Goal: Task Accomplishment & Management: Manage account settings

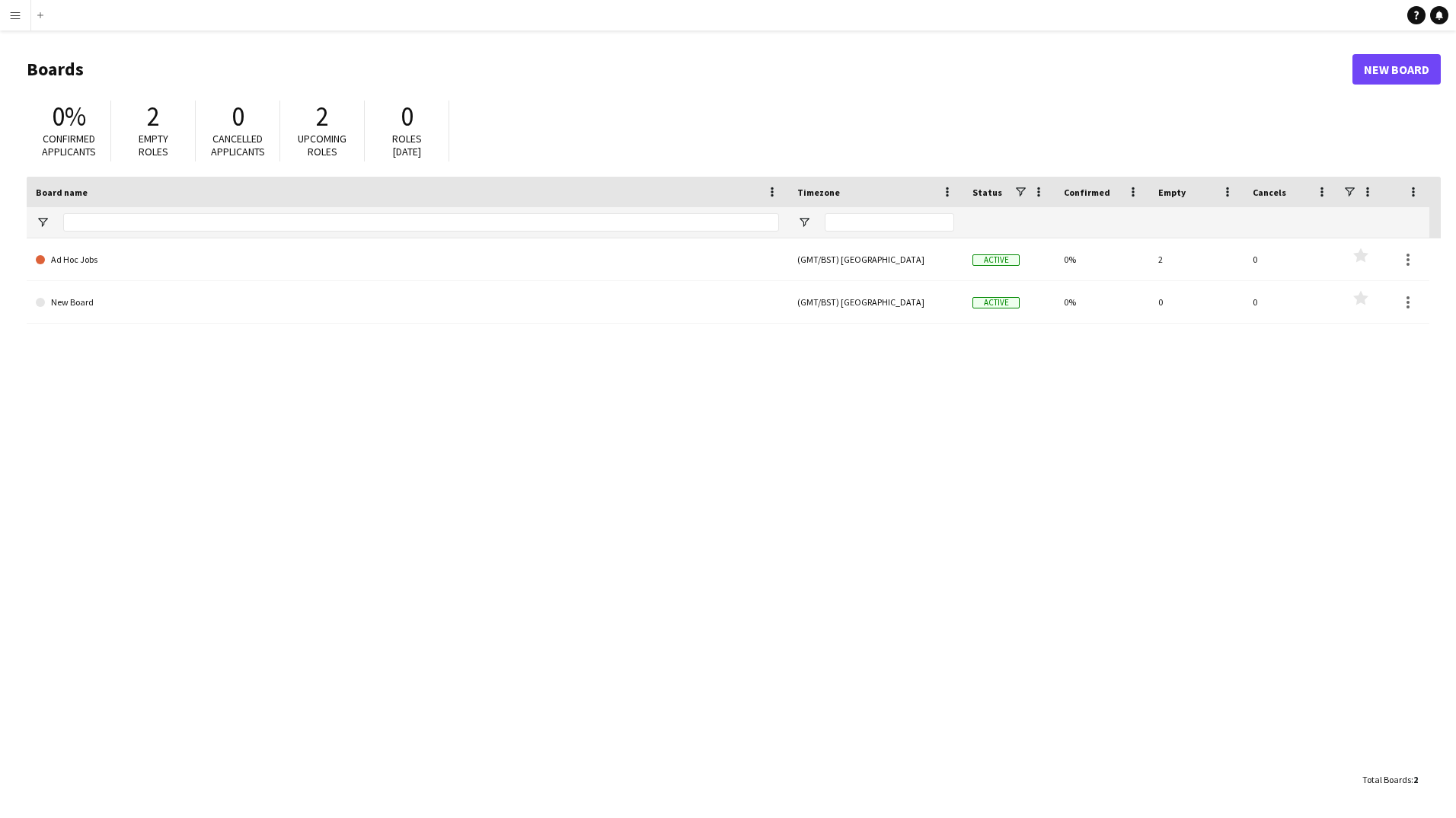
click at [22, 12] on button "Menu" at bounding box center [15, 15] width 30 height 30
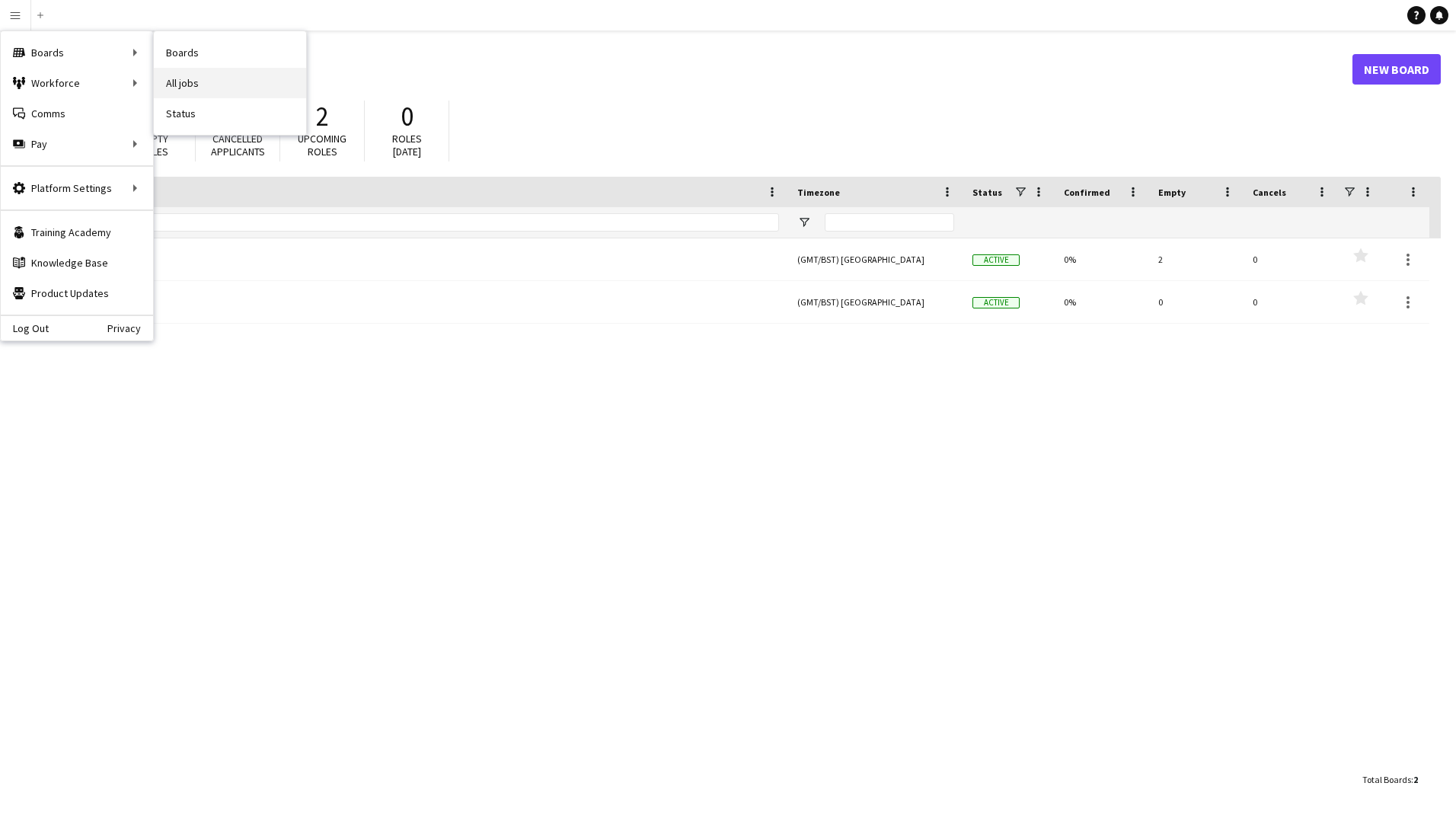
click at [218, 74] on link "All jobs" at bounding box center [230, 83] width 153 height 30
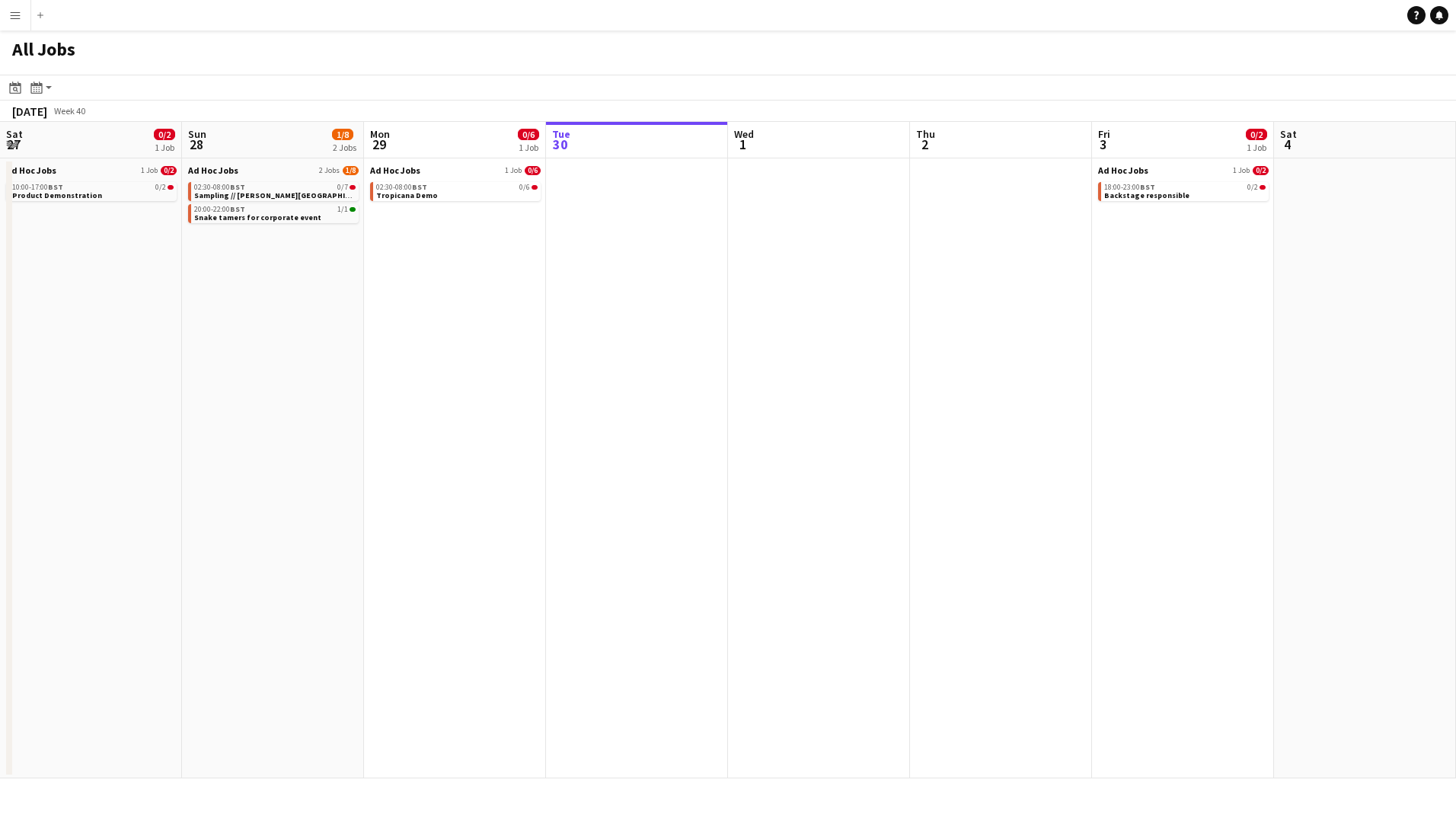
scroll to position [0, 364]
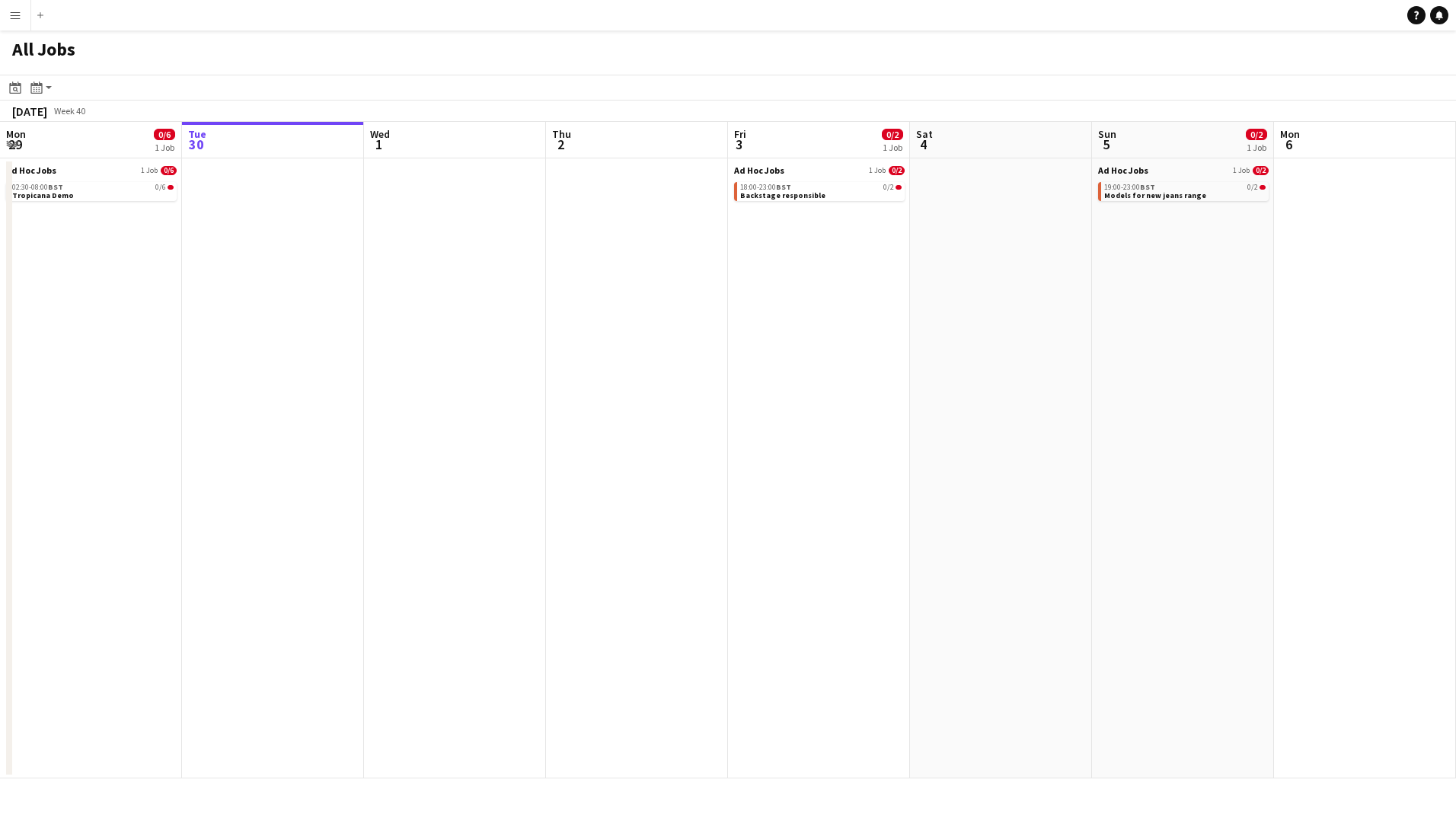
click at [26, 23] on button "Menu" at bounding box center [15, 15] width 30 height 30
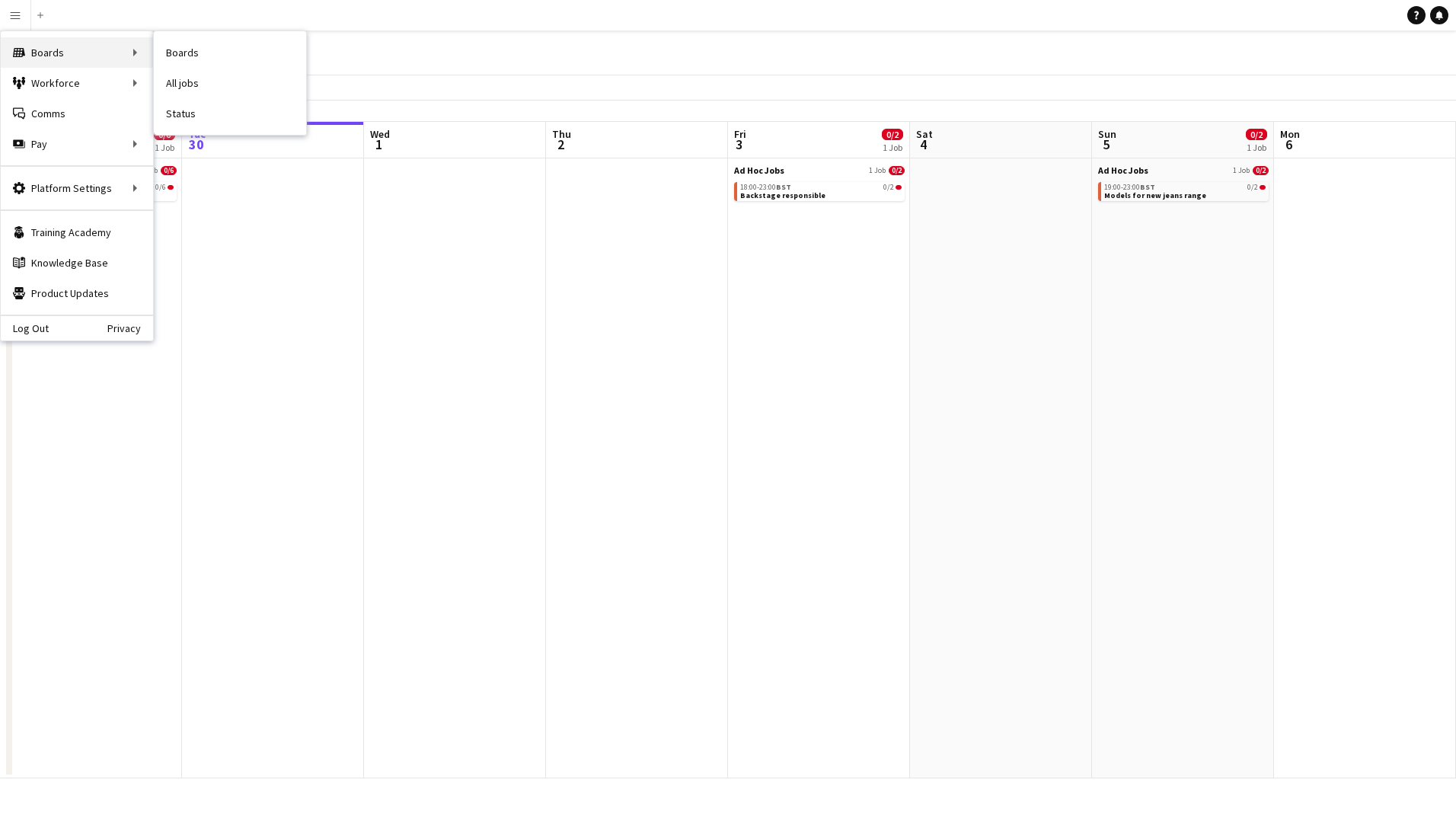
click at [24, 59] on div "Boards Boards" at bounding box center [77, 52] width 153 height 30
click at [180, 53] on link "Boards" at bounding box center [230, 52] width 153 height 30
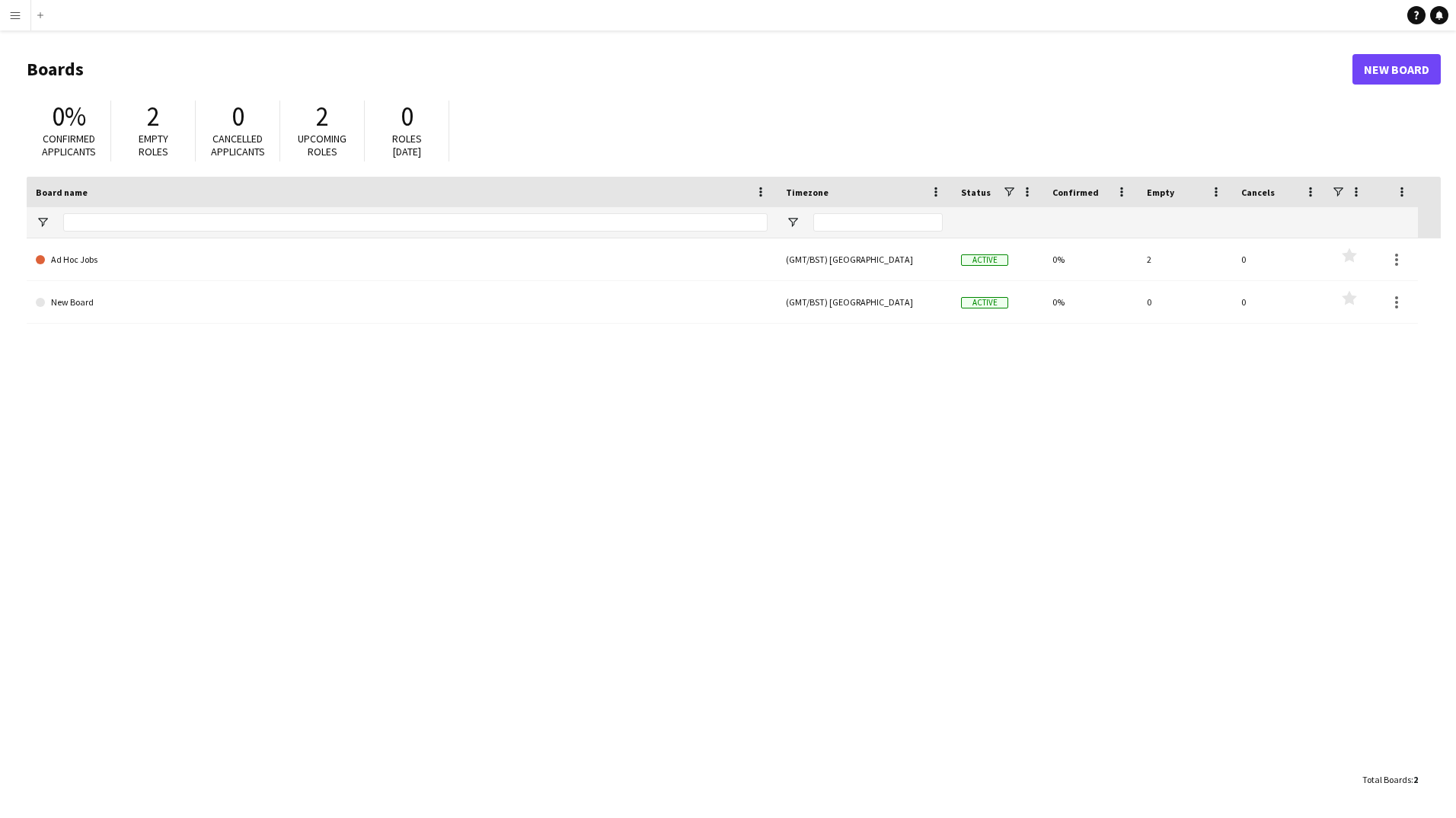
click at [132, 327] on div "Ad Hoc Jobs (GMT/BST) [GEOGRAPHIC_DATA] Active 0% 2 0 Favourites New Board (GMT…" at bounding box center [733, 502] width 1414 height 527
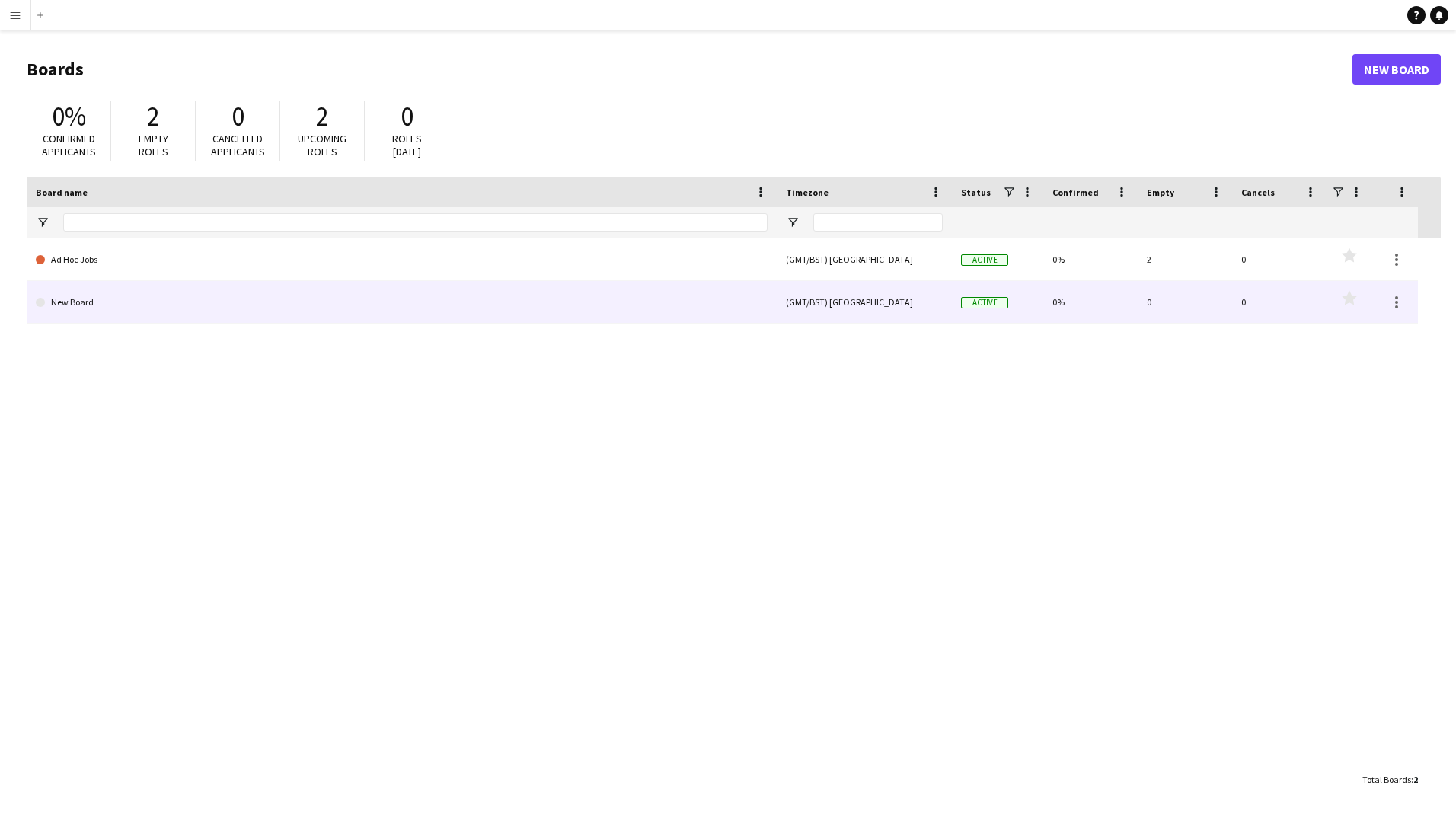
click at [132, 308] on link "New Board" at bounding box center [401, 302] width 732 height 43
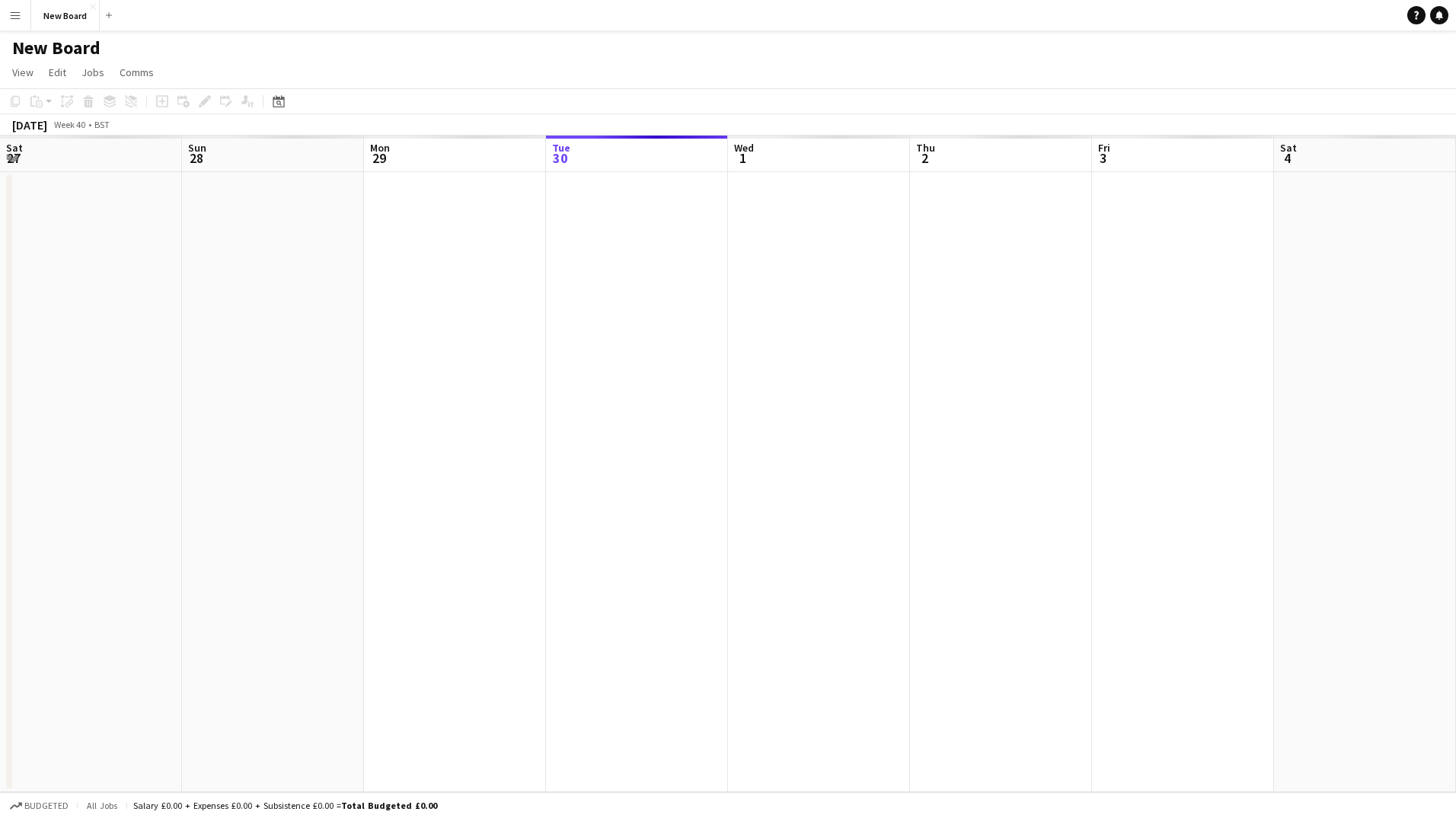
scroll to position [0, 364]
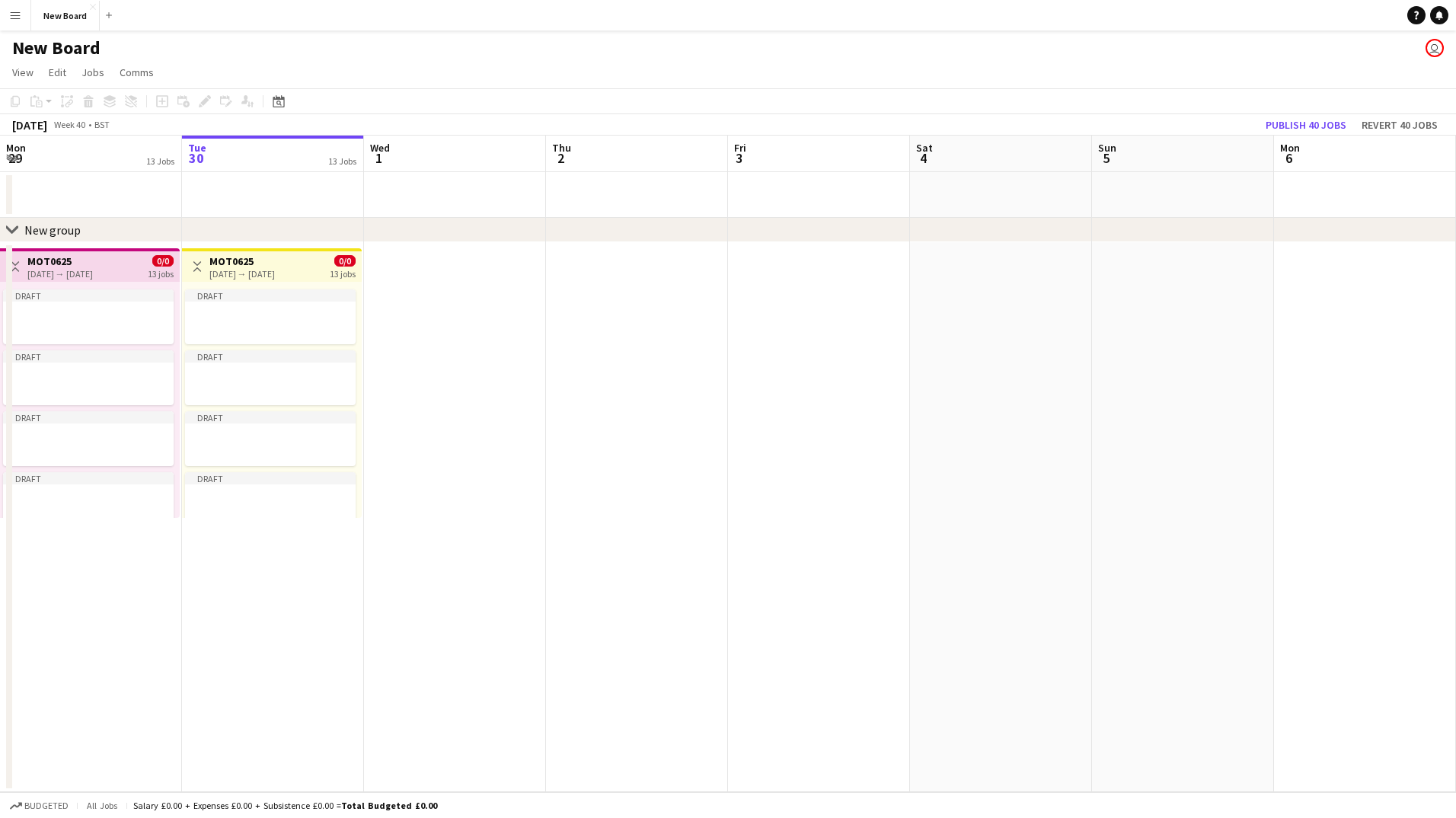
click at [270, 549] on app-date-cell "Toggle View MOT0625 [DATE] → [DATE] 0/0 13 jobs Draft Draft Draft Draft Draft D…" at bounding box center [273, 517] width 182 height 550
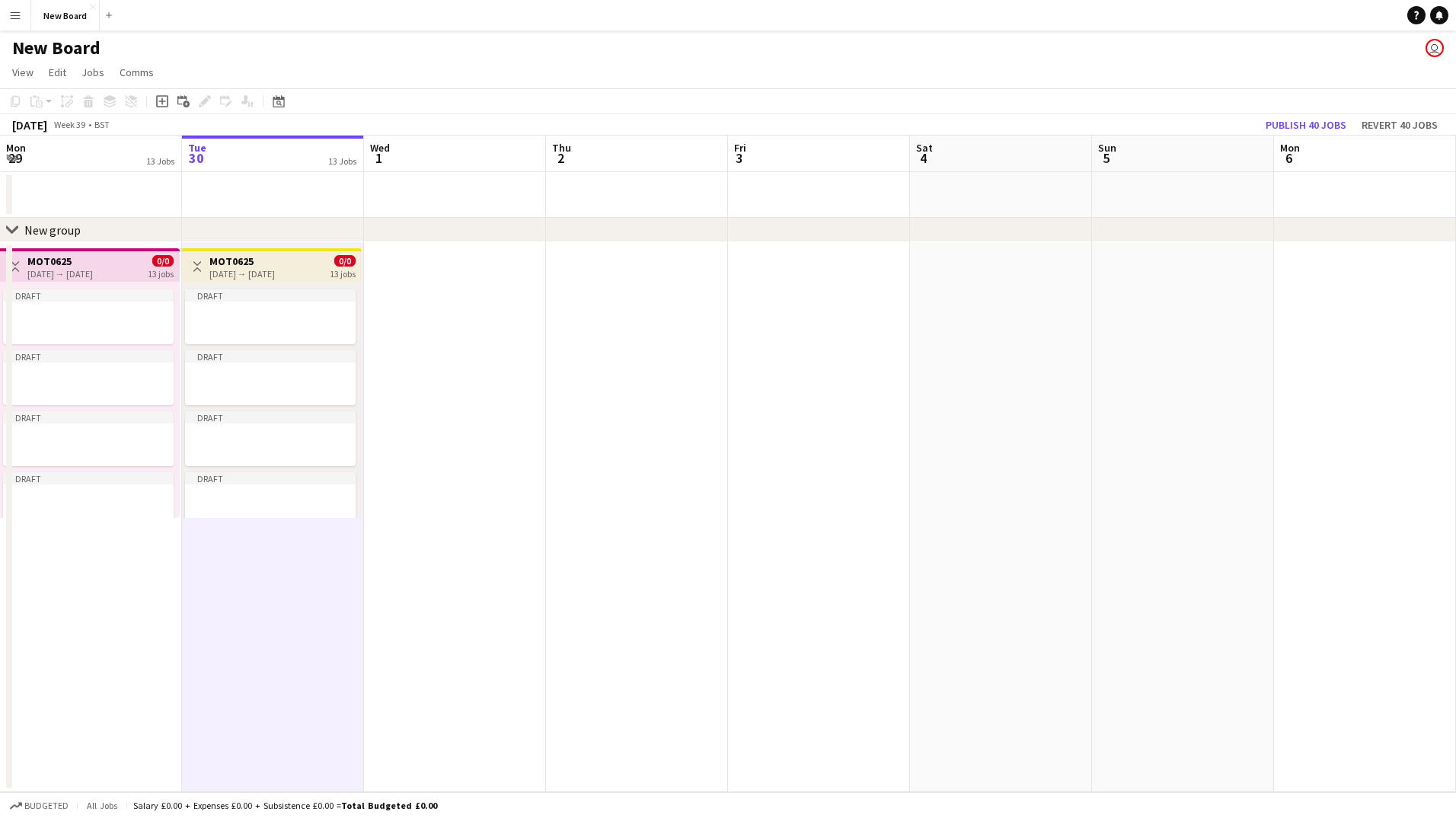
scroll to position [0, 363]
click at [276, 263] on h3 "MOT0625" at bounding box center [242, 261] width 66 height 14
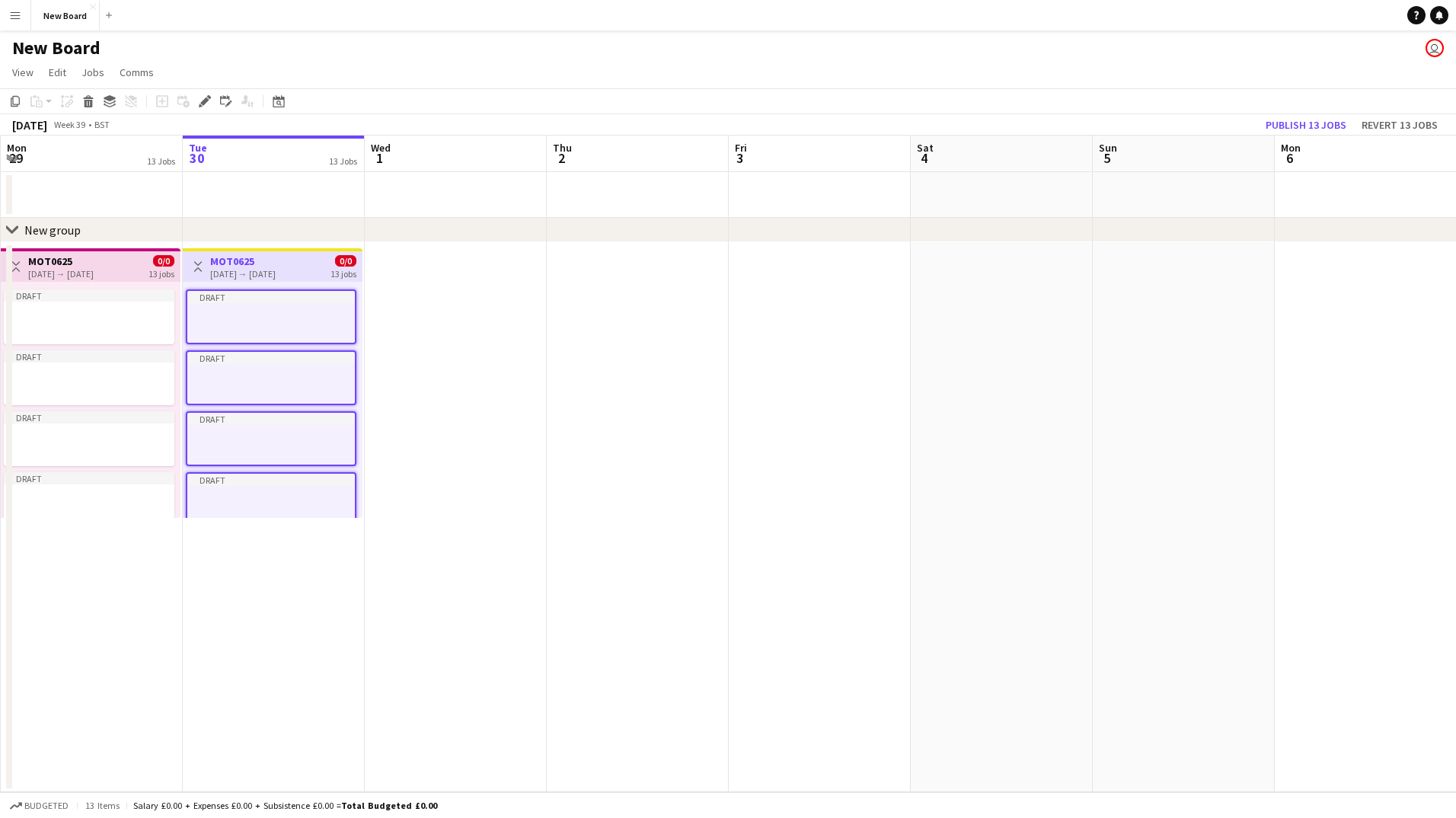
drag, startPoint x: 280, startPoint y: 263, endPoint x: 253, endPoint y: 264, distance: 27.0
click at [253, 264] on h3 "MOT0625" at bounding box center [242, 261] width 66 height 14
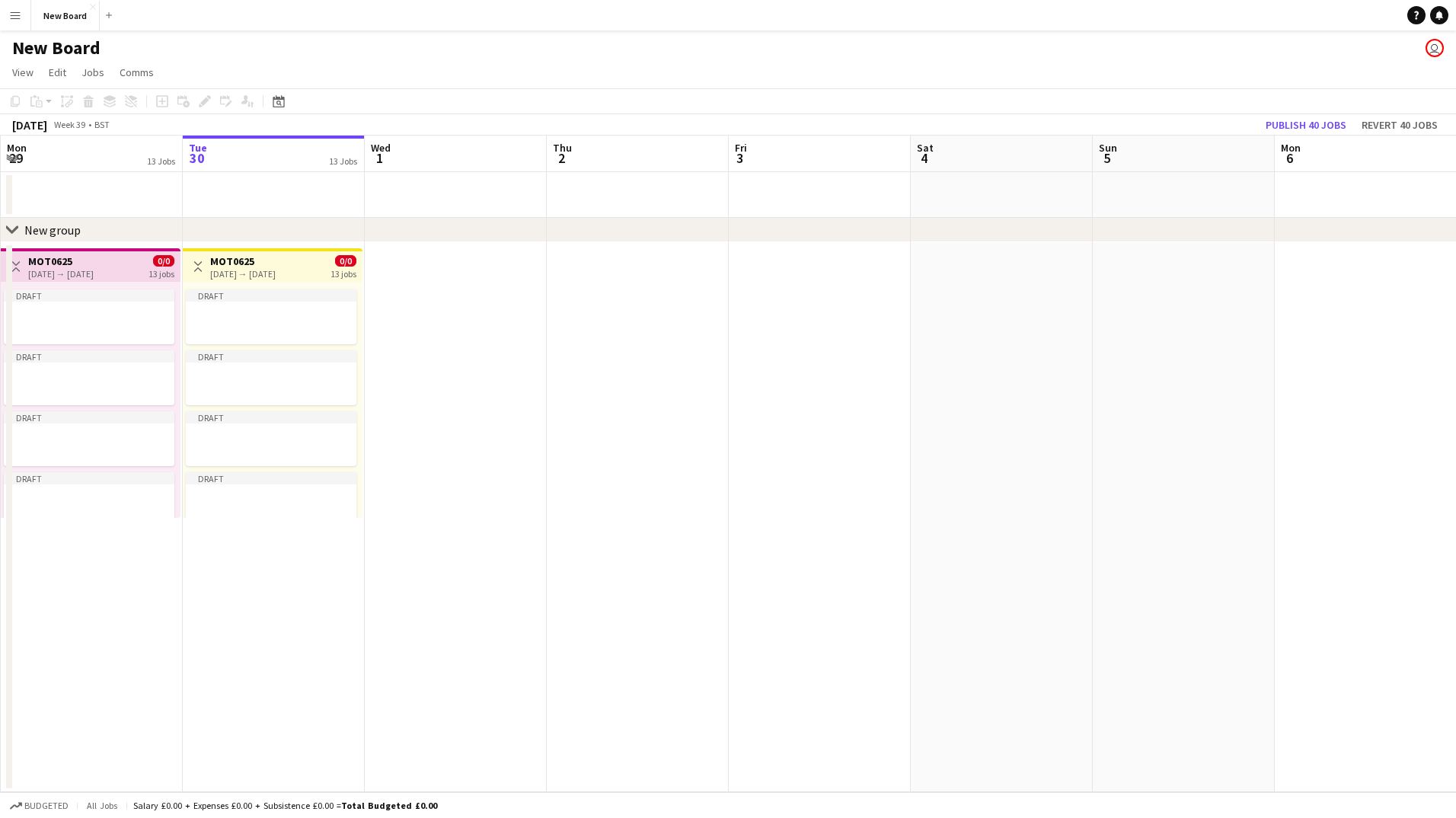
click at [253, 264] on h3 "MOT0625" at bounding box center [242, 261] width 66 height 14
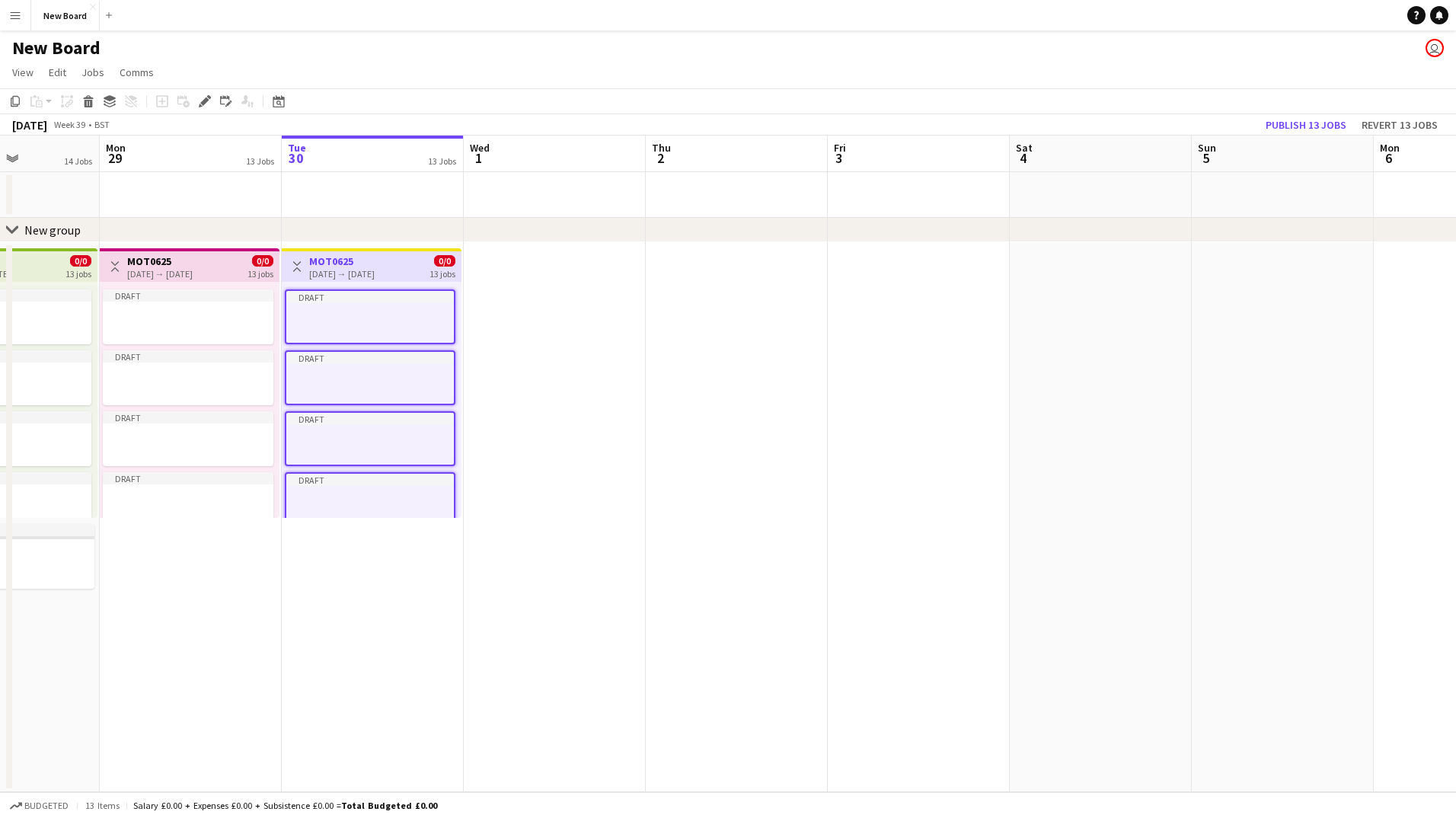
drag, startPoint x: 253, startPoint y: 264, endPoint x: 325, endPoint y: 320, distance: 91.2
click at [341, 350] on app-calendar-viewport "Fri 26 Sat 27 Sun 28 14 Jobs Mon 29 13 Jobs Tue 30 13 Jobs Wed 1 Thu 2 Fri 3 Sa…" at bounding box center [728, 464] width 1456 height 657
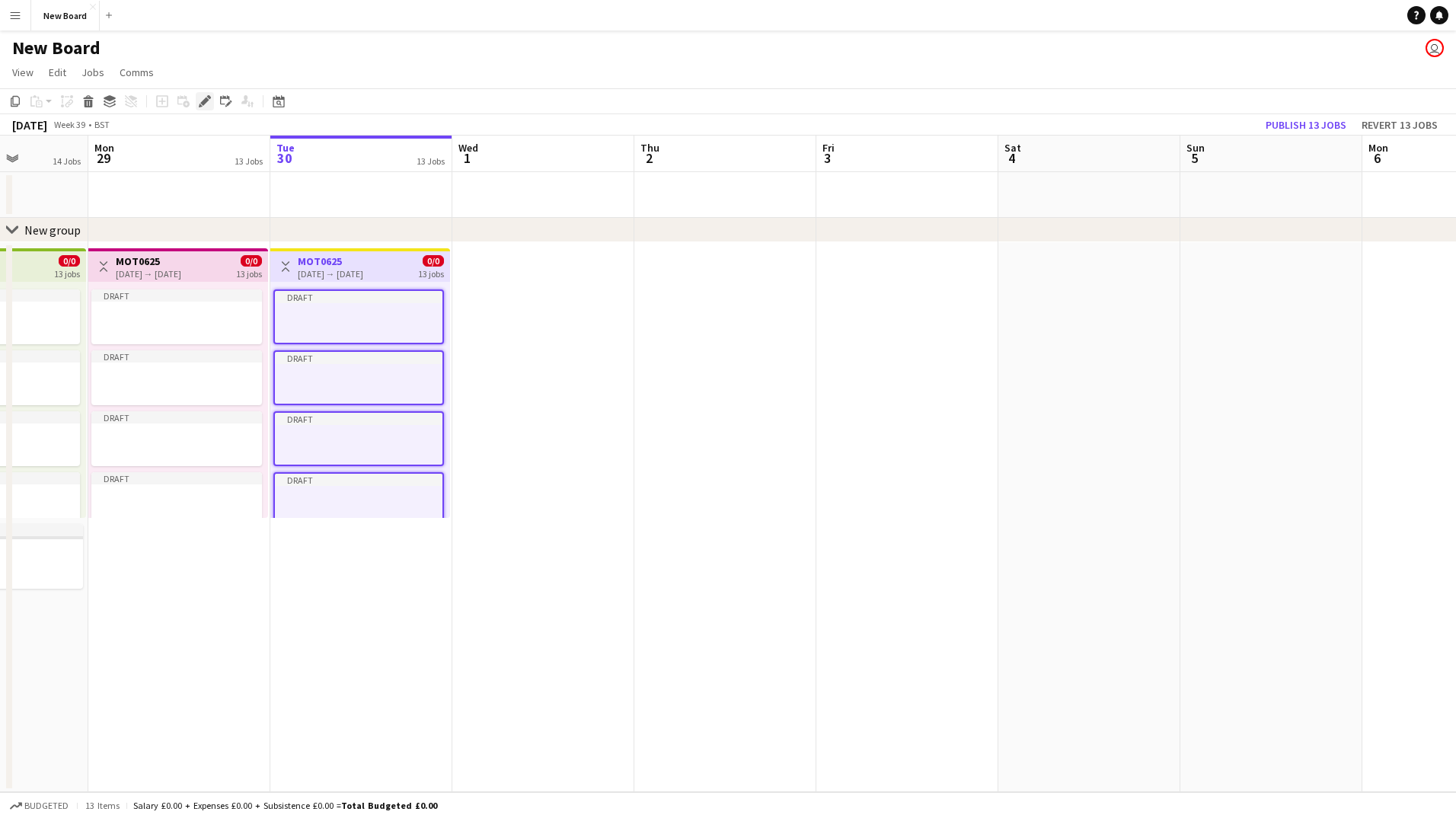
click at [209, 101] on icon "Edit" at bounding box center [205, 101] width 12 height 12
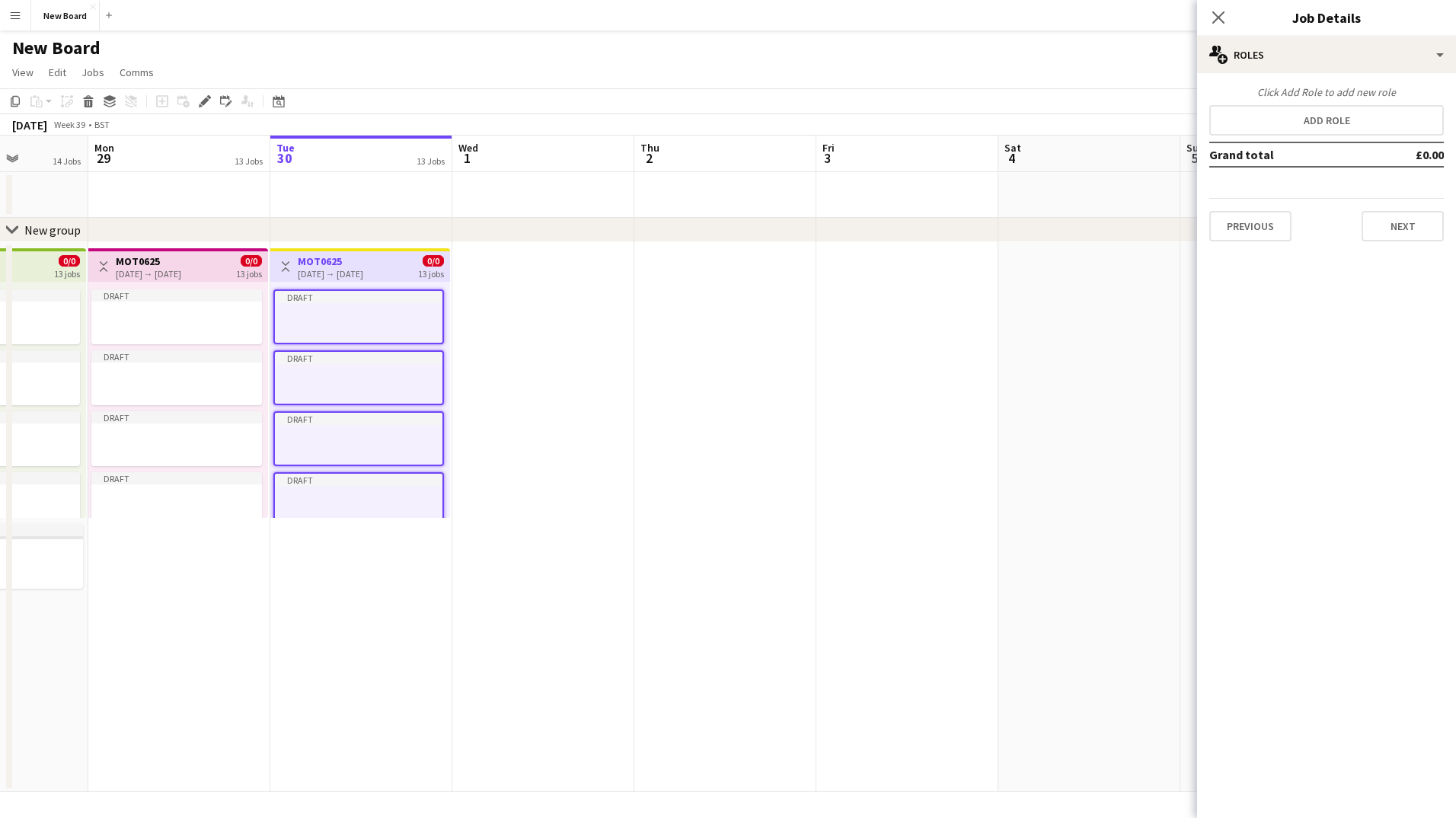
scroll to position [0, 458]
drag, startPoint x: 380, startPoint y: 270, endPoint x: 363, endPoint y: 264, distance: 18.0
click at [362, 264] on h3 "MOT0625" at bounding box center [330, 261] width 66 height 14
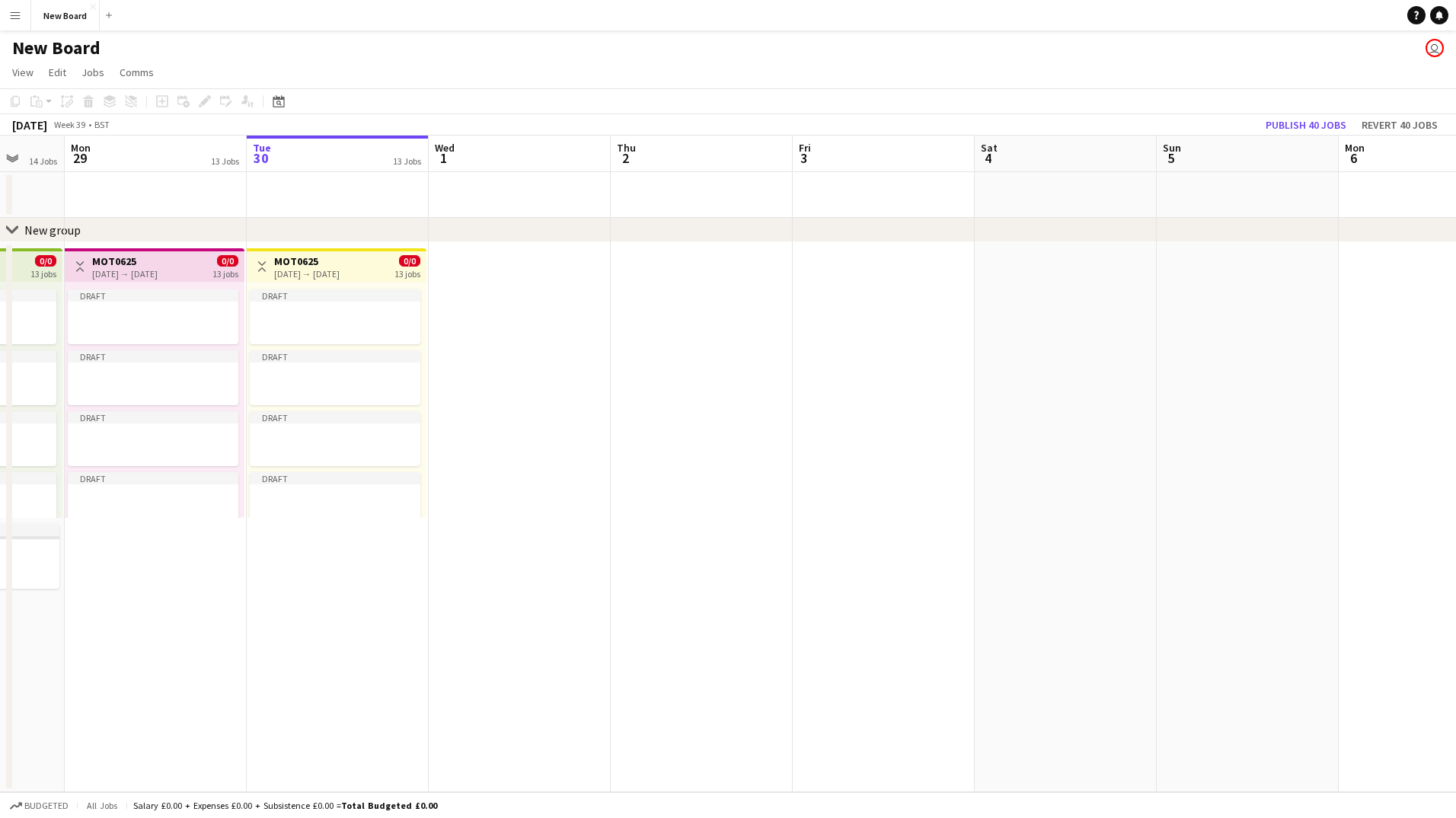
scroll to position [0, 484]
drag, startPoint x: 363, startPoint y: 264, endPoint x: 338, endPoint y: 305, distance: 48.0
click at [338, 305] on app-calendar-viewport "Fri 26 Sat 27 Sun 28 14 Jobs Mon 29 13 Jobs Tue 30 13 Jobs Wed 1 Thu 2 Fri 3 Sa…" at bounding box center [728, 464] width 1456 height 657
click at [297, 266] on h3 "MOT0625" at bounding box center [304, 261] width 66 height 14
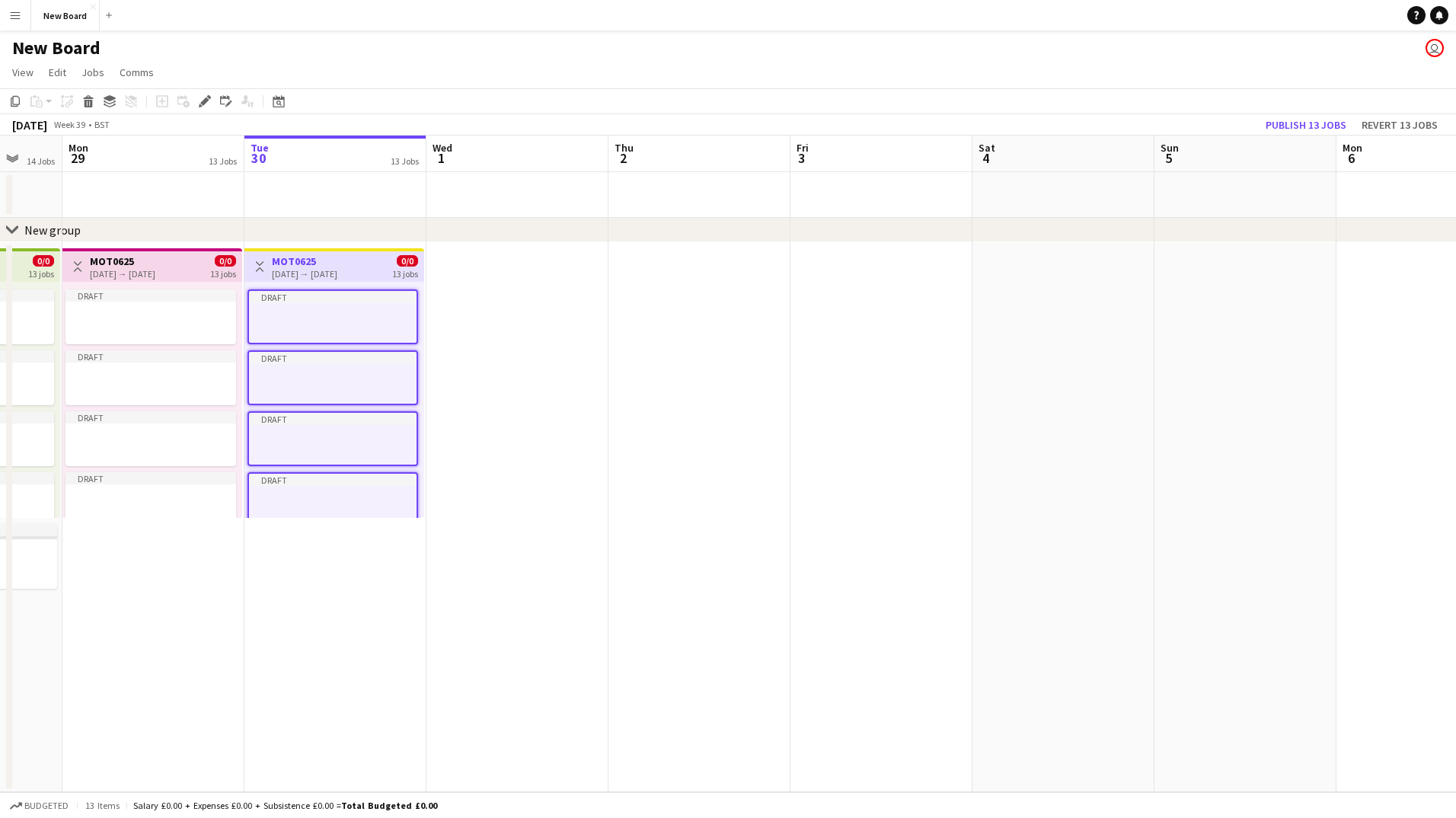
click at [165, 101] on div "Add job Add linked Job Edit Edit linked Job Applicants" at bounding box center [198, 101] width 116 height 19
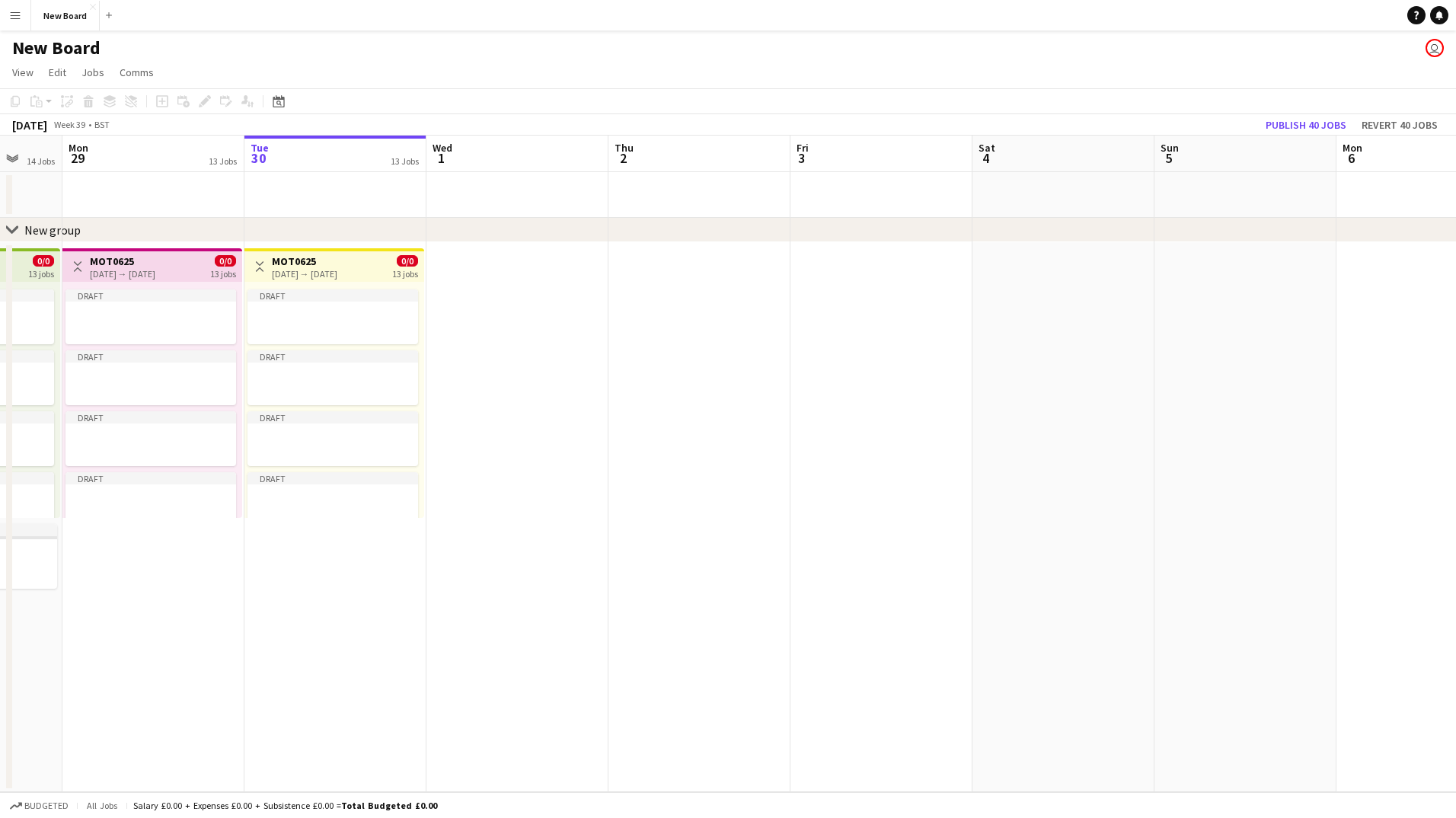
click at [571, 281] on app-date-cell at bounding box center [517, 517] width 182 height 550
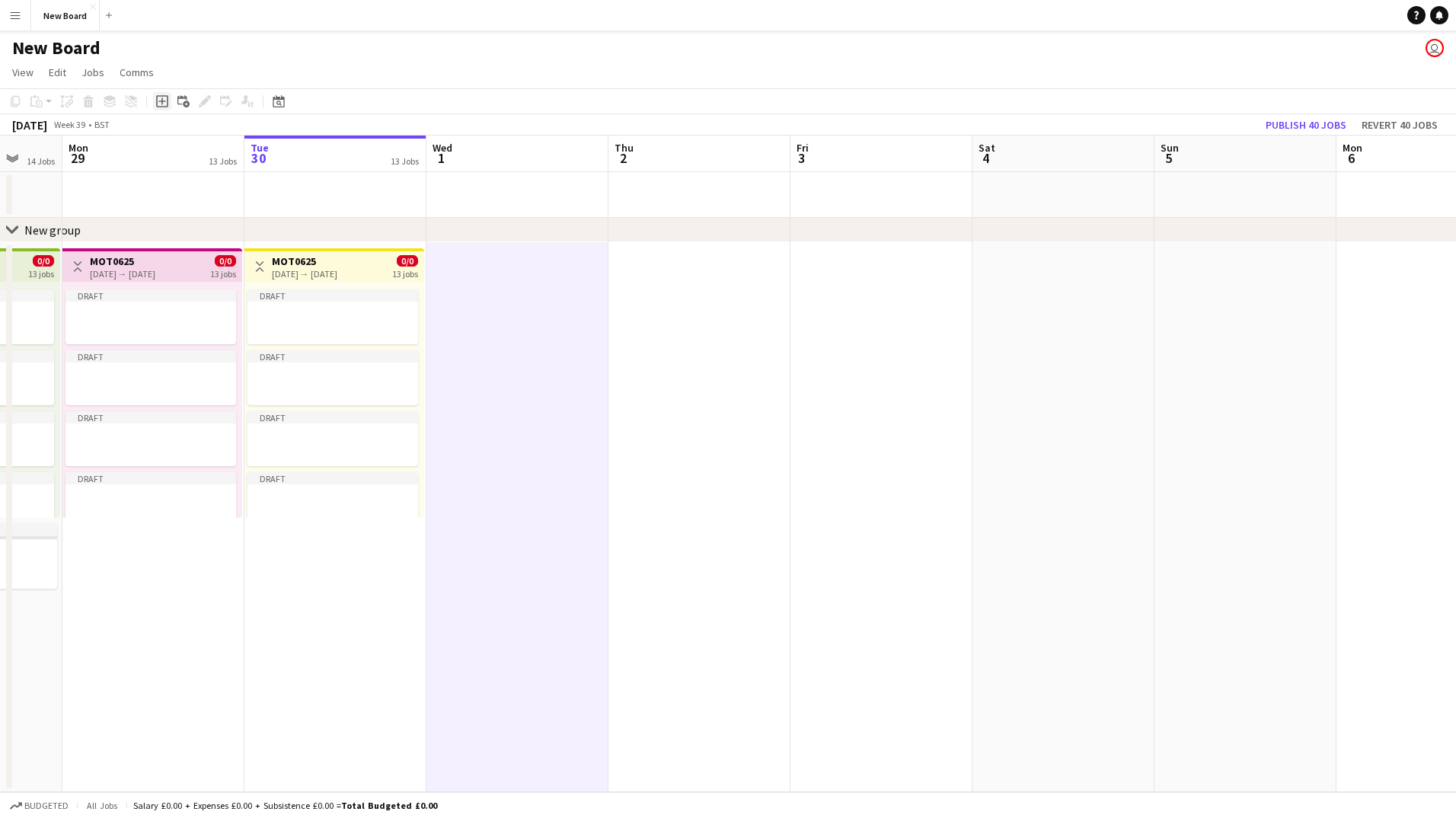
click at [167, 102] on icon "Add job" at bounding box center [163, 101] width 12 height 12
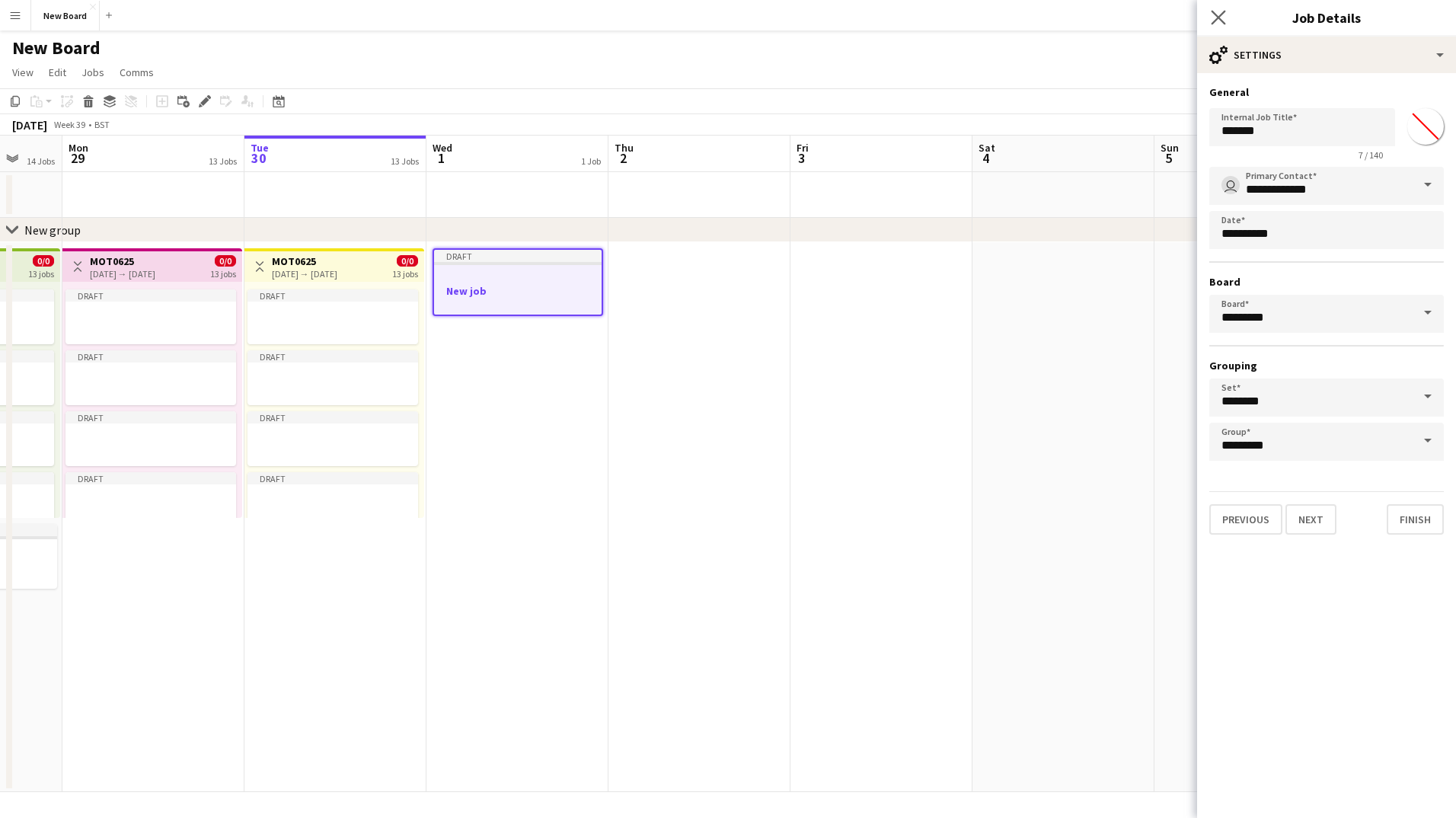
click at [1211, 25] on app-icon "Close pop-in" at bounding box center [1219, 18] width 22 height 22
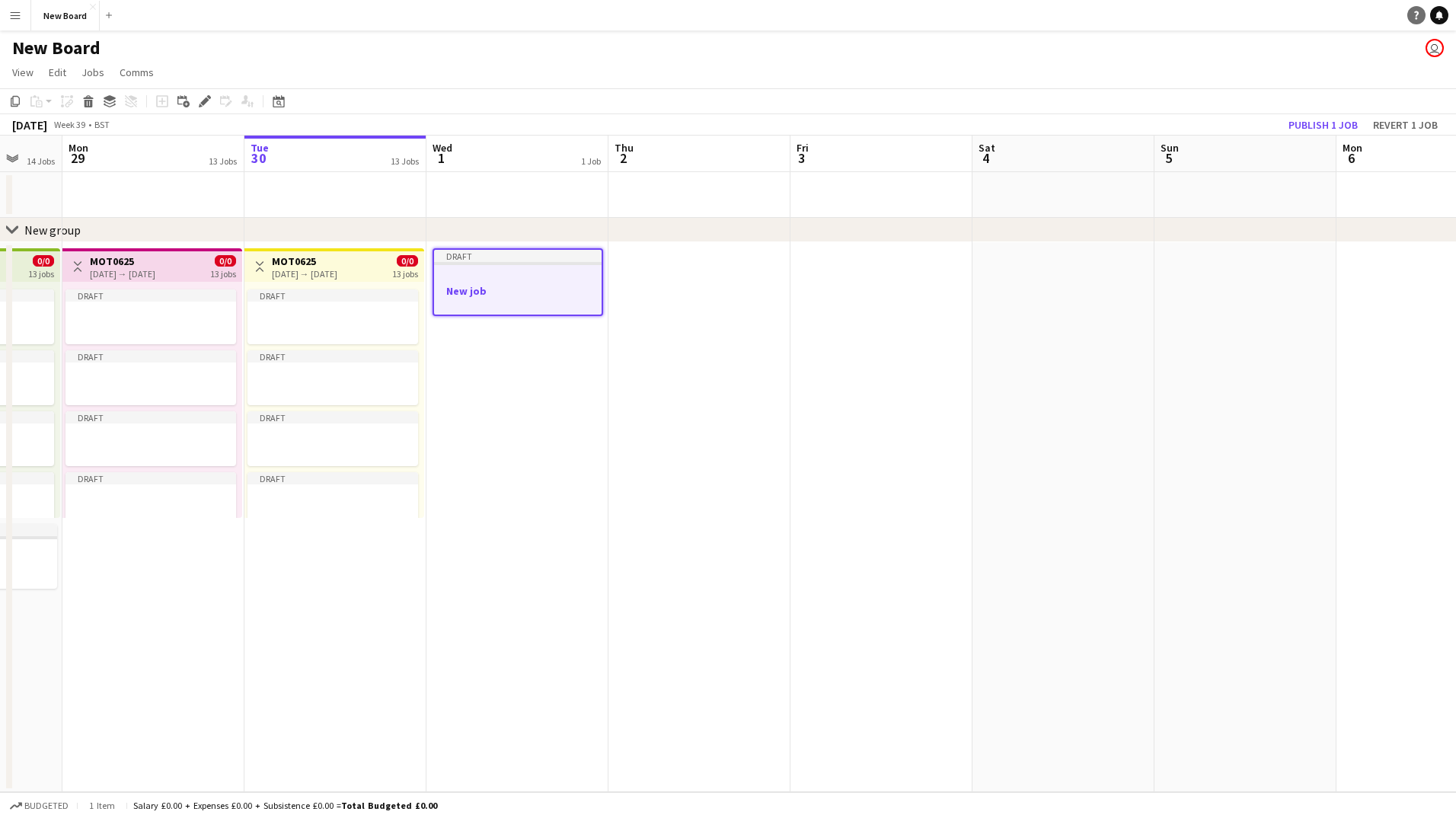
click at [1413, 13] on icon "Help" at bounding box center [1417, 15] width 9 height 9
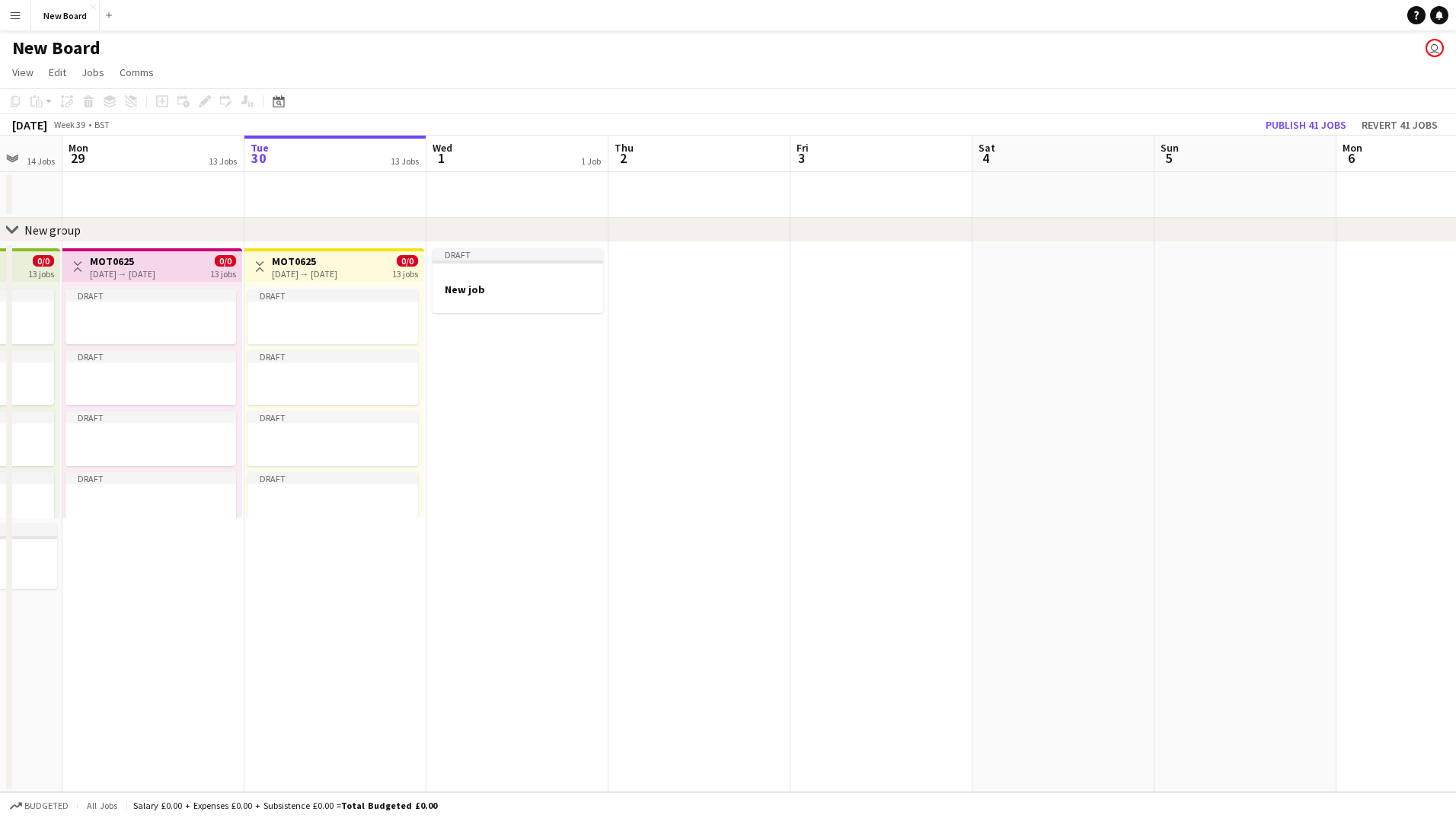
click at [338, 273] on div "[DATE] → [DATE]" at bounding box center [304, 273] width 66 height 12
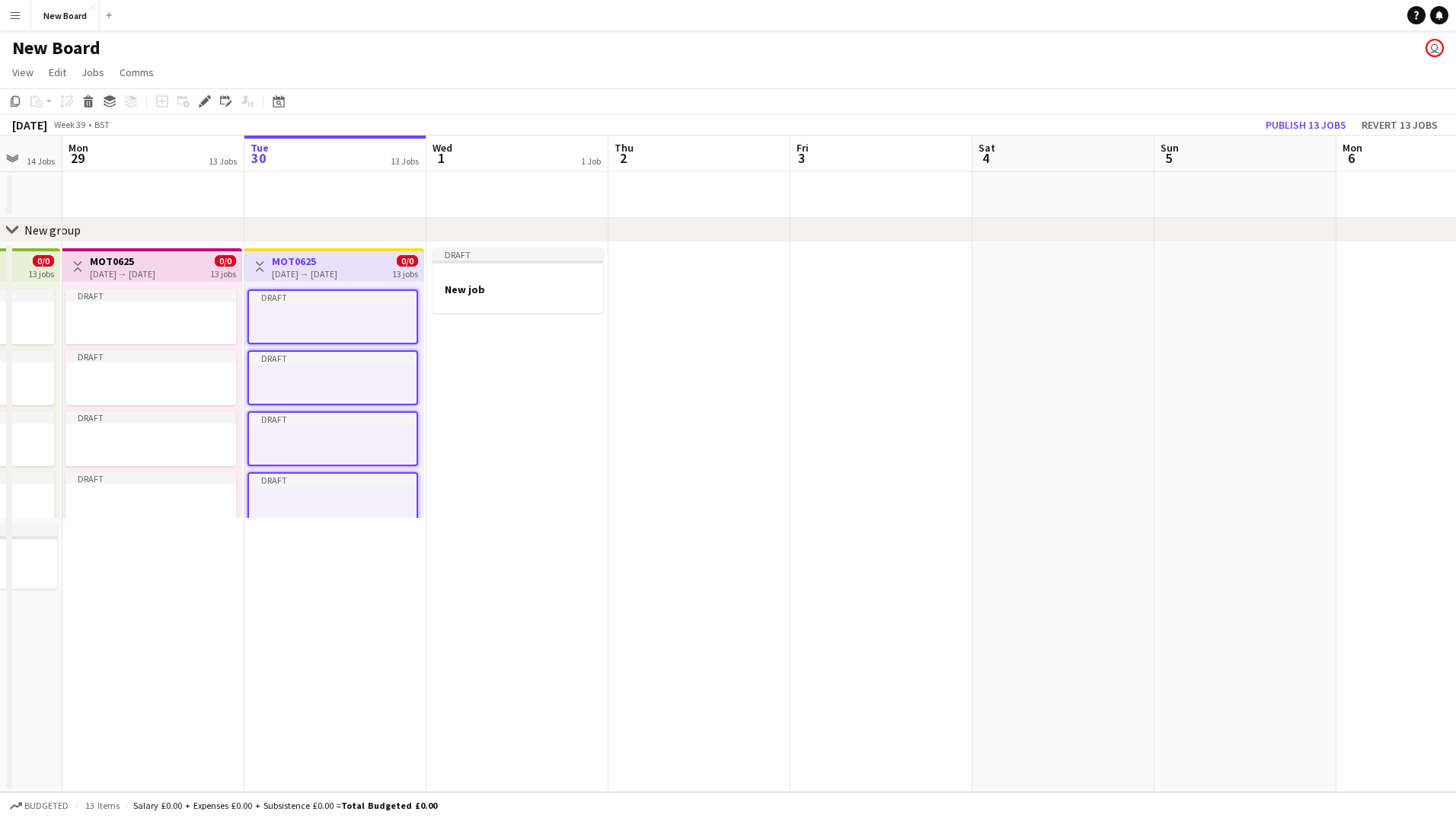
drag, startPoint x: 362, startPoint y: 273, endPoint x: 348, endPoint y: 264, distance: 16.6
click at [338, 264] on h3 "MOT0625" at bounding box center [304, 261] width 66 height 14
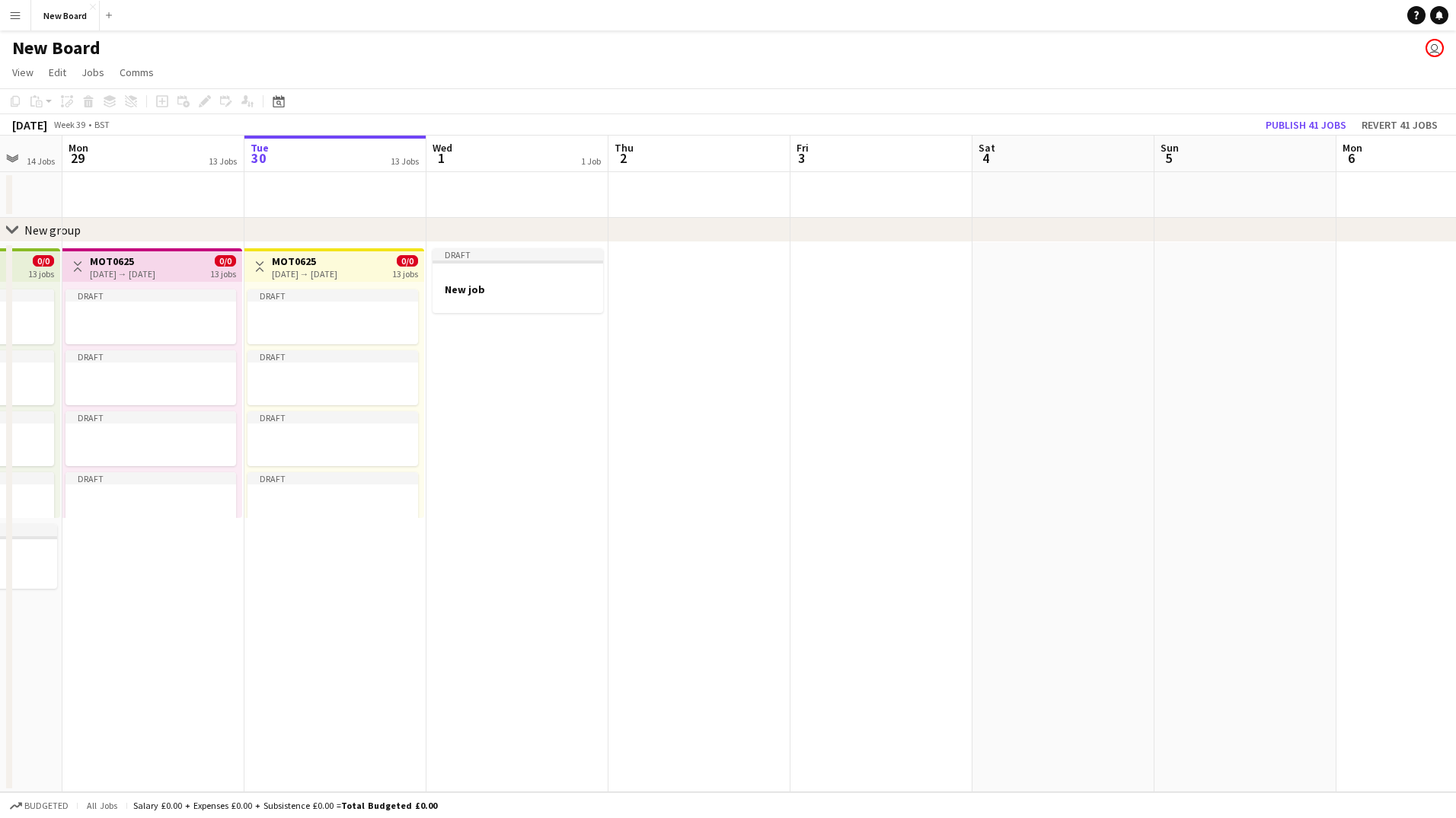
click at [338, 264] on h3 "MOT0625" at bounding box center [304, 261] width 66 height 14
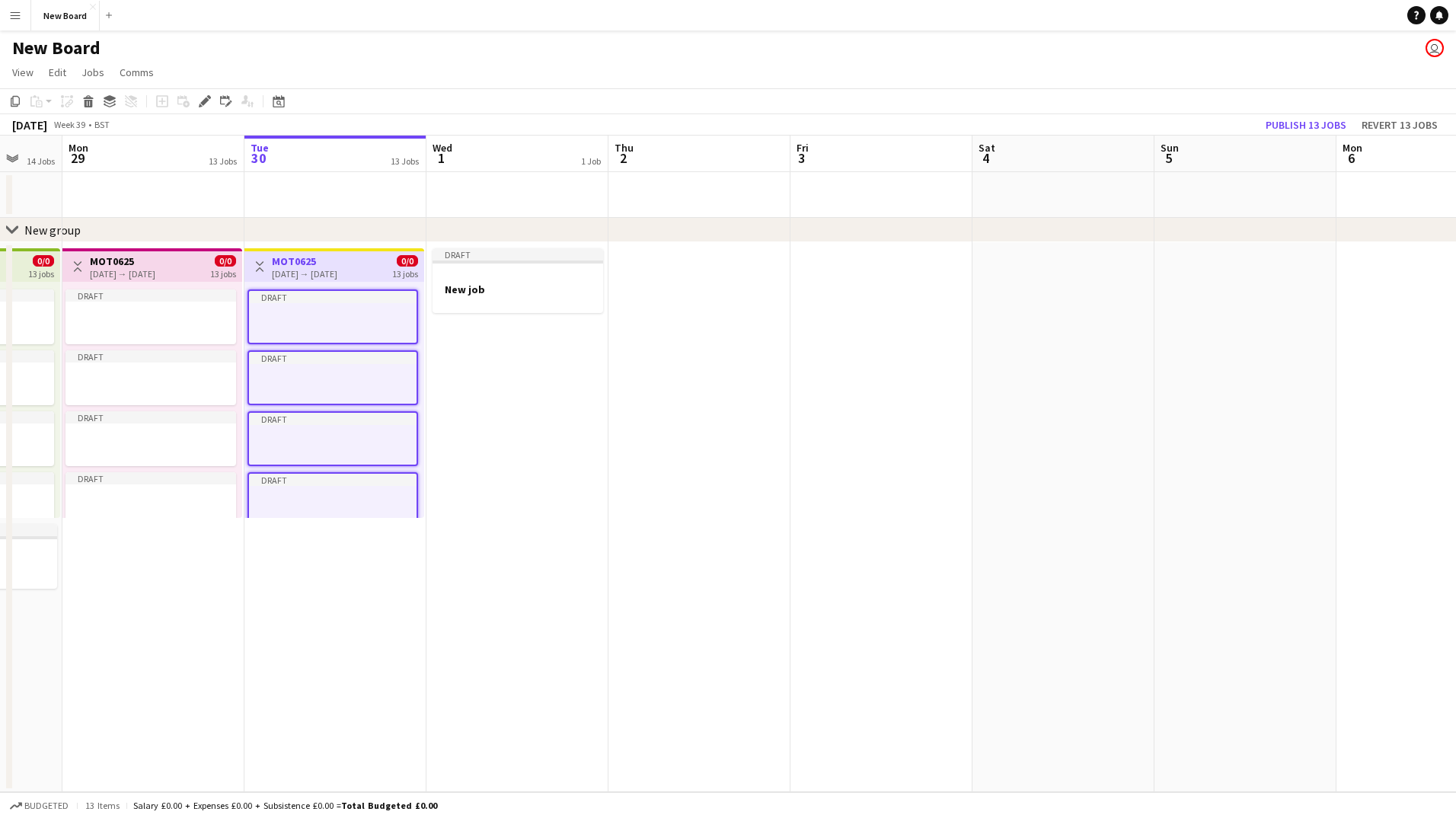
click at [639, 260] on app-date-cell at bounding box center [699, 517] width 182 height 550
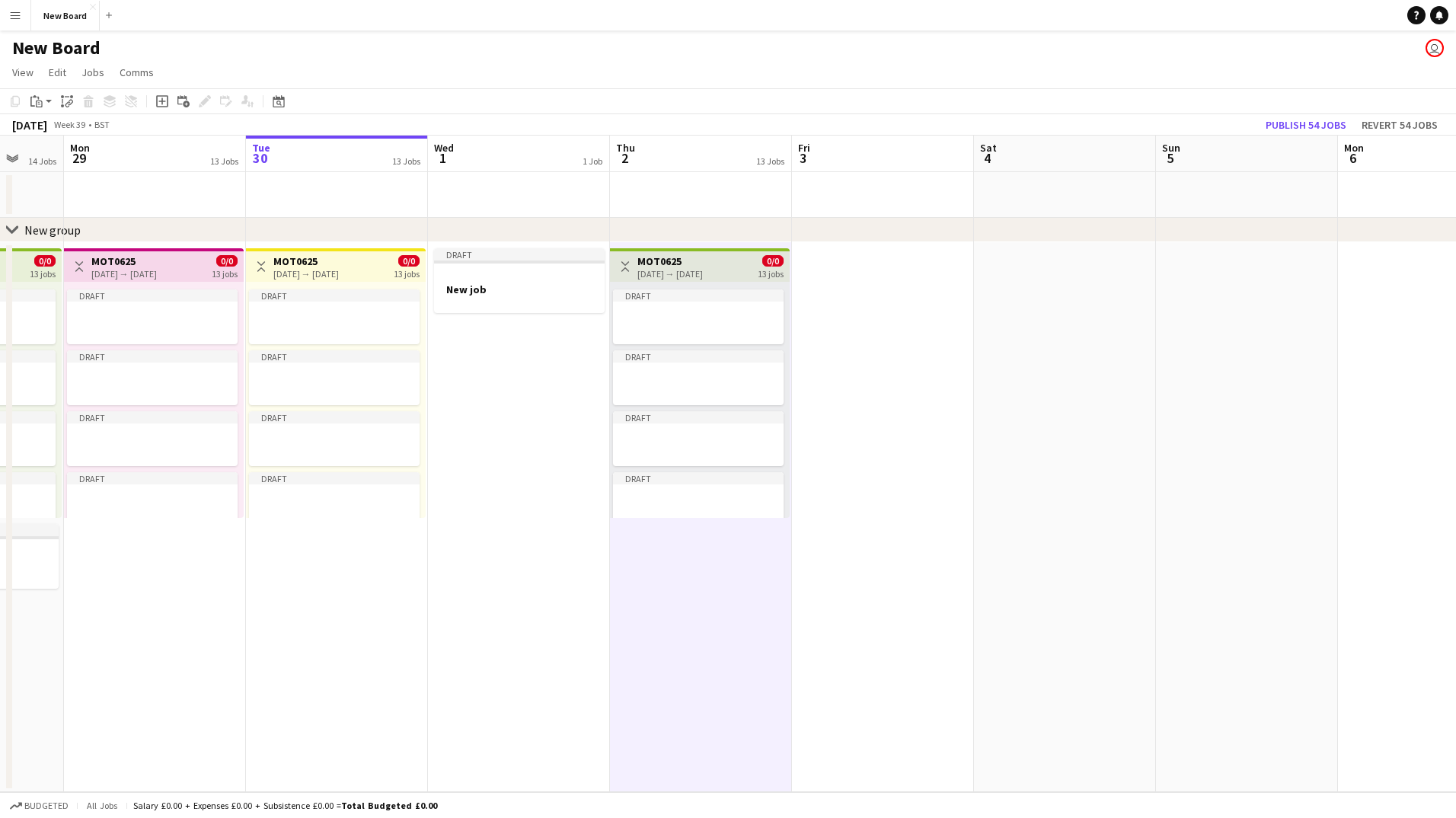
click at [886, 262] on app-date-cell at bounding box center [883, 517] width 182 height 550
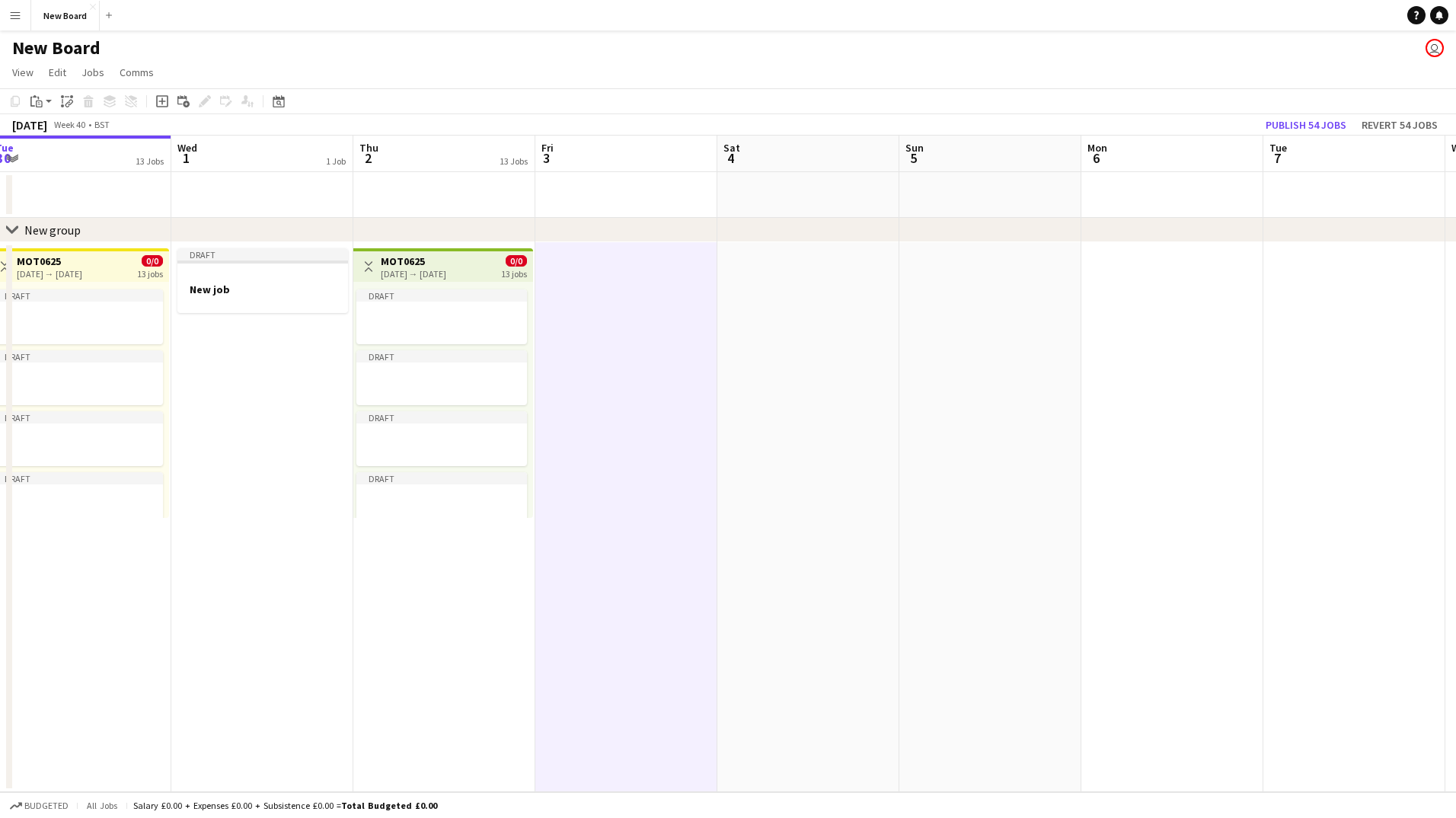
scroll to position [0, 526]
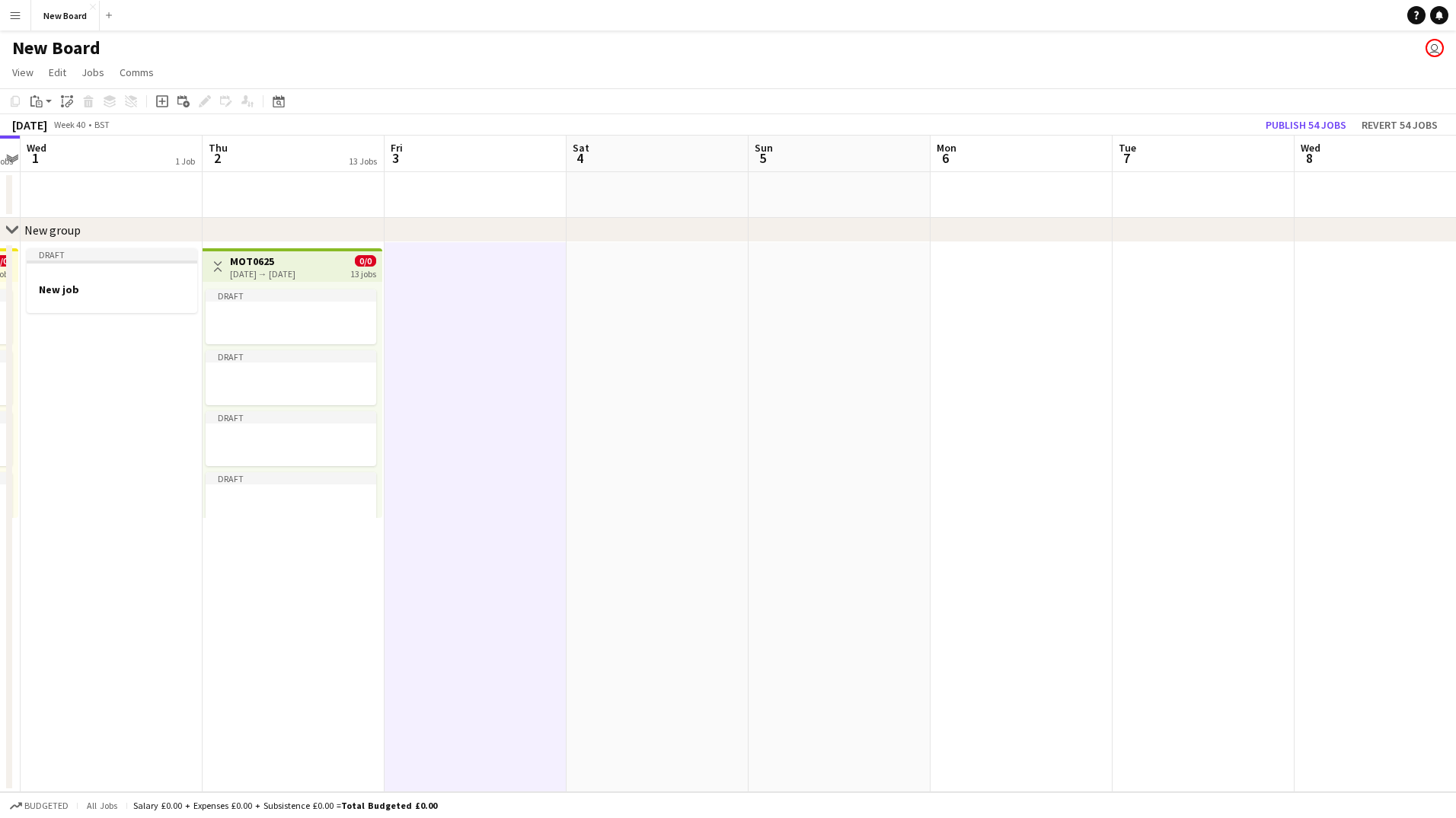
drag, startPoint x: 935, startPoint y: 583, endPoint x: 527, endPoint y: 592, distance: 408.1
click at [527, 592] on app-calendar-viewport "Sun 28 14 Jobs Mon 29 13 Jobs Tue 30 13 Jobs Wed 1 1 Job Thu 2 13 Jobs Fri 3 Sa…" at bounding box center [728, 464] width 1456 height 657
click at [275, 263] on h3 "MOT0625" at bounding box center [263, 261] width 66 height 14
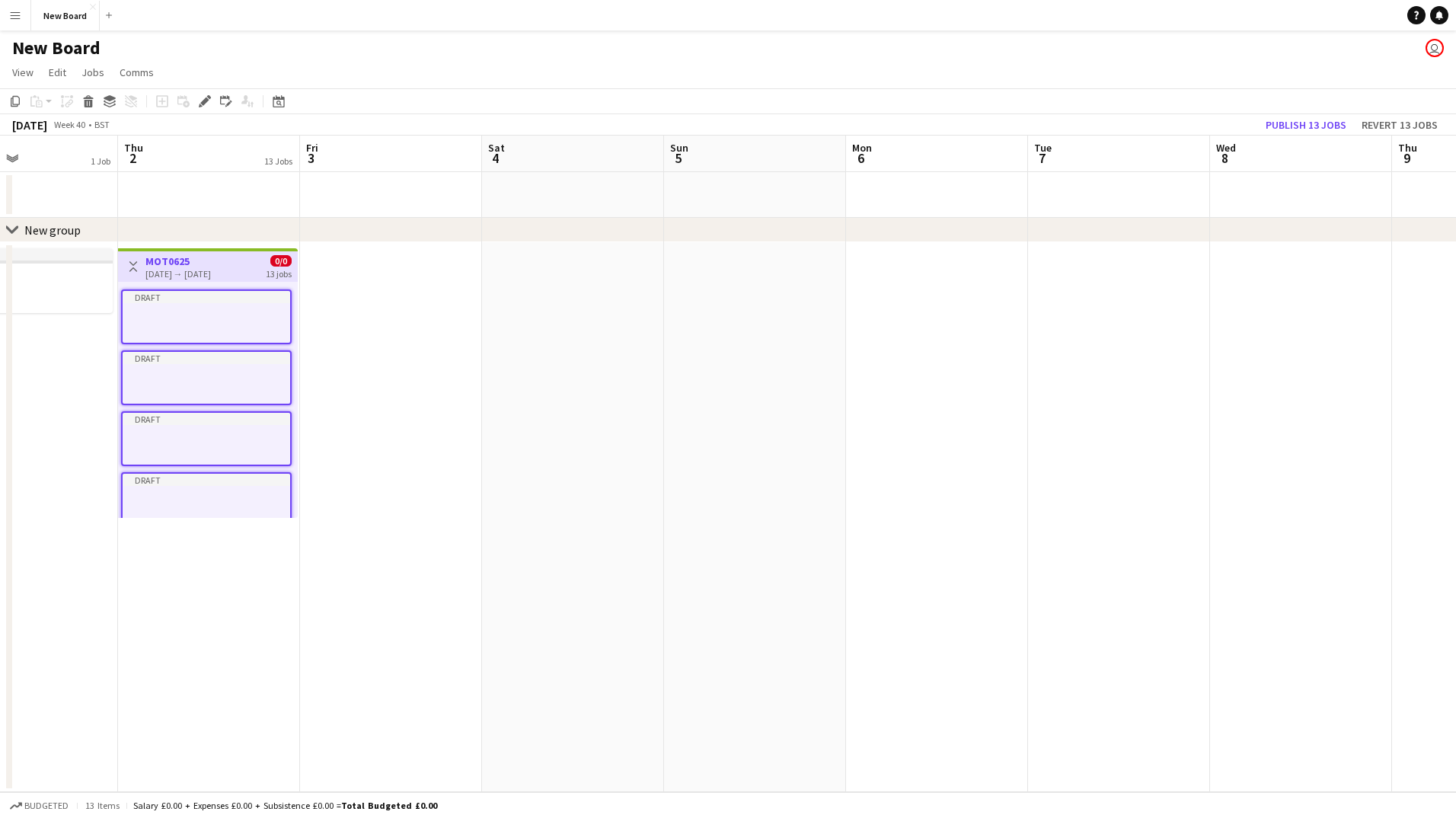
scroll to position [0, 491]
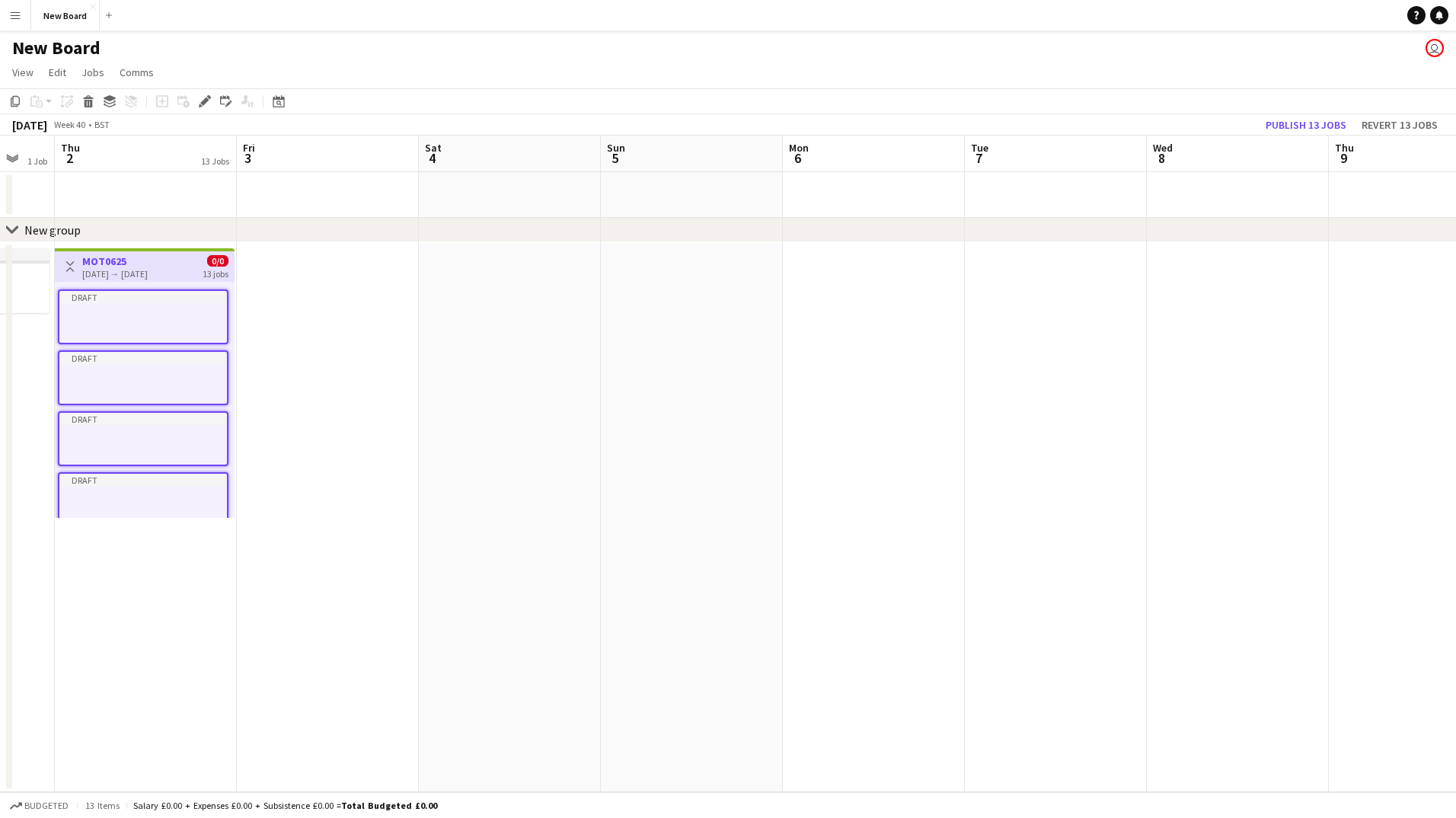
drag, startPoint x: 410, startPoint y: 264, endPoint x: 262, endPoint y: 286, distance: 149.6
click at [262, 286] on app-calendar-viewport "Mon 29 13 Jobs Tue 30 13 Jobs Wed 1 1 Job Thu 2 13 Jobs Fri 3 Sat 4 Sun 5 Mon 6…" at bounding box center [728, 464] width 1456 height 657
drag, startPoint x: 314, startPoint y: 273, endPoint x: 355, endPoint y: 276, distance: 41.1
click at [319, 273] on app-calendar-viewport "Mon 29 13 Jobs Tue 30 13 Jobs Wed 1 1 Job Thu 2 13 Jobs Fri 3 Sat 4 Sun 5 Mon 6…" at bounding box center [728, 464] width 1456 height 657
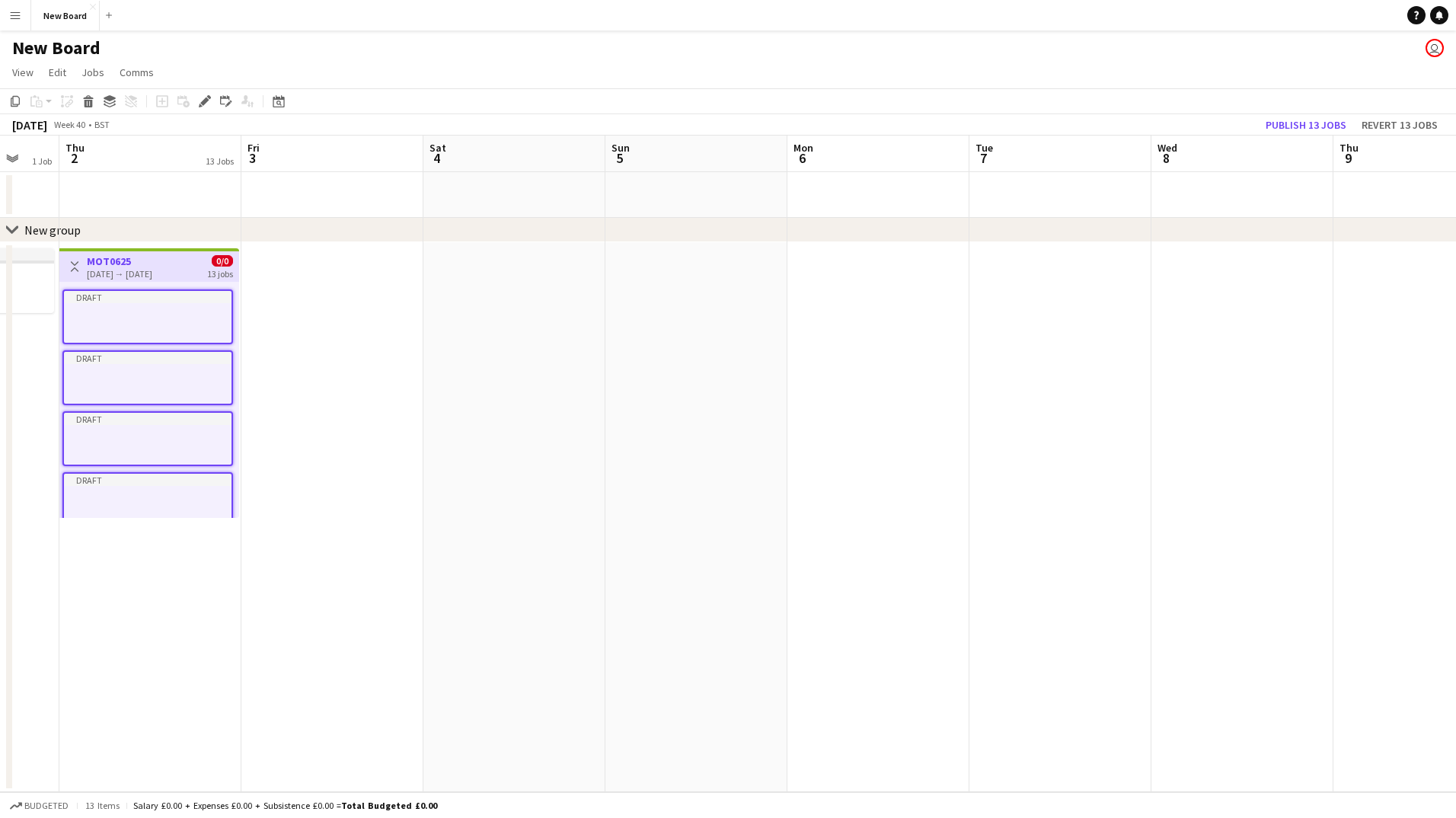
click at [327, 272] on app-date-cell at bounding box center [332, 517] width 182 height 550
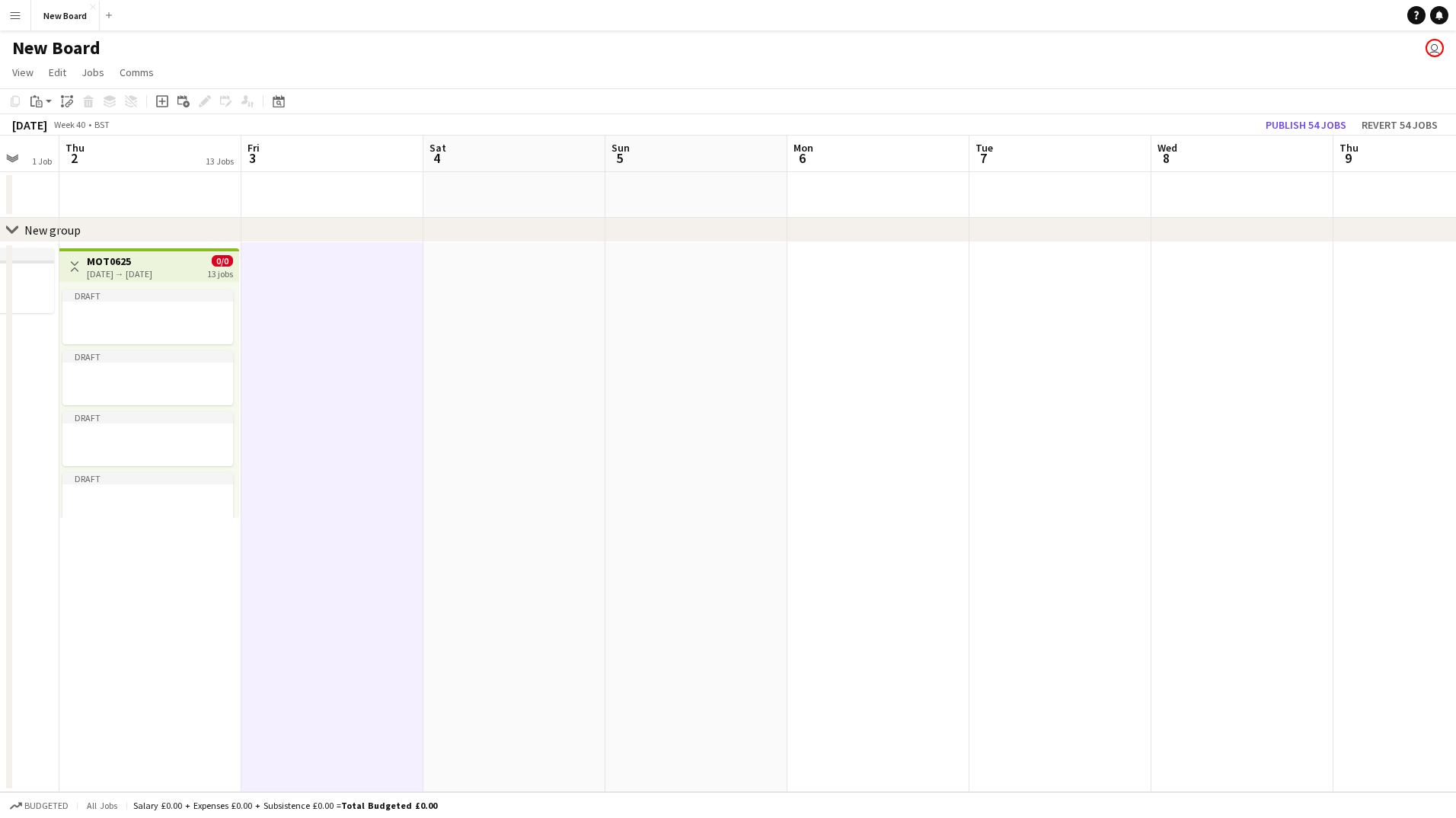
click at [481, 288] on app-date-cell at bounding box center [514, 517] width 182 height 550
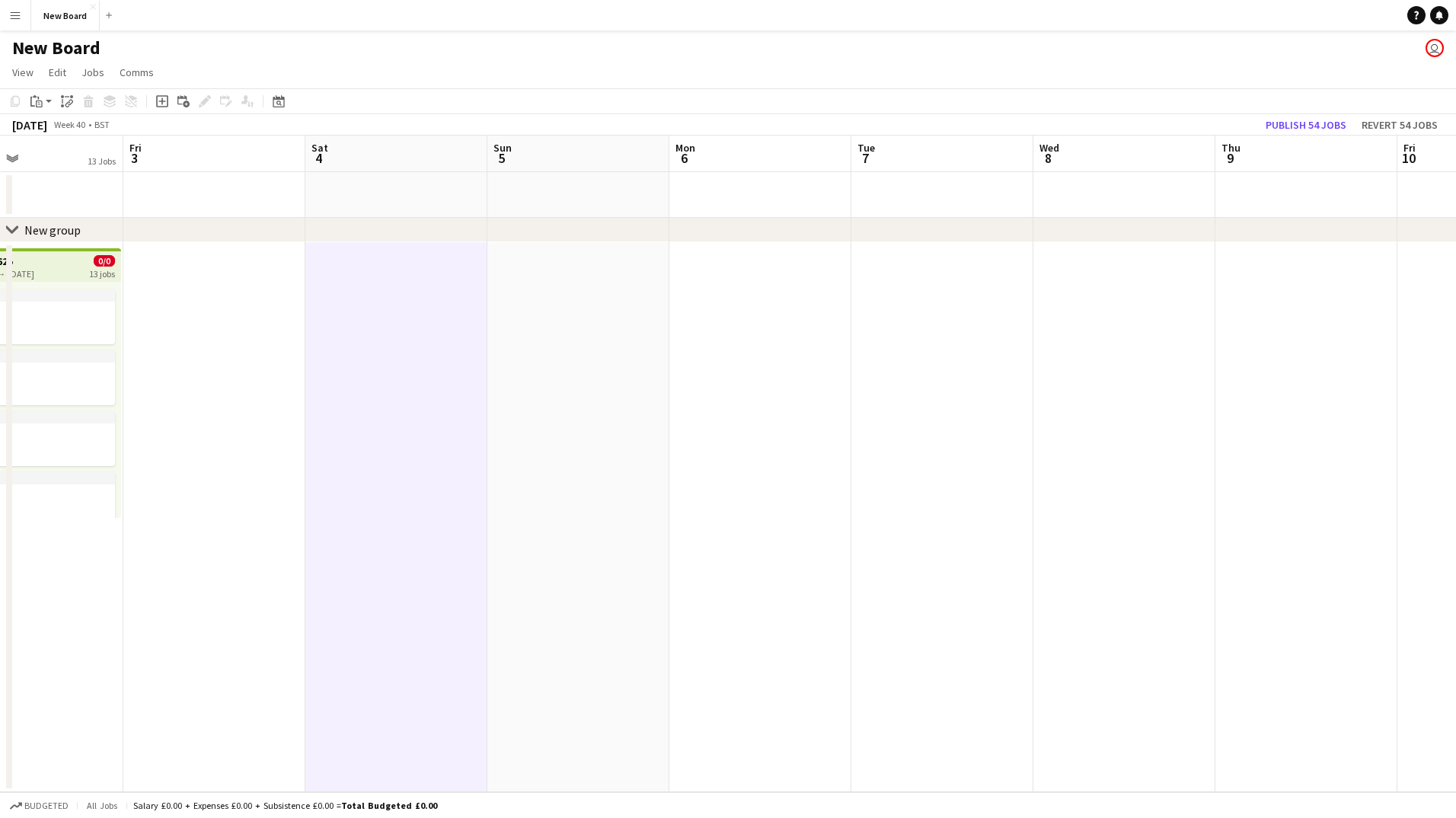
click at [259, 175] on app-calendar-viewport "Mon 29 13 Jobs Tue 30 13 Jobs Wed 1 1 Job Thu 2 13 Jobs Fri 3 Sat 4 Sun 5 Mon 6…" at bounding box center [728, 464] width 1456 height 657
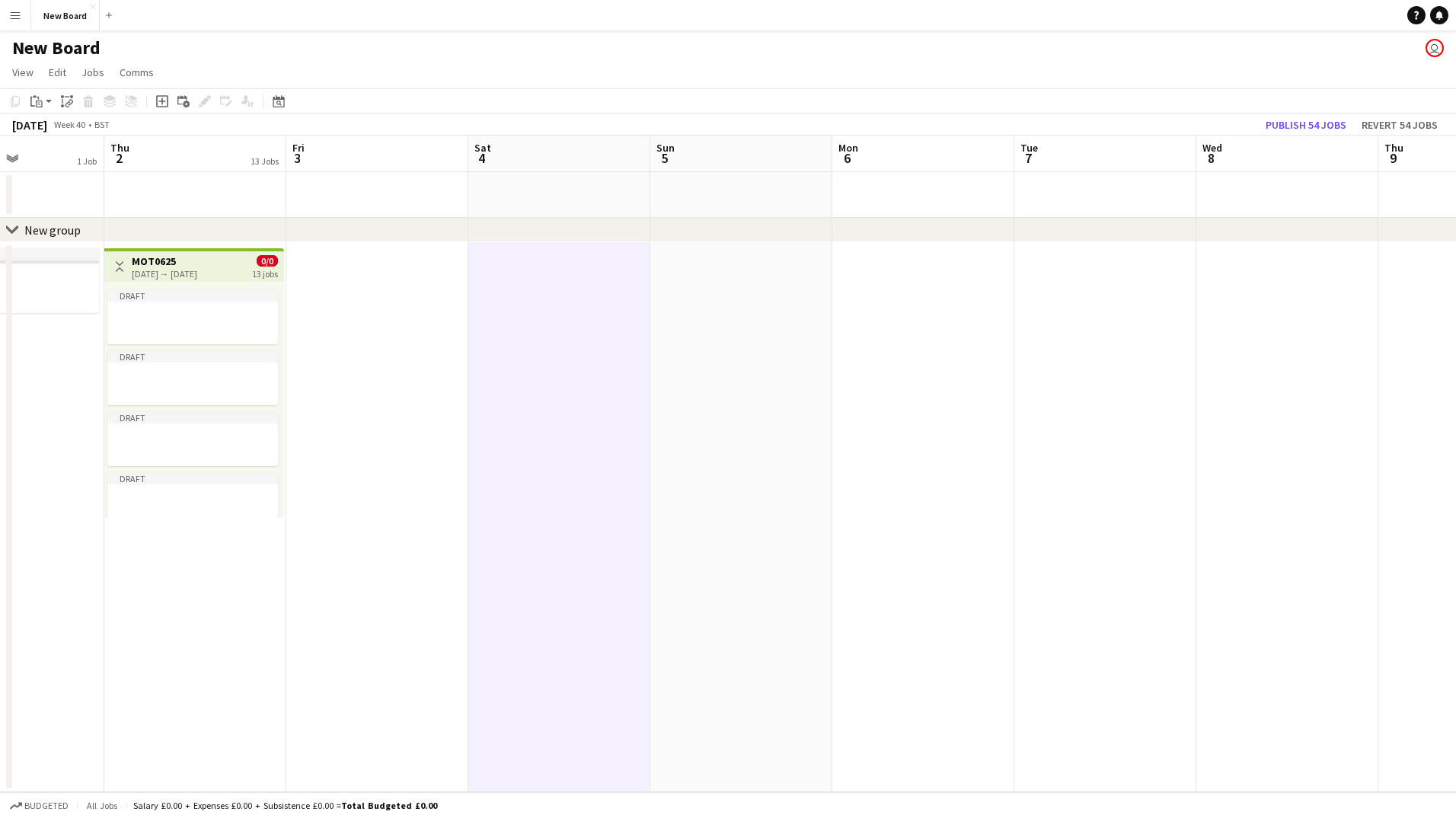
drag, startPoint x: 259, startPoint y: 175, endPoint x: 218, endPoint y: 293, distance: 124.9
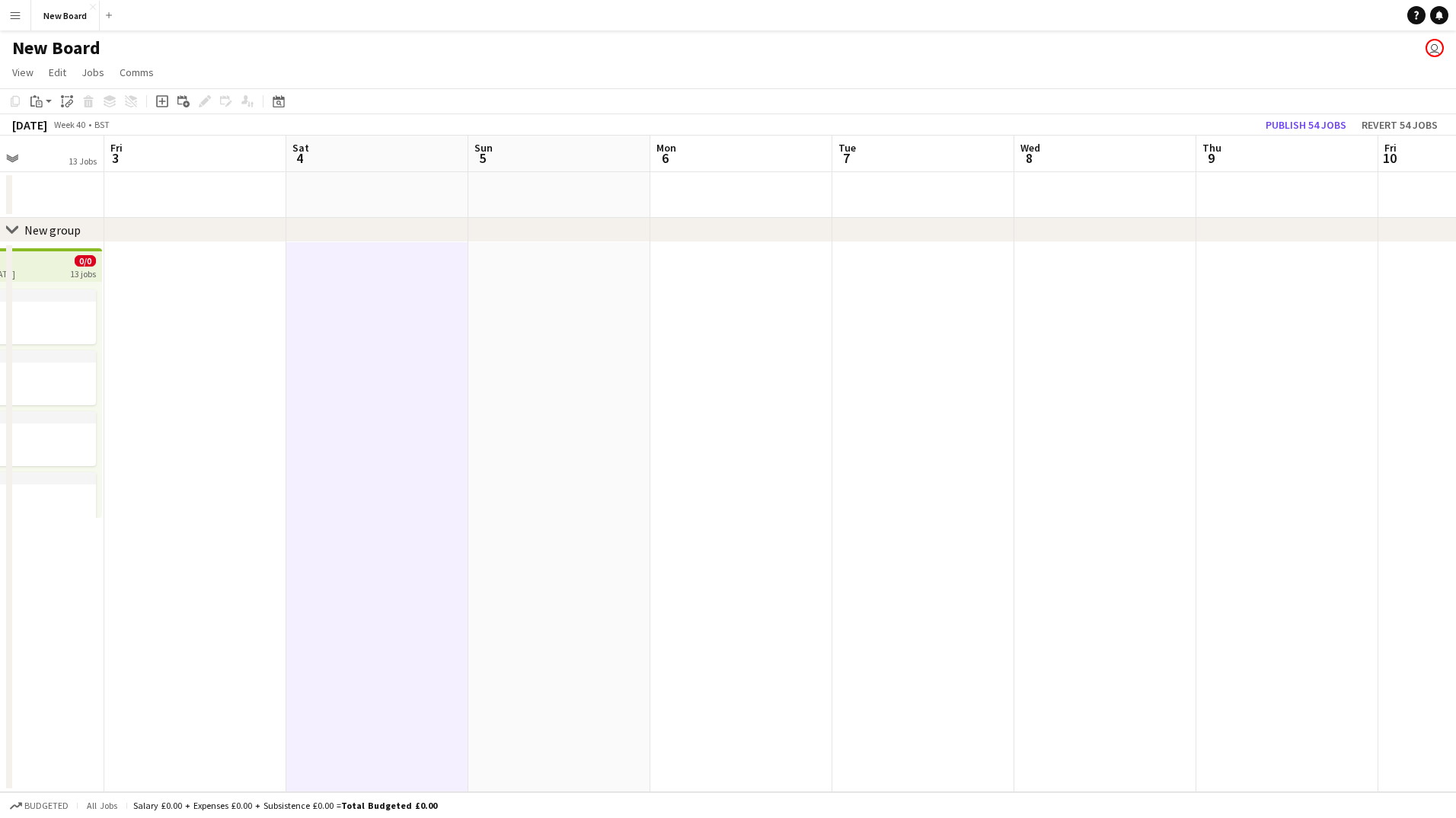
scroll to position [0, 442]
drag, startPoint x: 218, startPoint y: 293, endPoint x: 225, endPoint y: 283, distance: 12.2
click at [225, 283] on app-date-cell at bounding box center [194, 517] width 182 height 550
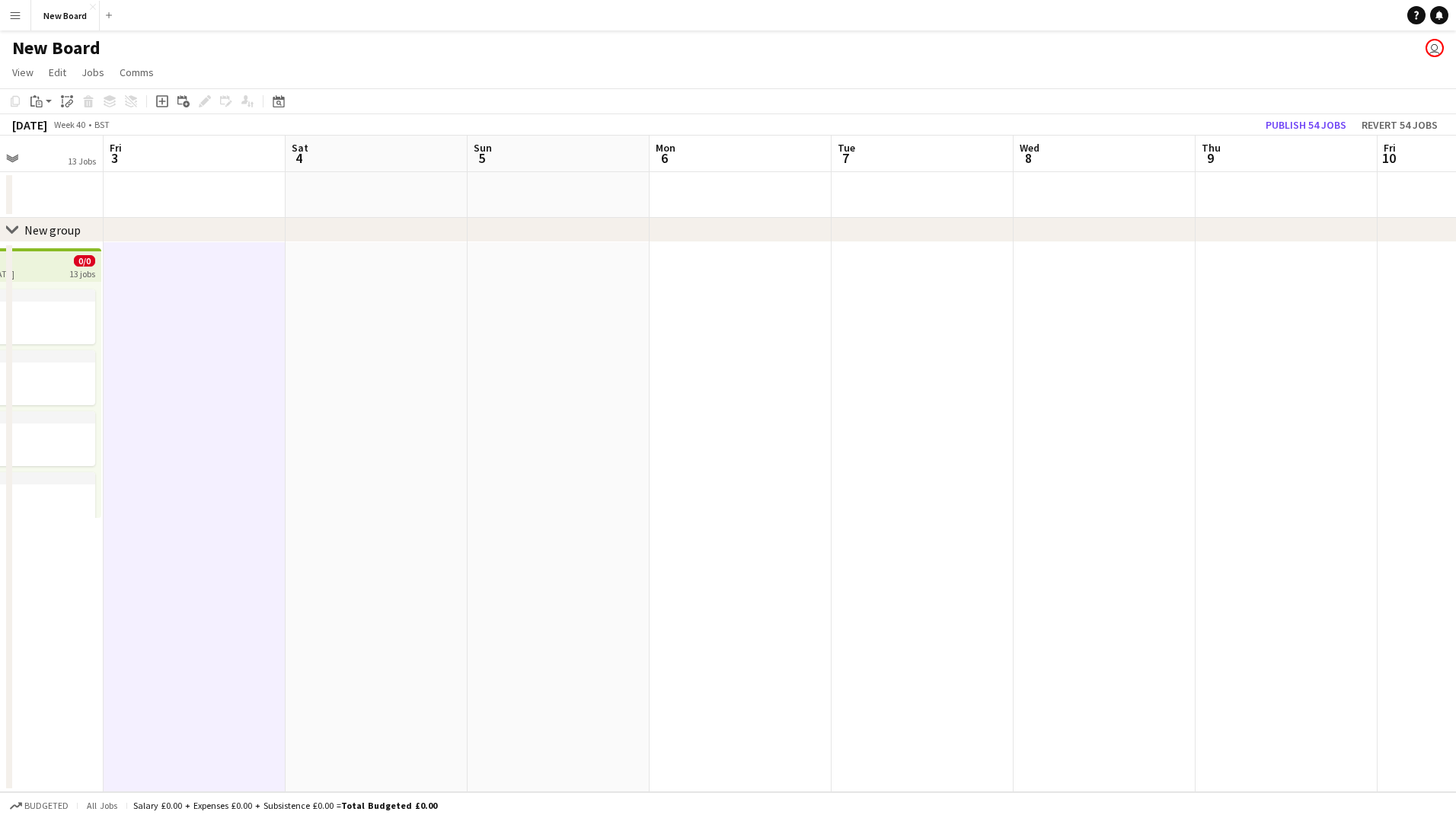
drag, startPoint x: 225, startPoint y: 283, endPoint x: 359, endPoint y: 290, distance: 134.2
click at [228, 283] on app-date-cell at bounding box center [194, 517] width 182 height 550
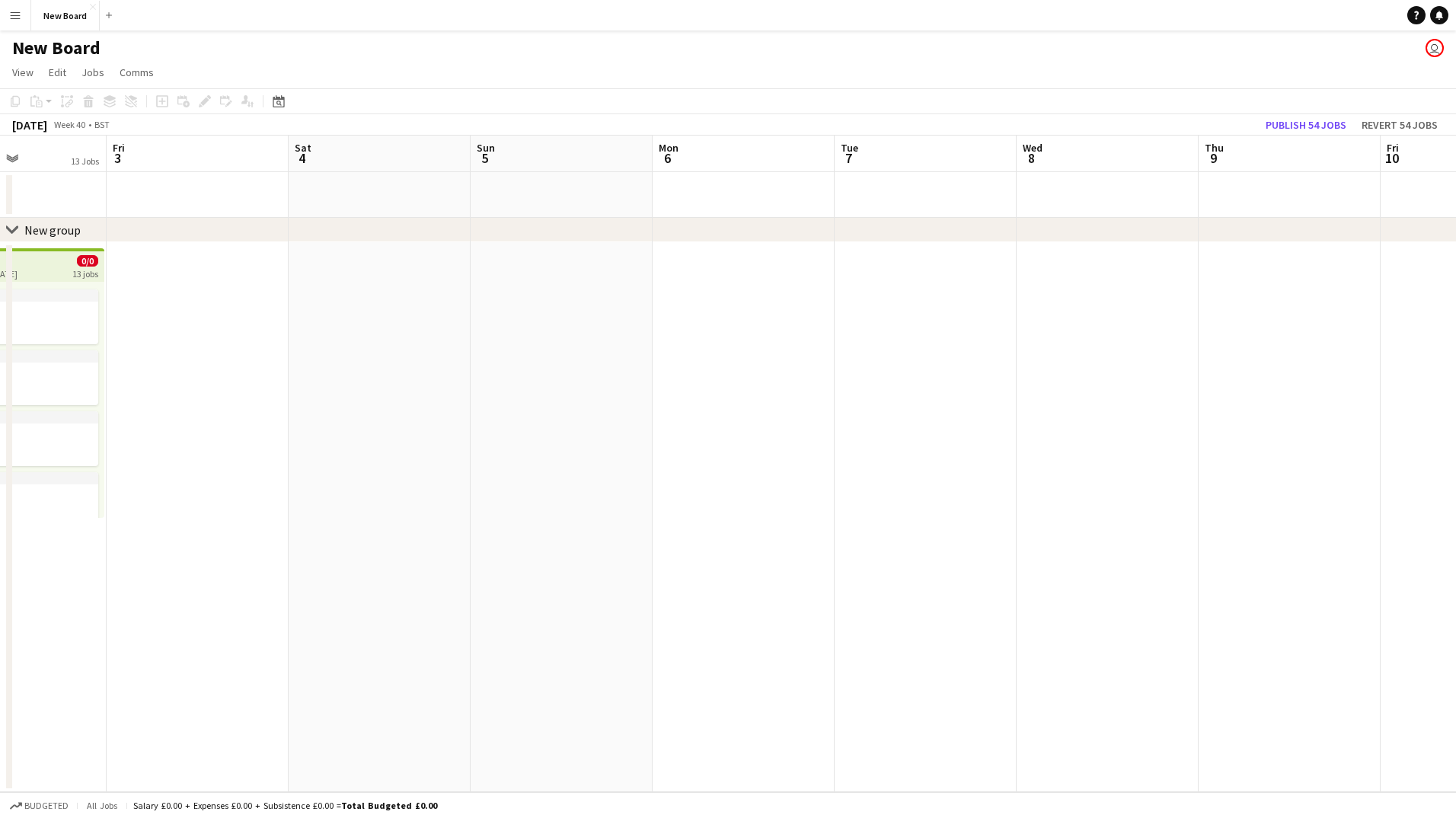
click at [440, 301] on app-date-cell at bounding box center [379, 517] width 182 height 550
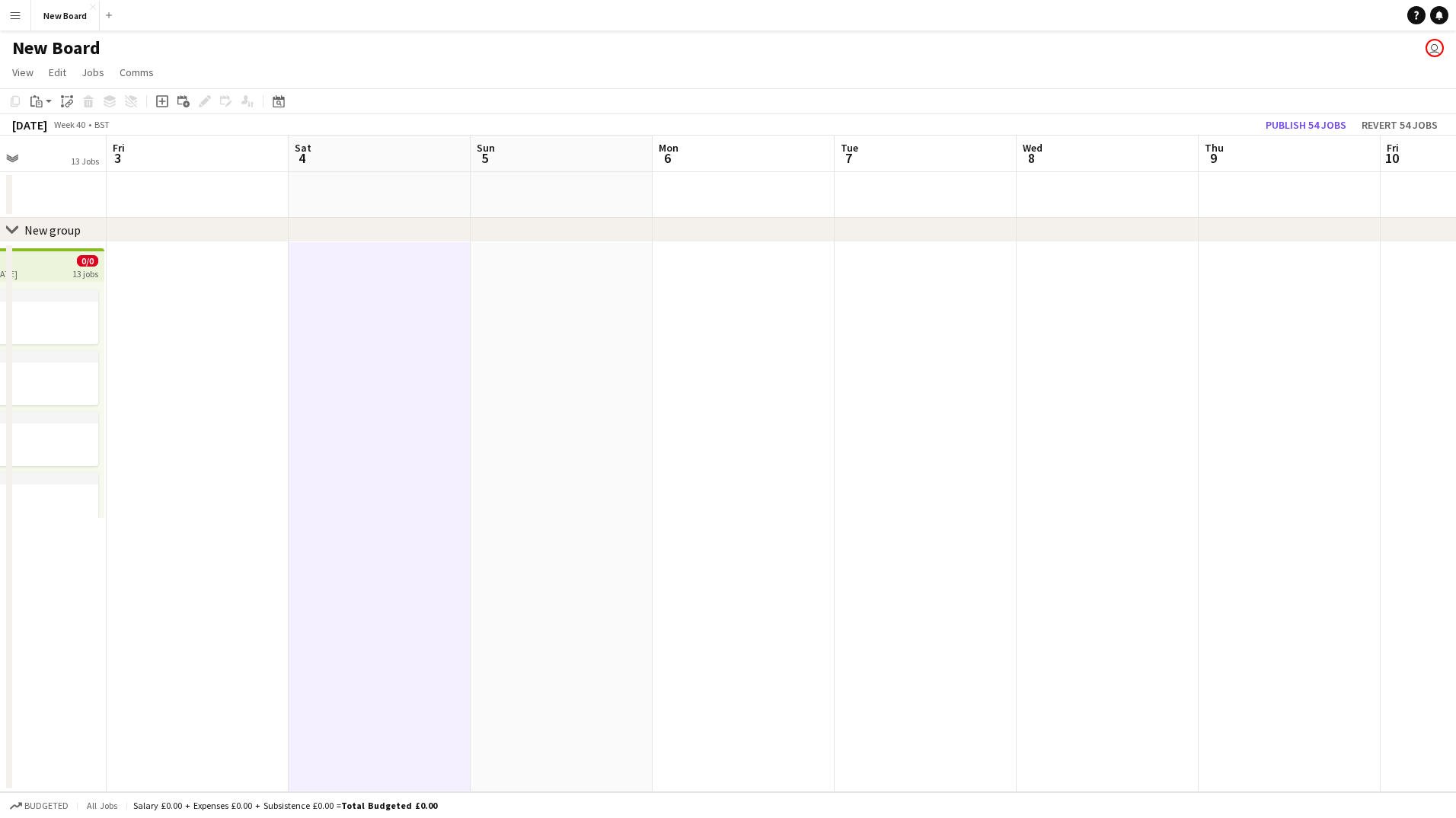
click at [467, 303] on app-date-cell at bounding box center [379, 517] width 182 height 550
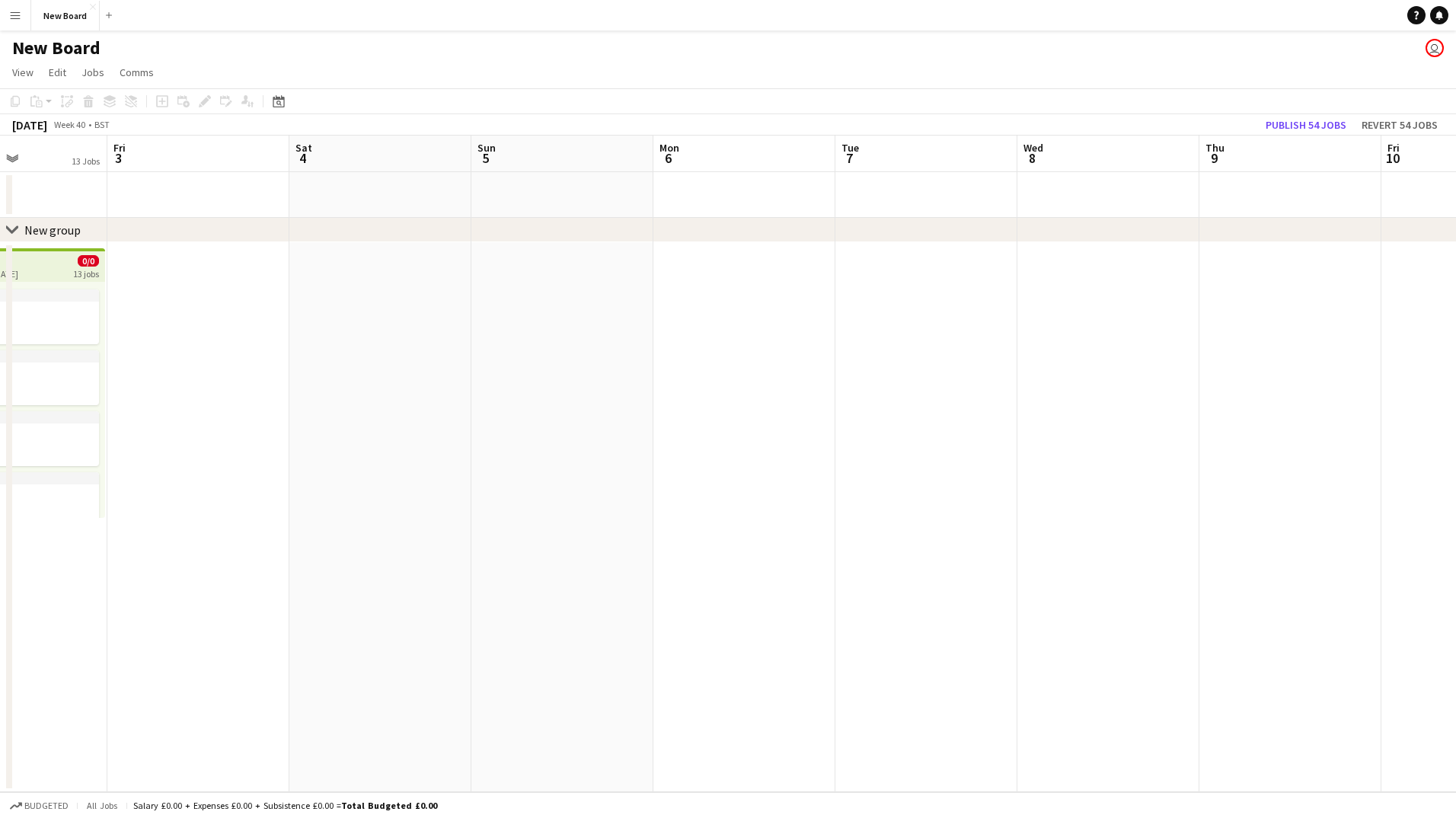
click at [681, 358] on app-date-cell at bounding box center [744, 517] width 182 height 550
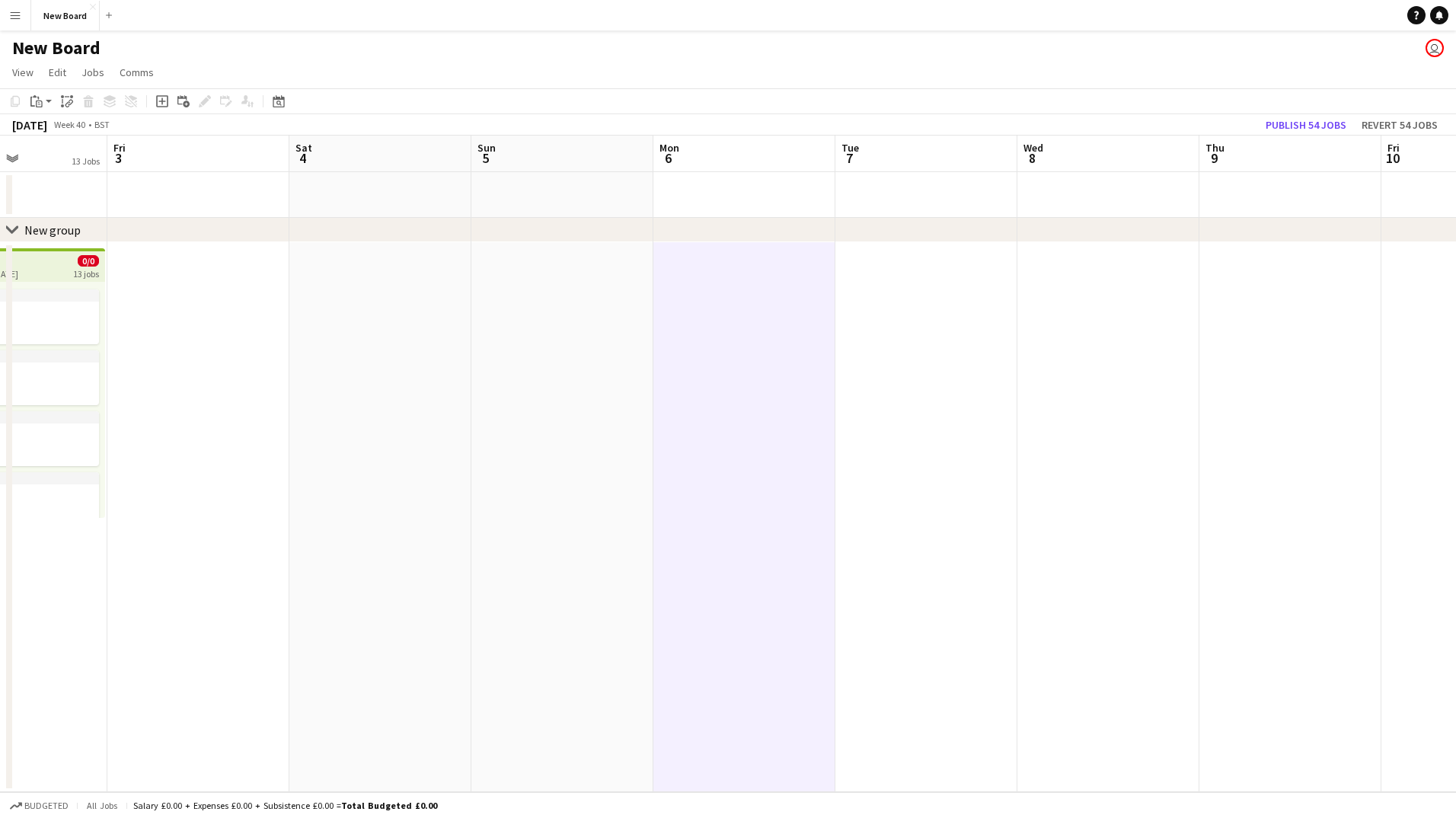
drag, startPoint x: 212, startPoint y: 312, endPoint x: 239, endPoint y: 301, distance: 29.2
click at [228, 308] on app-calendar-viewport "Tue 30 13 Jobs Wed 1 1 Job Thu 2 13 Jobs Fri 3 Sat 4 Sun 5 Mon 6 Tue 7 Wed 8 Th…" at bounding box center [728, 464] width 1456 height 657
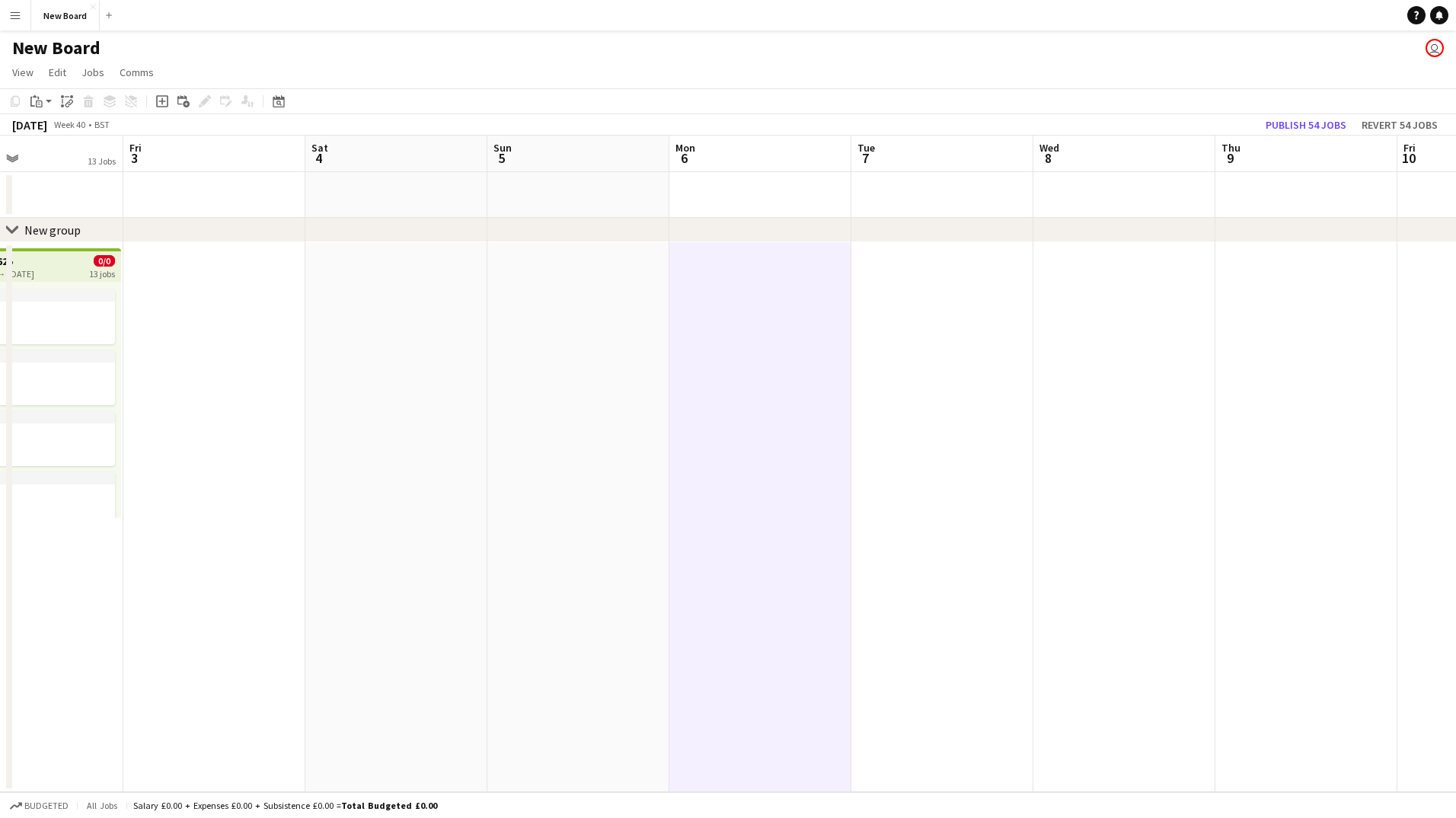
drag, startPoint x: 483, startPoint y: 329, endPoint x: 558, endPoint y: 318, distance: 75.8
click at [482, 330] on app-calendar-viewport "Tue 30 13 Jobs Wed 1 1 Job Thu 2 13 Jobs Fri 3 Sat 4 Sun 5 Mon 6 Tue 7 Wed 8 Th…" at bounding box center [728, 464] width 1456 height 657
drag, startPoint x: 214, startPoint y: 284, endPoint x: 218, endPoint y: 276, distance: 8.9
click at [215, 281] on app-date-cell at bounding box center [208, 517] width 182 height 550
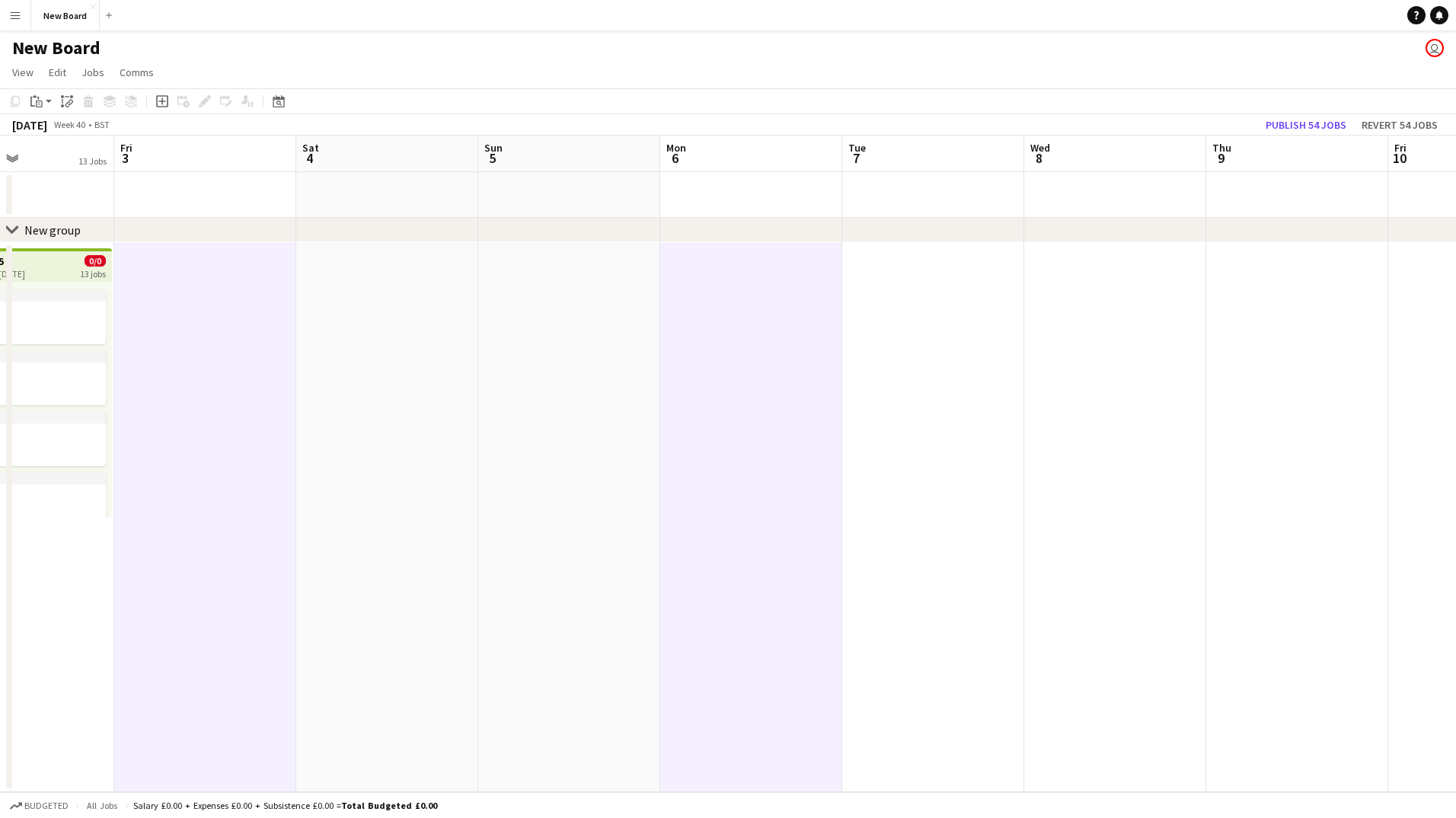
click at [278, 283] on app-calendar-viewport "Tue 30 13 Jobs Wed 1 1 Job Thu 2 13 Jobs Fri 3 Sat 4 Sun 5 Mon 6 Tue 7 Wed 8 Th…" at bounding box center [728, 464] width 1456 height 657
click at [321, 270] on app-date-cell at bounding box center [387, 517] width 182 height 550
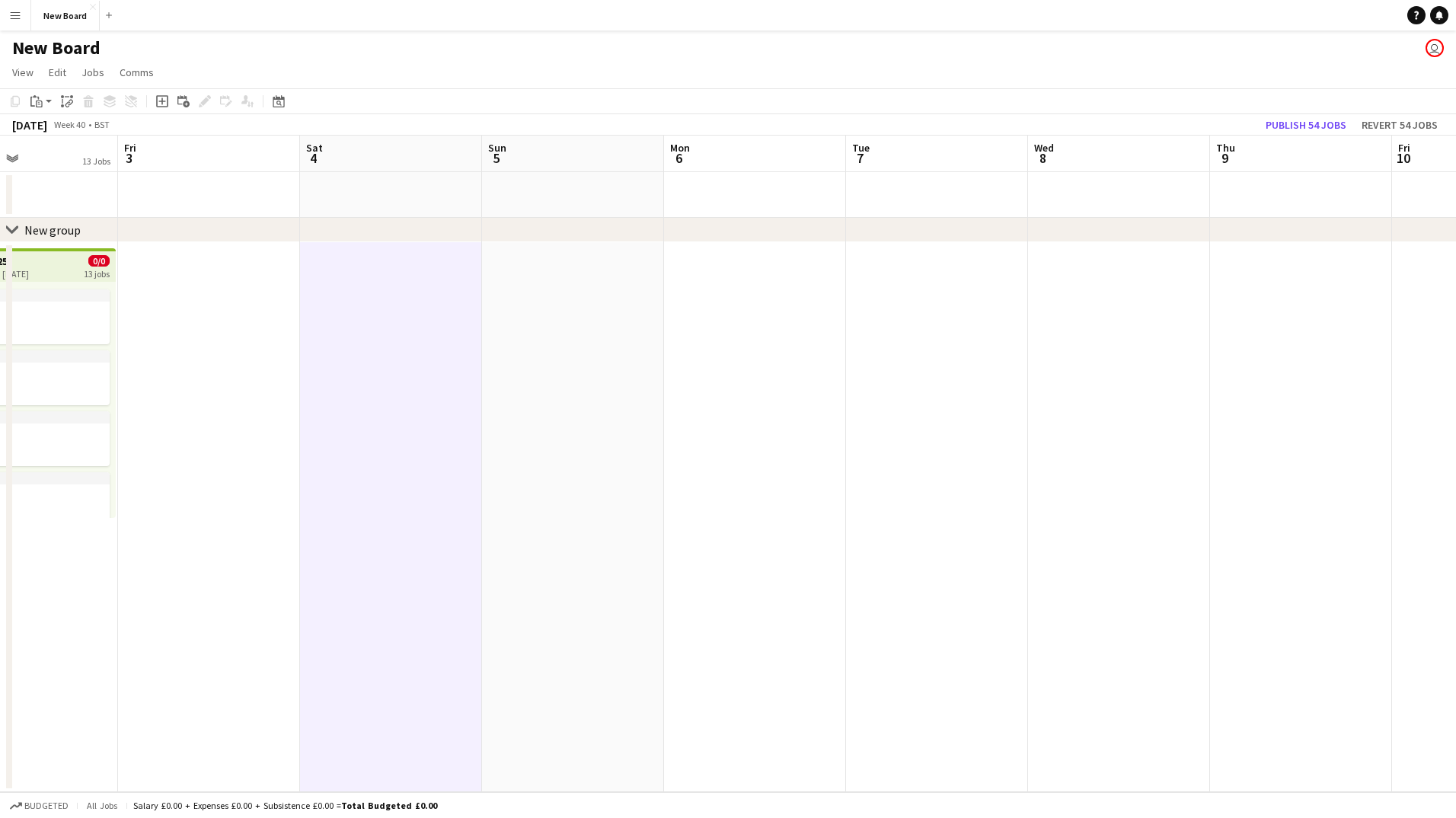
click at [534, 286] on app-date-cell at bounding box center [573, 517] width 182 height 550
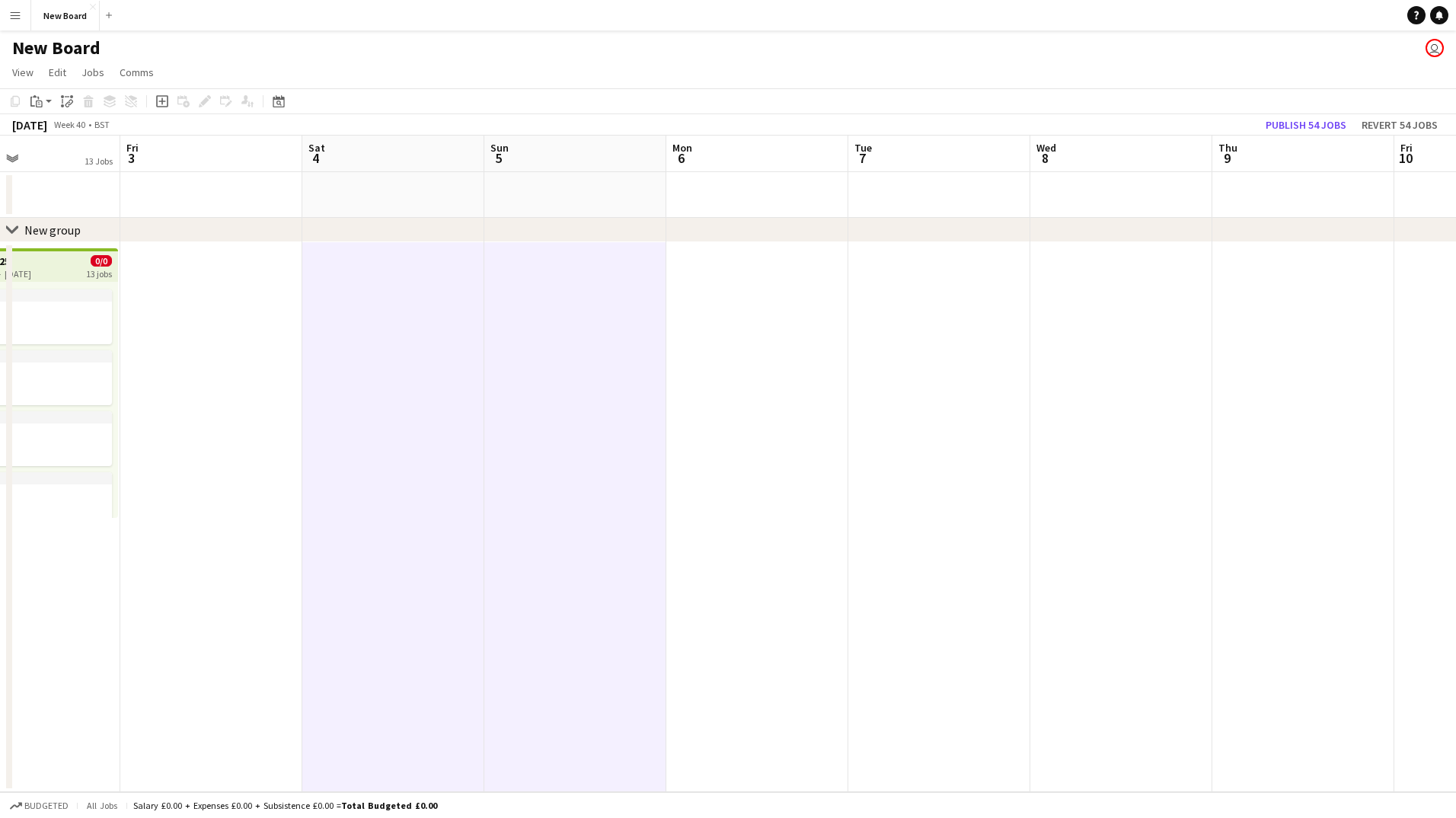
drag, startPoint x: 671, startPoint y: 288, endPoint x: 713, endPoint y: 287, distance: 42.0
click at [679, 288] on app-calendar-viewport "Tue 30 13 Jobs Wed 1 1 Job Thu 2 13 Jobs Fri 3 Sat 4 Sun 5 Mon 6 Tue 7 Wed 8 Th…" at bounding box center [728, 464] width 1456 height 657
click at [792, 293] on app-date-cell at bounding box center [765, 517] width 182 height 550
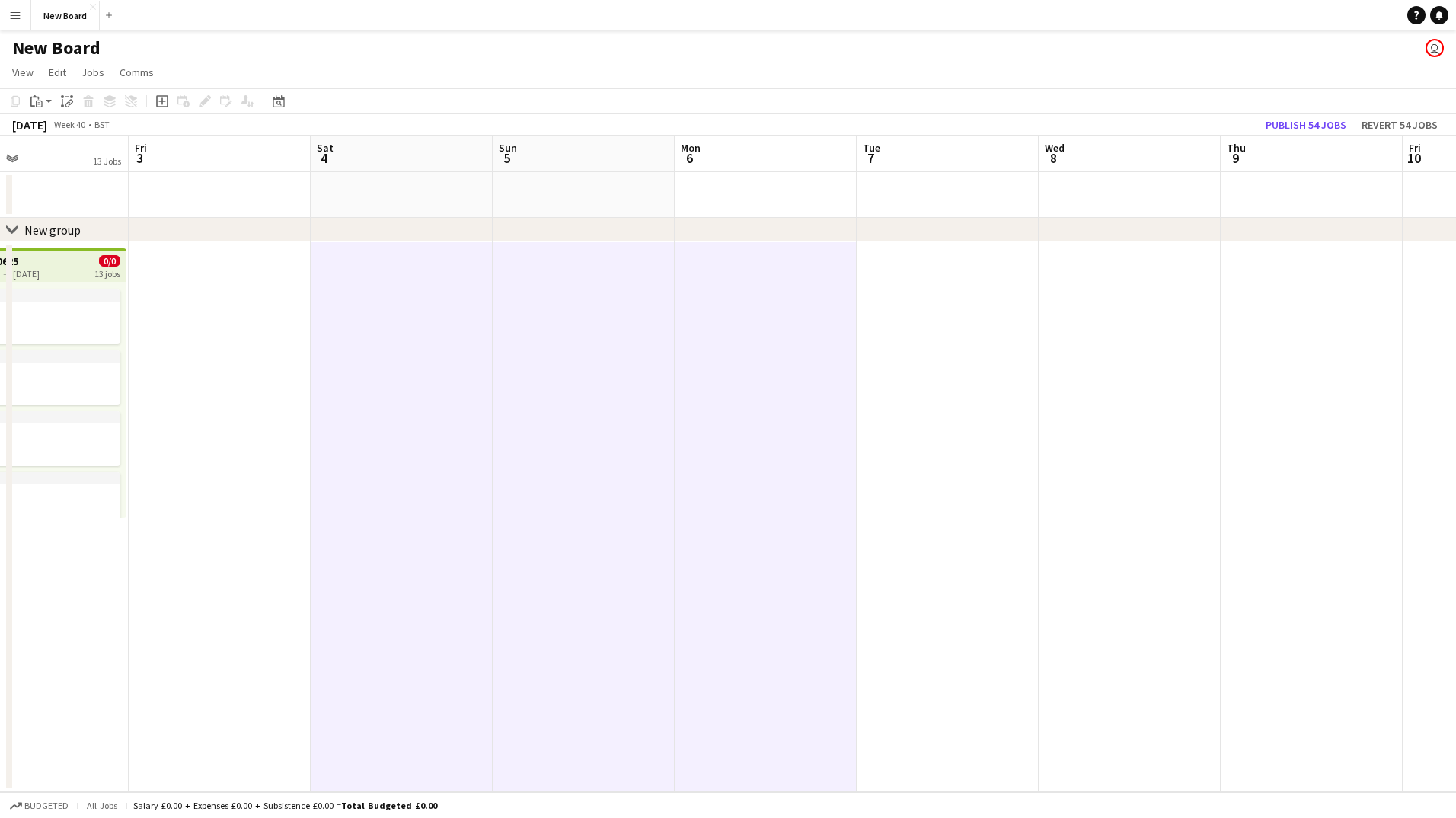
click at [924, 284] on app-date-cell at bounding box center [947, 517] width 182 height 550
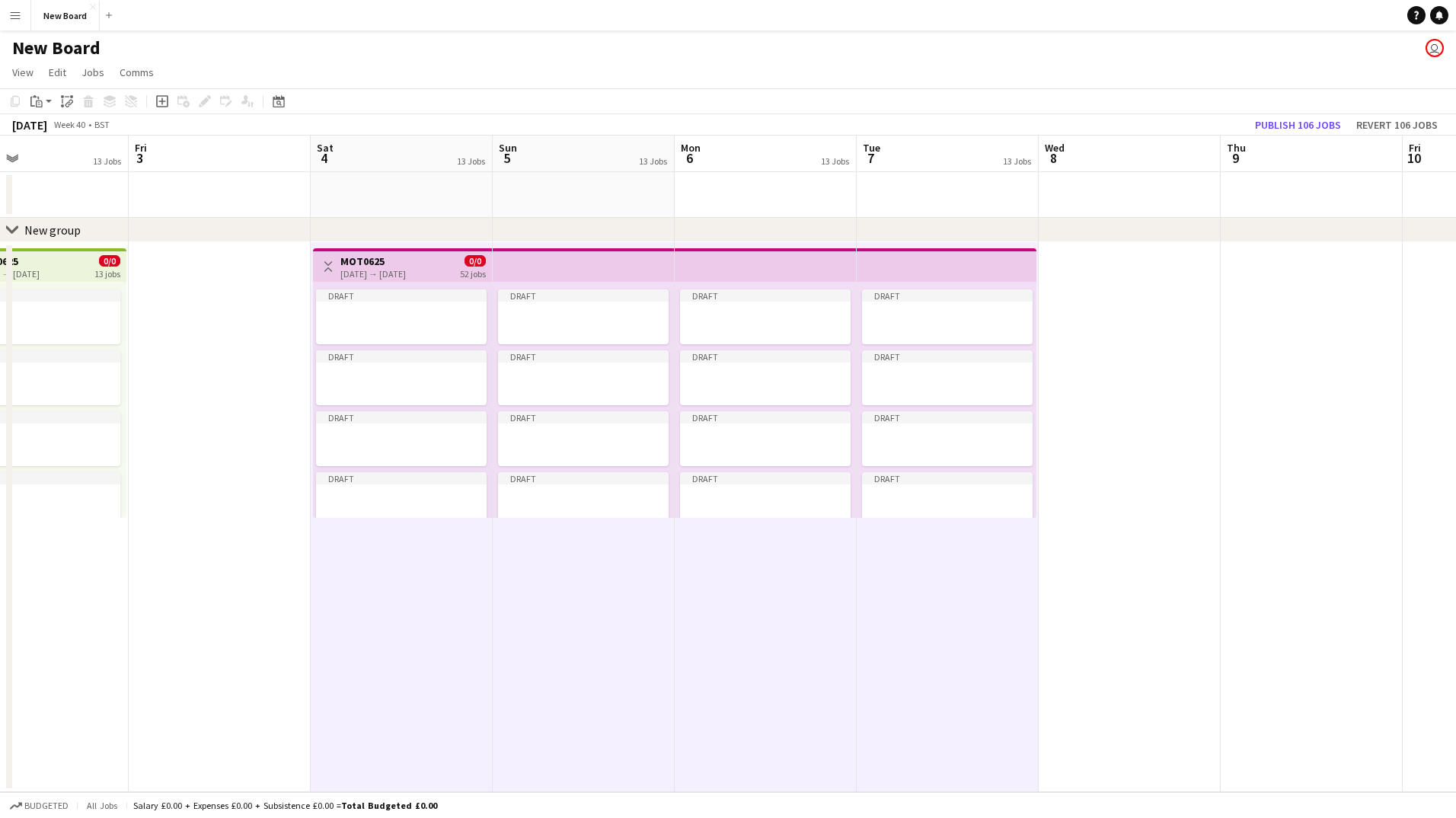
click at [723, 622] on app-date-cell "Draft Draft Draft Draft Draft Draft Draft Draft Draft Draft Draft Draft Draft" at bounding box center [765, 517] width 182 height 550
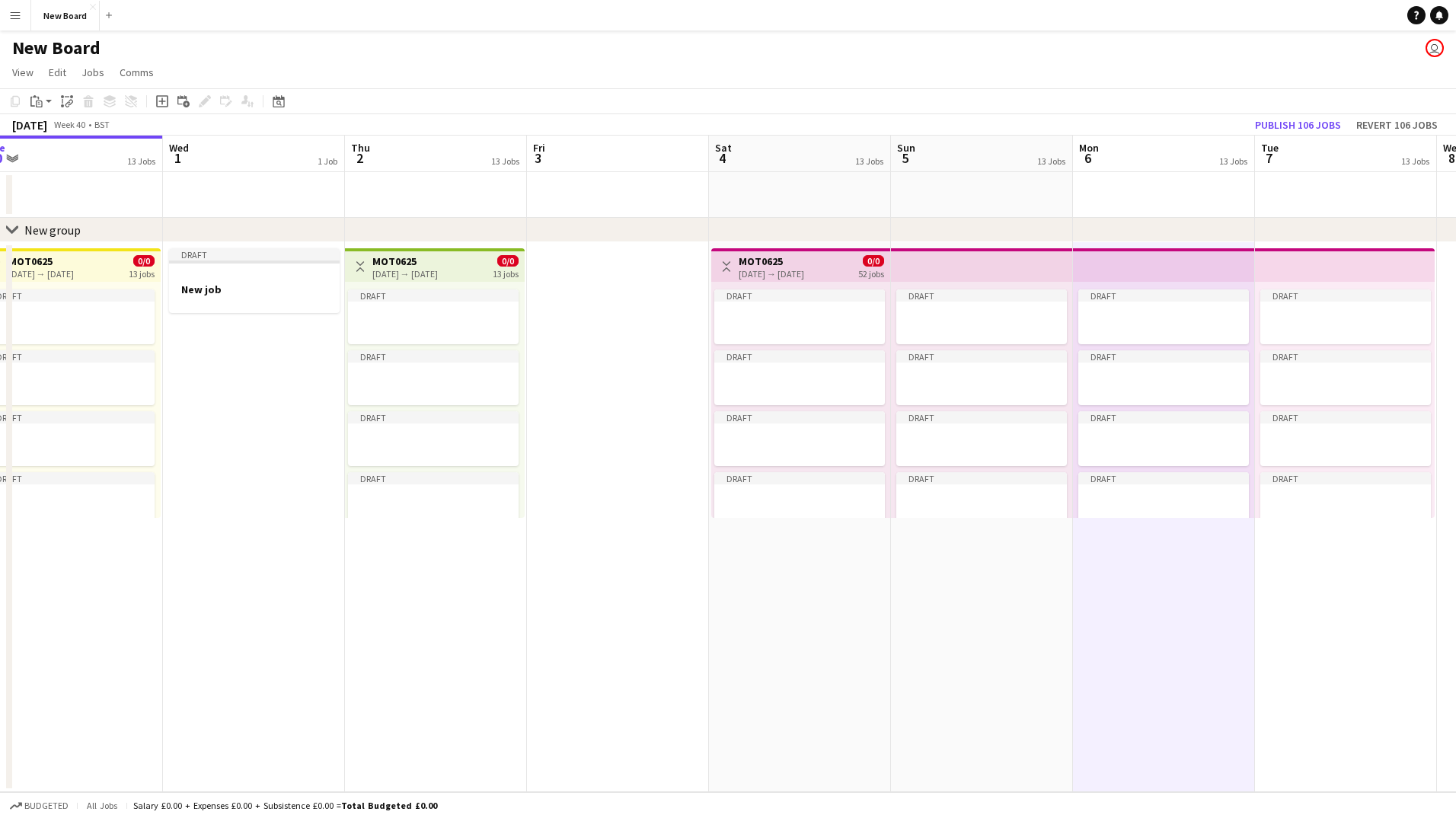
scroll to position [0, 383]
drag, startPoint x: 504, startPoint y: 597, endPoint x: 903, endPoint y: 662, distance: 404.3
click at [903, 662] on app-calendar-viewport "Sun 28 14 Jobs Mon 29 13 Jobs Tue 30 13 Jobs Wed 1 1 Job Thu 2 13 Jobs Fri 3 Sa…" at bounding box center [728, 464] width 1456 height 657
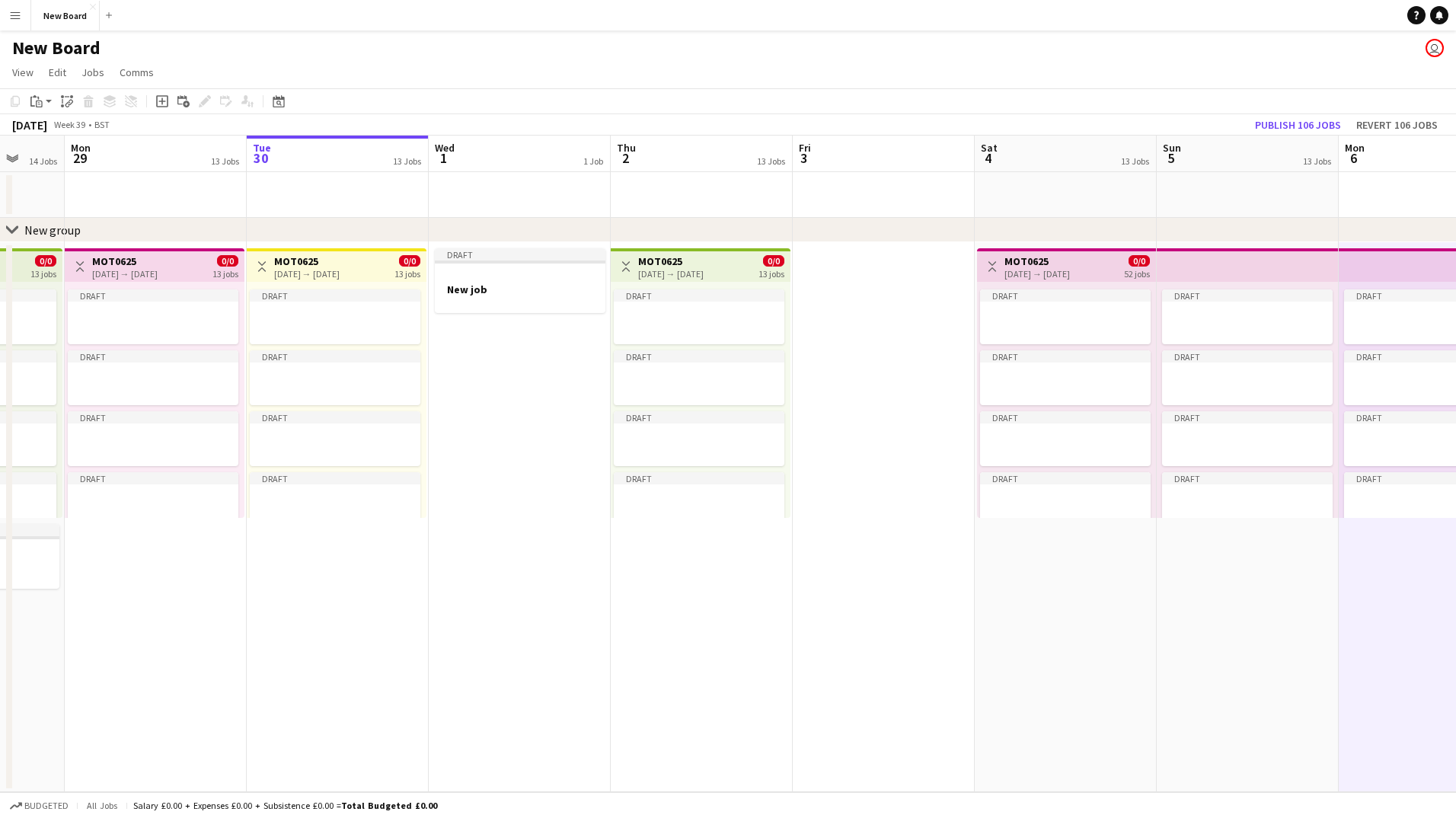
scroll to position [0, 485]
drag, startPoint x: 355, startPoint y: 531, endPoint x: 609, endPoint y: 556, distance: 255.2
click at [609, 556] on app-calendar-viewport "Fri 26 Sat 27 Sun 28 14 Jobs Mon 29 13 Jobs Tue 30 13 Jobs Wed 1 1 Job Thu 2 13…" at bounding box center [728, 464] width 1456 height 657
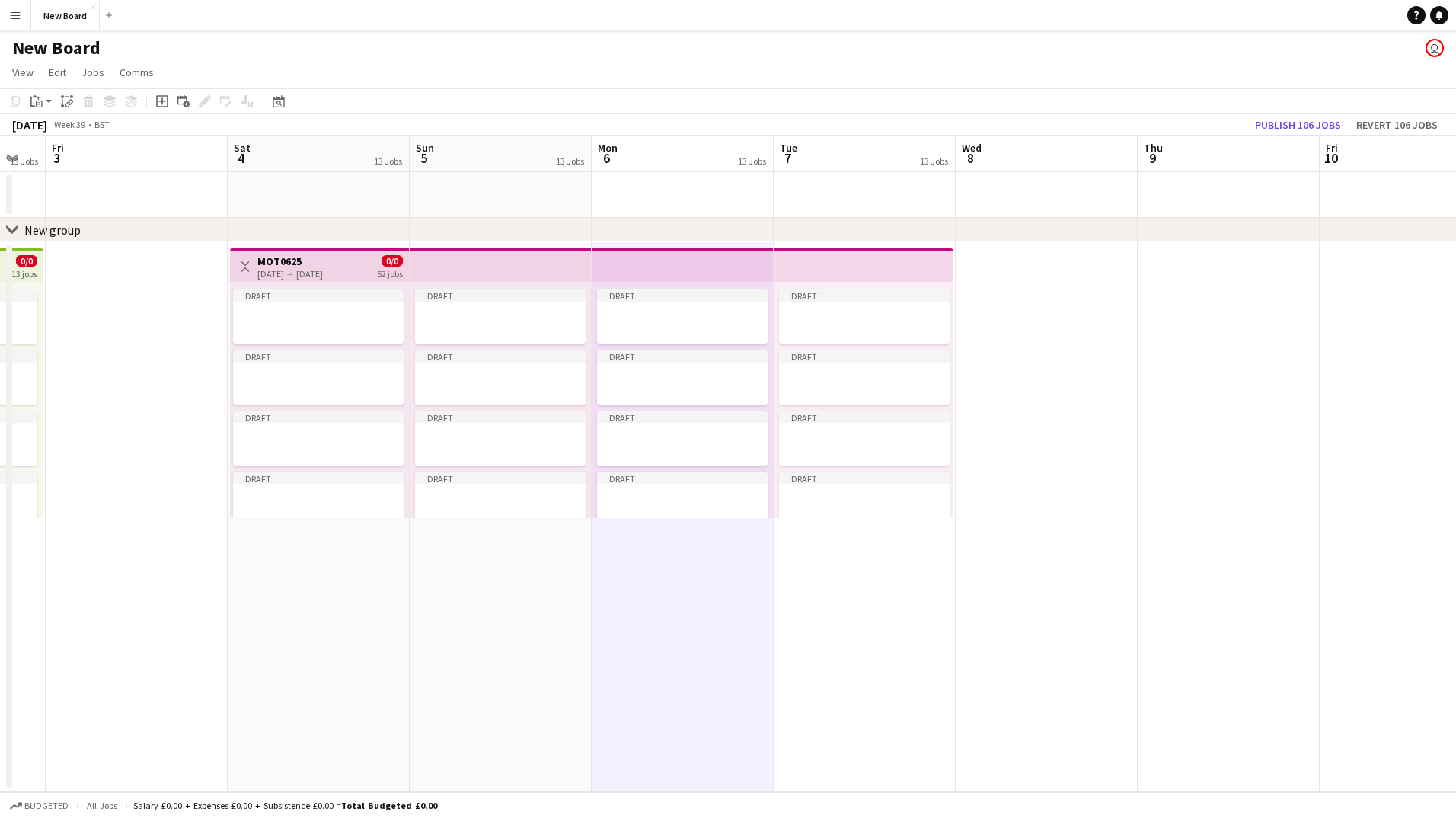
scroll to position [0, 513]
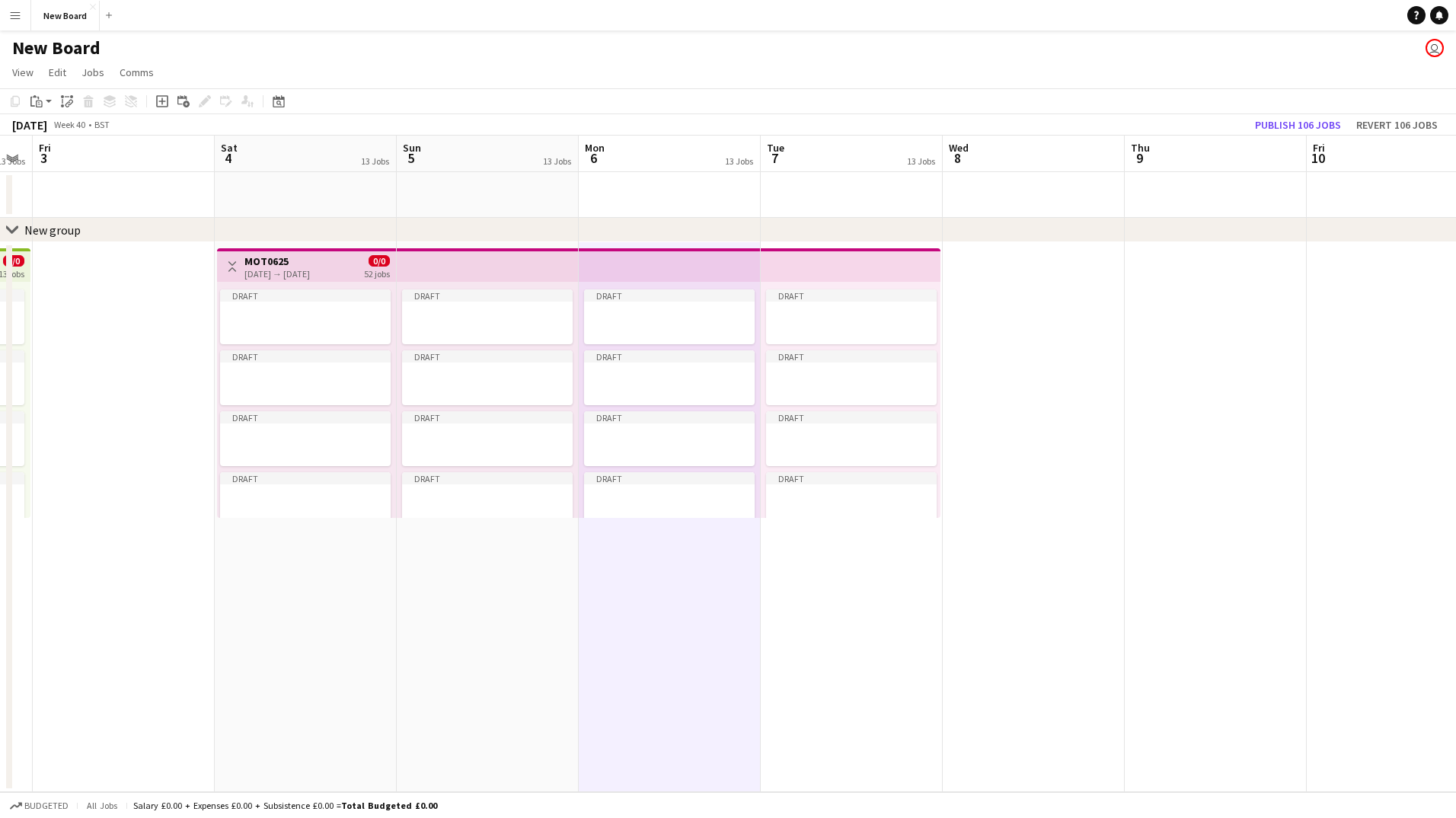
drag, startPoint x: 1043, startPoint y: 559, endPoint x: 287, endPoint y: 568, distance: 756.1
click at [287, 568] on app-calendar-viewport "Tue 30 13 Jobs Wed 1 1 Job Thu 2 13 Jobs Fri 3 Sat 4 13 Jobs Sun 5 13 Jobs Mon …" at bounding box center [728, 464] width 1456 height 657
click at [258, 314] on div at bounding box center [305, 313] width 170 height 12
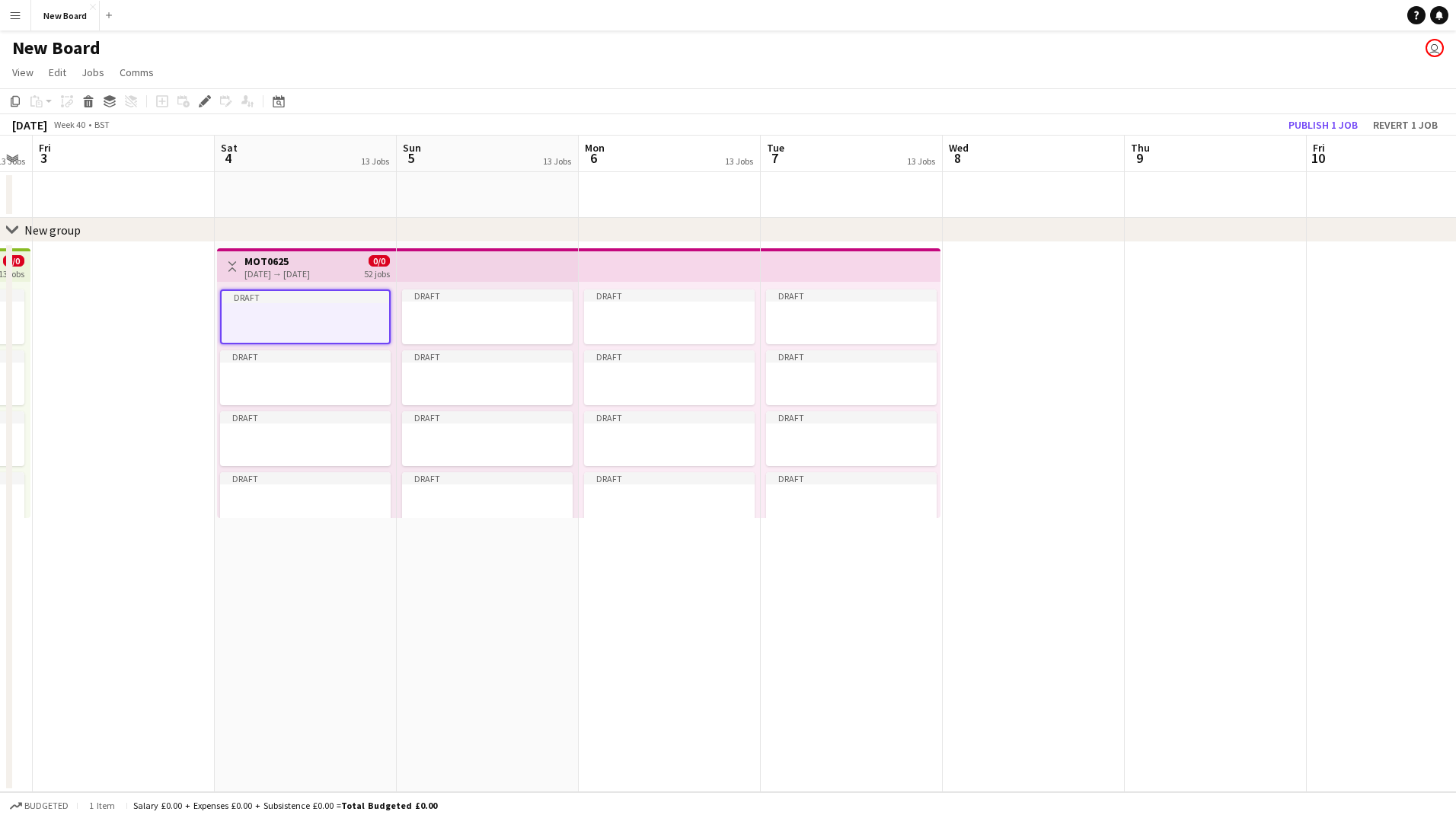
click at [310, 275] on div "[DATE] → [DATE]" at bounding box center [277, 273] width 66 height 12
click at [318, 305] on app-job-card "Draft" at bounding box center [305, 317] width 170 height 55
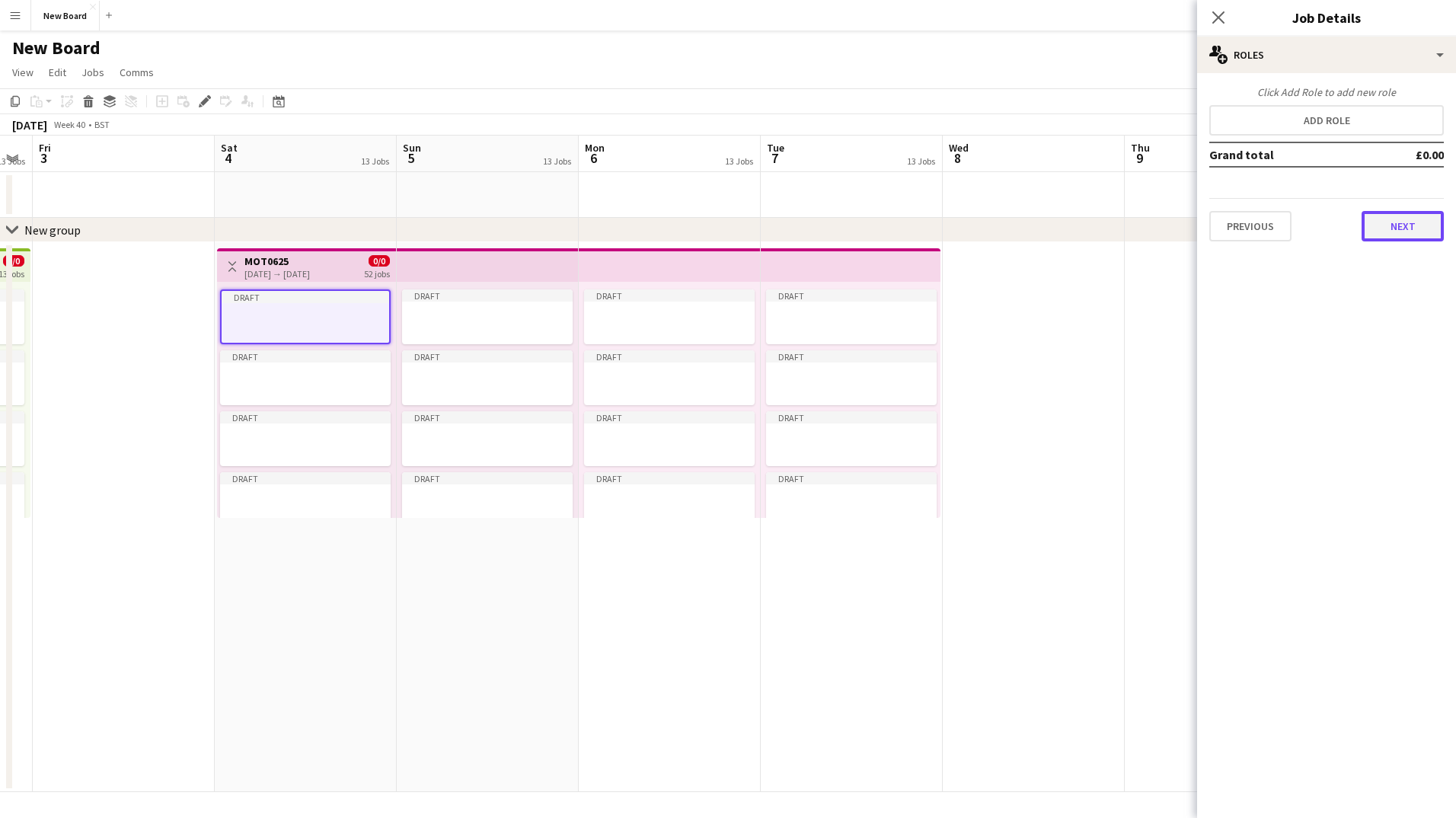
click at [1384, 224] on button "Next" at bounding box center [1403, 225] width 82 height 30
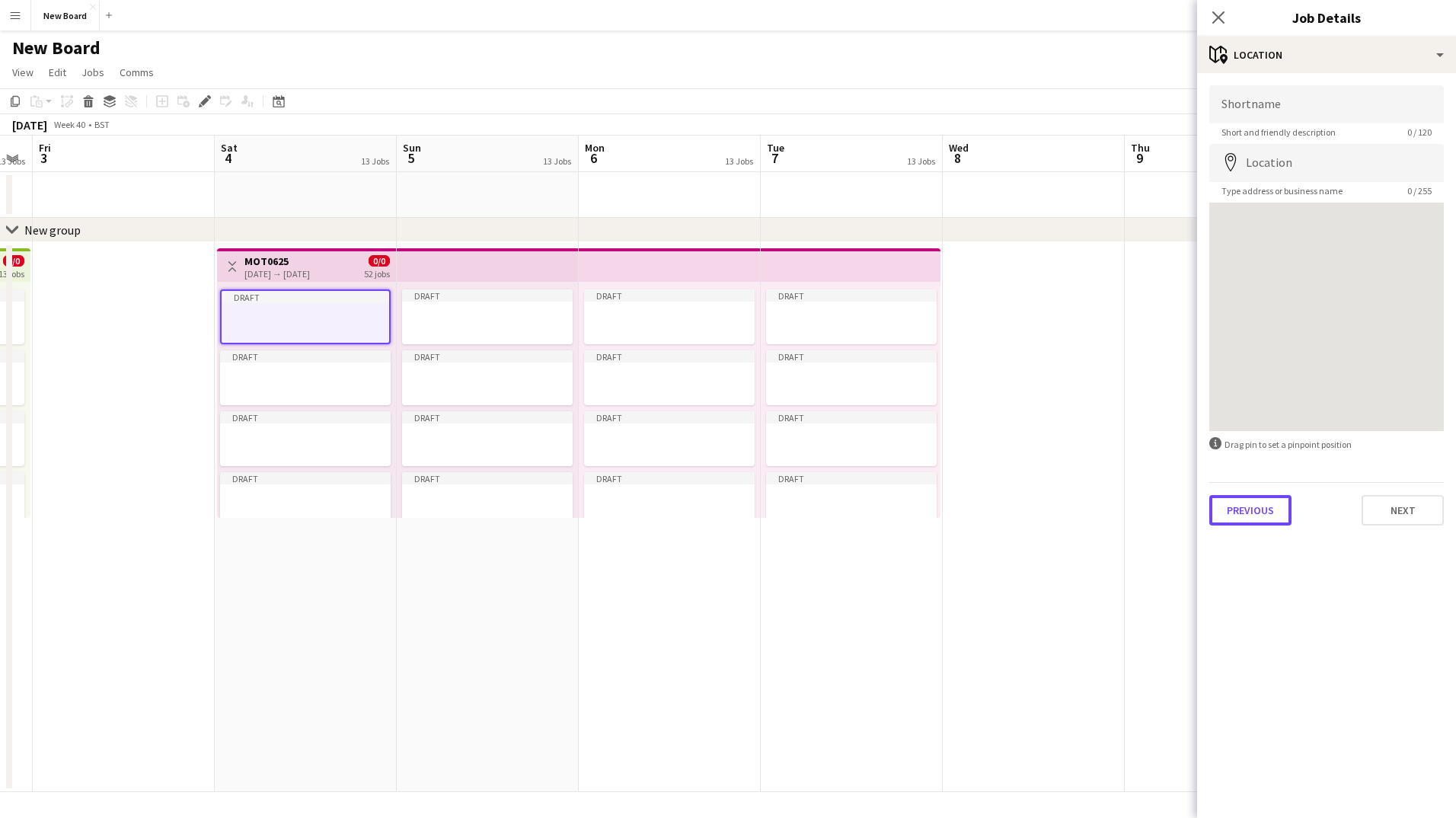
click at [1232, 512] on button "Previous" at bounding box center [1251, 510] width 82 height 30
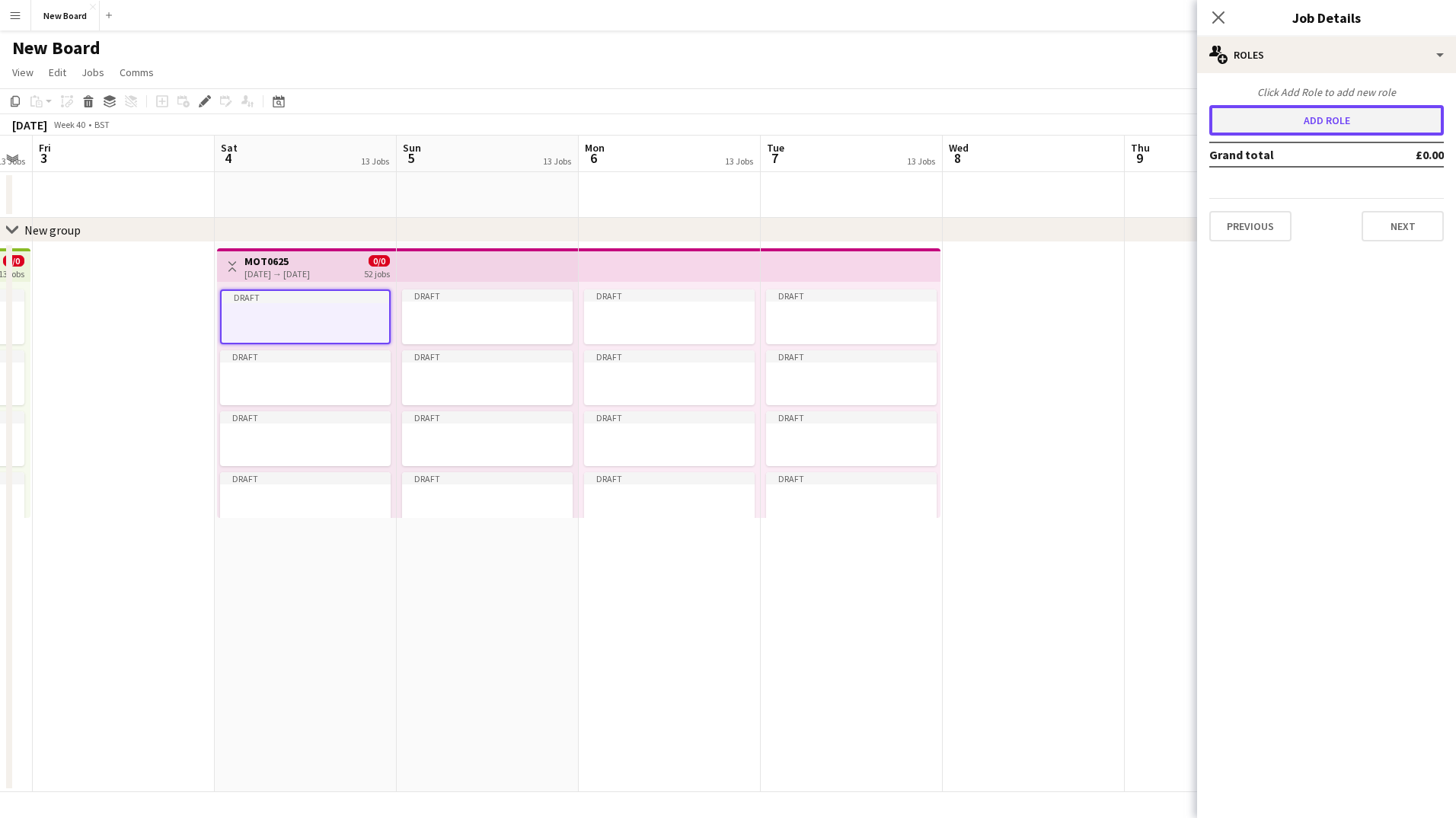
click at [1308, 116] on button "Add role" at bounding box center [1327, 120] width 235 height 30
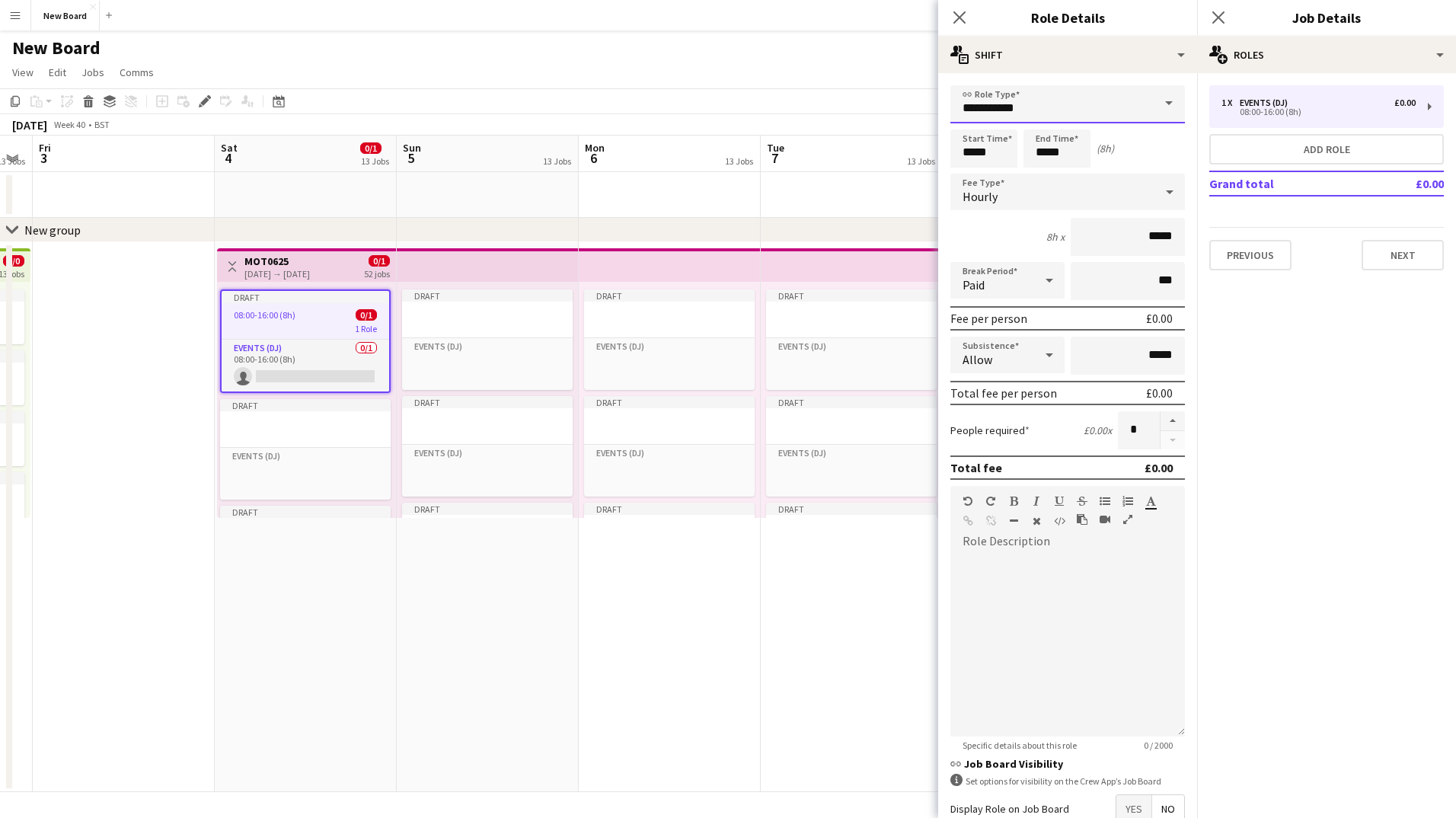
click at [1136, 109] on input "**********" at bounding box center [1067, 104] width 235 height 38
drag, startPoint x: 1136, startPoint y: 110, endPoint x: 946, endPoint y: 122, distance: 190.4
click at [946, 122] on form "**********" at bounding box center [1068, 497] width 259 height 824
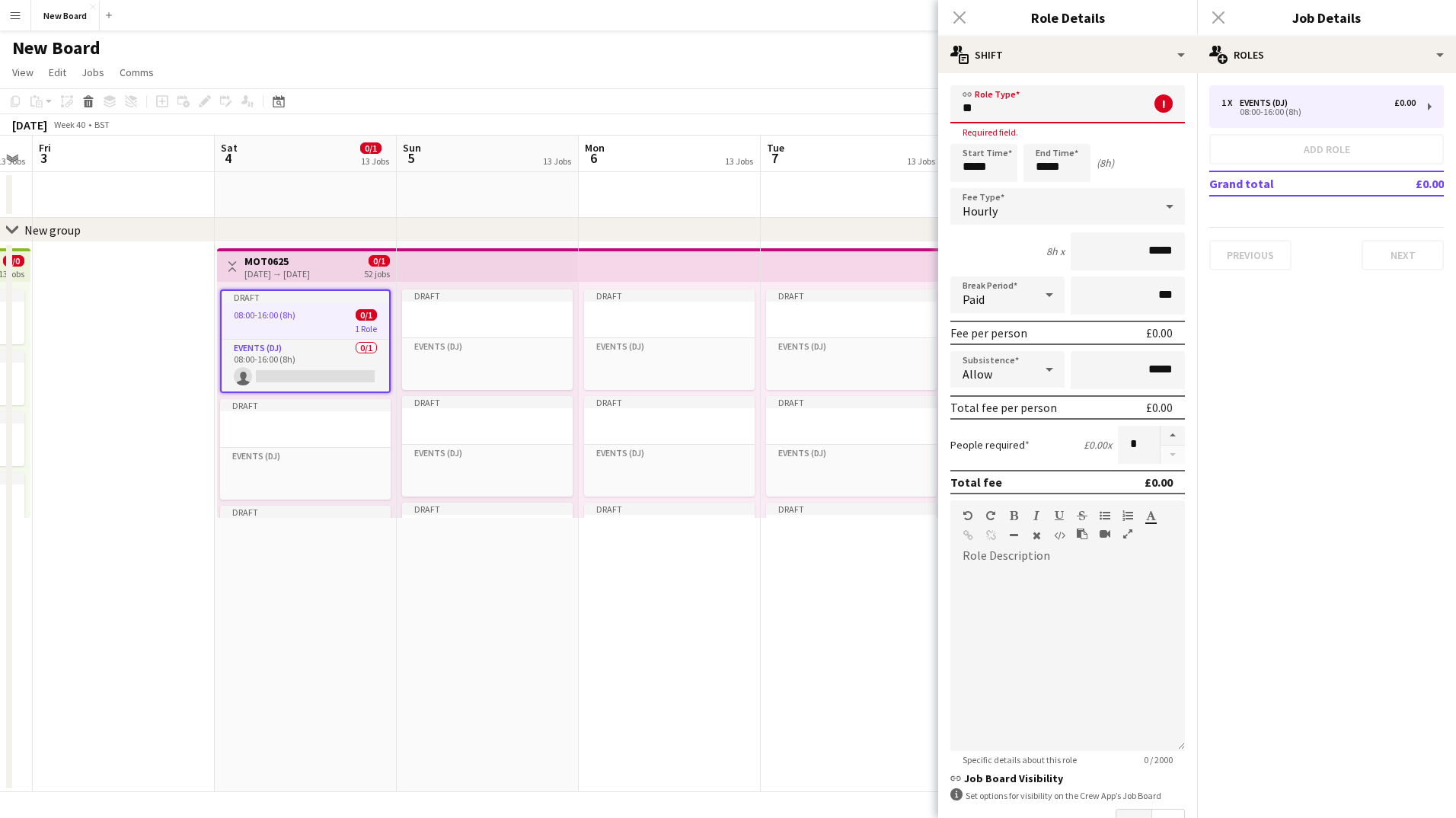
click at [1039, 215] on div "Hourly" at bounding box center [1053, 206] width 204 height 36
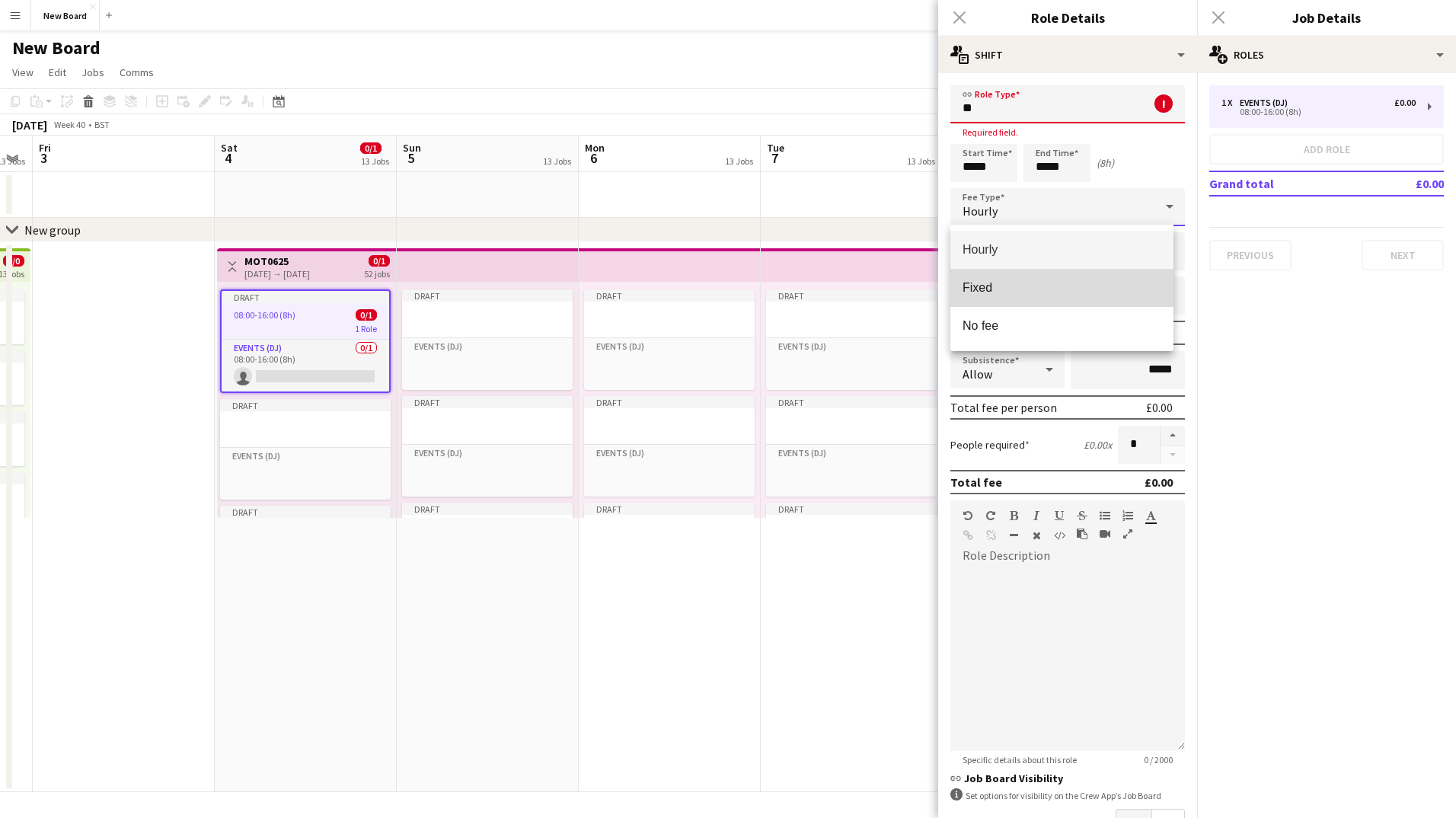
click at [1051, 282] on span "Fixed" at bounding box center [1062, 287] width 199 height 15
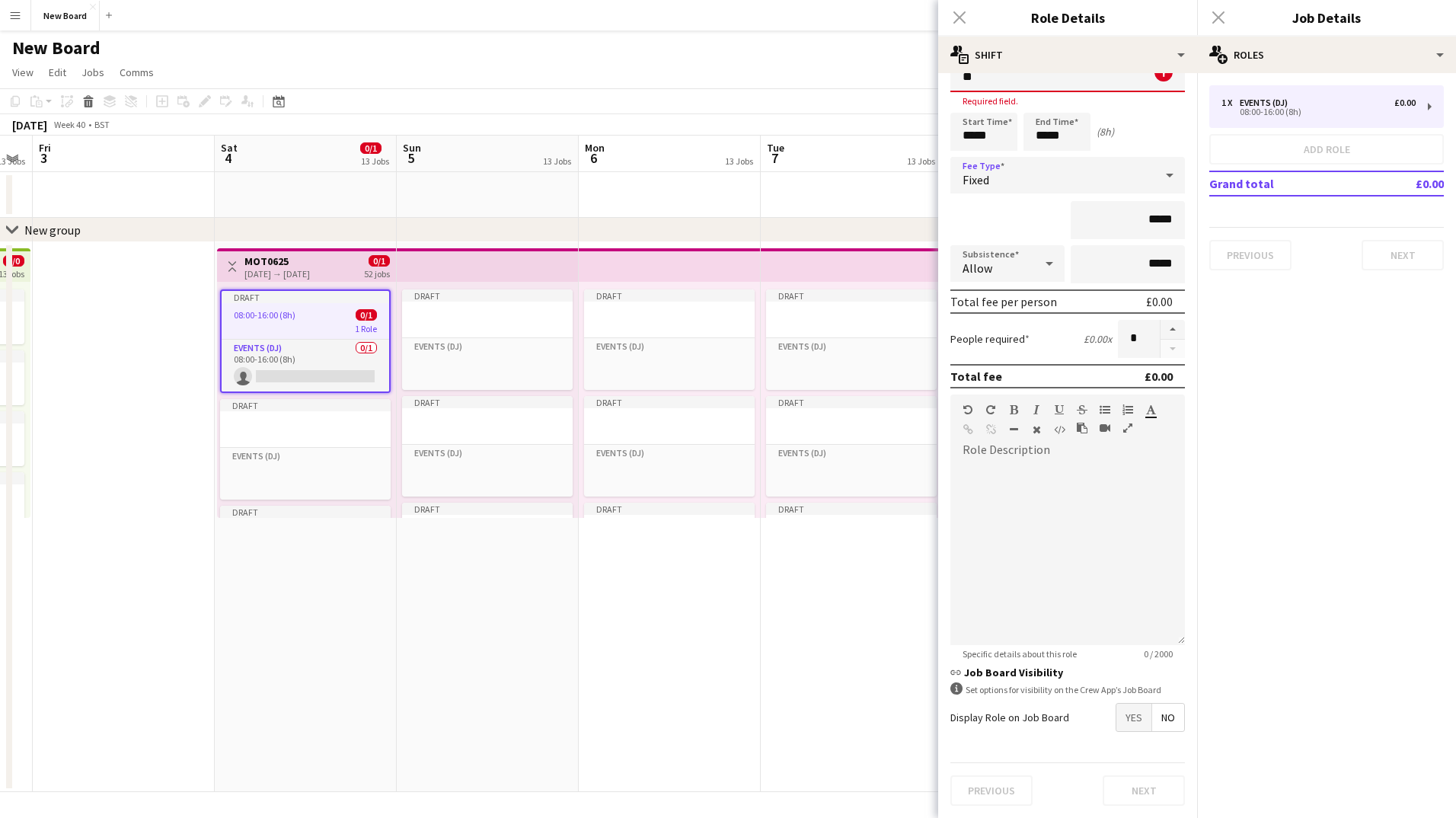
scroll to position [0, 0]
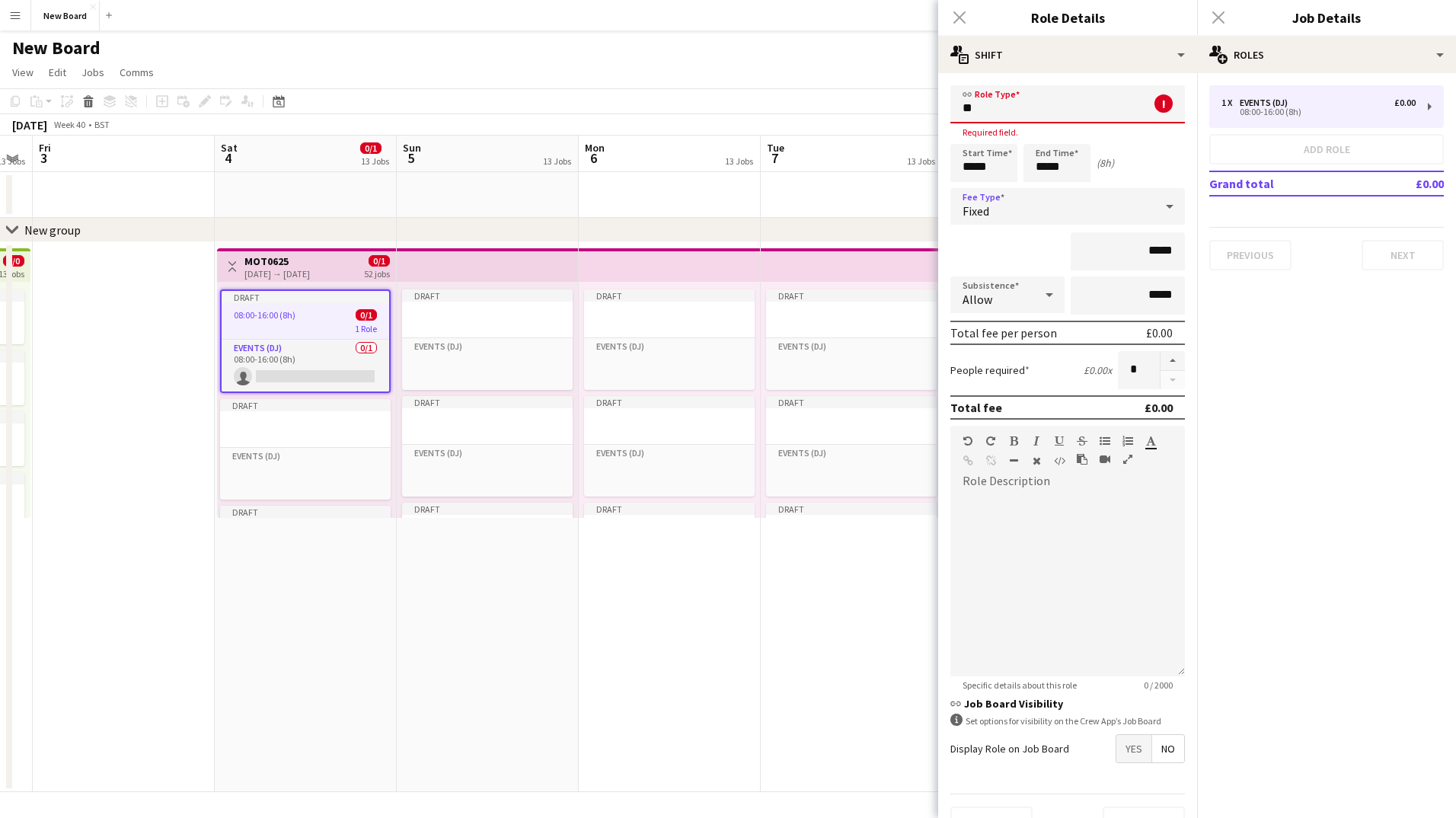
click at [1153, 93] on span at bounding box center [1169, 103] width 32 height 36
click at [1111, 186] on span "Events (Event Staff)" at bounding box center [1062, 184] width 199 height 15
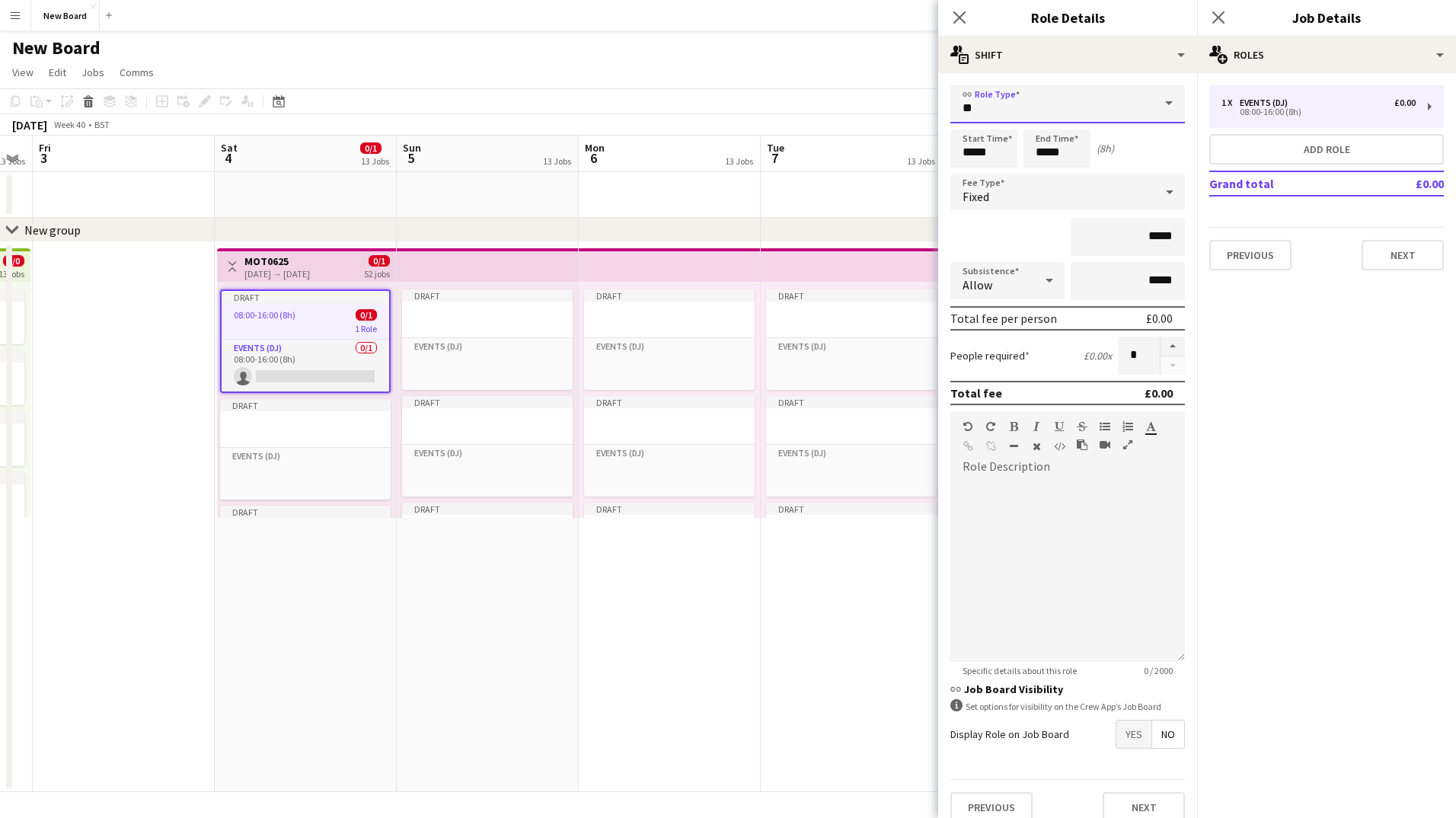
type input "**********"
click at [1139, 150] on div "Start Time ***** End Time ***** (8h)" at bounding box center [1067, 148] width 235 height 38
click at [1376, 256] on button "Next" at bounding box center [1403, 255] width 82 height 30
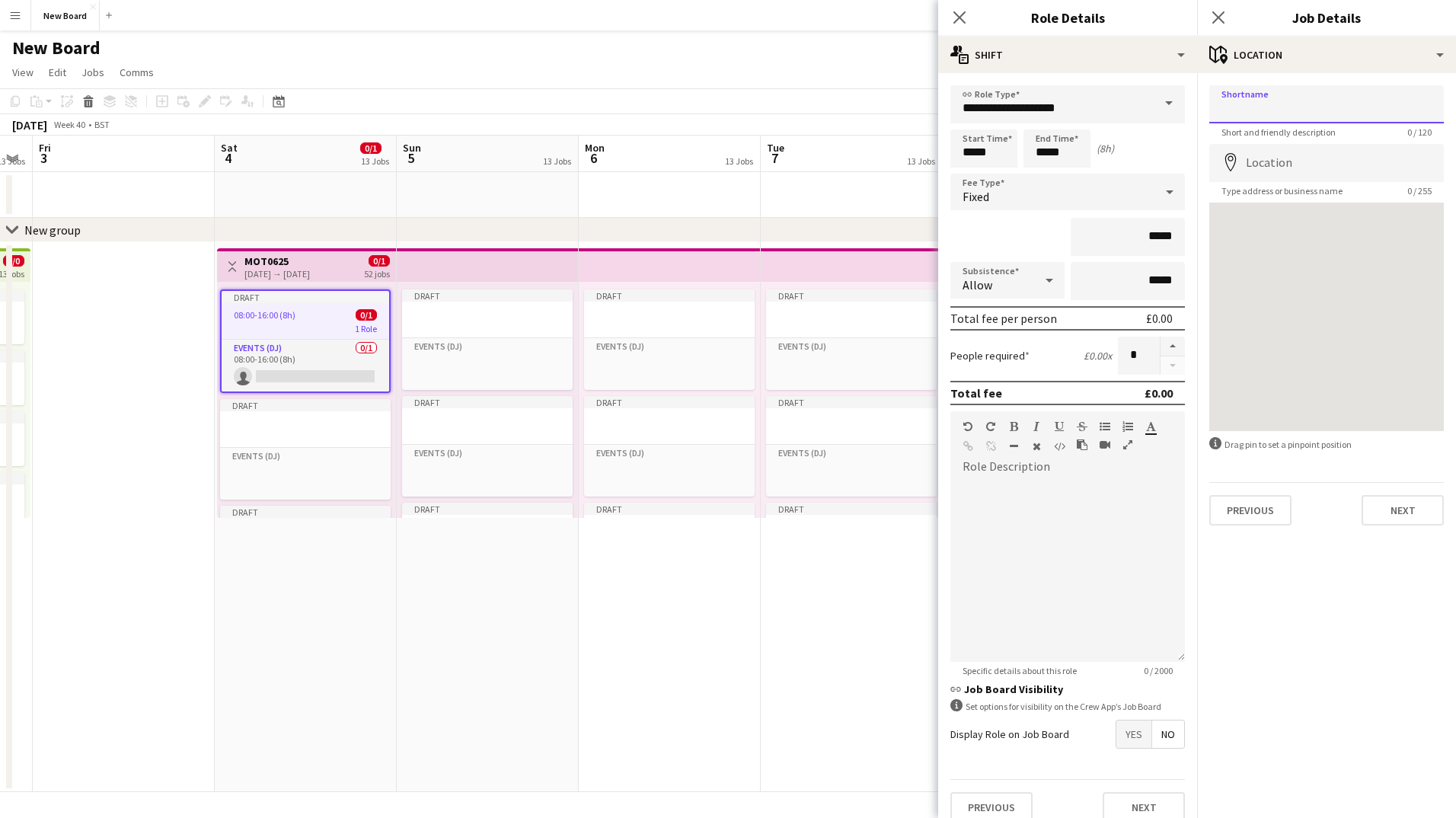
click at [1283, 102] on input "Shortname" at bounding box center [1327, 104] width 235 height 38
type input "*******"
click at [1289, 163] on input "Location" at bounding box center [1327, 163] width 235 height 38
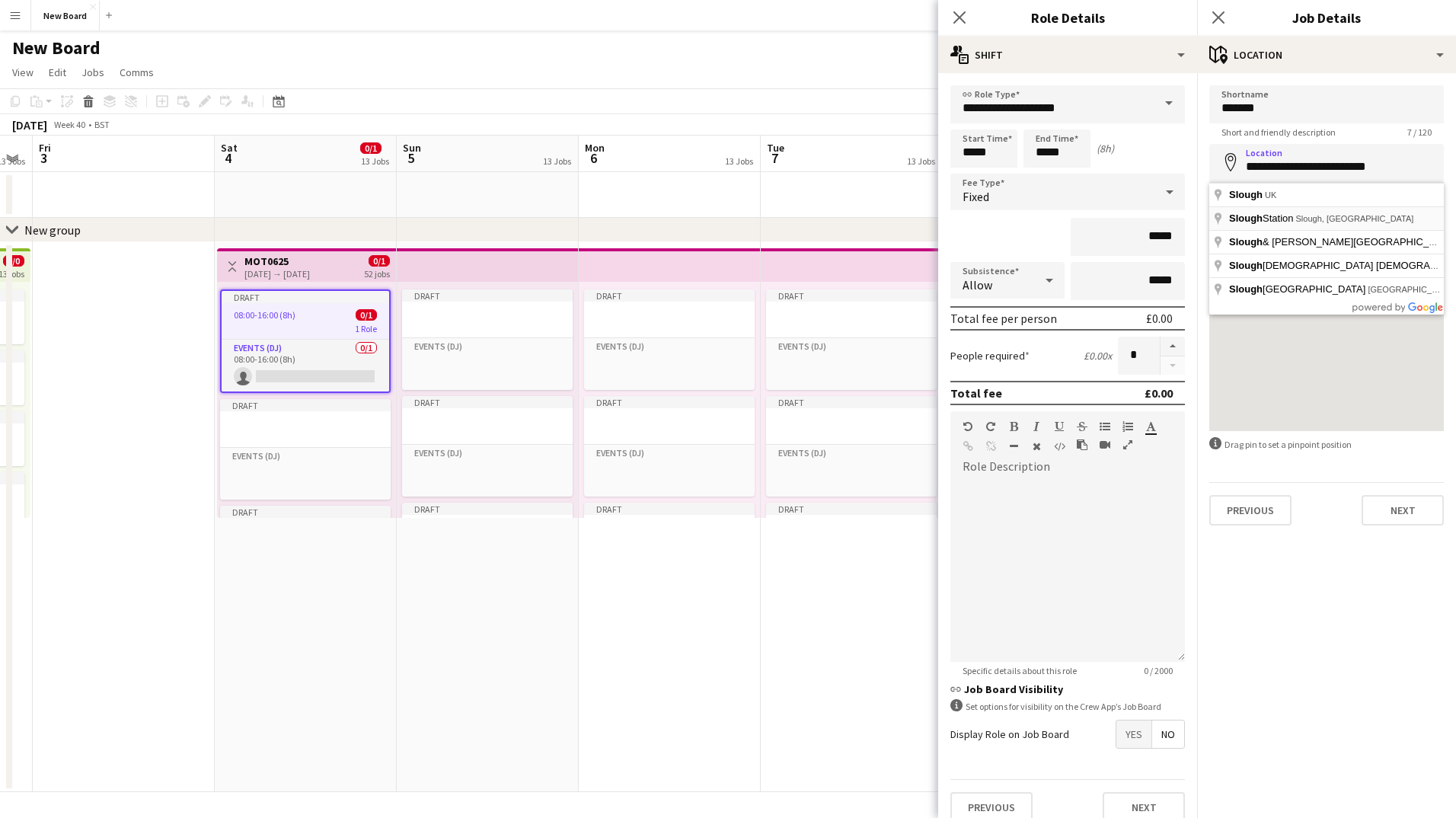
type input "**********"
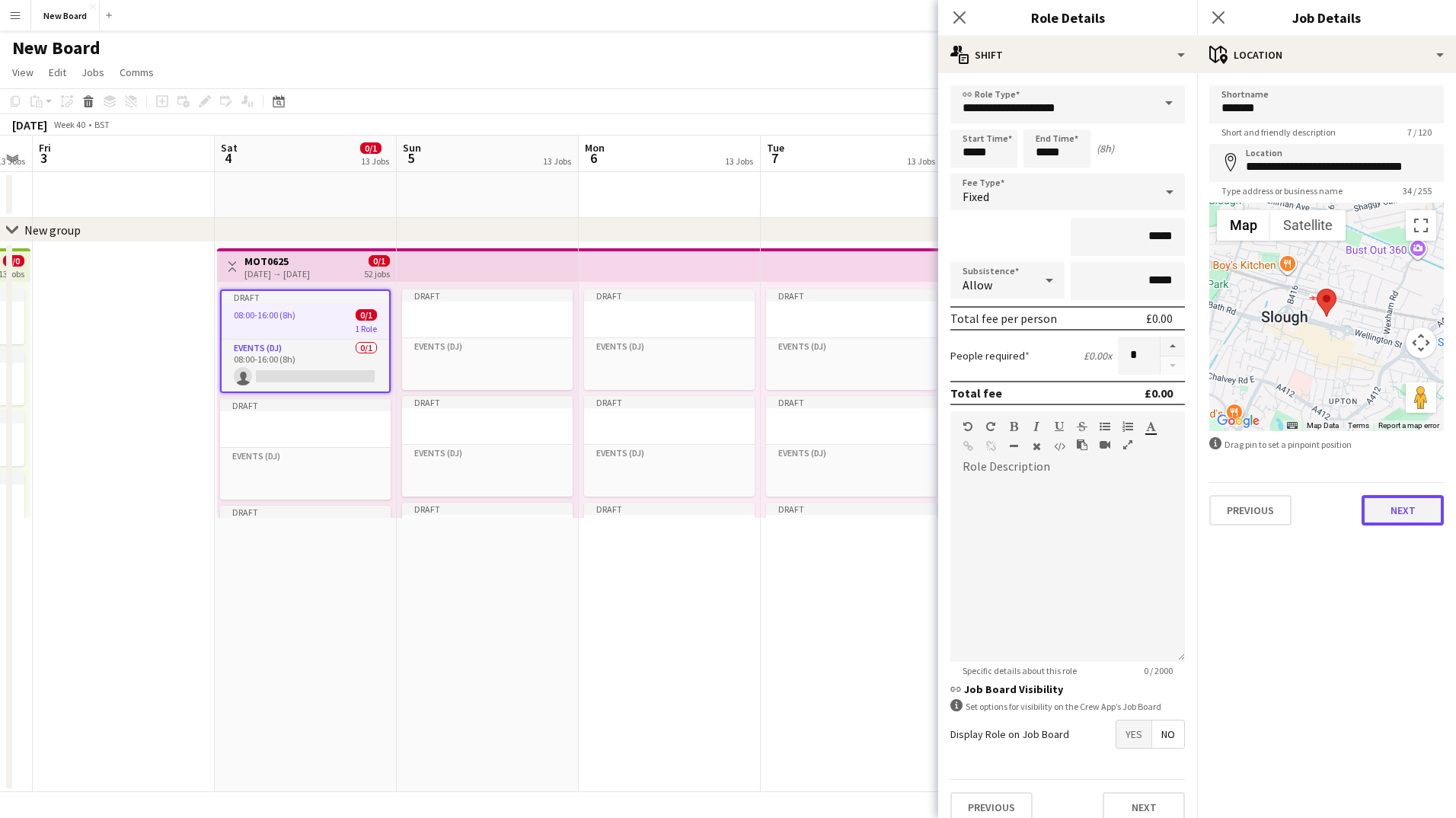
click at [1402, 511] on button "Next" at bounding box center [1403, 510] width 82 height 30
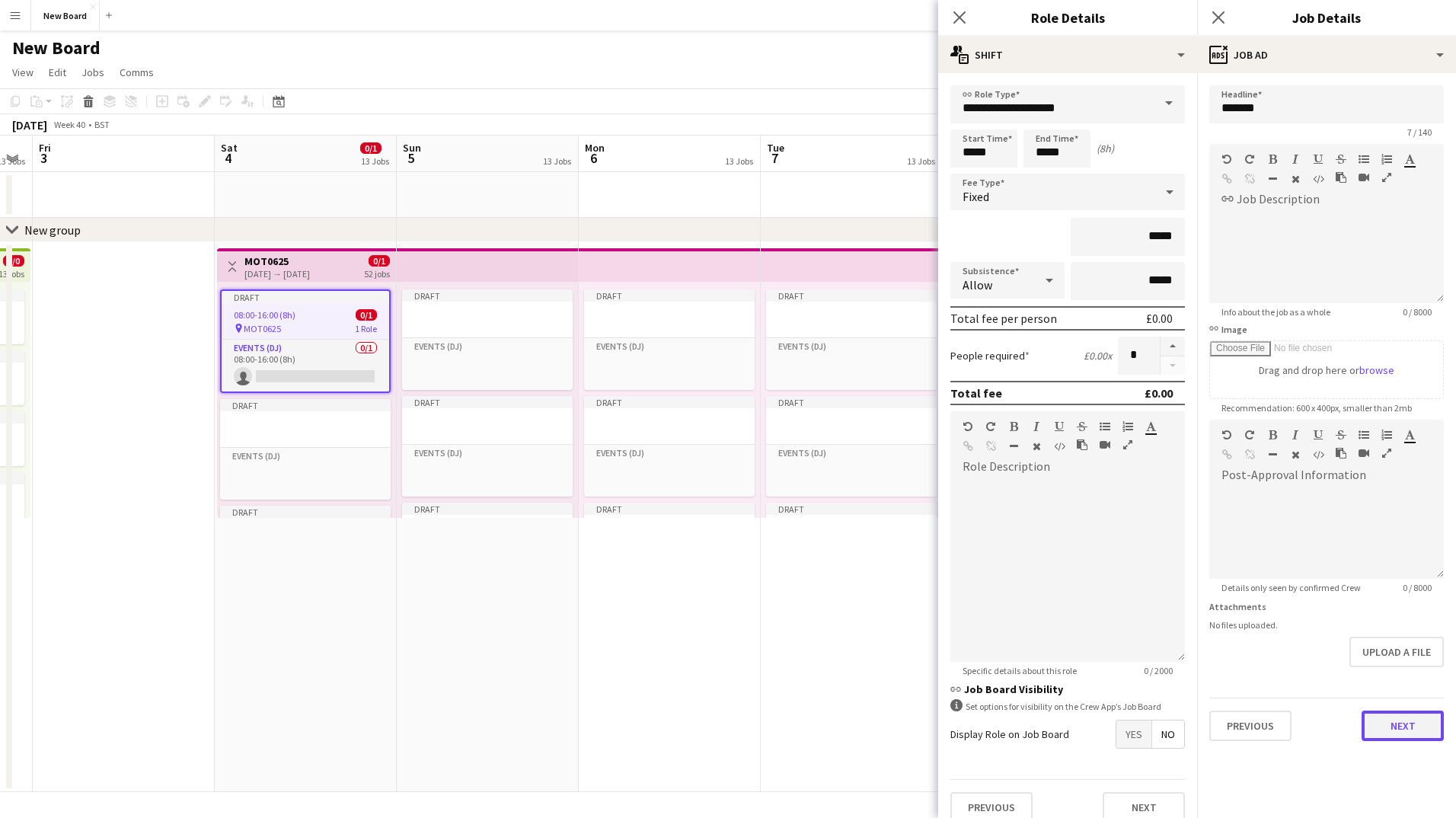
click at [1408, 727] on button "Next" at bounding box center [1403, 726] width 82 height 30
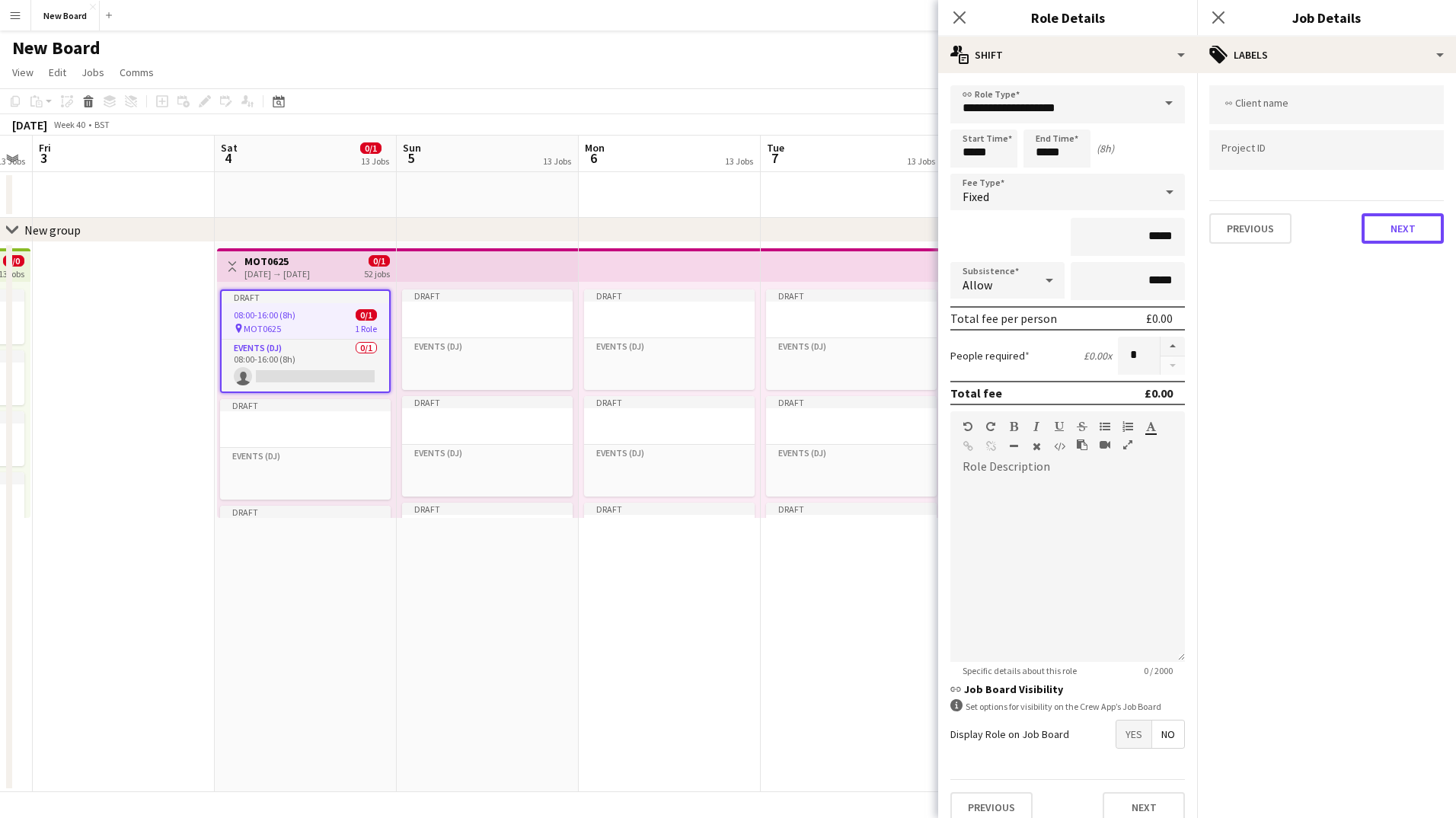
click at [1390, 225] on button "Next" at bounding box center [1403, 228] width 82 height 30
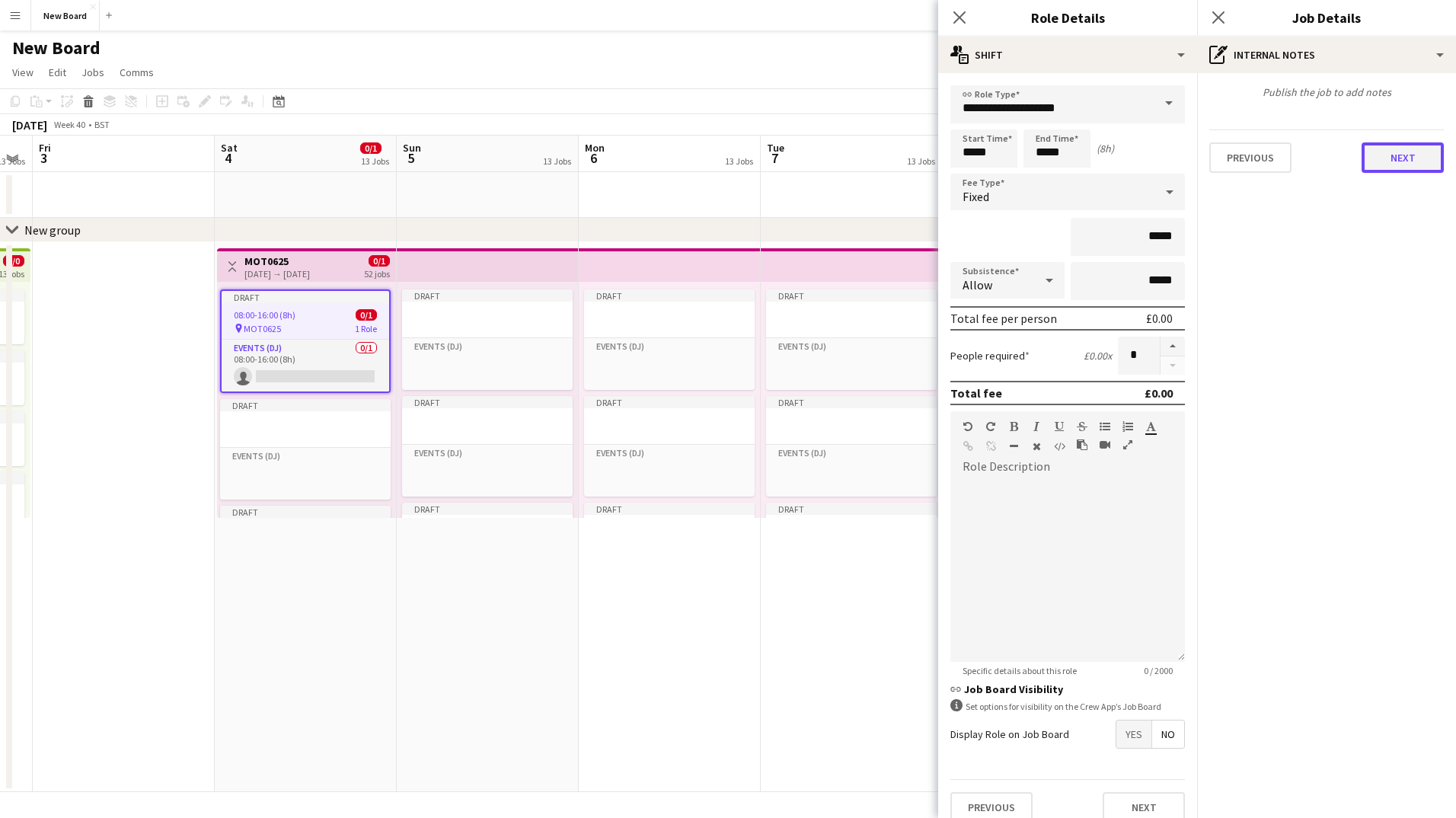
click at [1379, 150] on button "Next" at bounding box center [1403, 157] width 82 height 30
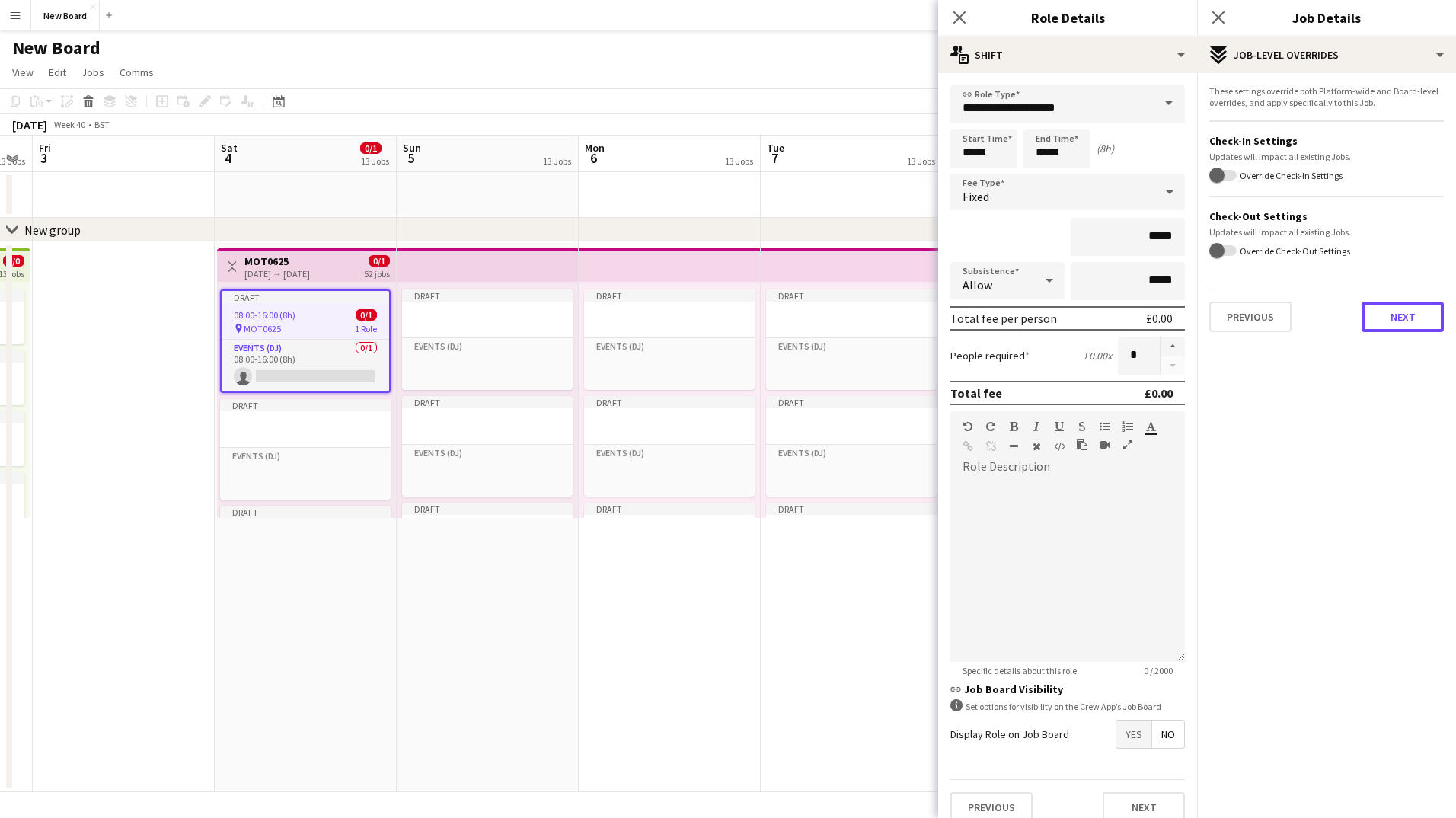
click at [1413, 306] on button "Next" at bounding box center [1403, 316] width 82 height 30
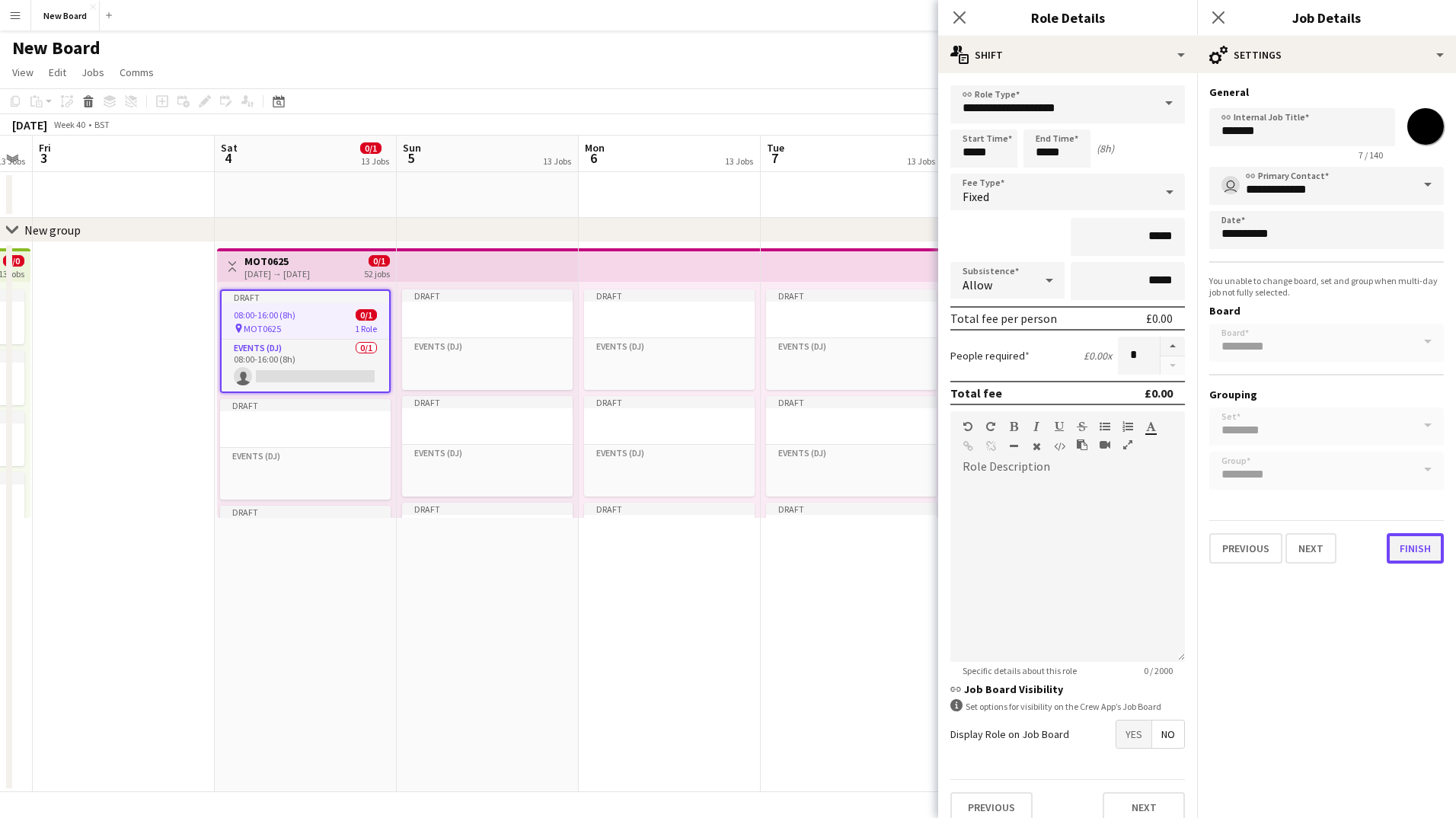
click at [1427, 543] on button "Finish" at bounding box center [1416, 548] width 57 height 30
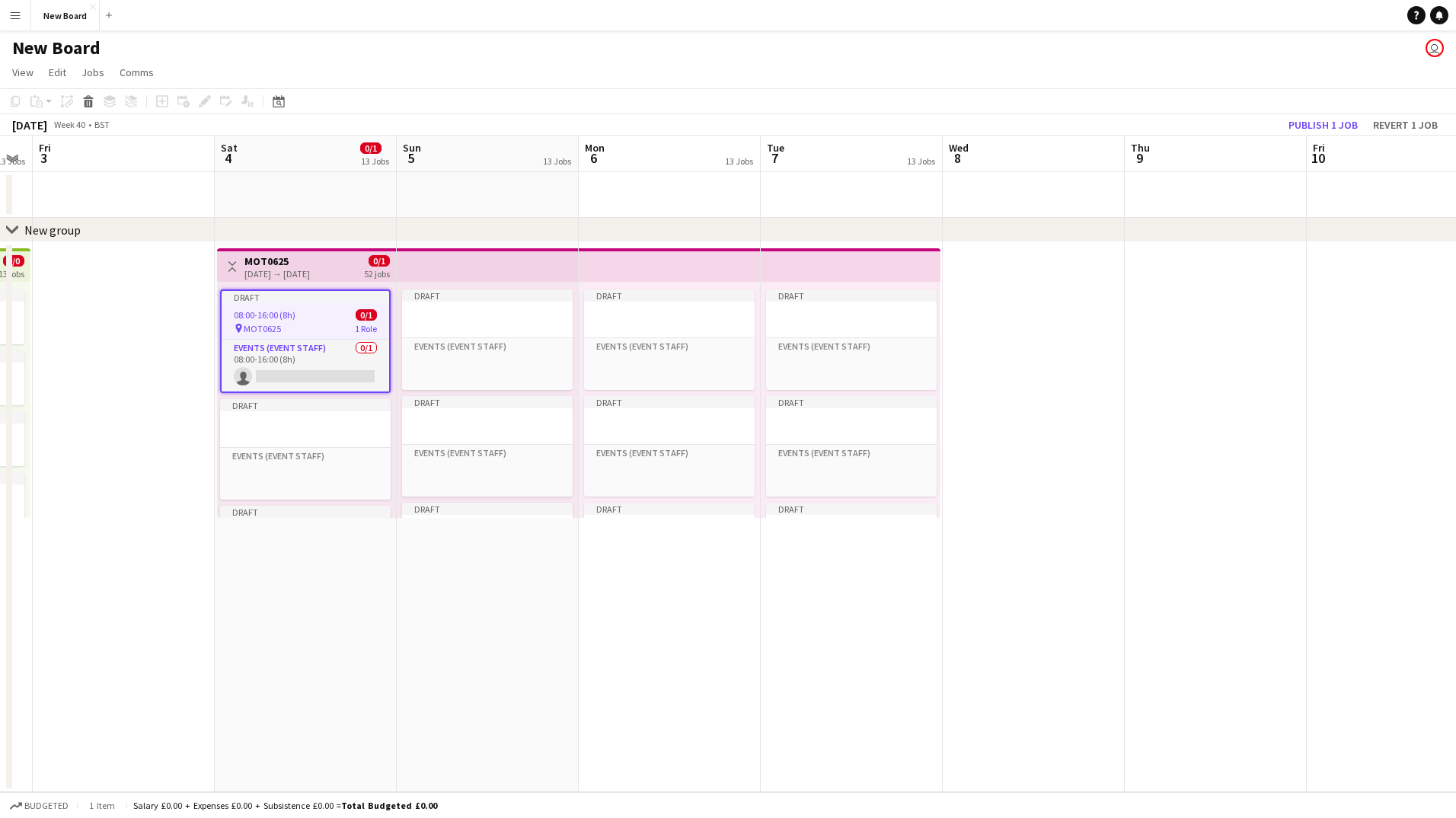
click at [404, 566] on app-date-cell "Draft Events (Event Staff) Click to add Role Draft Events (Event Staff) Click t…" at bounding box center [487, 517] width 182 height 550
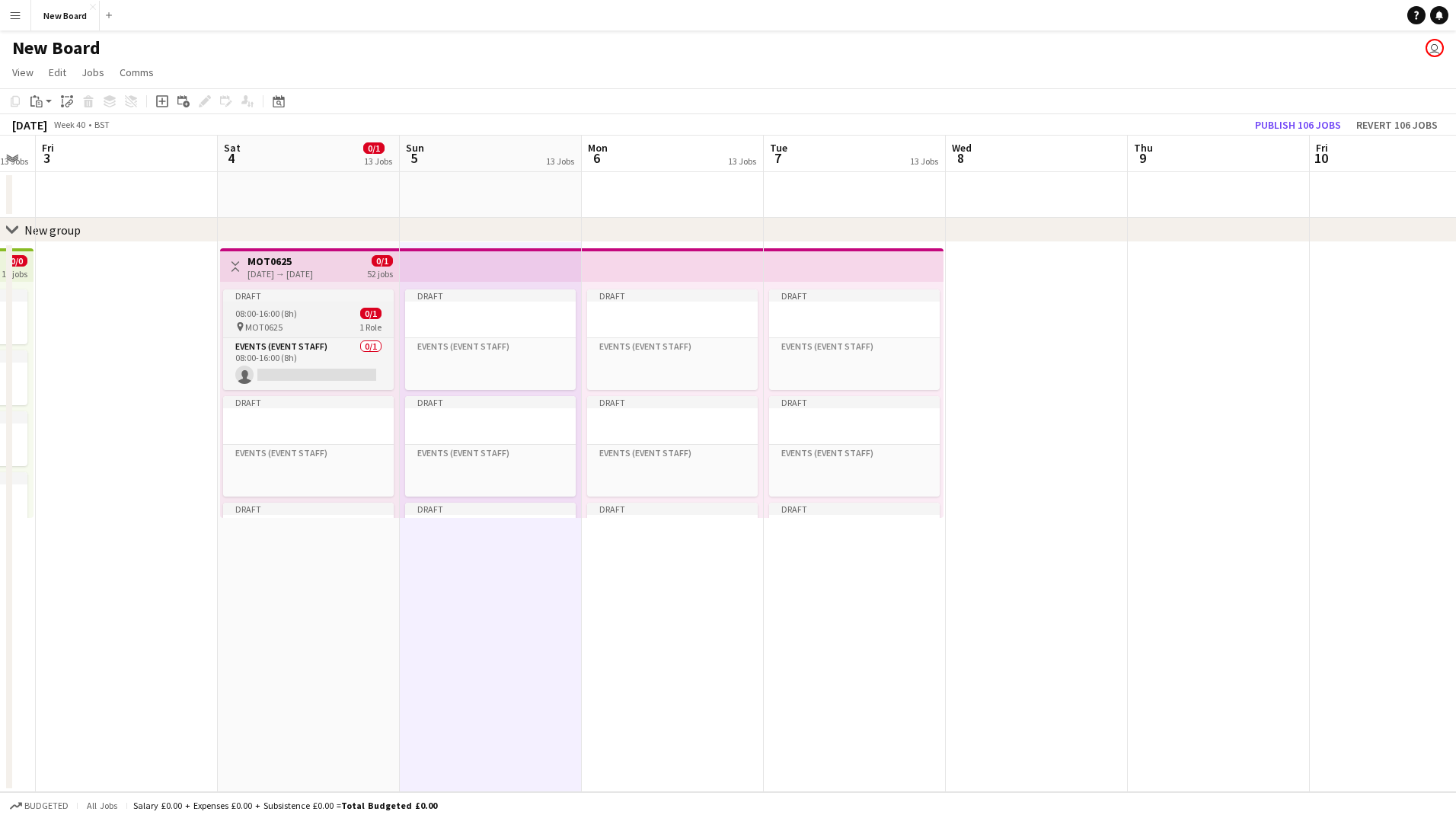
scroll to position [0, 512]
click at [254, 315] on span "08:00-16:00 (8h)" at bounding box center [265, 313] width 62 height 12
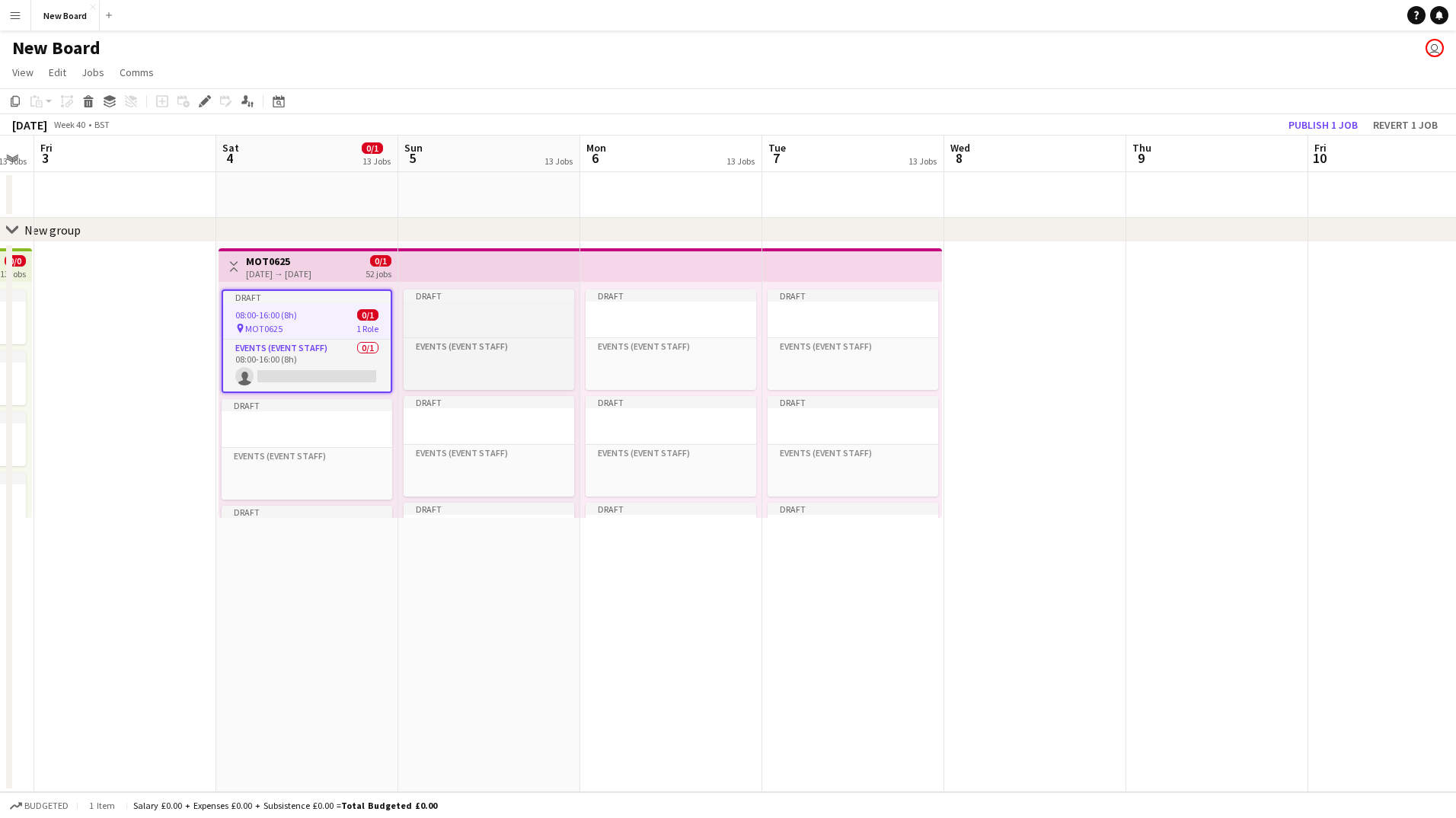
click at [462, 321] on div at bounding box center [489, 327] width 170 height 12
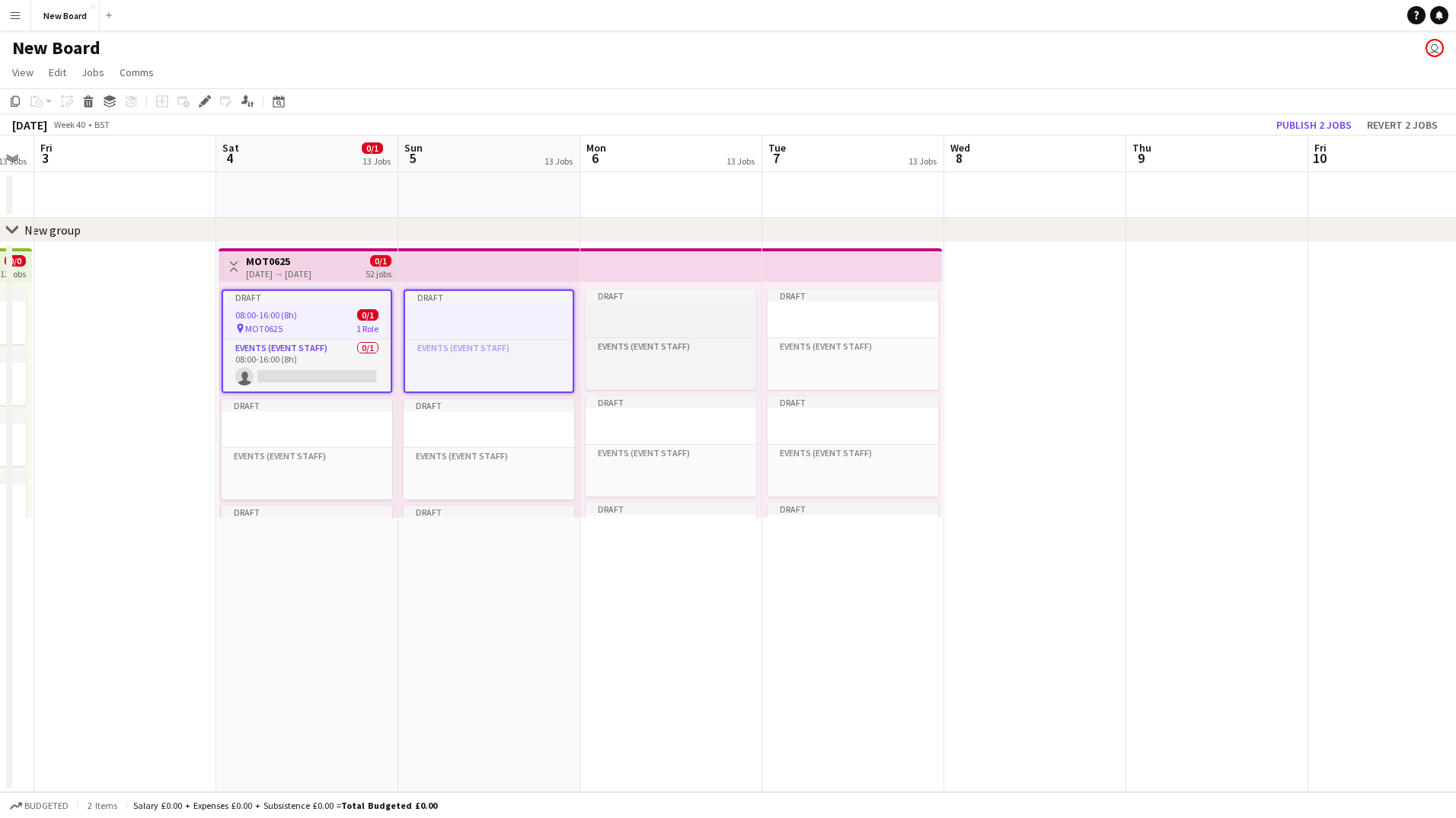
drag, startPoint x: 611, startPoint y: 311, endPoint x: 622, endPoint y: 312, distance: 11.0
click at [612, 311] on div at bounding box center [671, 313] width 170 height 12
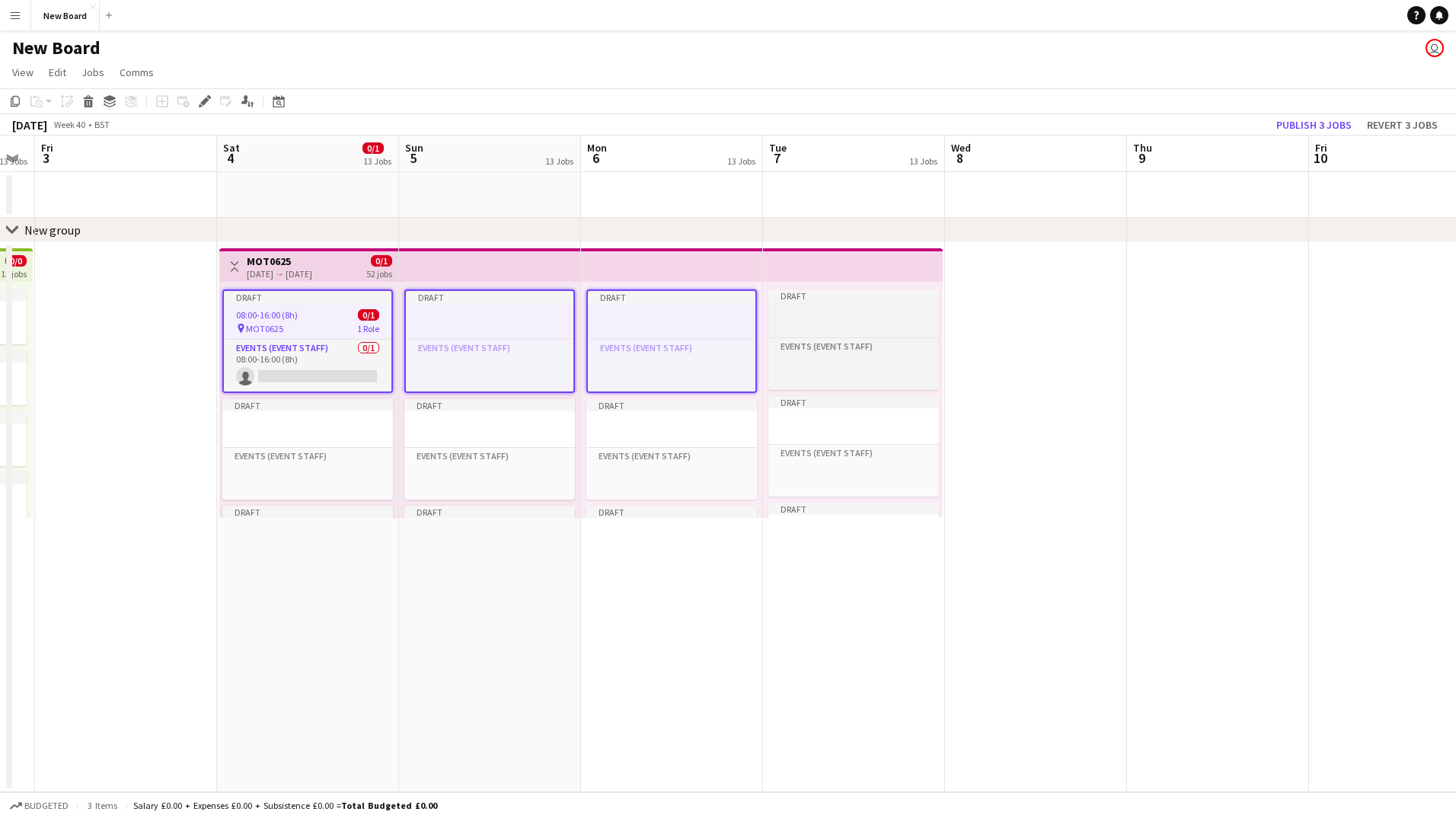
scroll to position [0, 510]
click at [798, 306] on app-job-card "Draft Events (Event Staff) Click to add Role" at bounding box center [855, 340] width 170 height 101
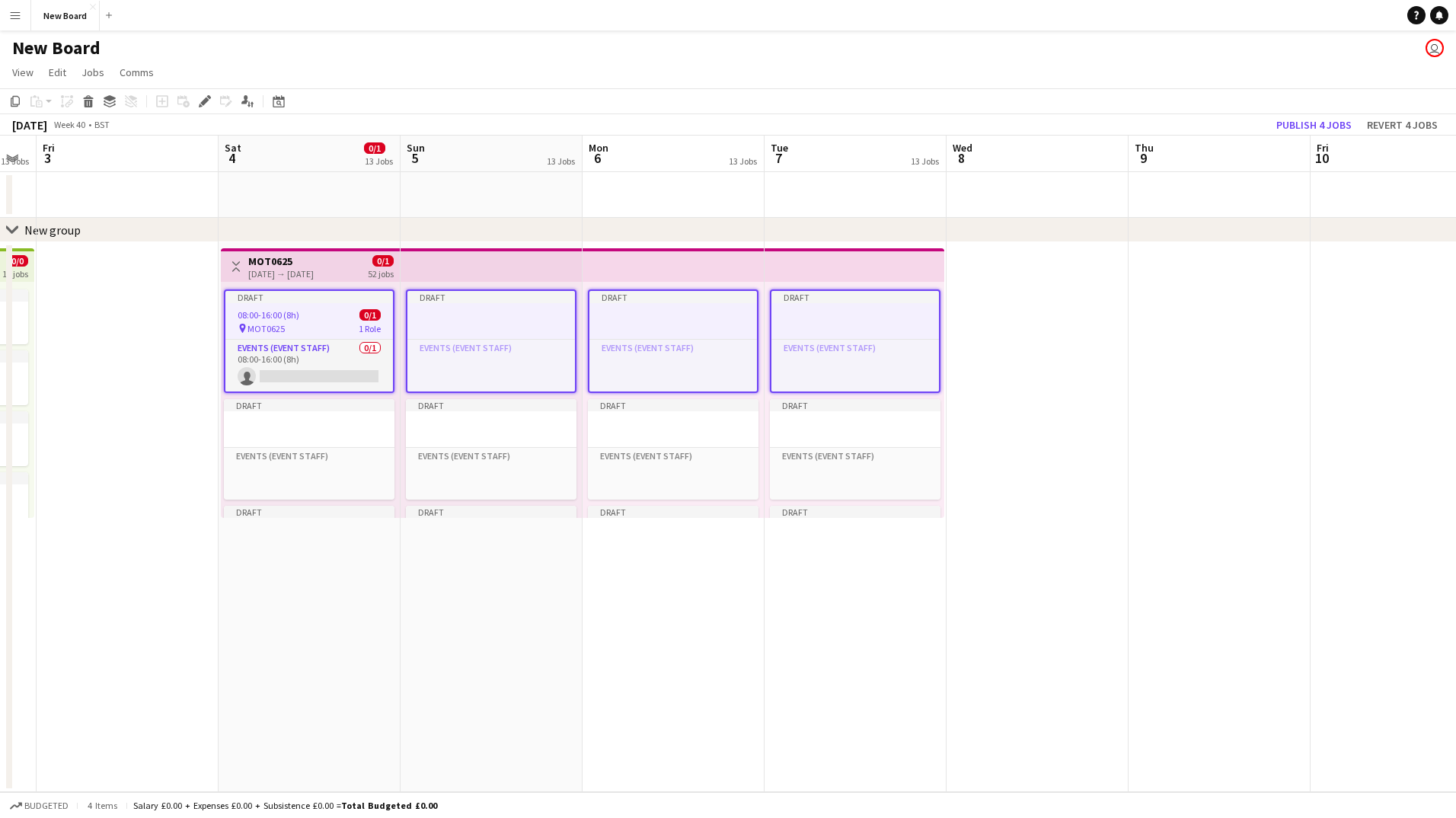
click at [974, 304] on app-date-cell at bounding box center [1038, 517] width 182 height 550
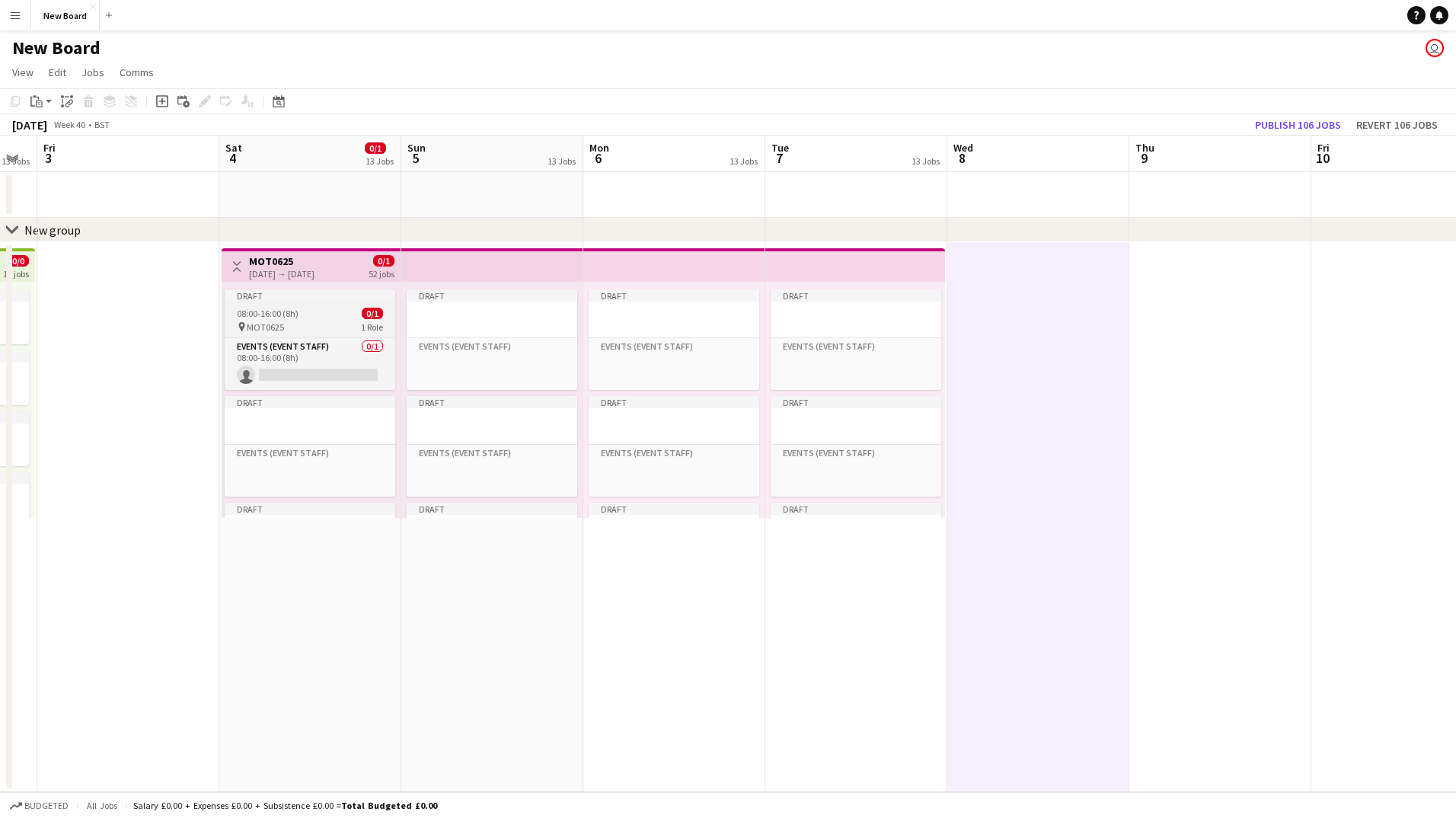
click at [307, 320] on app-job-card "Draft 08:00-16:00 (8h) 0/1 pin MOT0625 1 Role Events (Event Staff) 0/1 08:00-16…" at bounding box center [310, 340] width 170 height 101
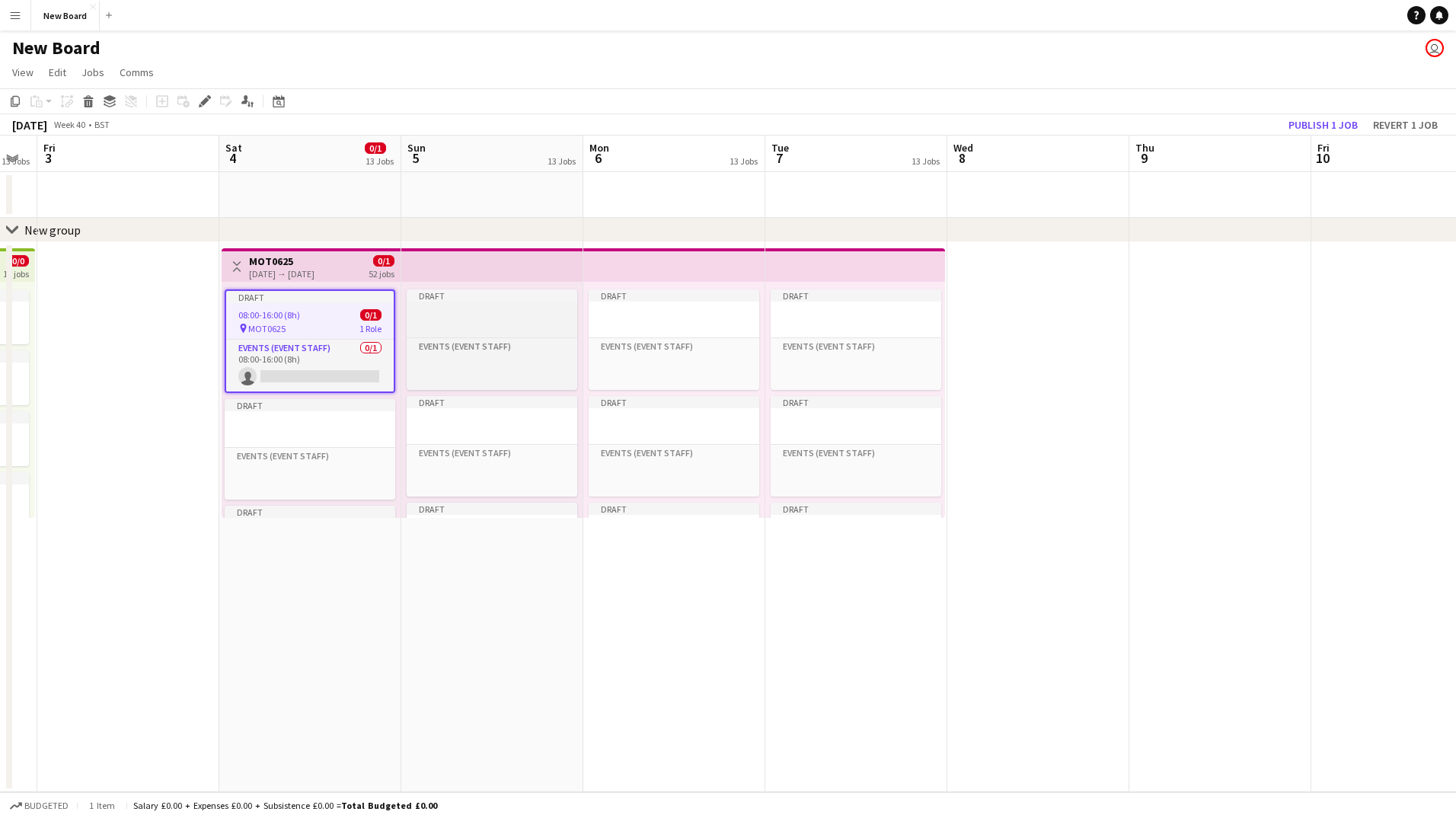
click at [462, 308] on div at bounding box center [492, 313] width 170 height 12
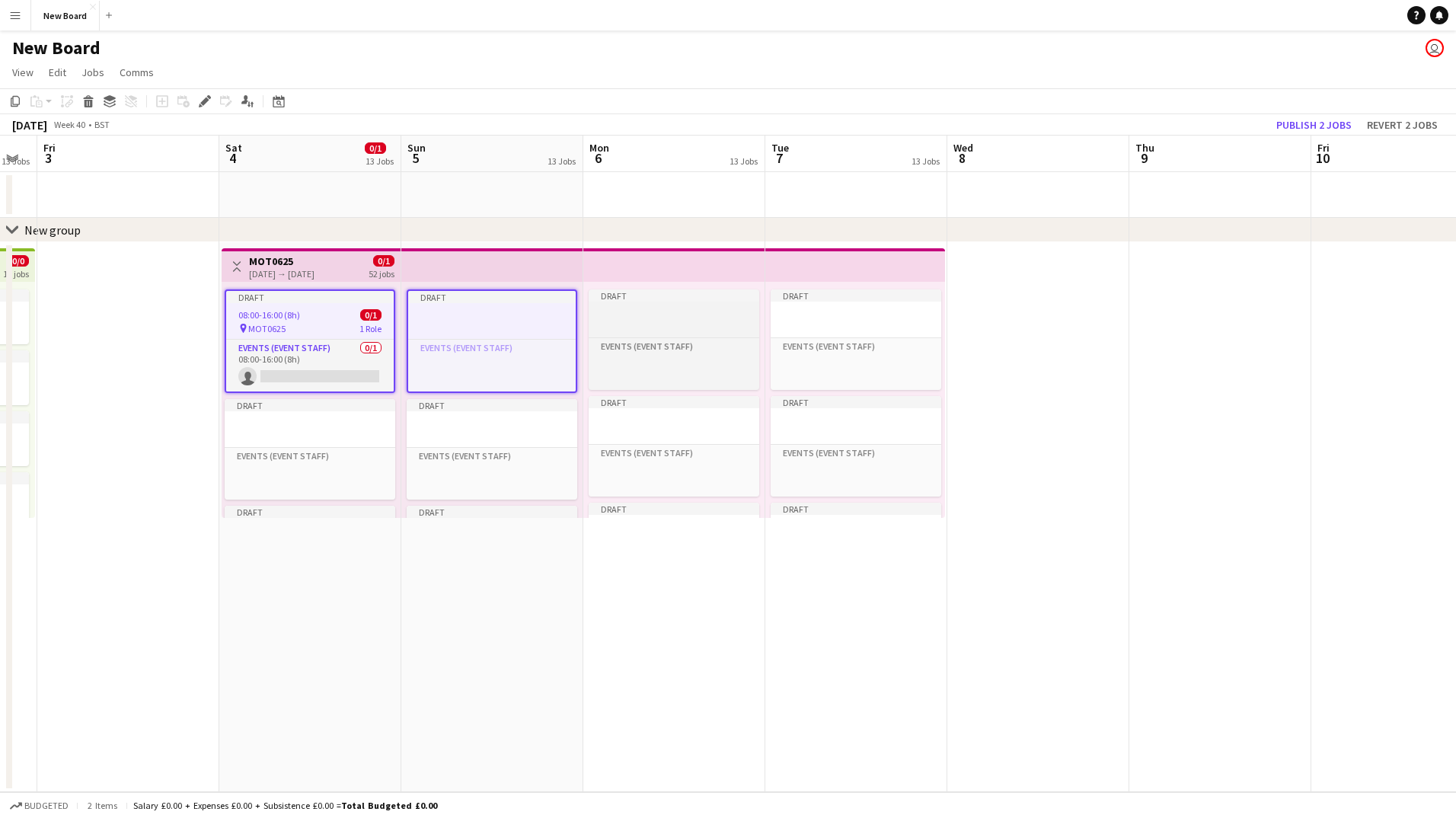
click at [672, 301] on div "Draft" at bounding box center [674, 296] width 170 height 12
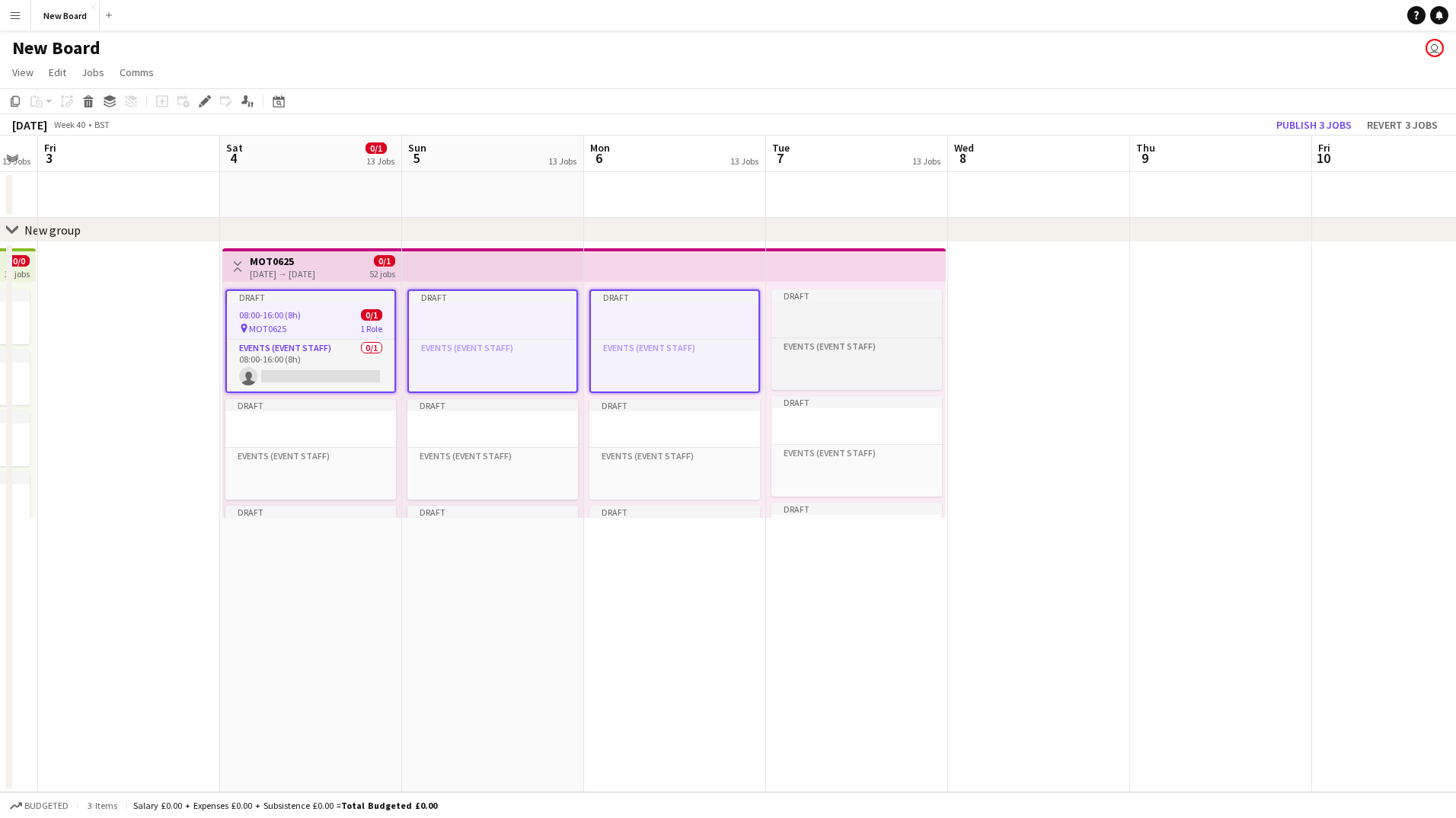
click at [835, 311] on div at bounding box center [857, 313] width 170 height 12
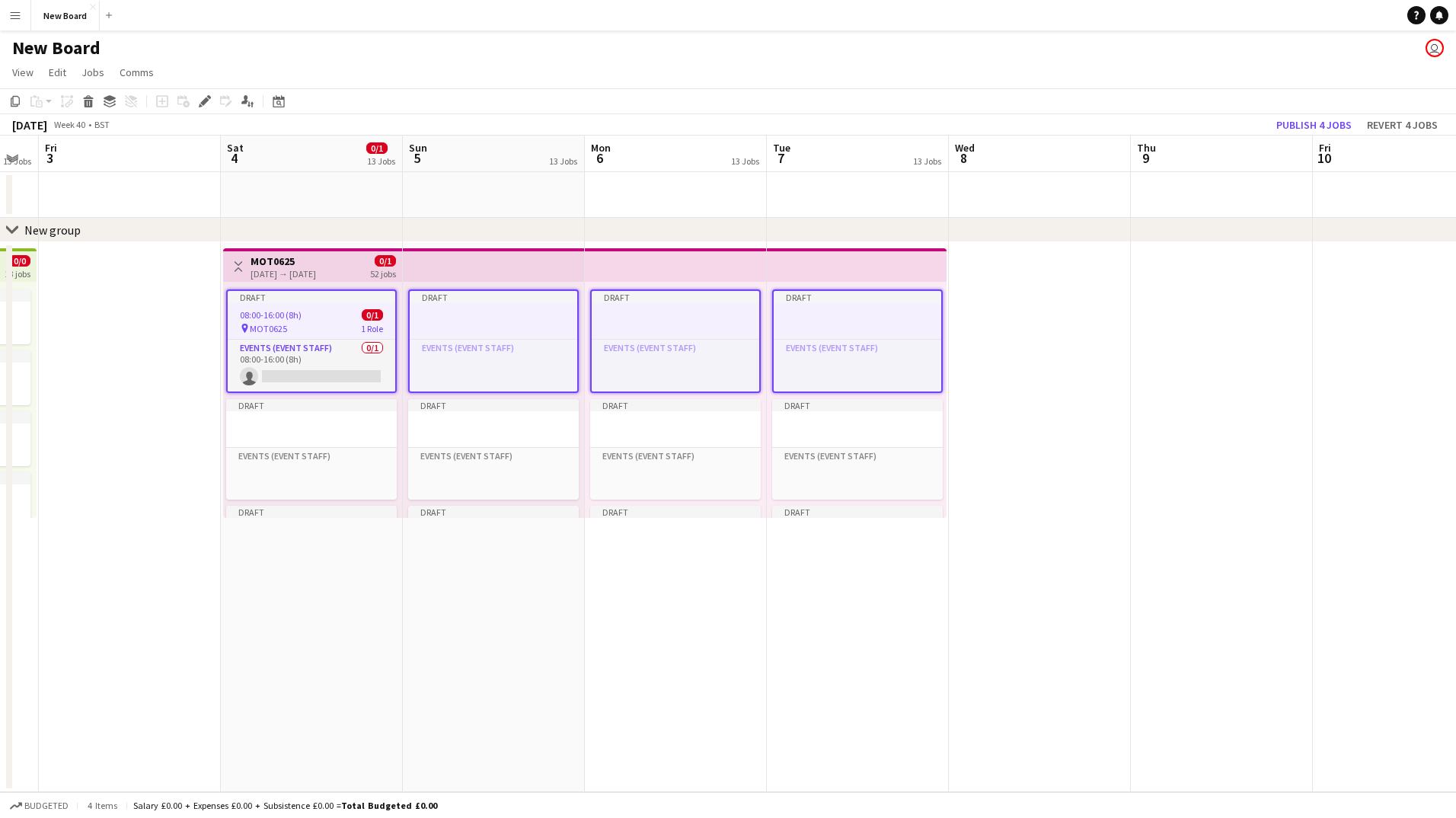
click at [548, 316] on div at bounding box center [493, 314] width 167 height 12
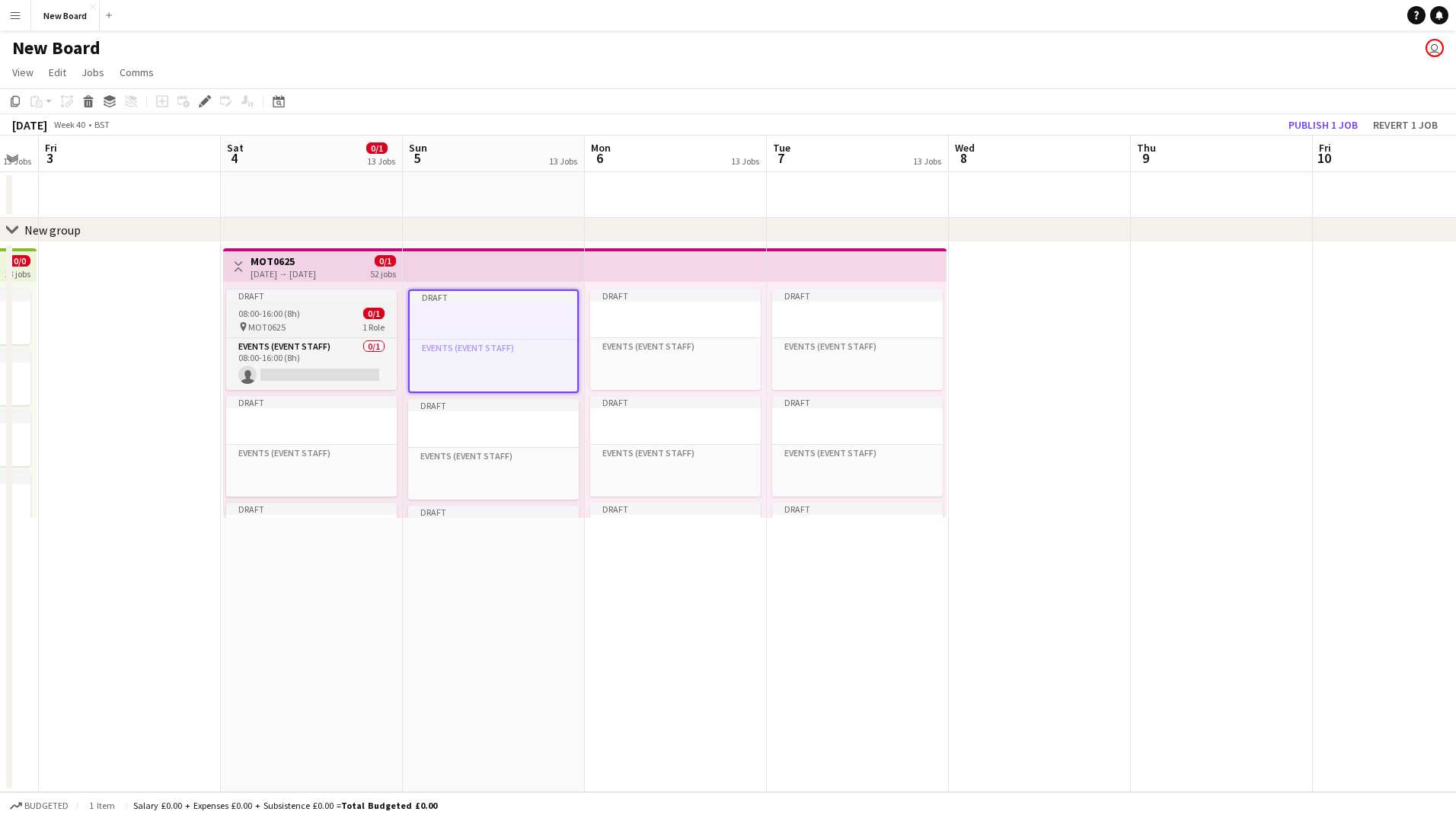
click at [314, 306] on app-job-card "Draft 08:00-16:00 (8h) 0/1 pin MOT0625 1 Role Events (Event Staff) 0/1 08:00-16…" at bounding box center [311, 340] width 170 height 101
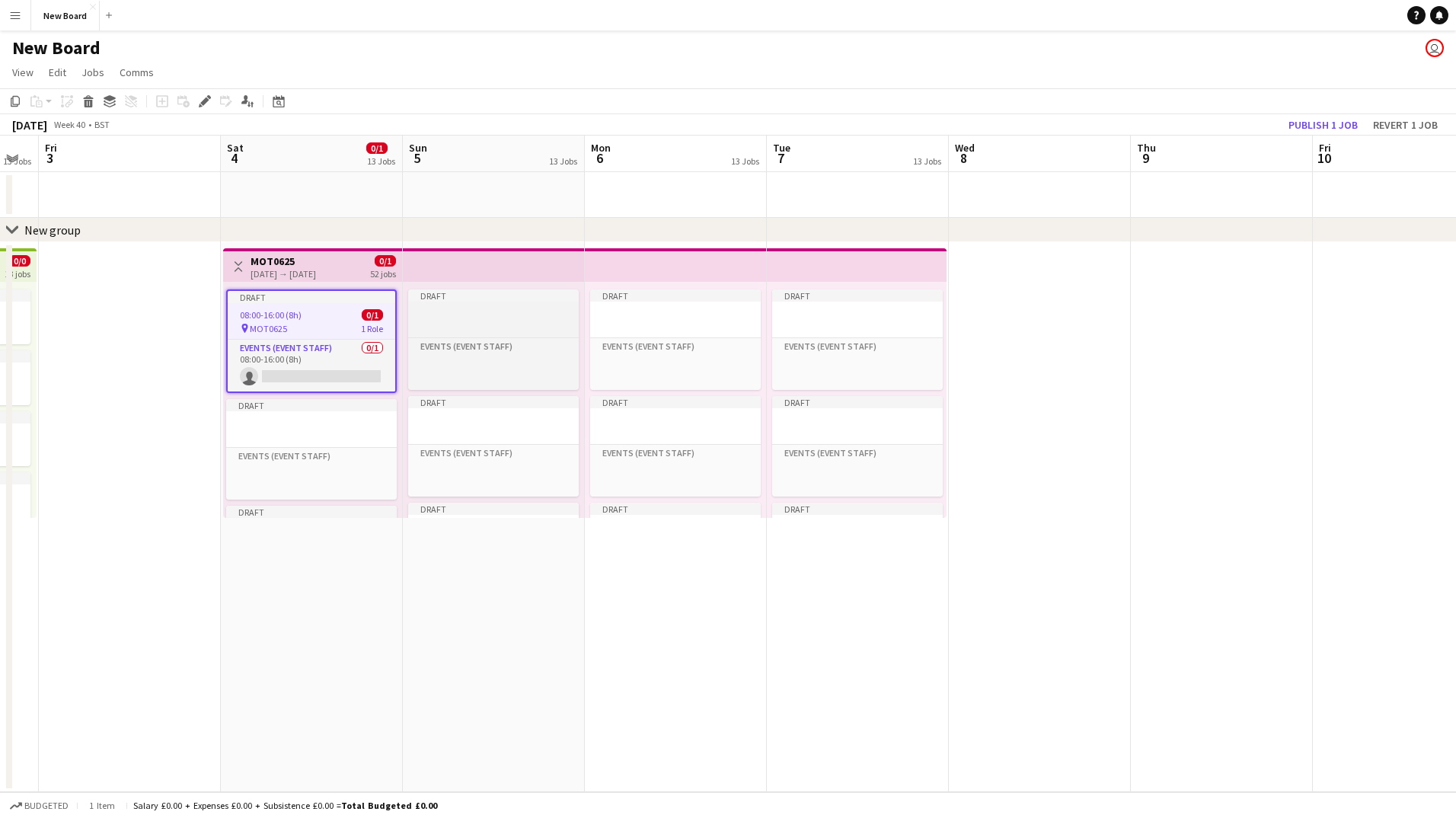
click at [496, 313] on div at bounding box center [493, 313] width 170 height 12
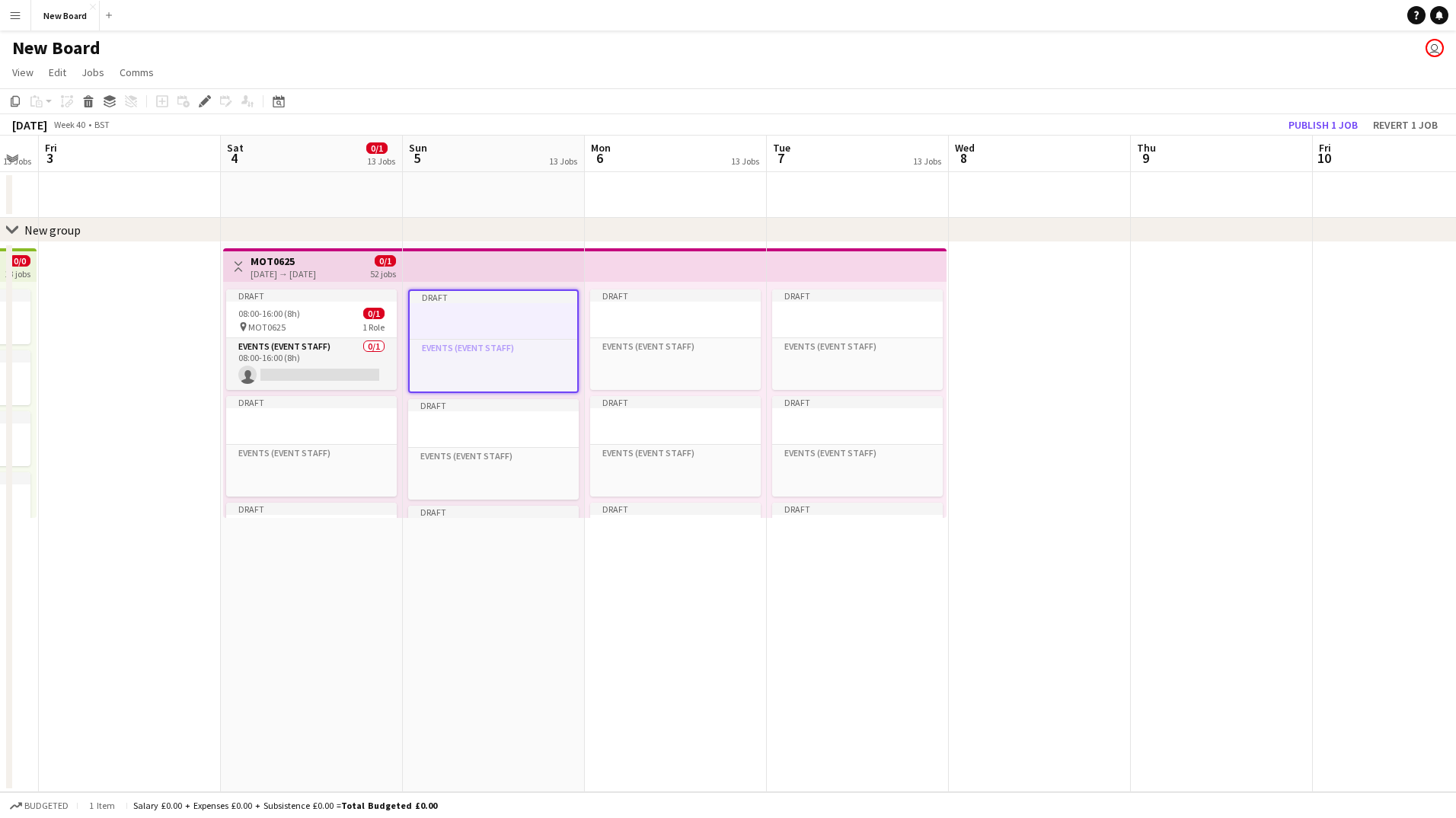
click at [508, 524] on app-date-cell "Draft Events (Event Staff) Click to add Role Draft Events (Event Staff) Click t…" at bounding box center [493, 517] width 182 height 550
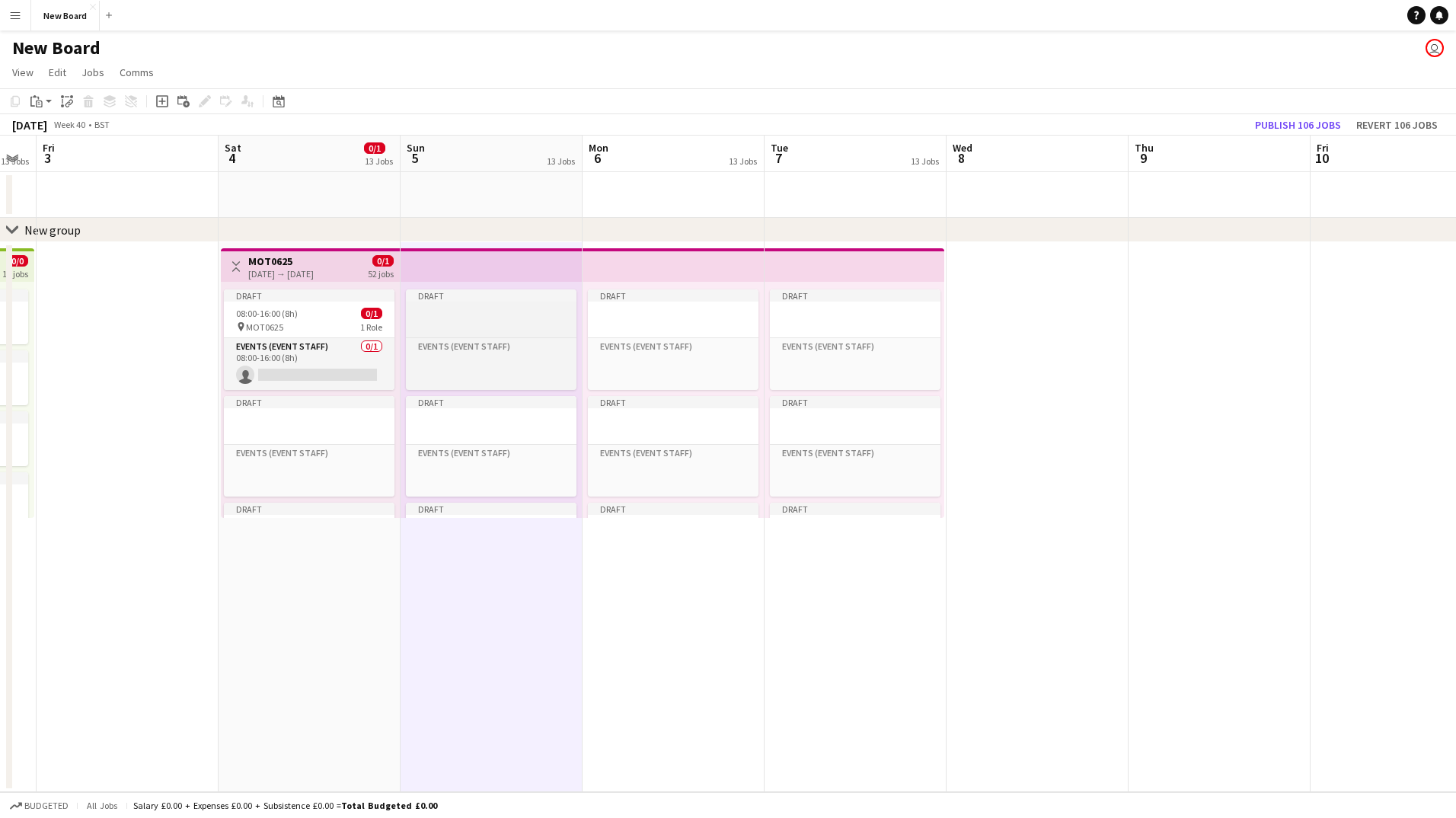
click at [466, 317] on div at bounding box center [491, 313] width 170 height 12
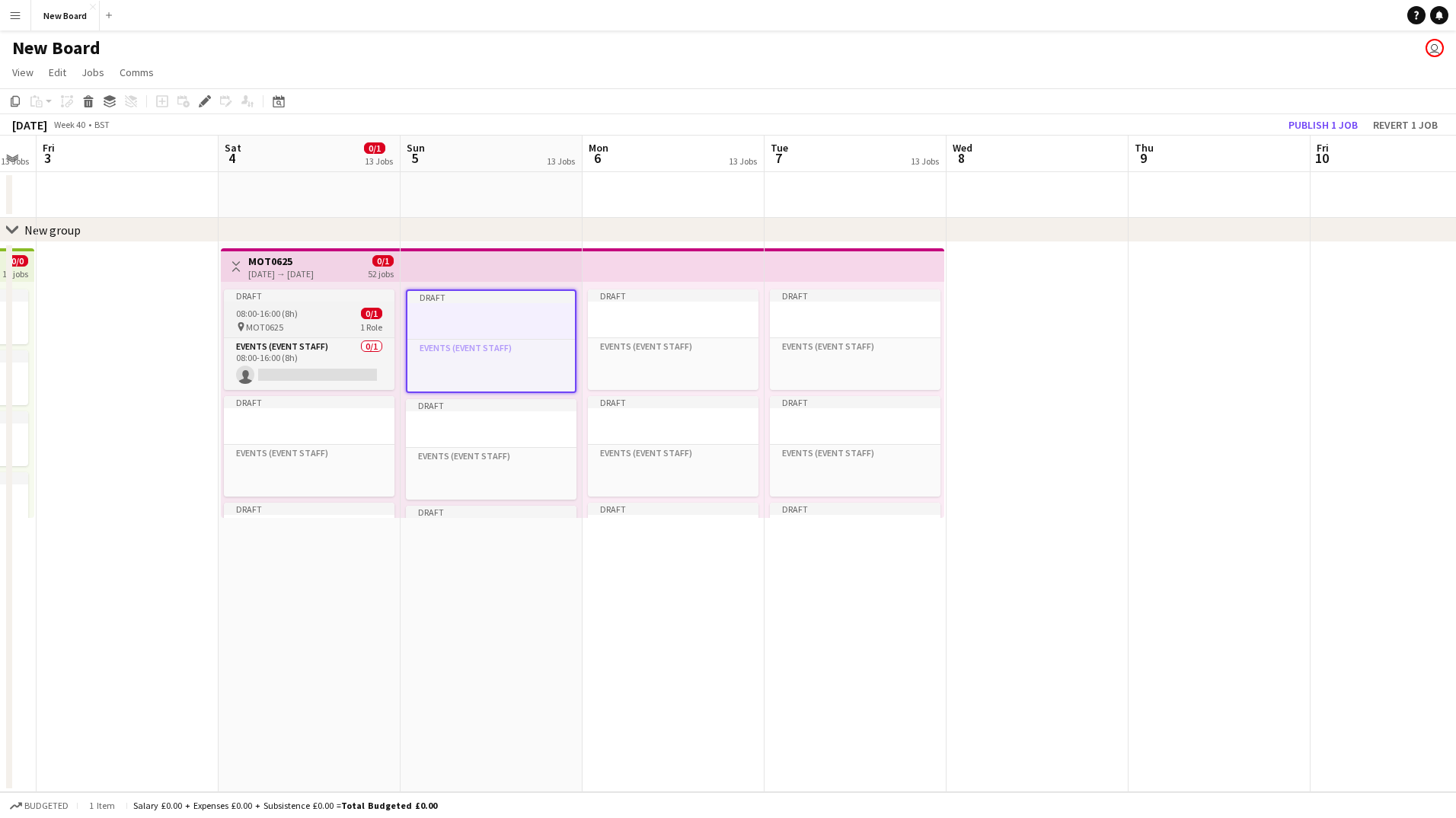
click at [299, 318] on div "08:00-16:00 (8h) 0/1" at bounding box center [309, 313] width 170 height 12
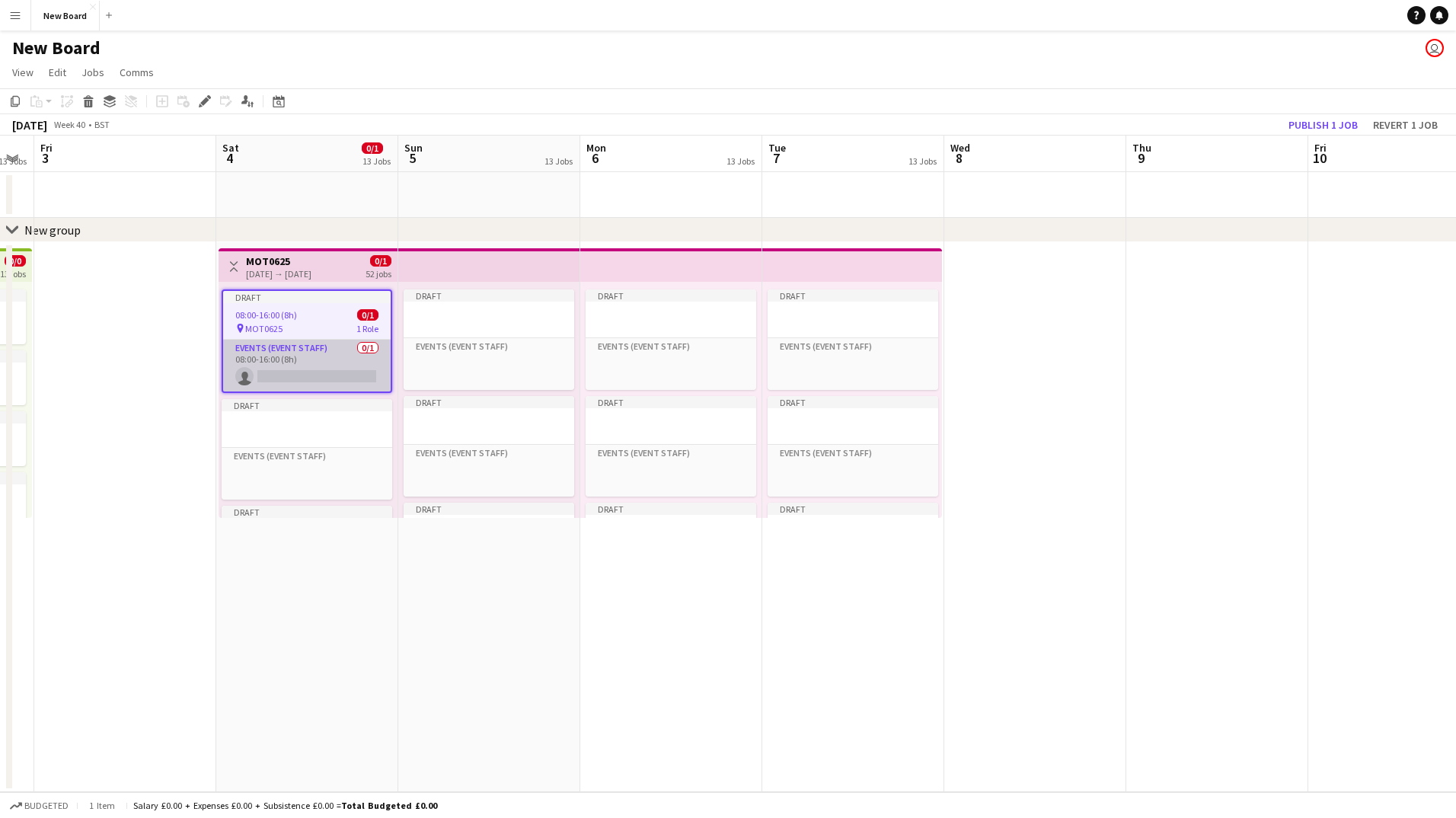
drag, startPoint x: 300, startPoint y: 317, endPoint x: 298, endPoint y: 357, distance: 40.0
click at [298, 357] on app-job-card "Draft 08:00-16:00 (8h) 0/1 pin MOT0625 1 Role Events (Event Staff) 0/1 08:00-16…" at bounding box center [307, 342] width 170 height 104
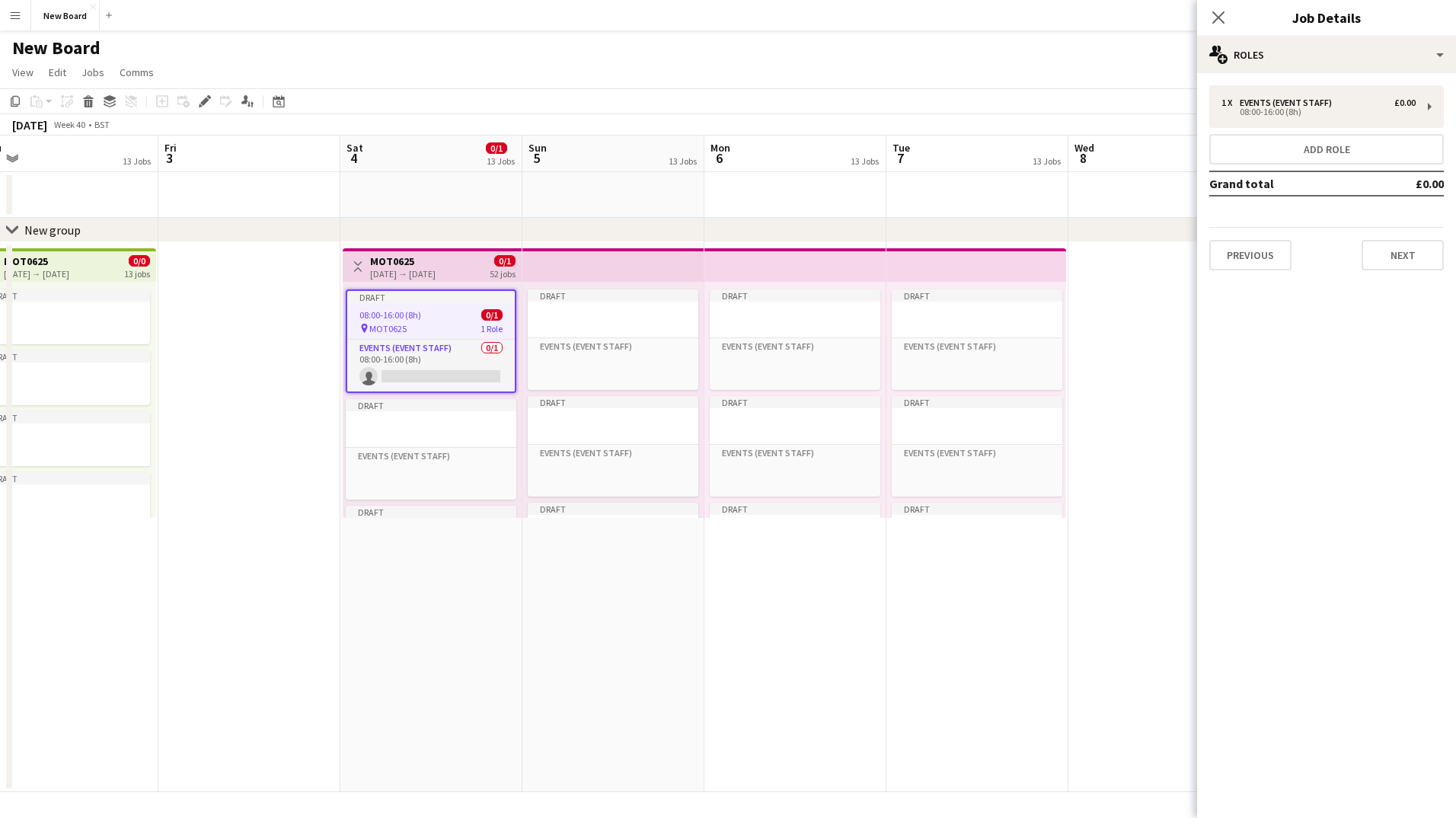
scroll to position [0, 340]
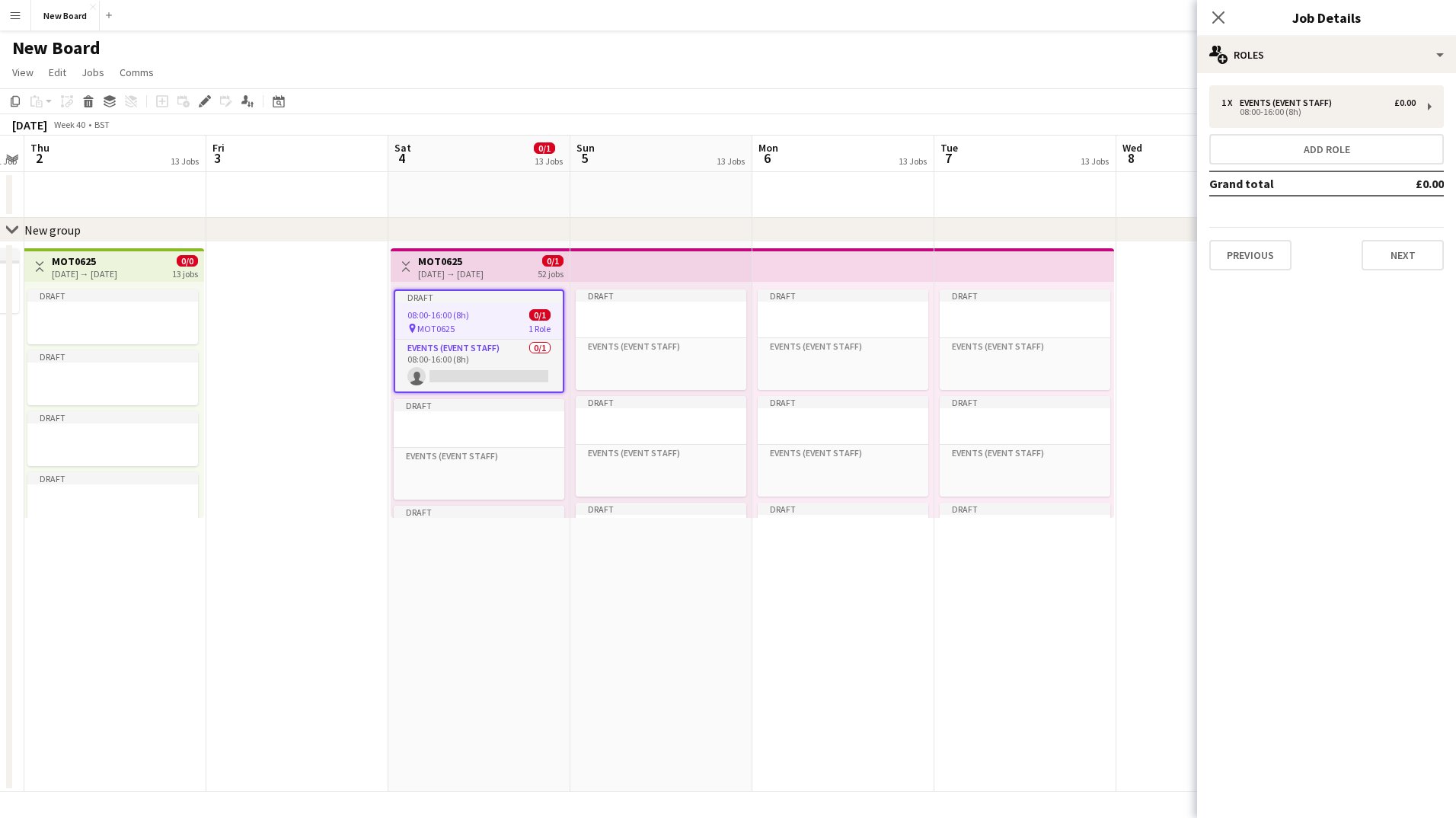
drag, startPoint x: 298, startPoint y: 357, endPoint x: 470, endPoint y: 349, distance: 172.2
click at [470, 349] on app-calendar-viewport "Tue 30 13 Jobs Wed 1 1 Job Thu 2 13 Jobs Fri 3 Sat 4 0/1 13 Jobs Sun 5 13 Jobs …" at bounding box center [728, 464] width 1456 height 657
click at [486, 309] on div "08:00-16:00 (8h) 0/1" at bounding box center [479, 314] width 167 height 12
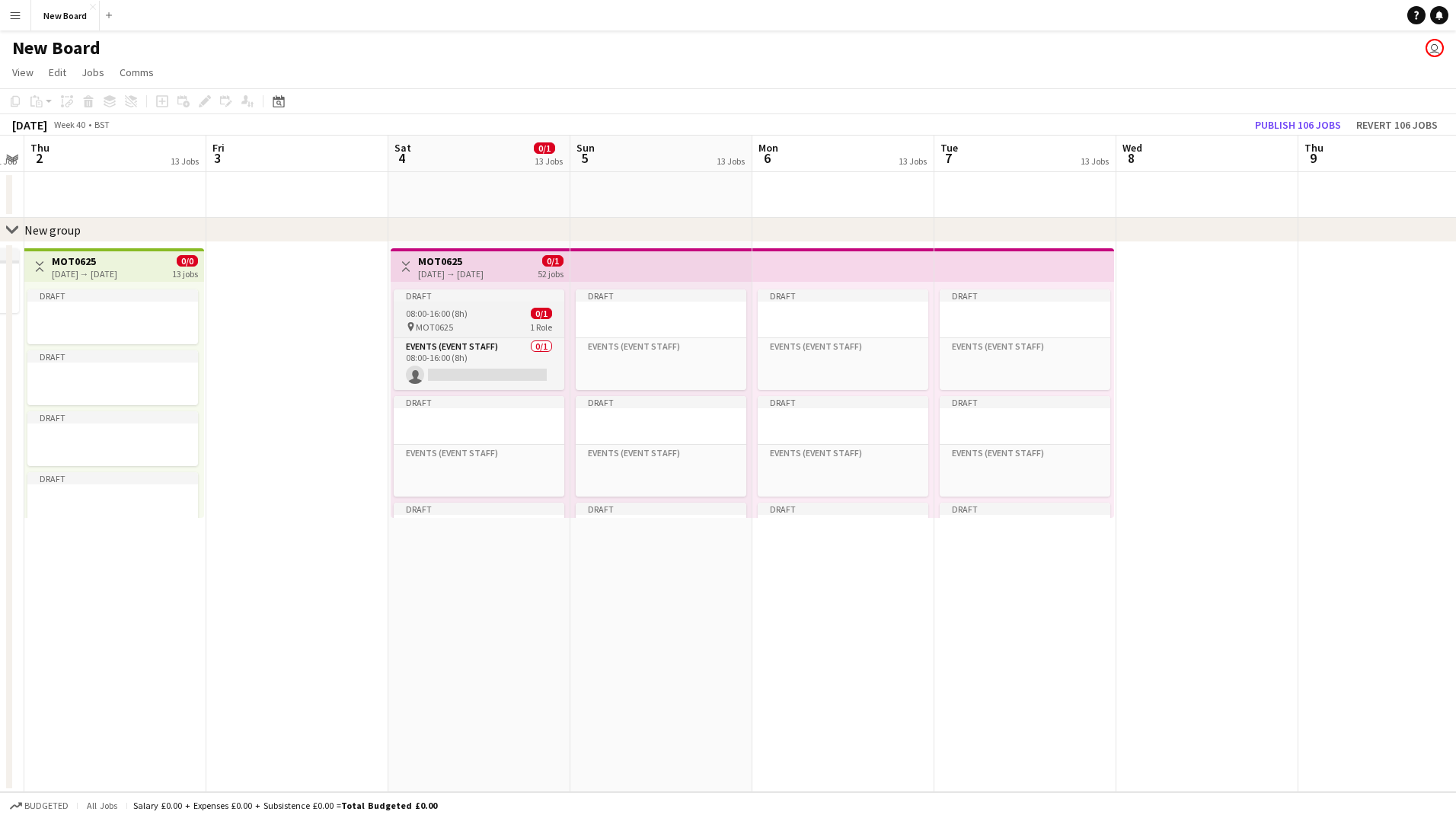
click at [486, 309] on div "08:00-16:00 (8h) 0/1" at bounding box center [479, 313] width 170 height 12
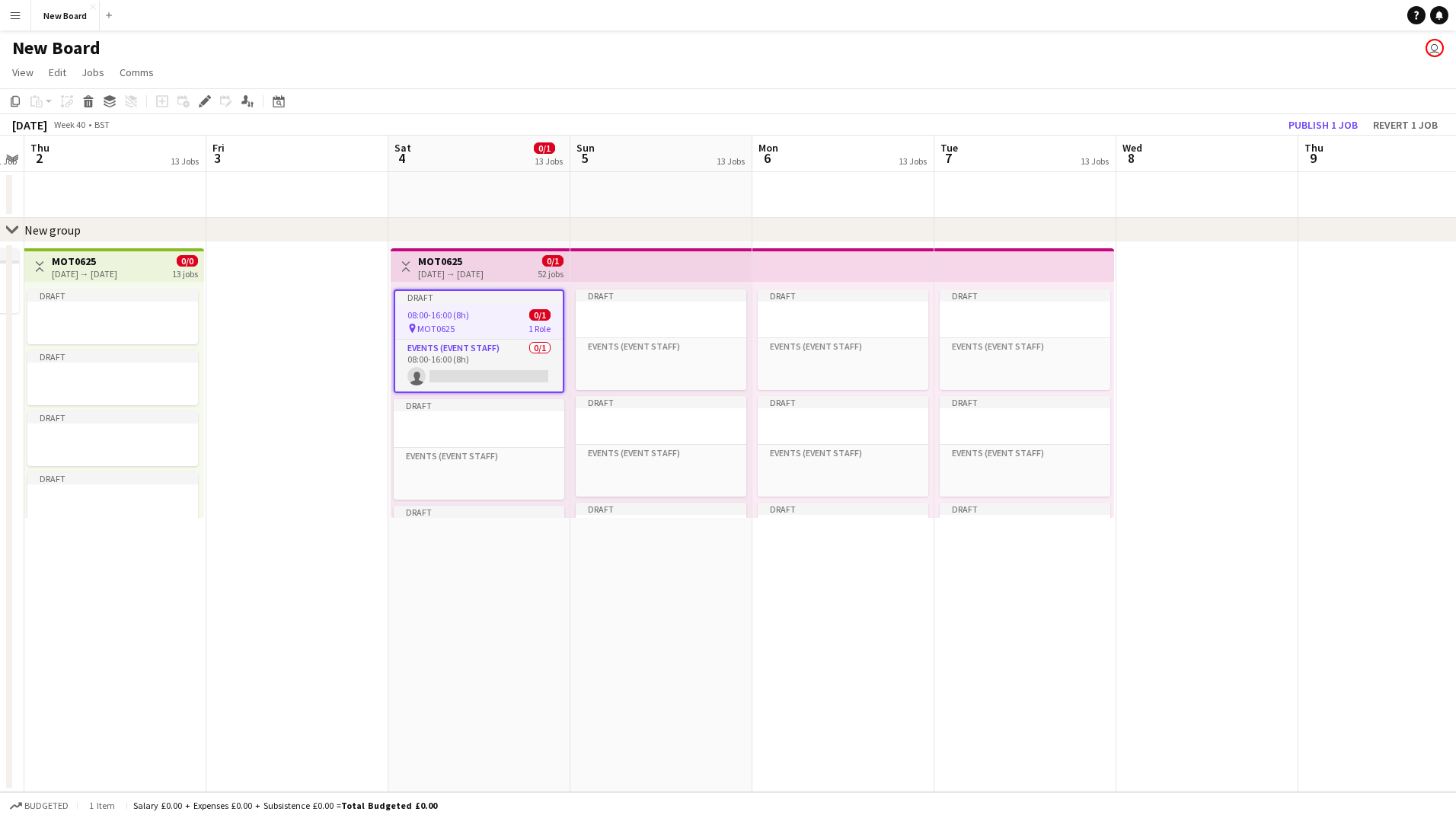
click at [486, 309] on div "08:00-16:00 (8h) 0/1" at bounding box center [479, 314] width 167 height 12
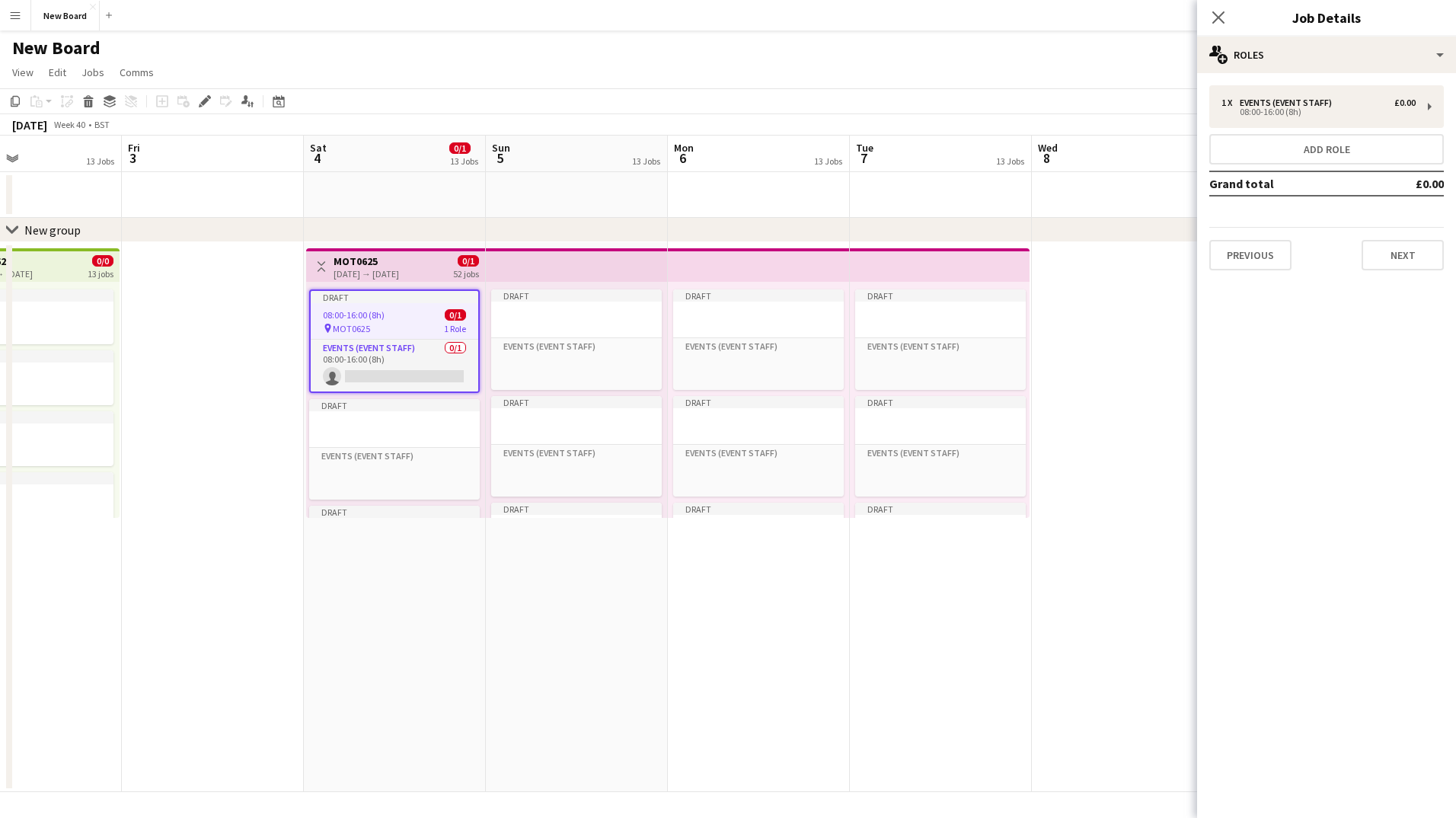
scroll to position [0, 437]
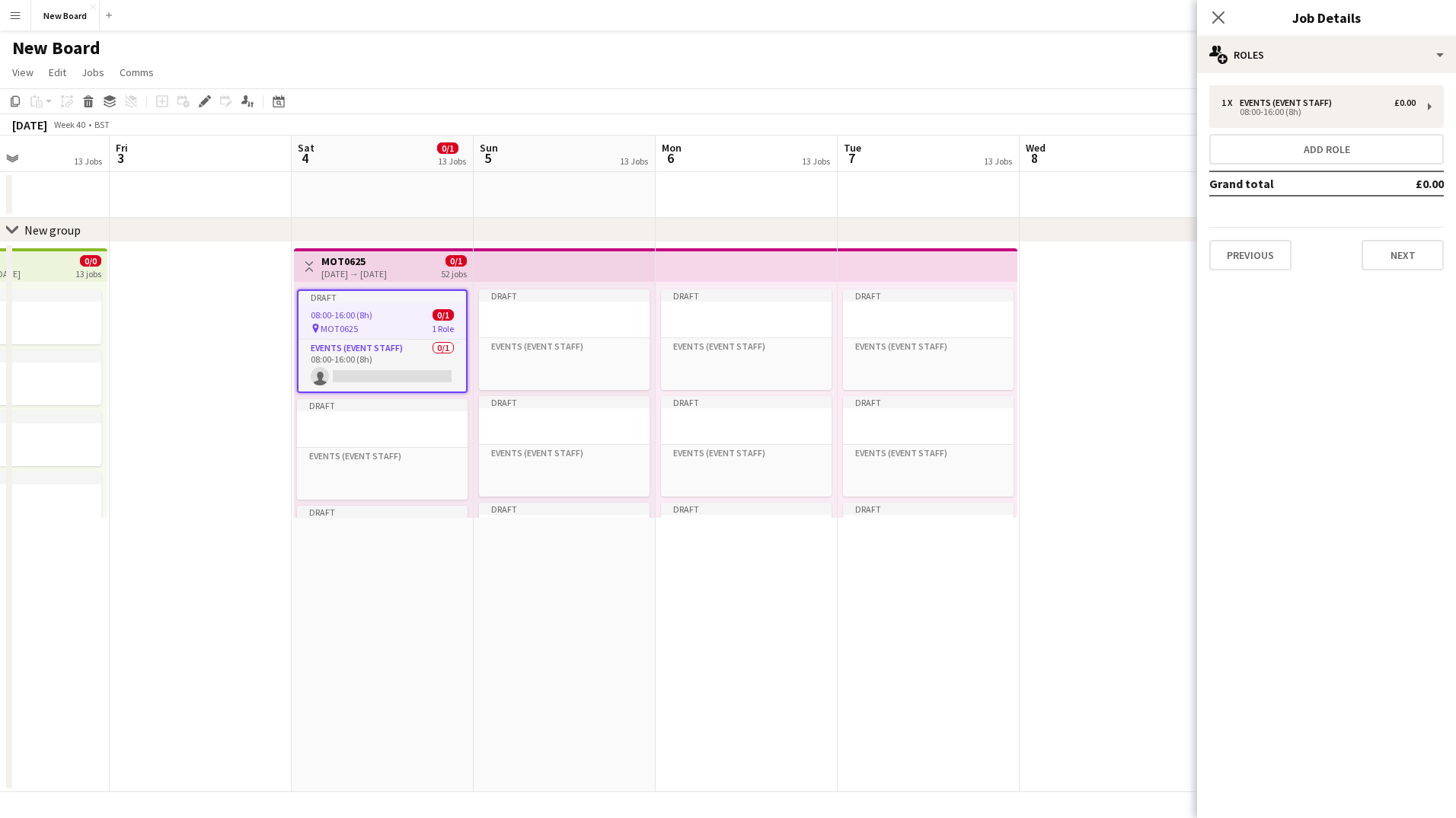
drag, startPoint x: 466, startPoint y: 314, endPoint x: 376, endPoint y: 321, distance: 90.3
click at [376, 321] on app-calendar-viewport "Tue 30 13 Jobs Wed 1 1 Job Thu 2 13 Jobs Fri 3 Sat 4 0/1 13 Jobs Sun 5 13 Jobs …" at bounding box center [728, 464] width 1456 height 657
click at [390, 285] on div "Draft 08:00-16:00 (8h) 0/1 pin MOT0625 1 Role Events (Event Staff) 0/1 08:00-16…" at bounding box center [383, 400] width 179 height 236
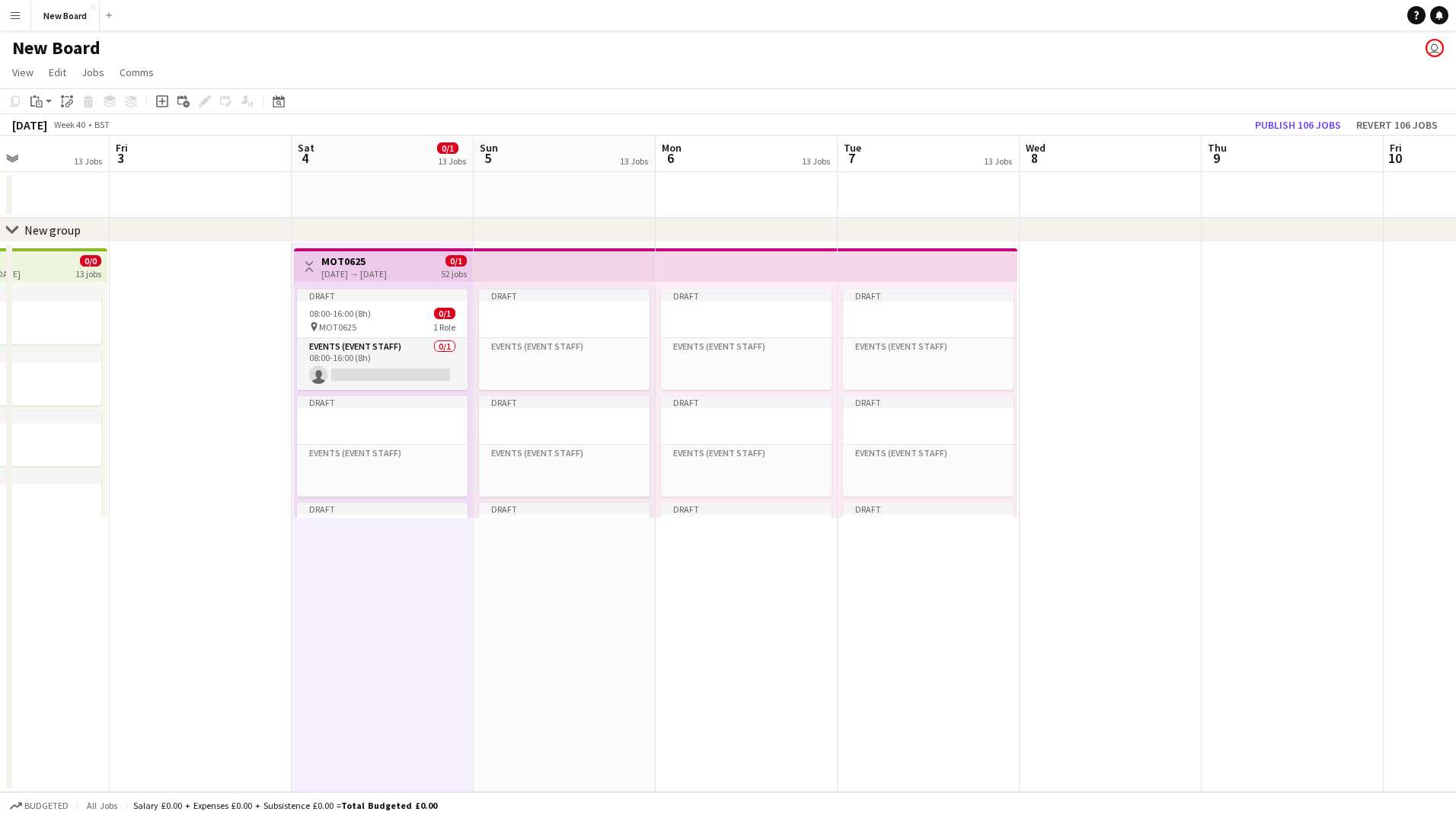
click at [387, 263] on h3 "MOT0625" at bounding box center [354, 261] width 66 height 14
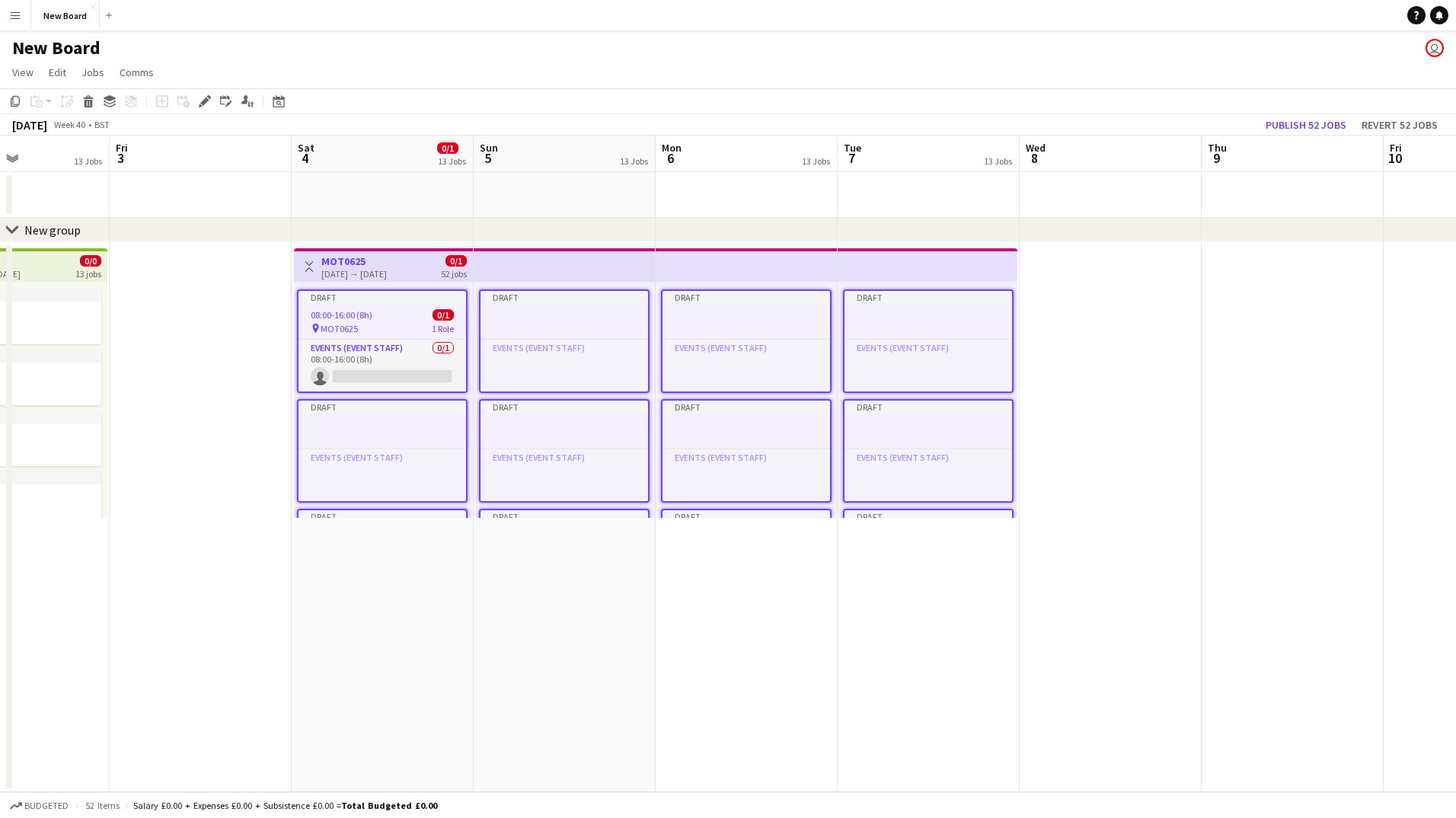
click at [387, 263] on h3 "MOT0625" at bounding box center [354, 261] width 66 height 14
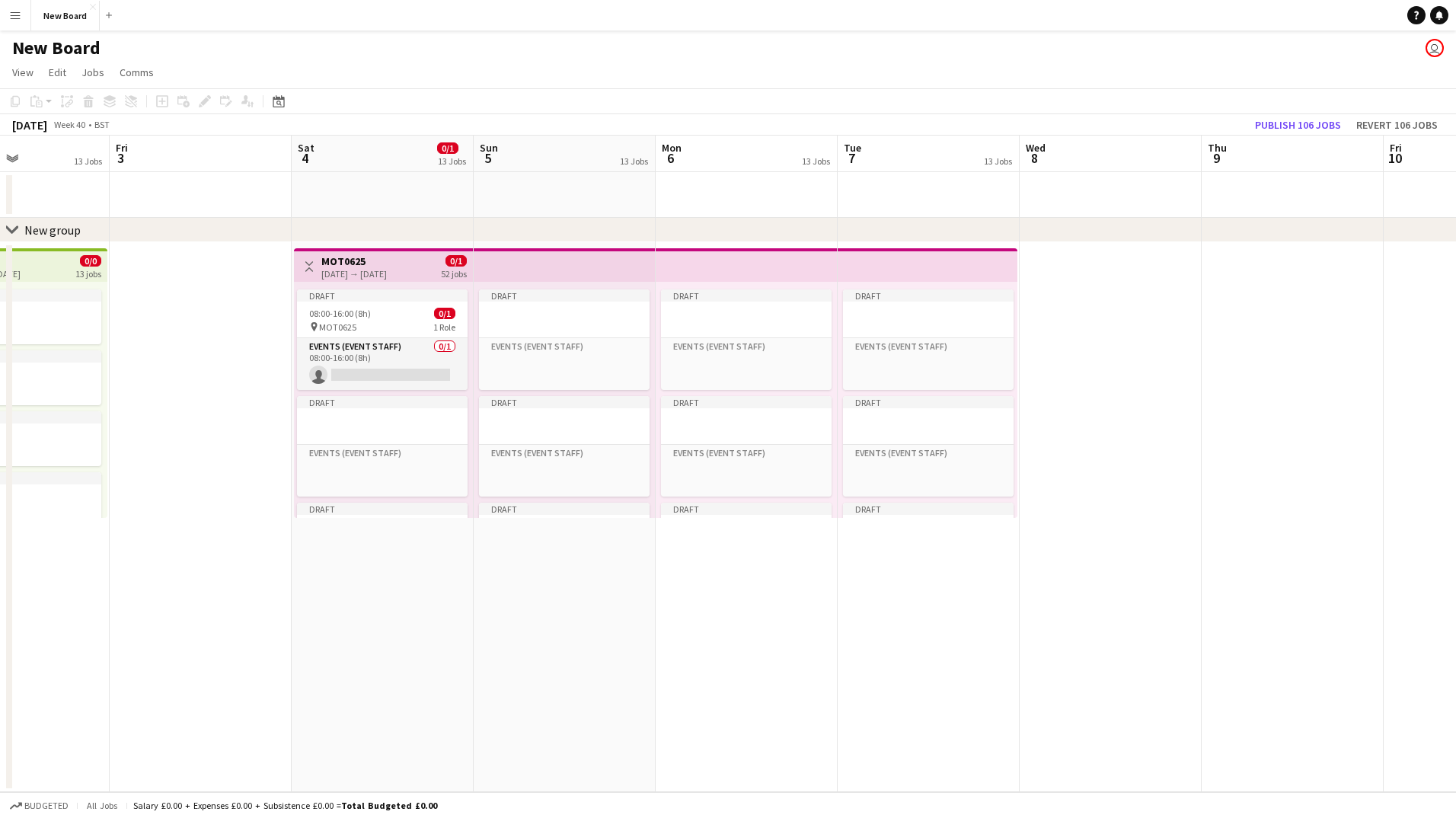
click at [359, 631] on app-date-cell "Toggle View MOT0625 [DATE] → [DATE] 0/1 52 jobs Draft 08:00-16:00 (8h) 0/1 pin …" at bounding box center [383, 517] width 182 height 550
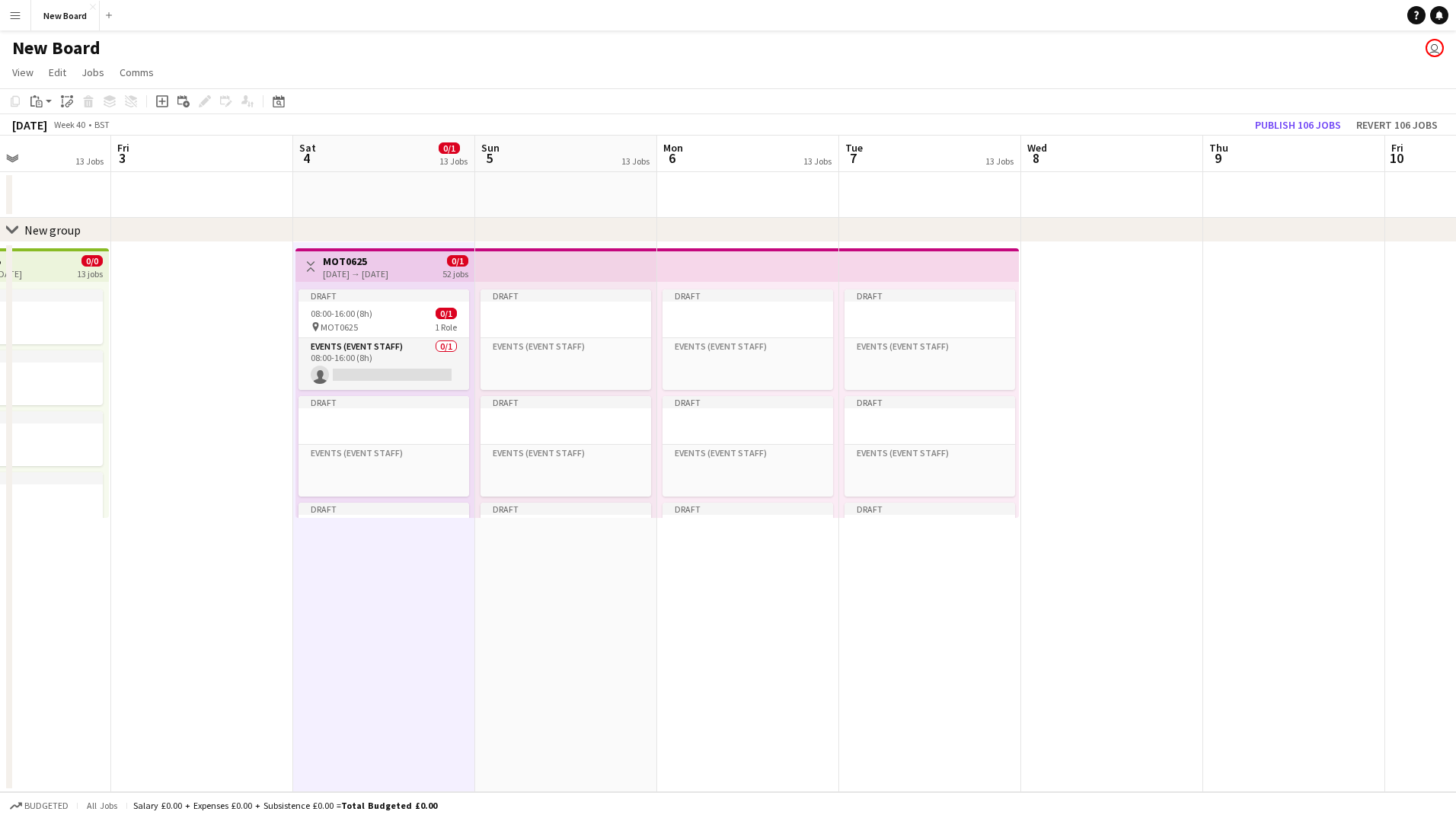
click at [538, 565] on app-date-cell "Draft Events (Event Staff) Click to add Role Draft Events (Event Staff) Click t…" at bounding box center [566, 517] width 182 height 550
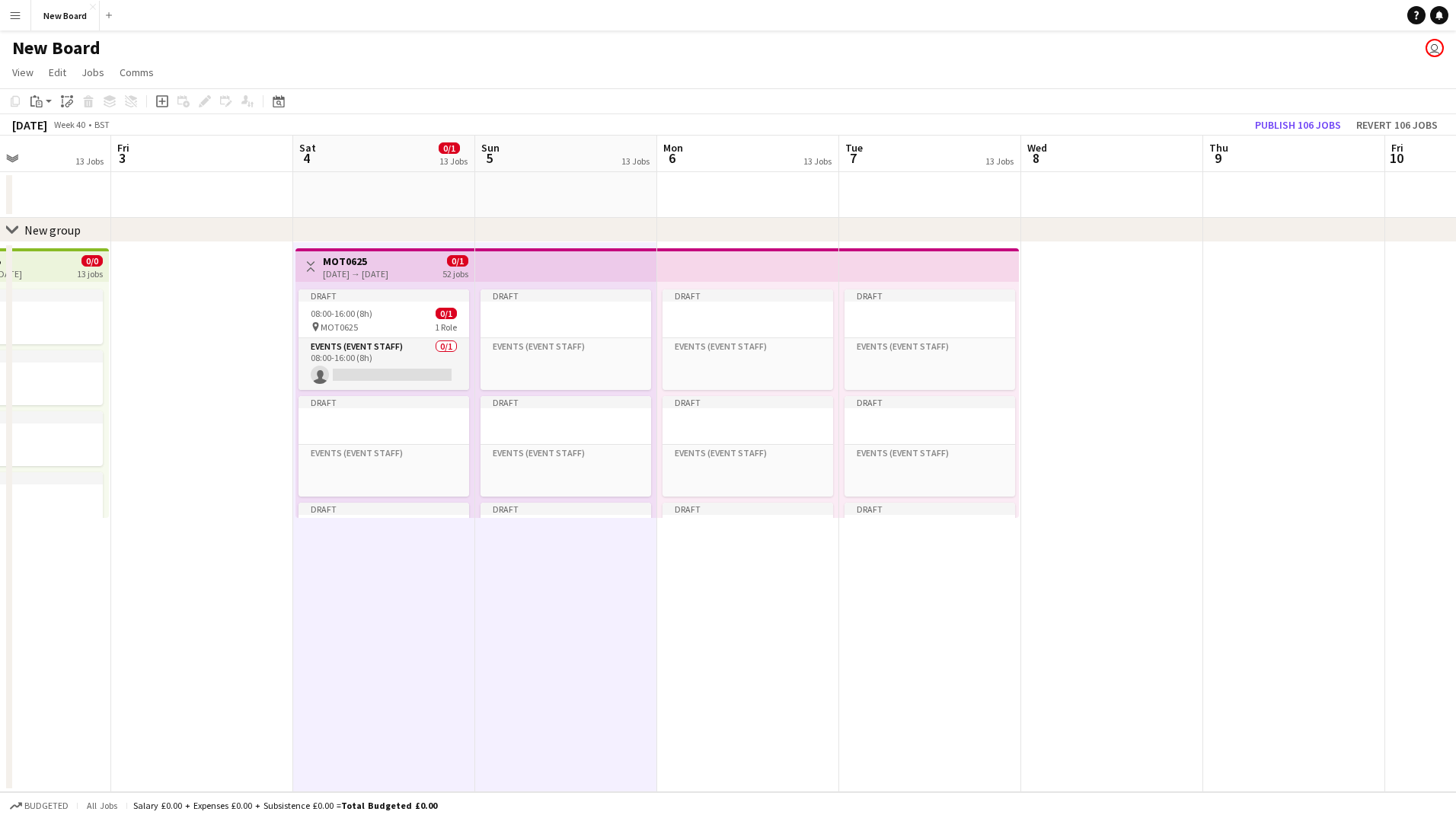
click at [683, 561] on app-date-cell "Draft Events (Event Staff) Click to add Role Draft Events (Event Staff) Click t…" at bounding box center [748, 517] width 182 height 550
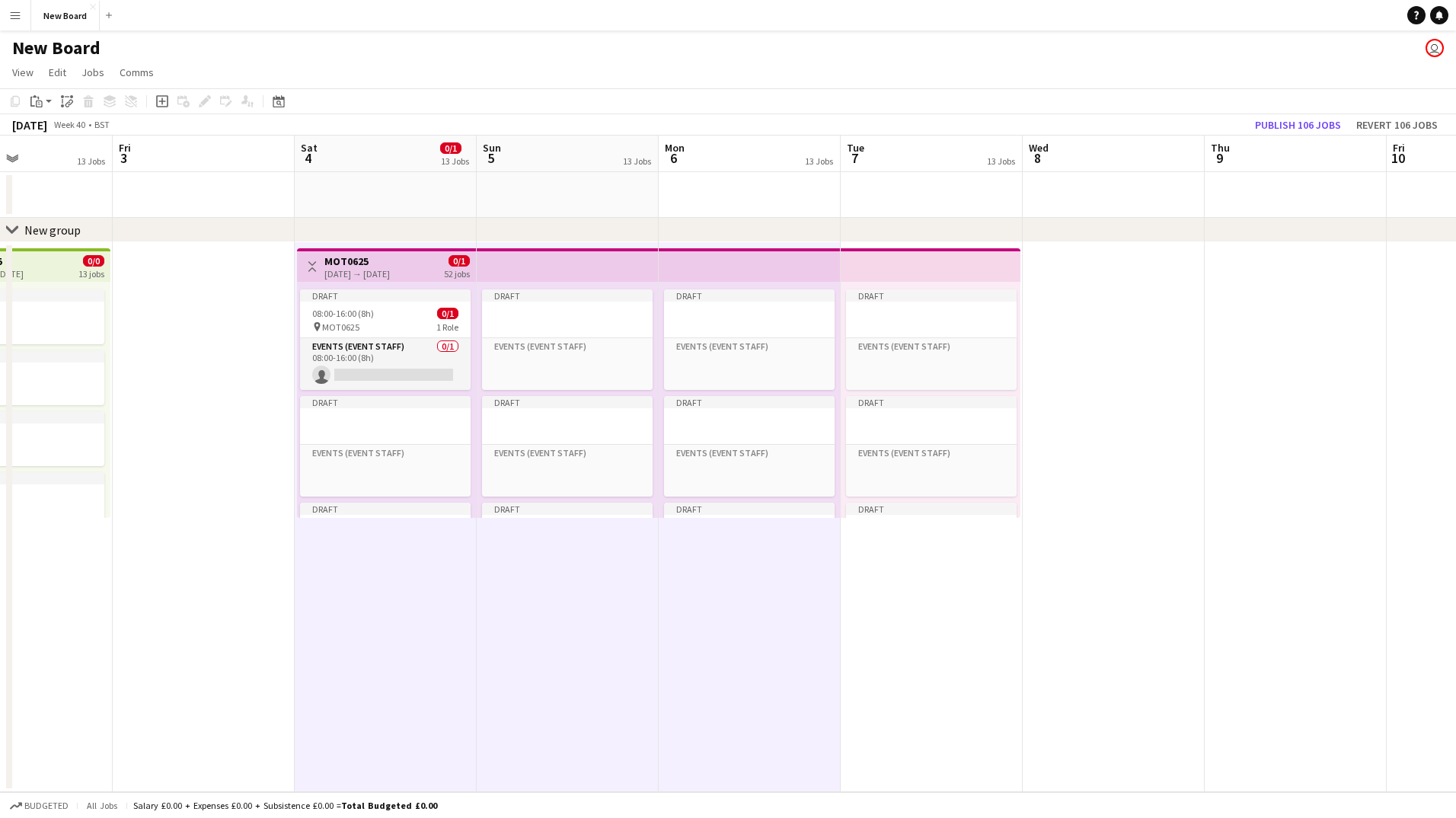
click at [928, 579] on app-date-cell "Draft Events (Event Staff) Click to add Role Draft Events (Event Staff) Click t…" at bounding box center [932, 517] width 182 height 550
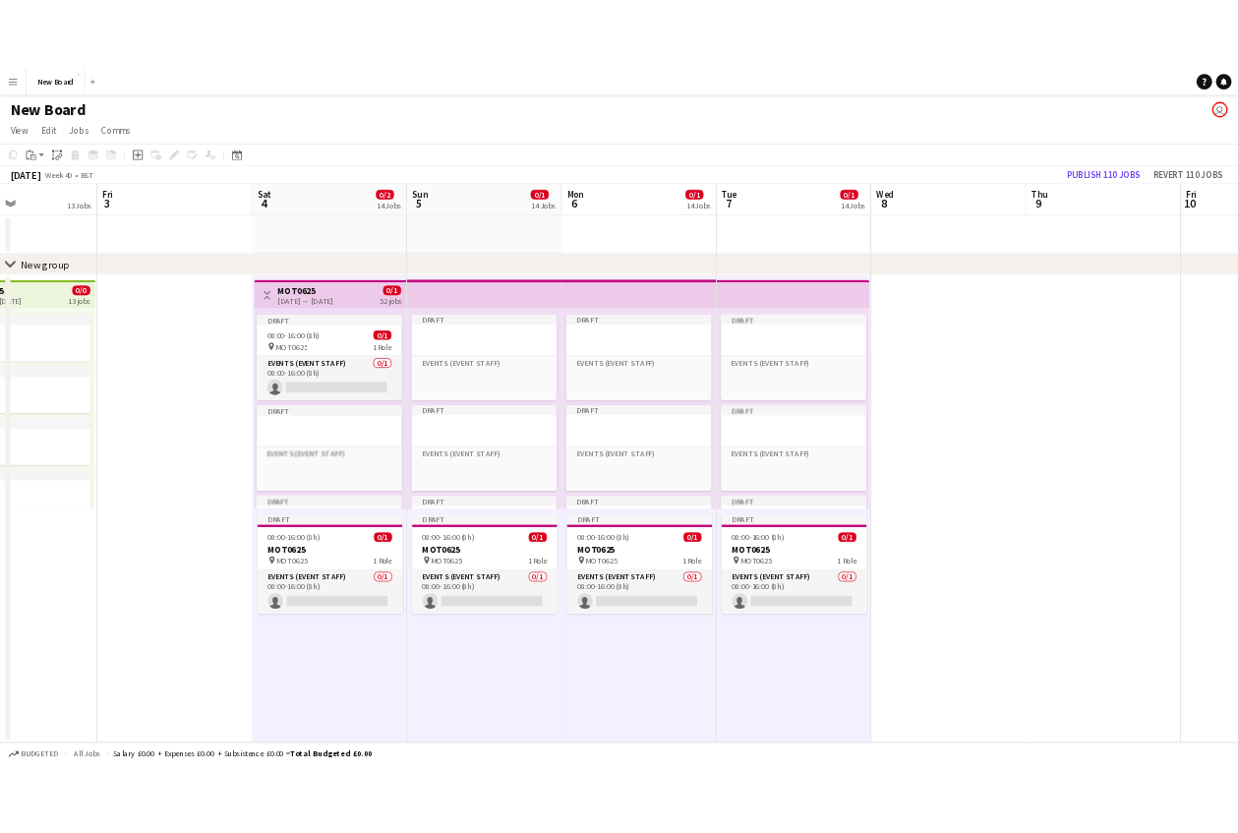
scroll to position [0, 557]
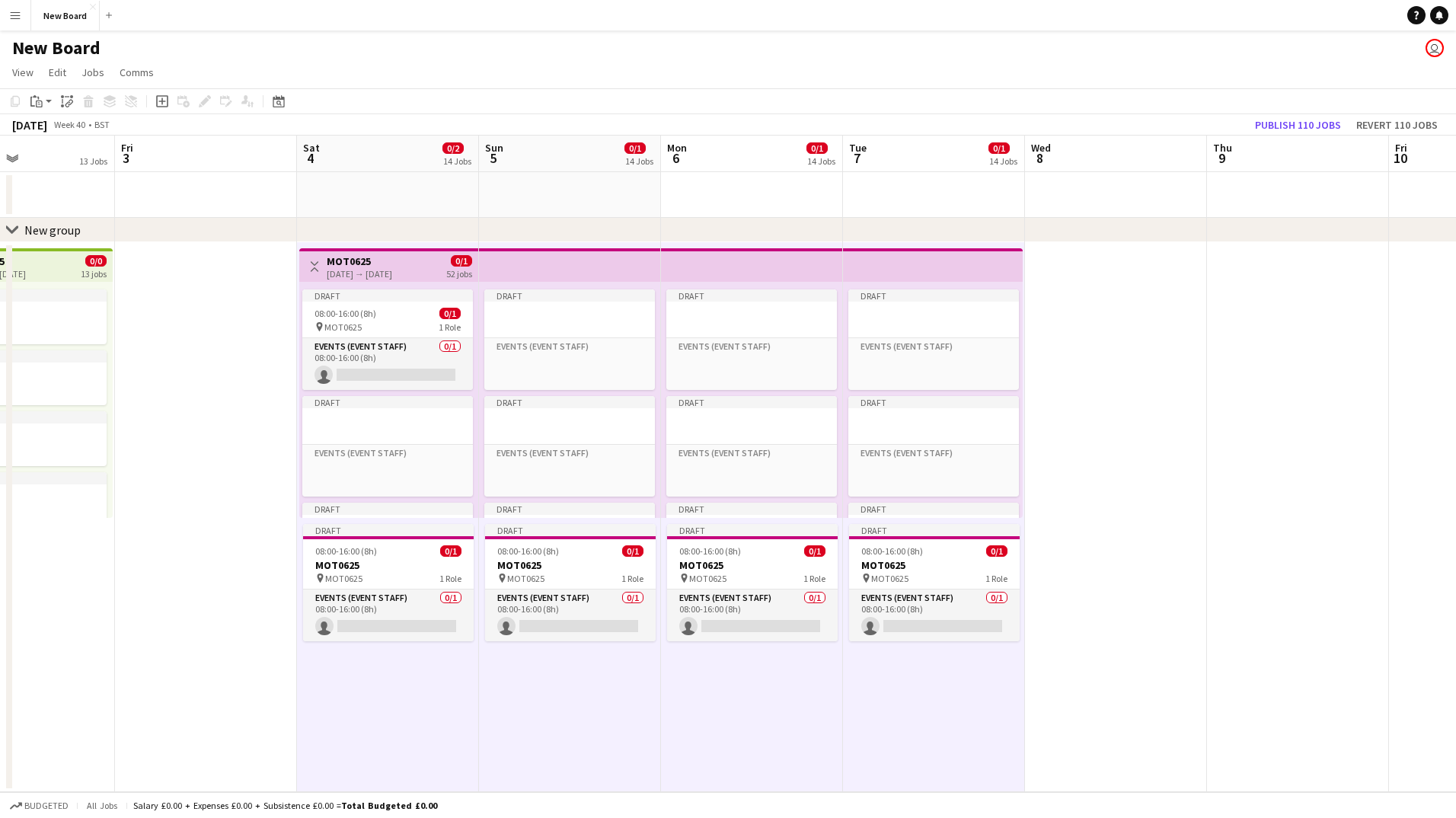
click at [552, 742] on app-date-cell "Draft Events (Event Staff) Click to add Role Draft Events (Event Staff) Click t…" at bounding box center [570, 517] width 182 height 550
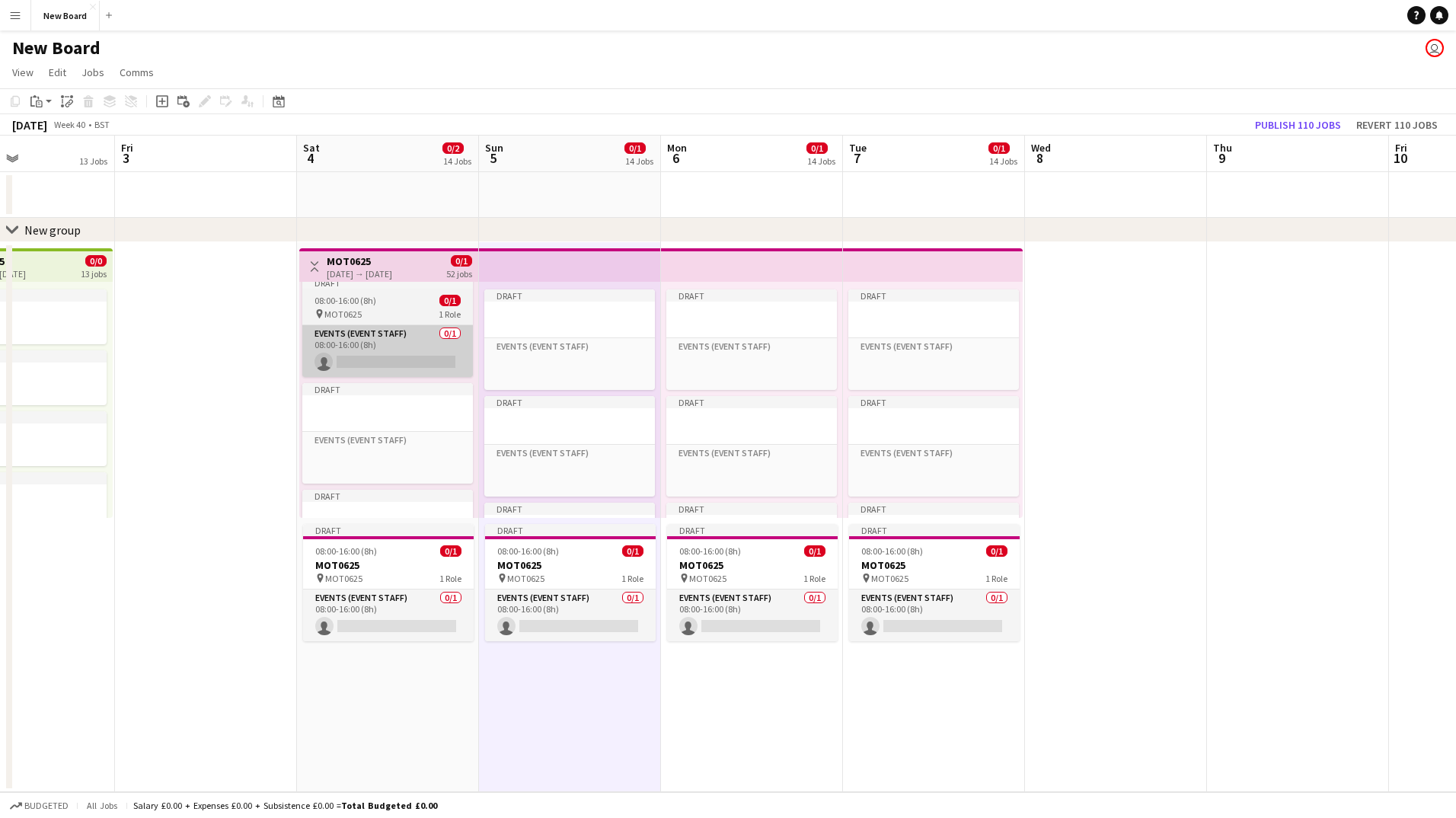
scroll to position [0, 0]
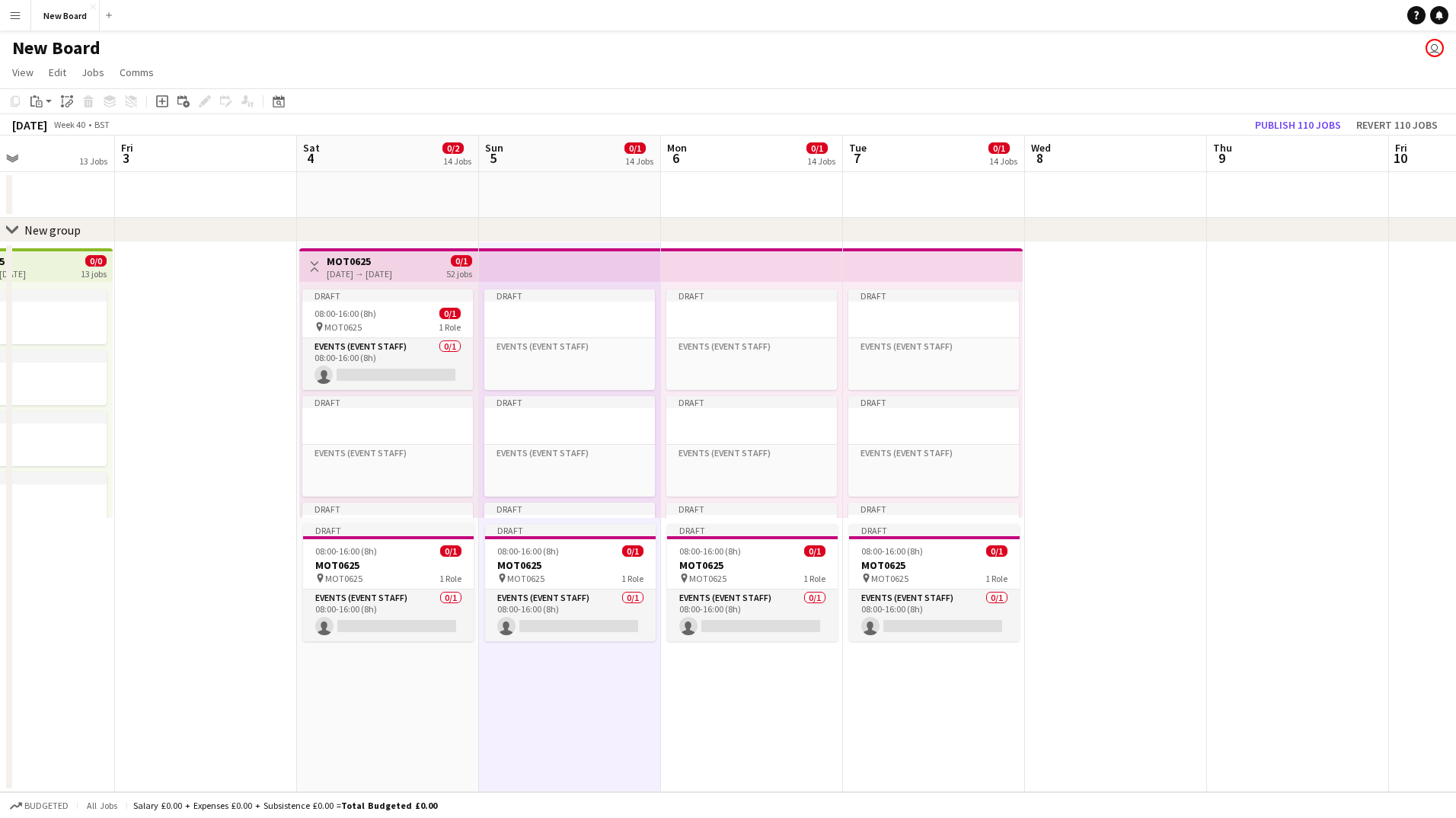
click at [393, 255] on h3 "MOT0625" at bounding box center [359, 261] width 66 height 14
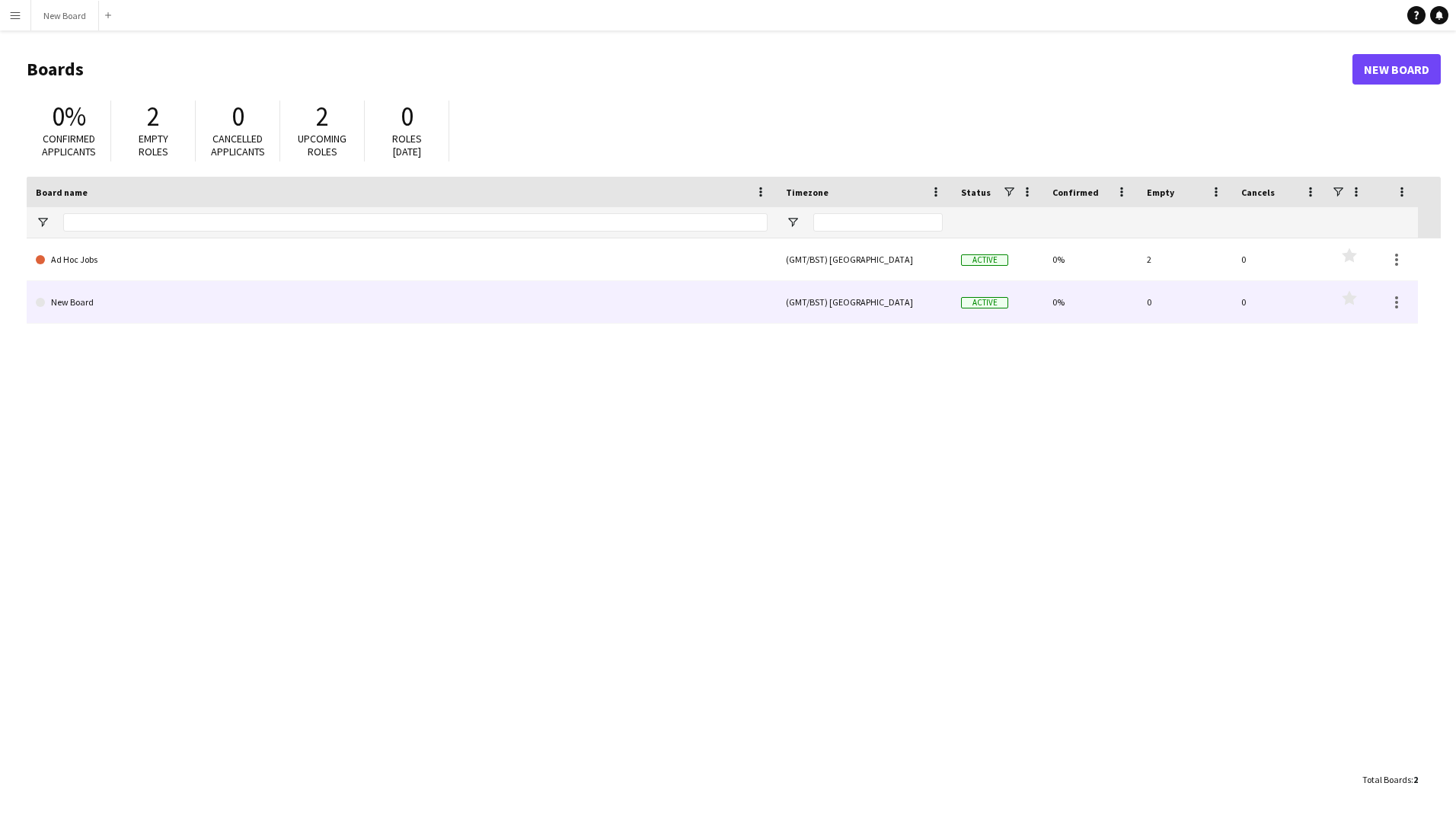
click at [252, 285] on link "New Board" at bounding box center [401, 302] width 732 height 43
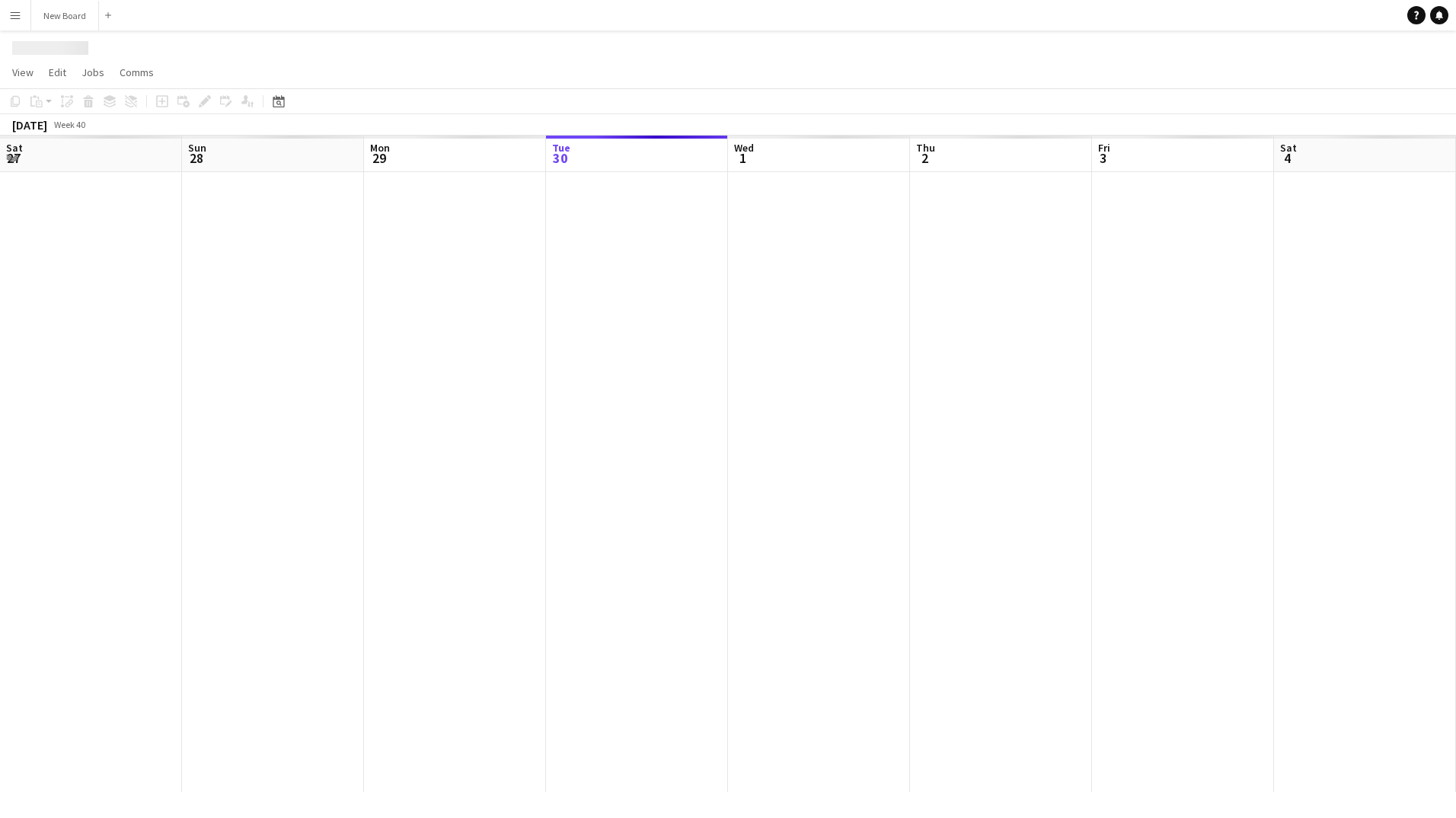
scroll to position [0, 364]
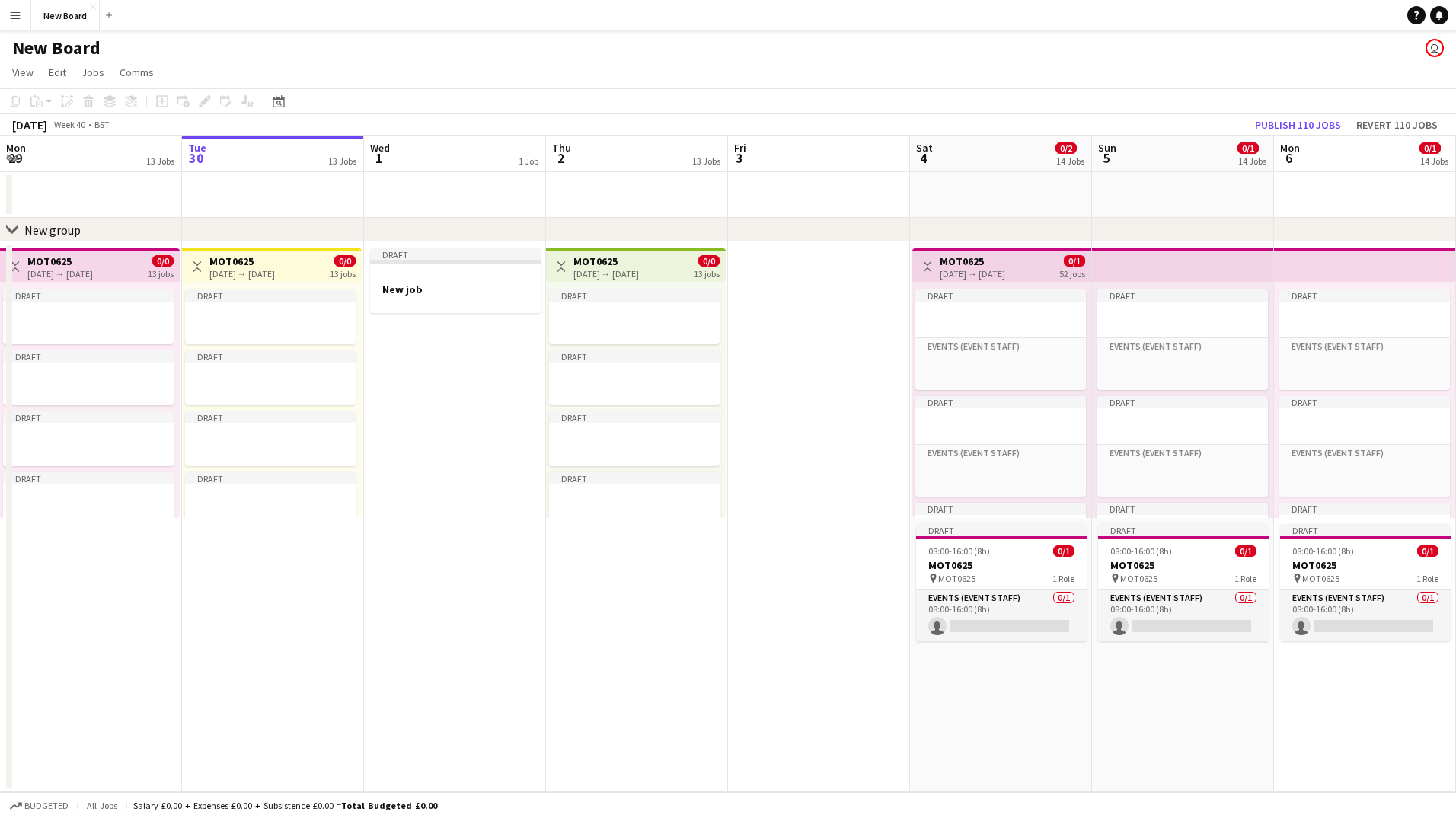
click at [1039, 267] on div "Toggle View MOT0625 [DATE] → [DATE] 0/1 52 jobs" at bounding box center [1001, 266] width 167 height 26
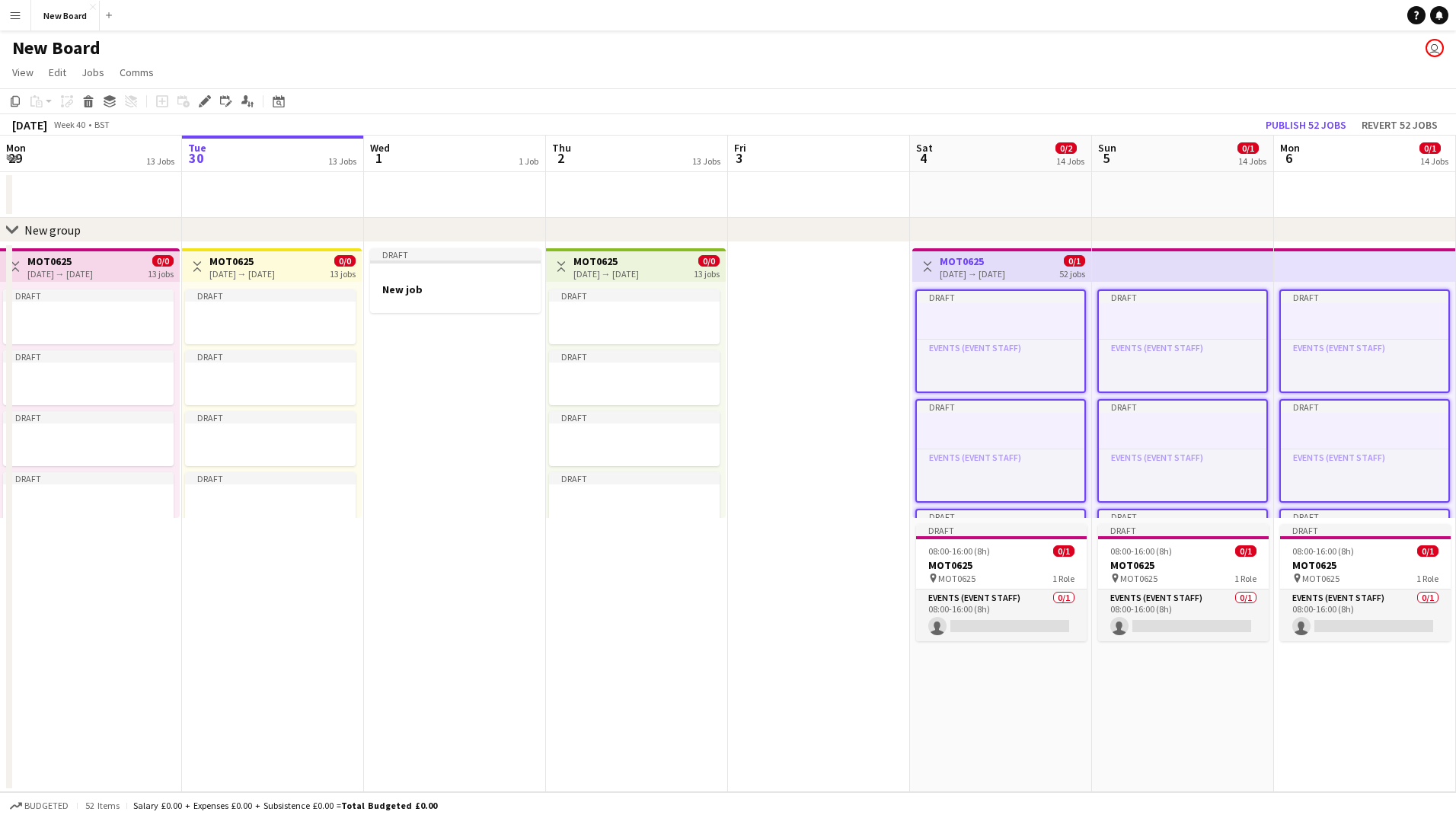
click at [1039, 267] on div "Toggle View MOT0625 [DATE] → [DATE] 0/1 52 jobs" at bounding box center [1001, 266] width 167 height 26
click at [939, 566] on h3 "MOT0625" at bounding box center [1001, 565] width 170 height 14
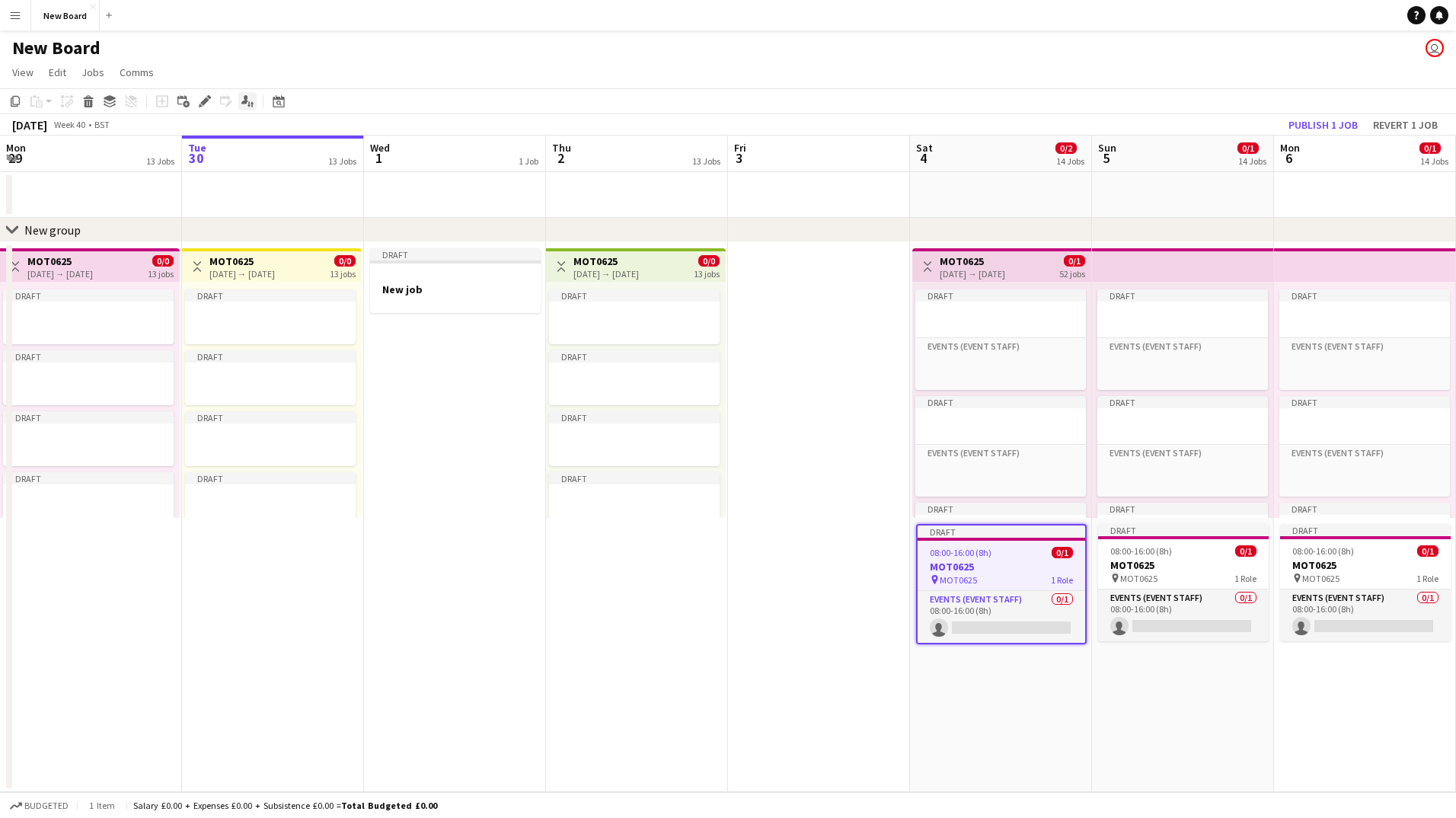
click at [244, 97] on icon "Applicants" at bounding box center [248, 101] width 12 height 12
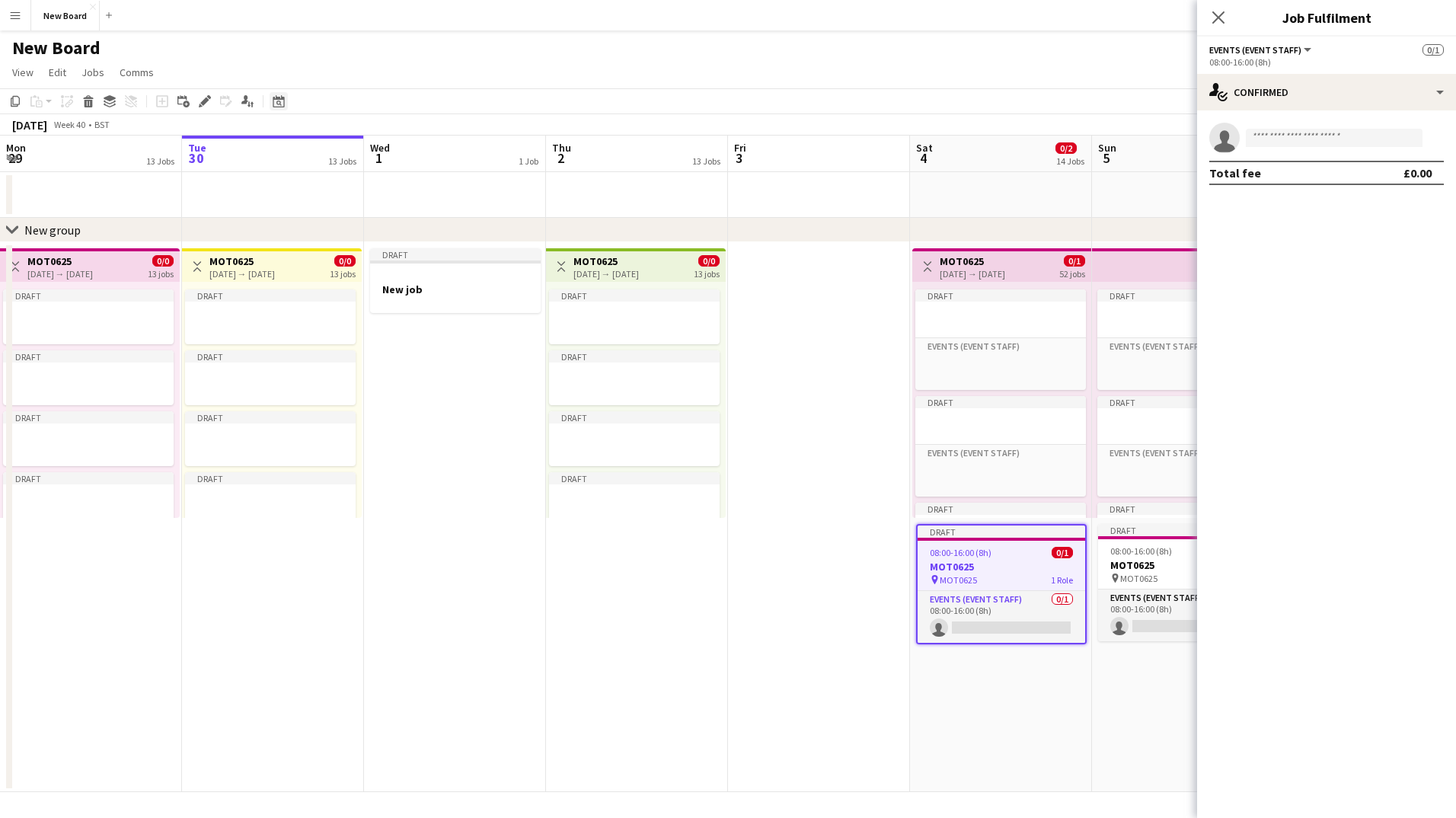
click at [277, 96] on icon "Date picker" at bounding box center [279, 101] width 12 height 12
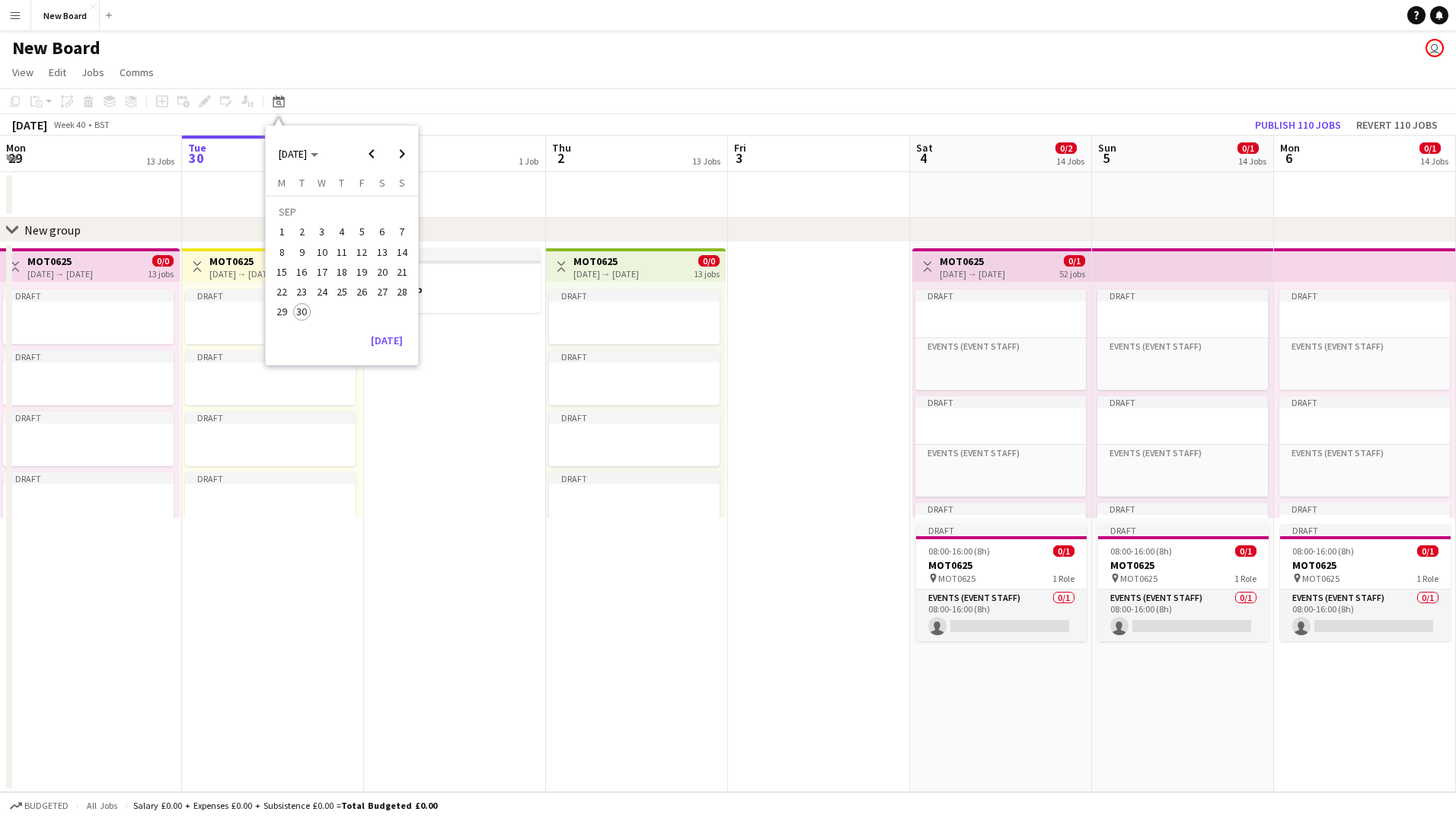
click at [323, 60] on app-page-menu "View Day view expanded Day view collapsed Month view Date picker Jump to [DATE]…" at bounding box center [728, 74] width 1456 height 29
click at [297, 63] on app-page-menu "View Day view expanded Day view collapsed Month view Date picker Jump to [DATE]…" at bounding box center [728, 74] width 1456 height 29
click at [1005, 261] on h3 "MOT0625" at bounding box center [973, 261] width 66 height 14
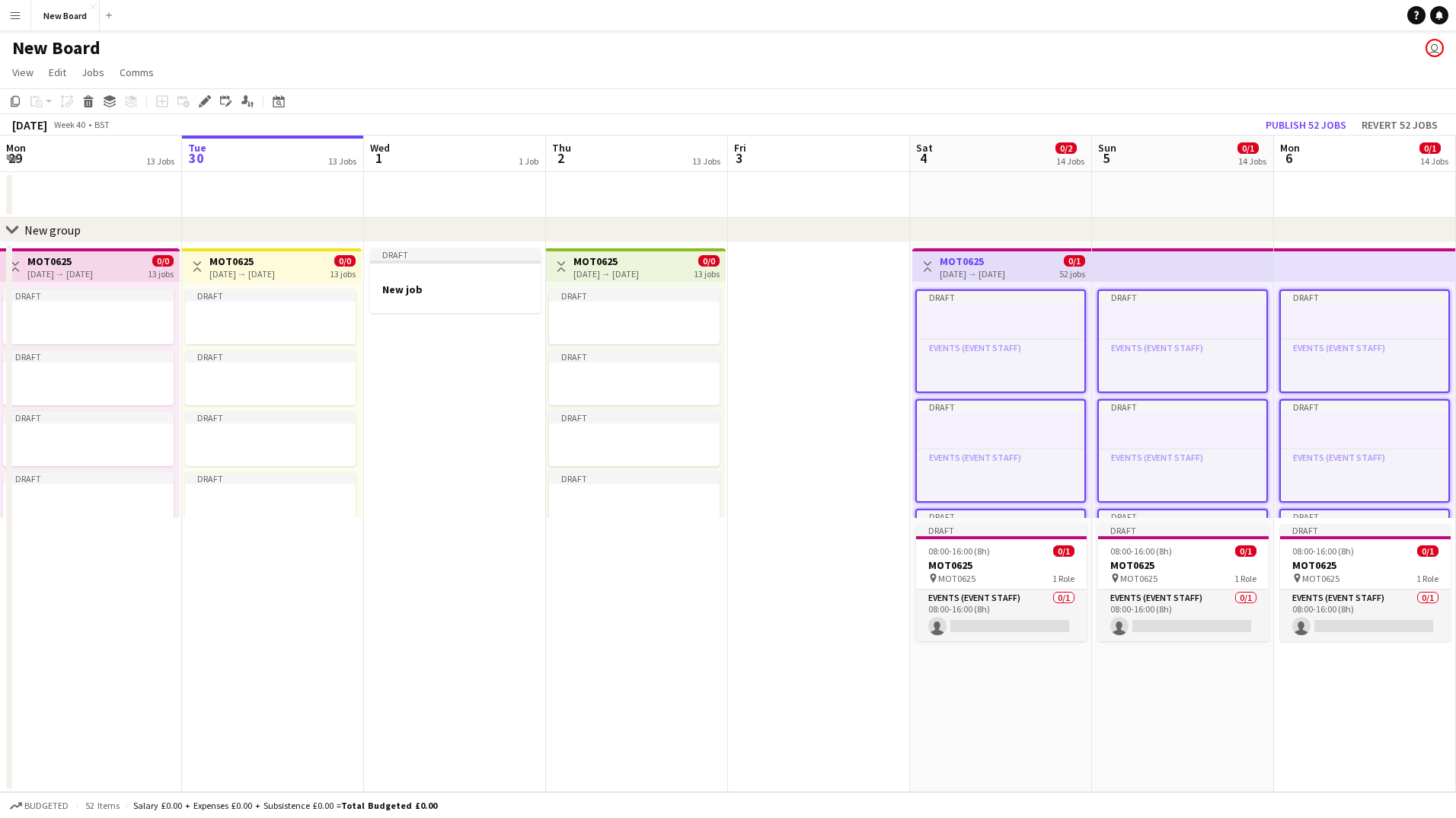
click at [1441, 52] on app-user-avatar "user" at bounding box center [1435, 48] width 19 height 19
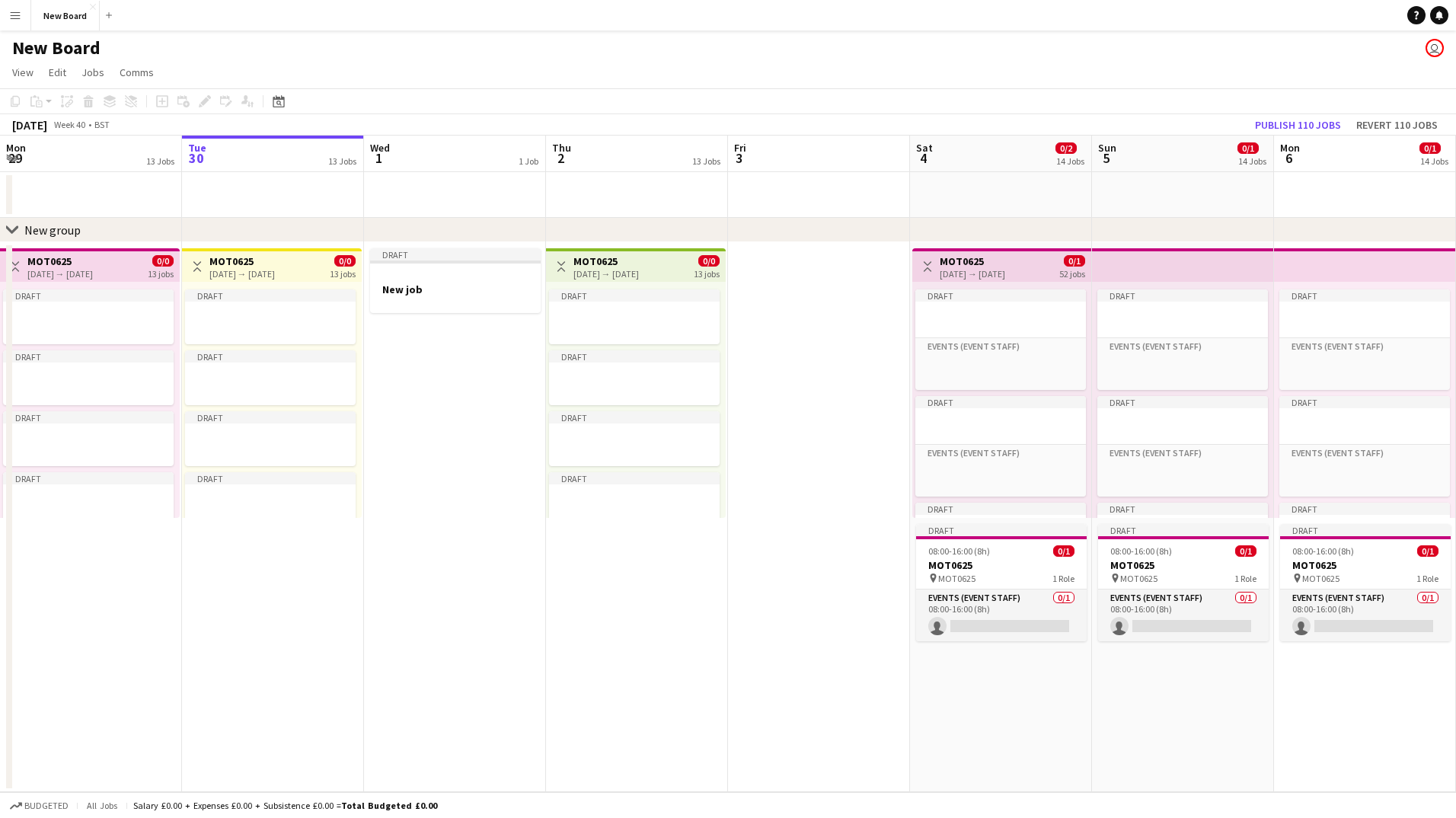
click at [1441, 52] on app-user-avatar "user" at bounding box center [1435, 48] width 19 height 19
click at [1432, 46] on app-user-avatar "user" at bounding box center [1435, 48] width 19 height 19
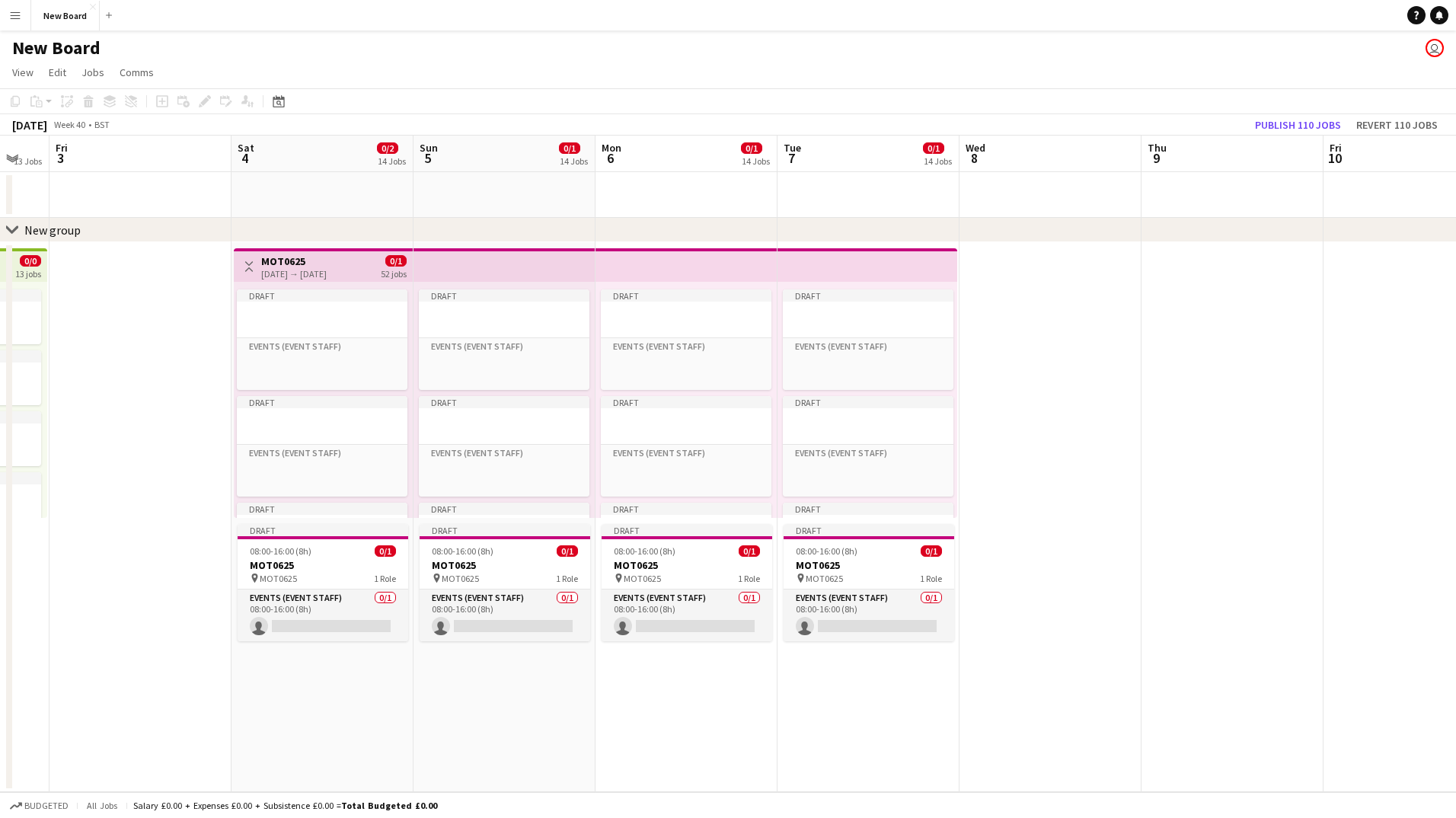
scroll to position [0, 534]
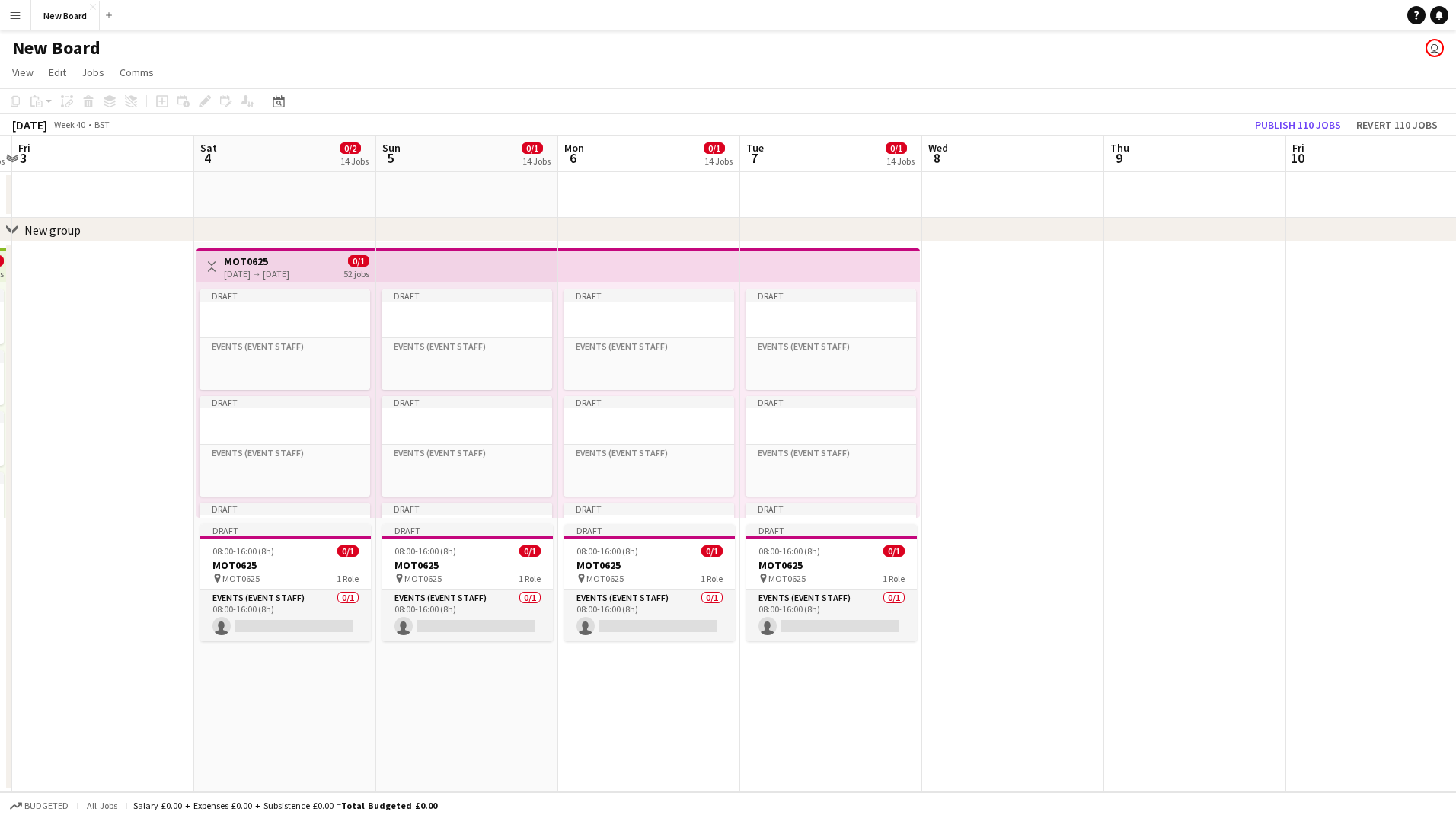
drag, startPoint x: 1005, startPoint y: 695, endPoint x: 293, endPoint y: 620, distance: 715.9
click at [293, 620] on app-calendar-viewport "Tue 30 13 Jobs Wed 1 1 Job Thu 2 13 Jobs Fri 3 Sat 4 0/2 14 Jobs Sun 5 0/1 14 J…" at bounding box center [728, 464] width 1456 height 657
click at [263, 264] on h3 "MOT0625" at bounding box center [256, 261] width 66 height 14
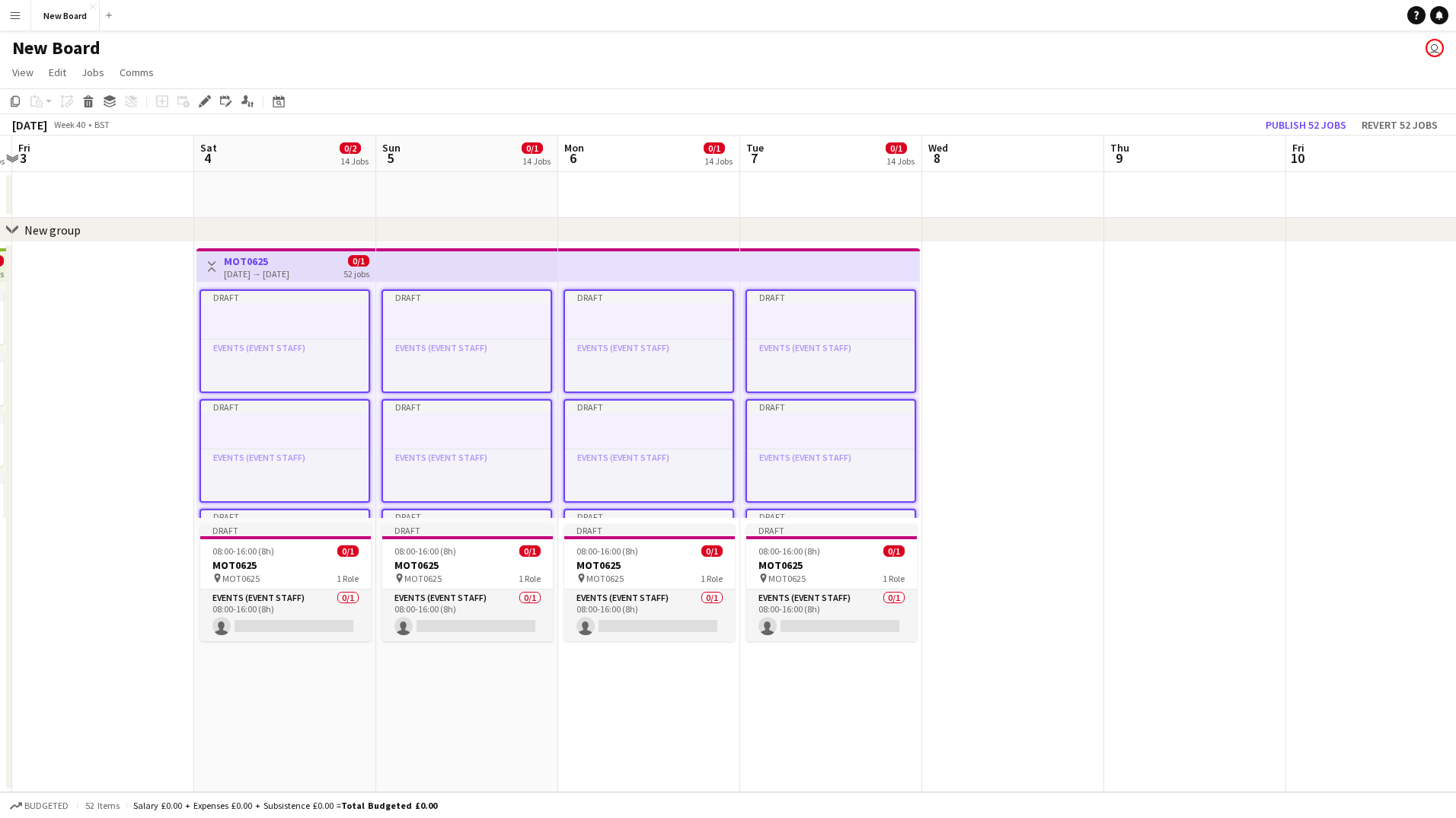
scroll to position [0, 536]
click at [1063, 468] on app-date-cell at bounding box center [1011, 517] width 182 height 550
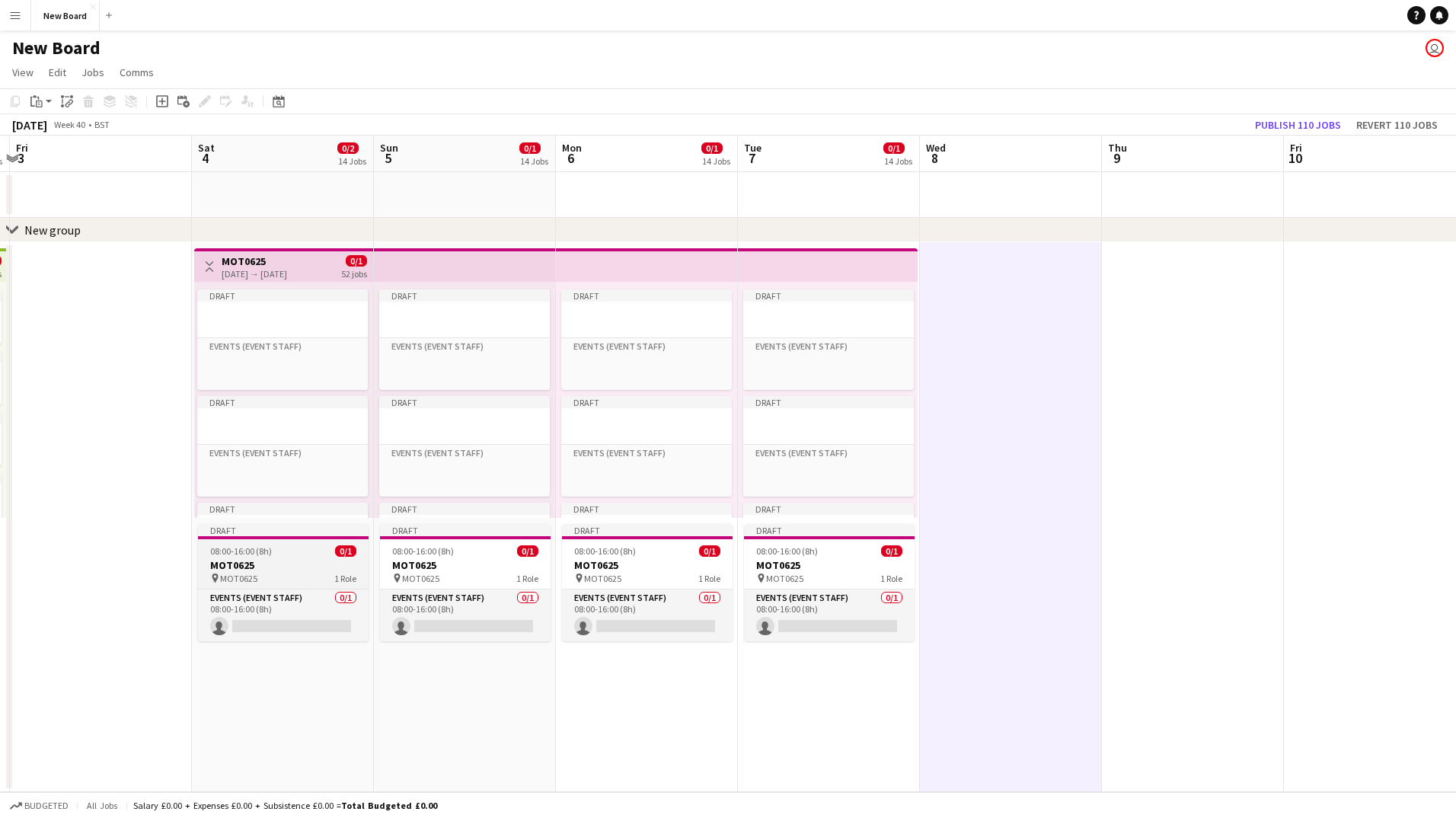
click at [318, 560] on h3 "MOT0625" at bounding box center [283, 565] width 170 height 14
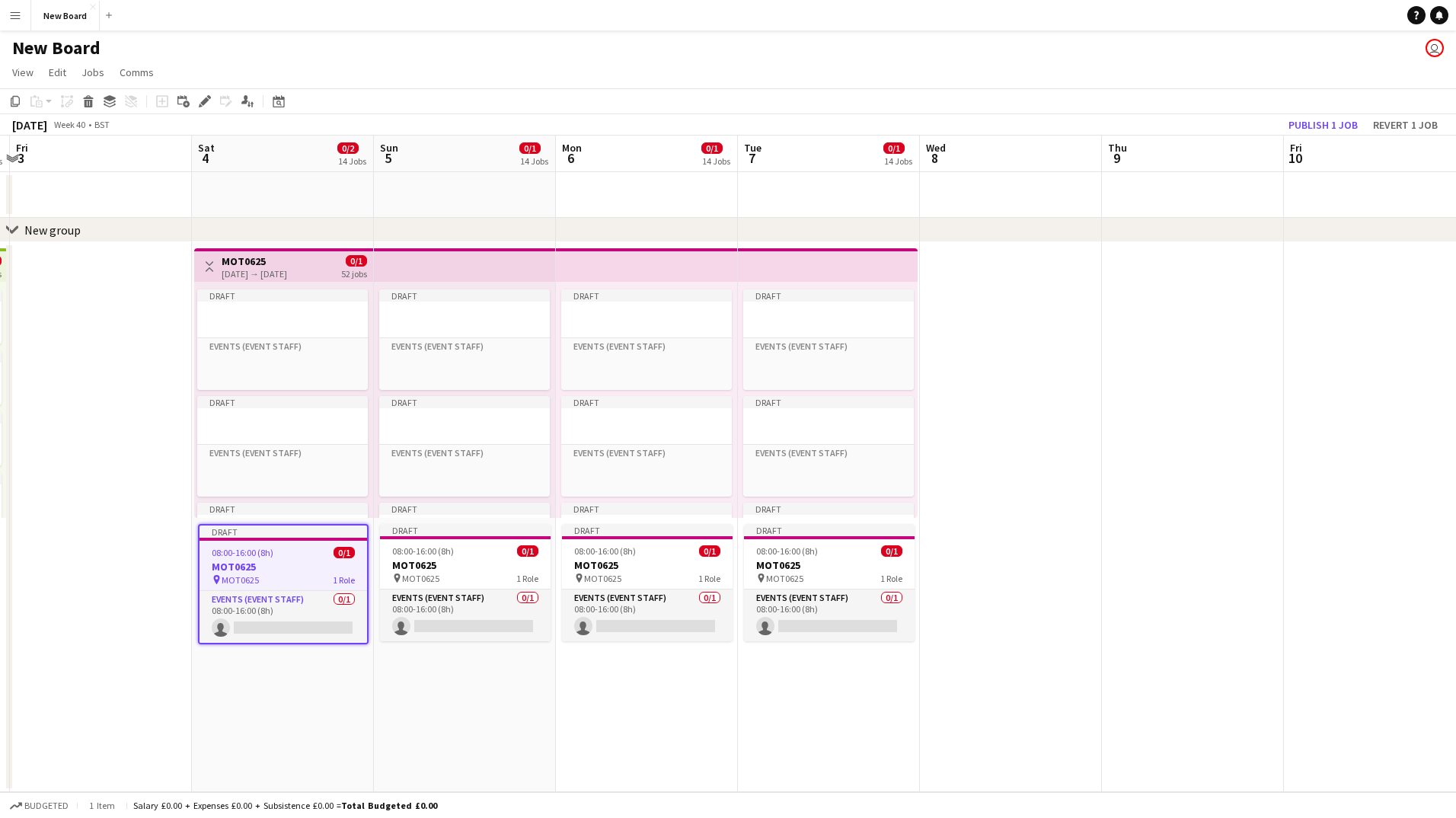
drag, startPoint x: 318, startPoint y: 560, endPoint x: 287, endPoint y: 569, distance: 32.3
click at [287, 569] on h3 "MOT0625" at bounding box center [283, 567] width 167 height 14
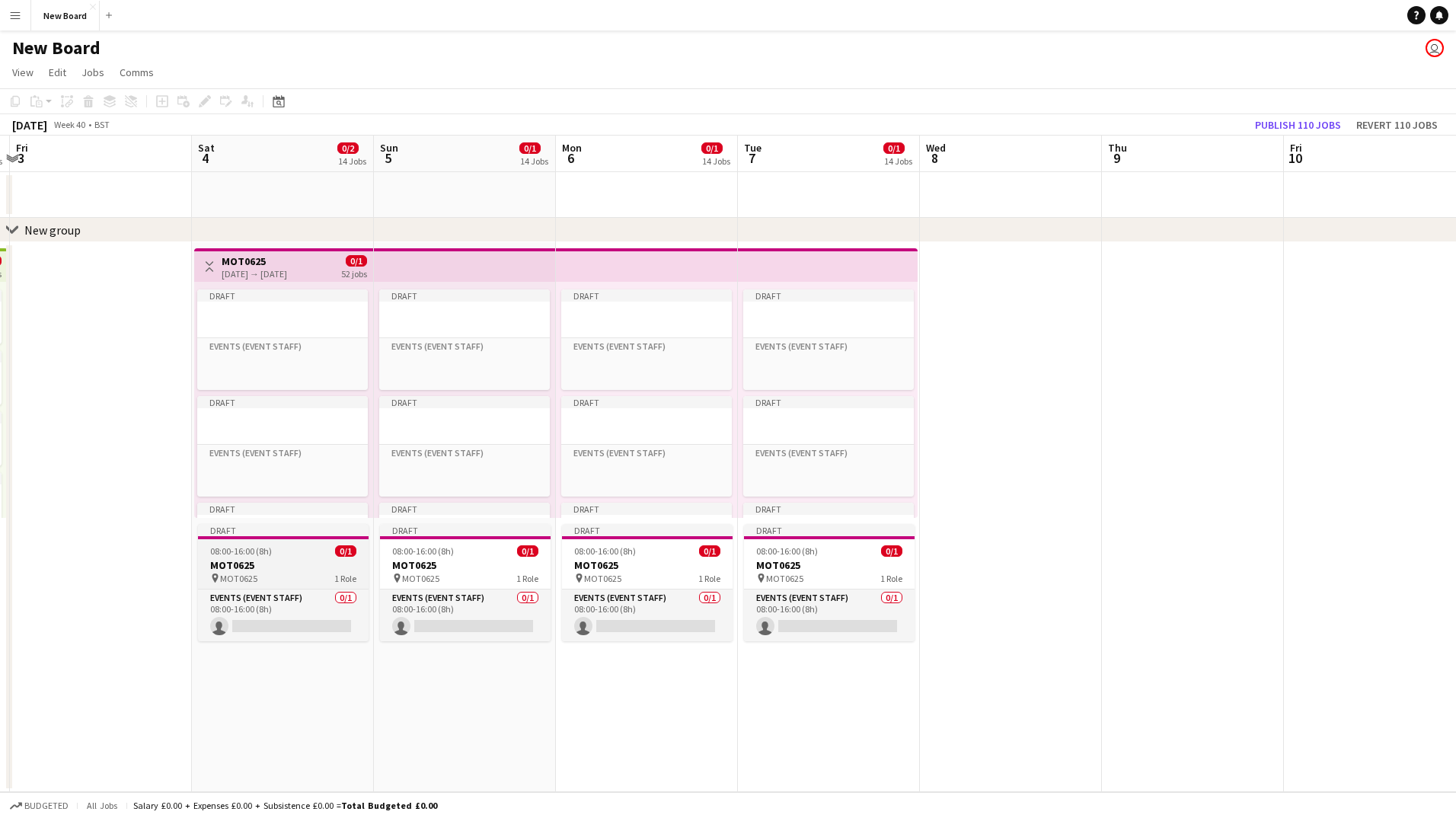
click at [287, 560] on h3 "MOT0625" at bounding box center [283, 565] width 170 height 14
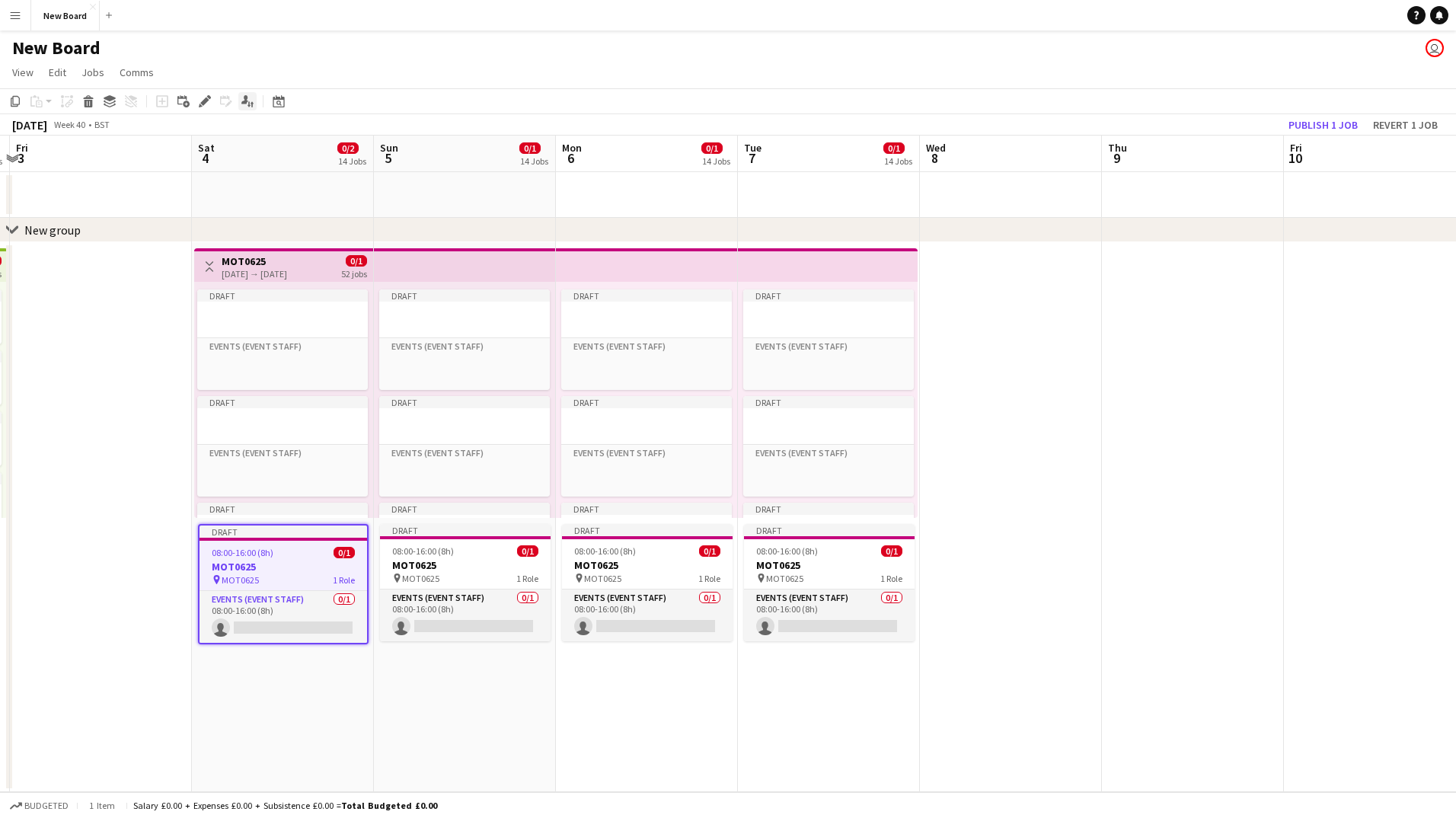
click at [242, 98] on icon "Applicants" at bounding box center [248, 101] width 12 height 12
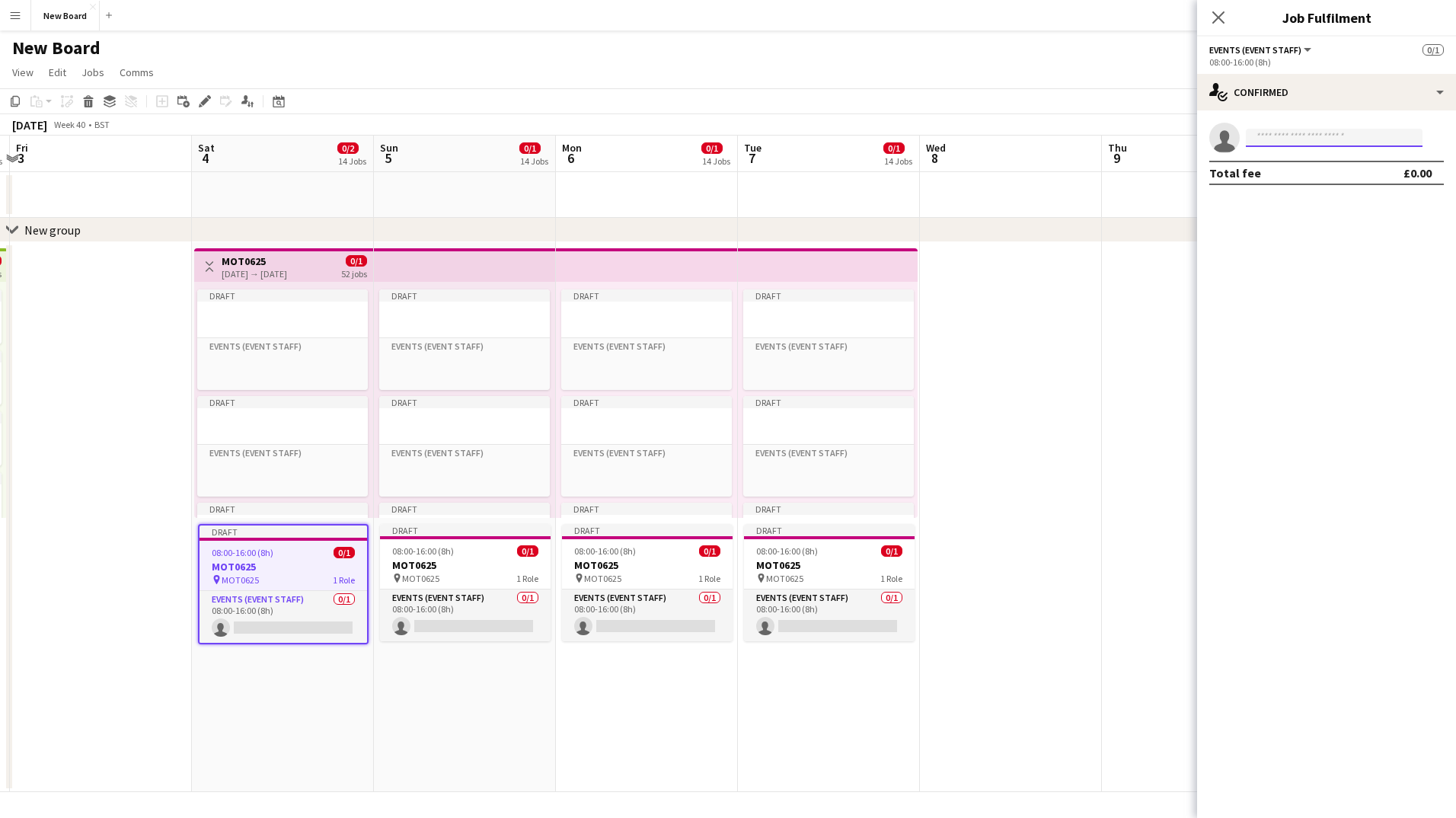
click at [1292, 137] on input at bounding box center [1334, 138] width 177 height 19
click at [1336, 283] on mat-expansion-panel "check Confirmed single-neutral-actions **** Total fee £0.00" at bounding box center [1327, 465] width 259 height 708
click at [1216, 143] on icon "single-neutral-actions" at bounding box center [1224, 141] width 30 height 34
click at [1323, 146] on input "****" at bounding box center [1334, 138] width 177 height 19
type input "*"
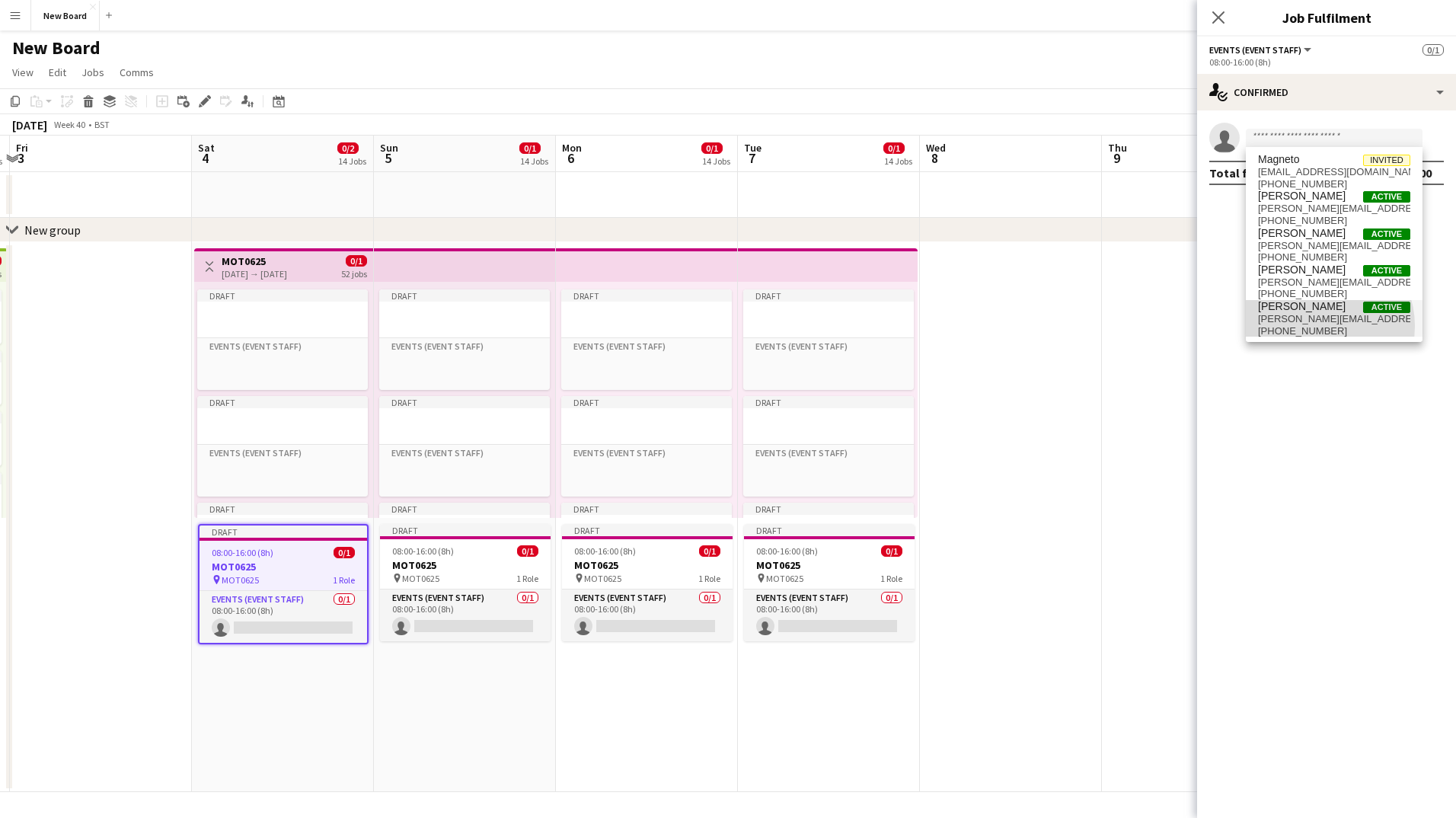
click at [1317, 326] on span "[PHONE_NUMBER]" at bounding box center [1334, 332] width 153 height 12
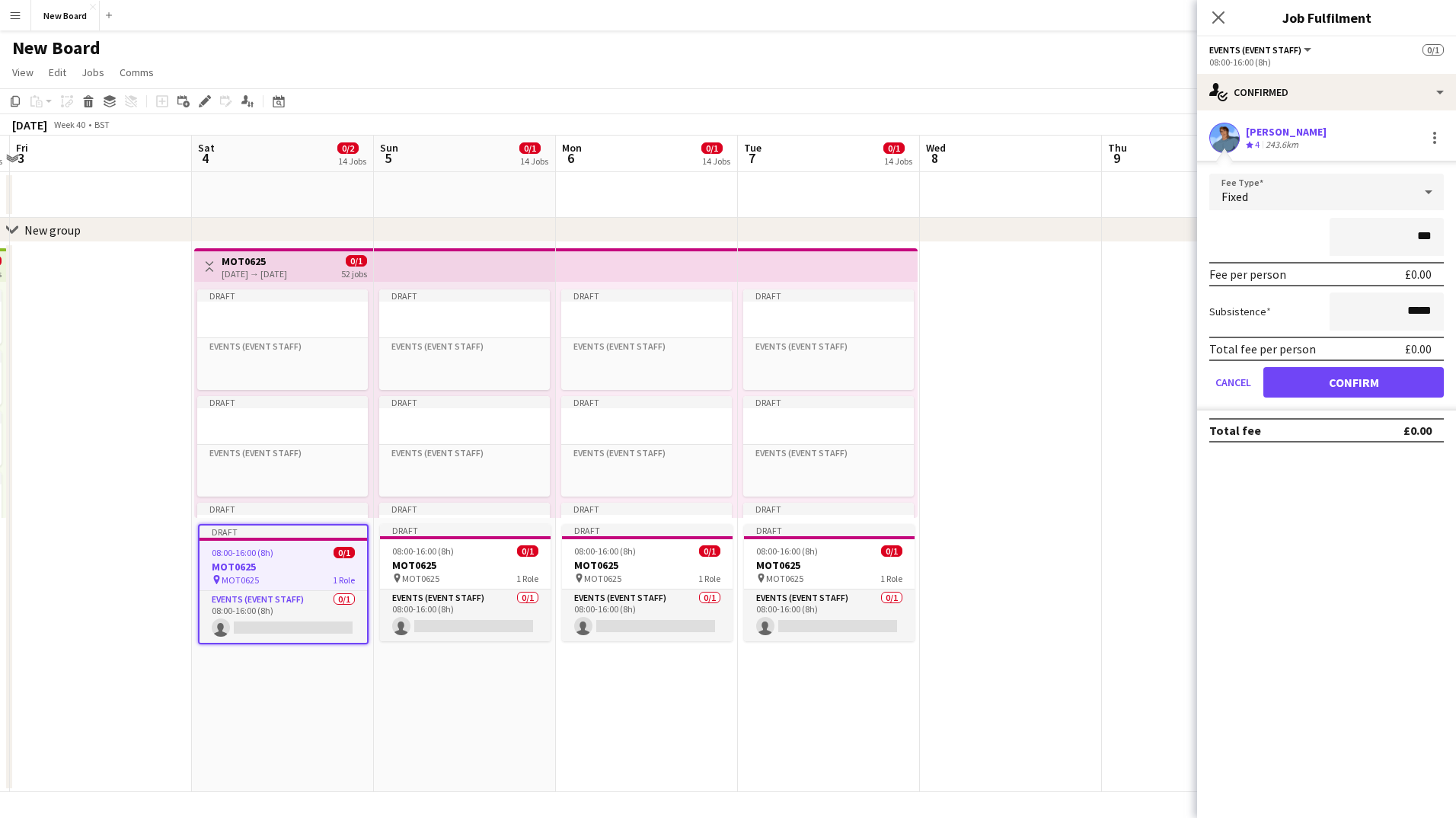
type input "**"
type input "****"
click at [1386, 624] on mat-expansion-panel "check Confirmed [PERSON_NAME] Crew rating 4 243.6km Fee Type Fixed **** Fee per…" at bounding box center [1327, 465] width 259 height 708
click at [1337, 377] on button "Confirm" at bounding box center [1354, 382] width 180 height 30
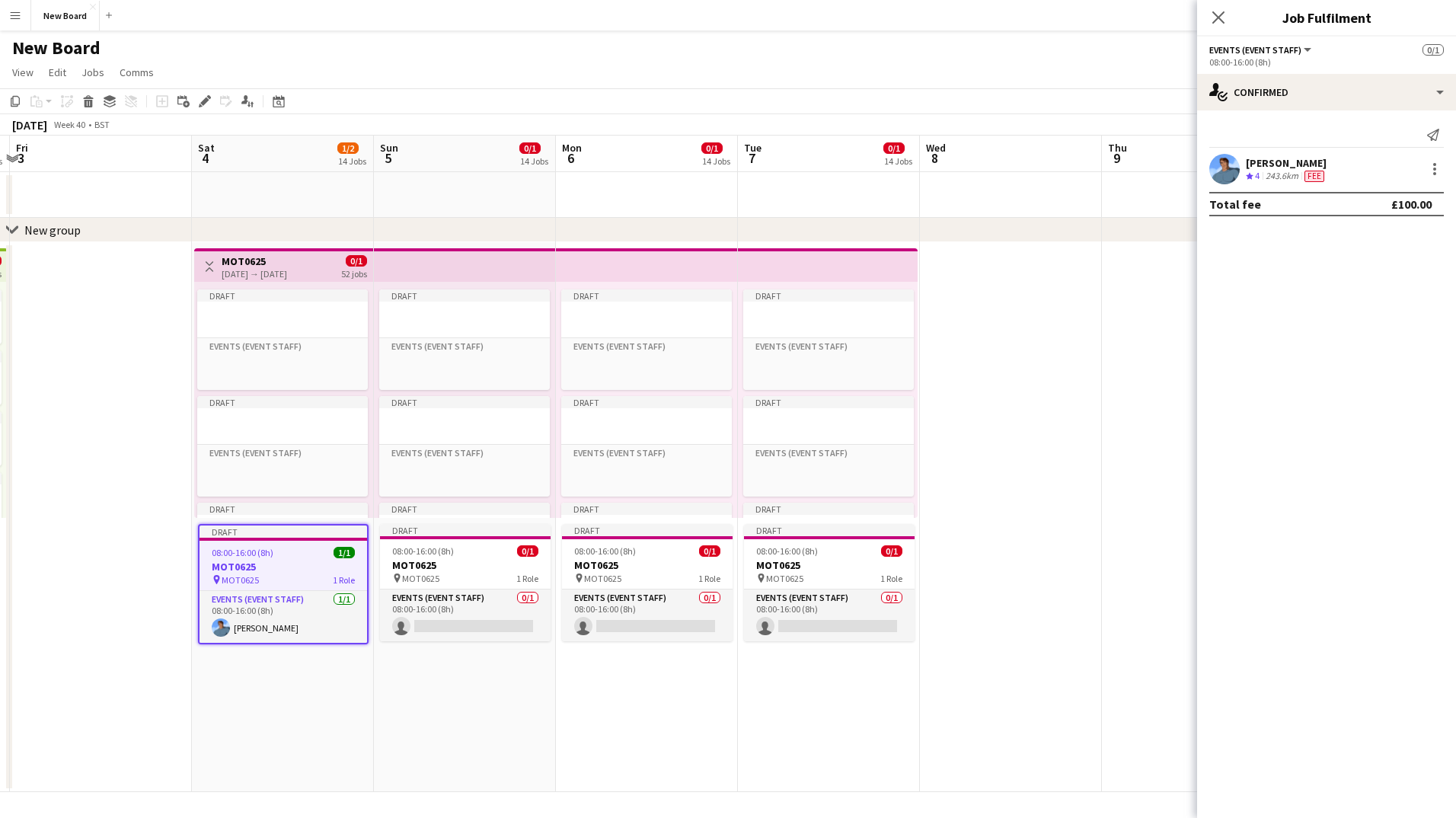
click at [1365, 177] on div "[PERSON_NAME] Crew rating 4 243.6km Fee" at bounding box center [1327, 169] width 259 height 30
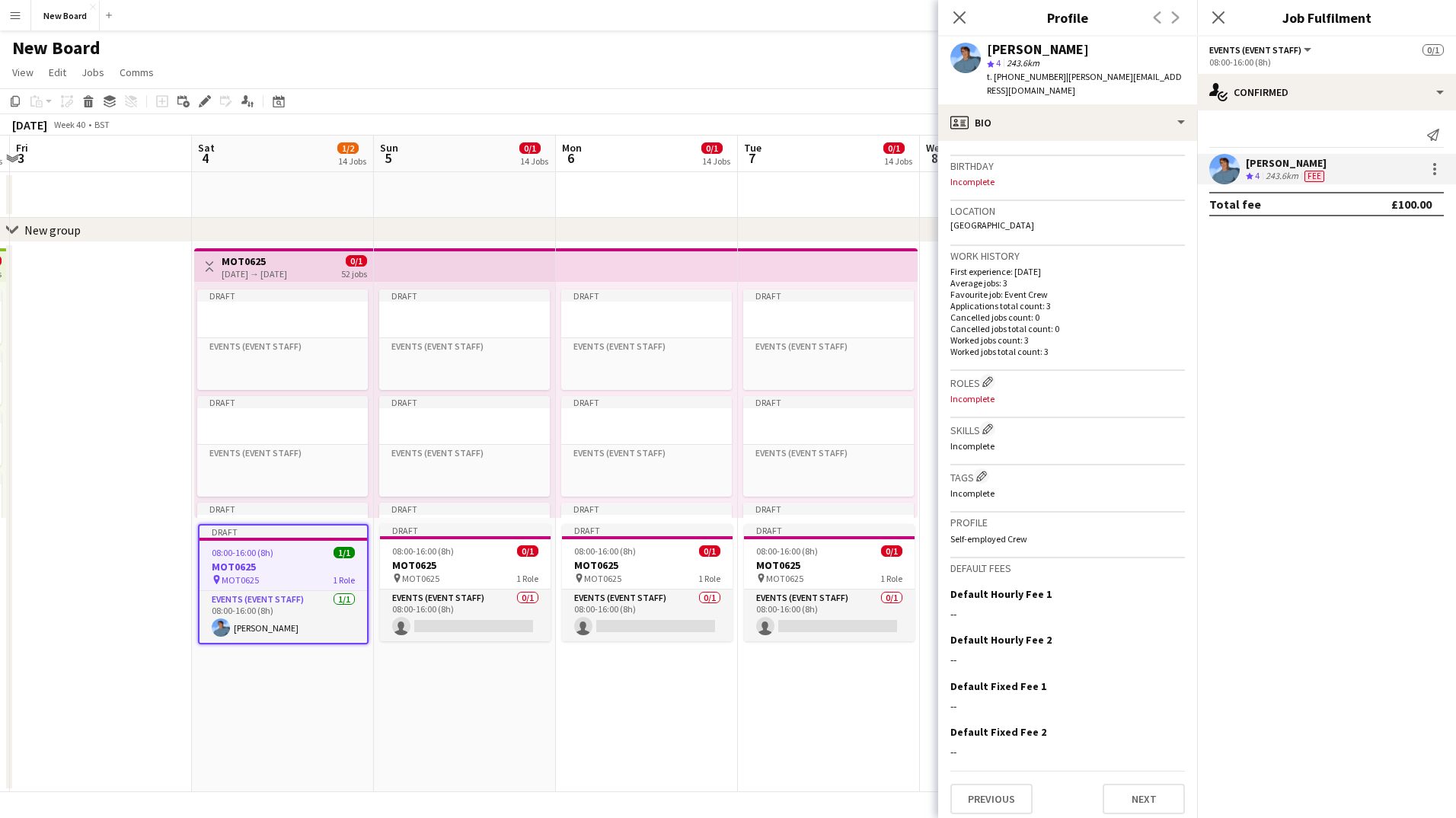
scroll to position [278, 0]
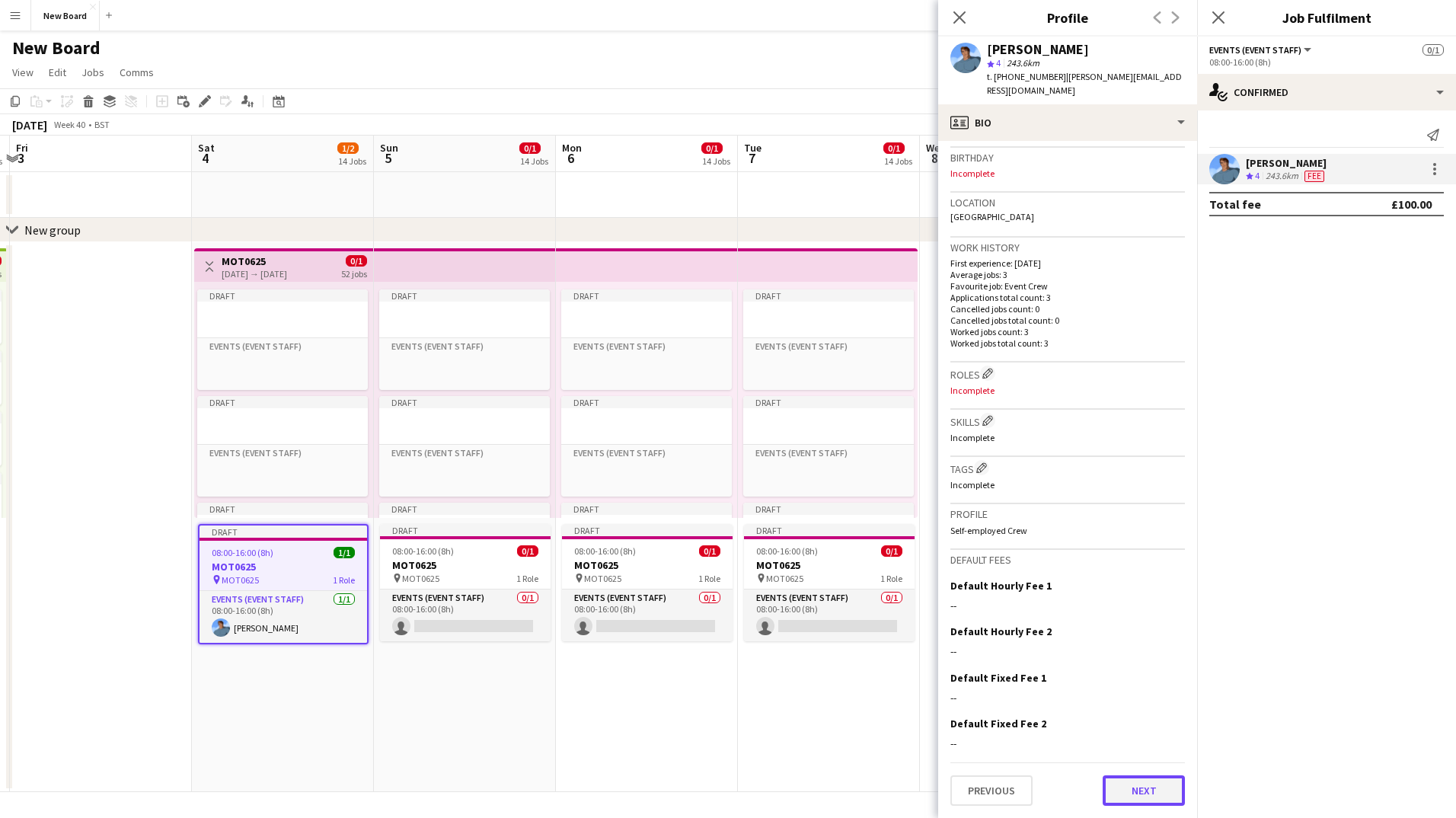
click at [1103, 786] on button "Next" at bounding box center [1144, 790] width 82 height 30
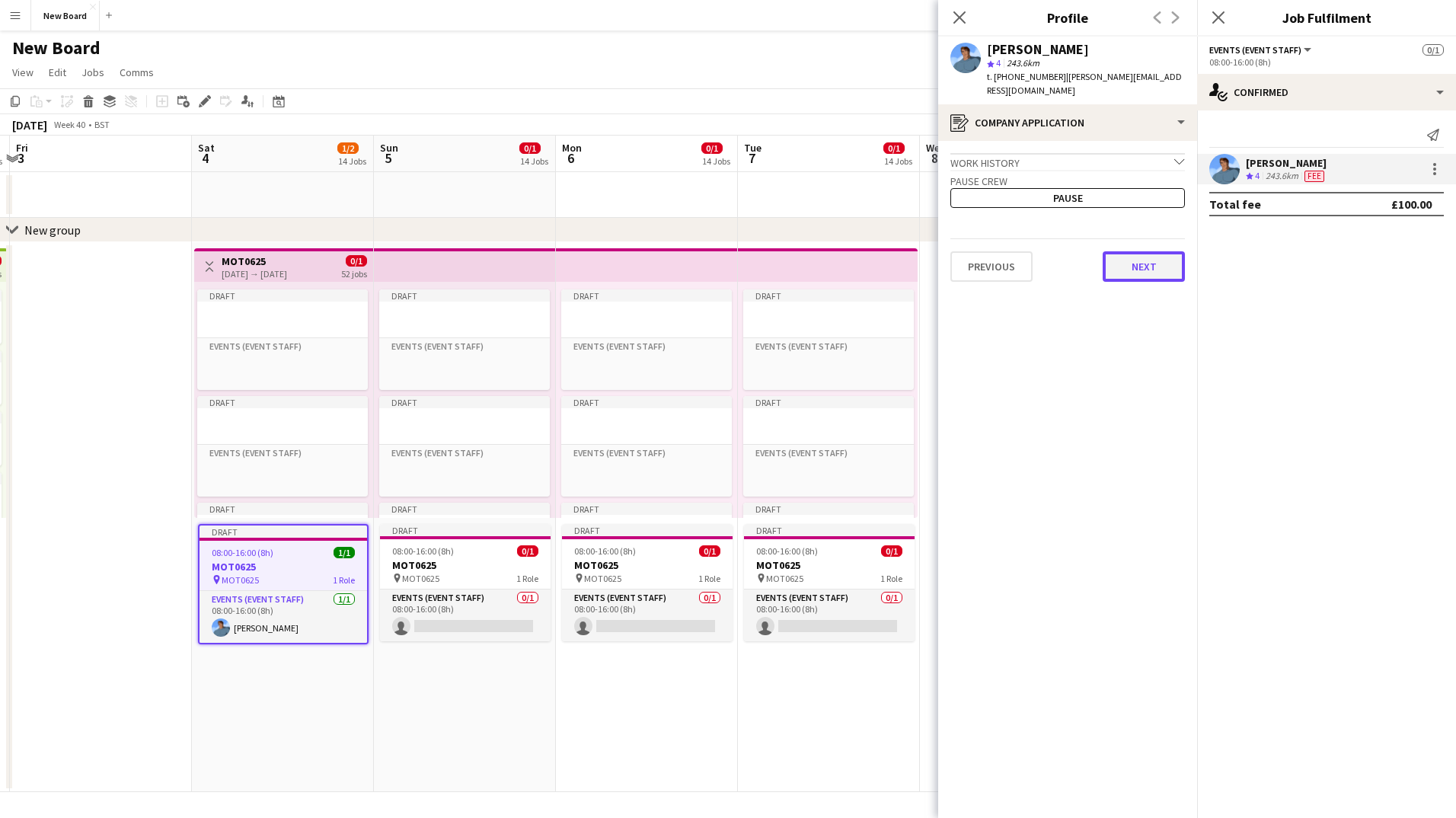
click at [1155, 272] on button "Next" at bounding box center [1144, 266] width 82 height 30
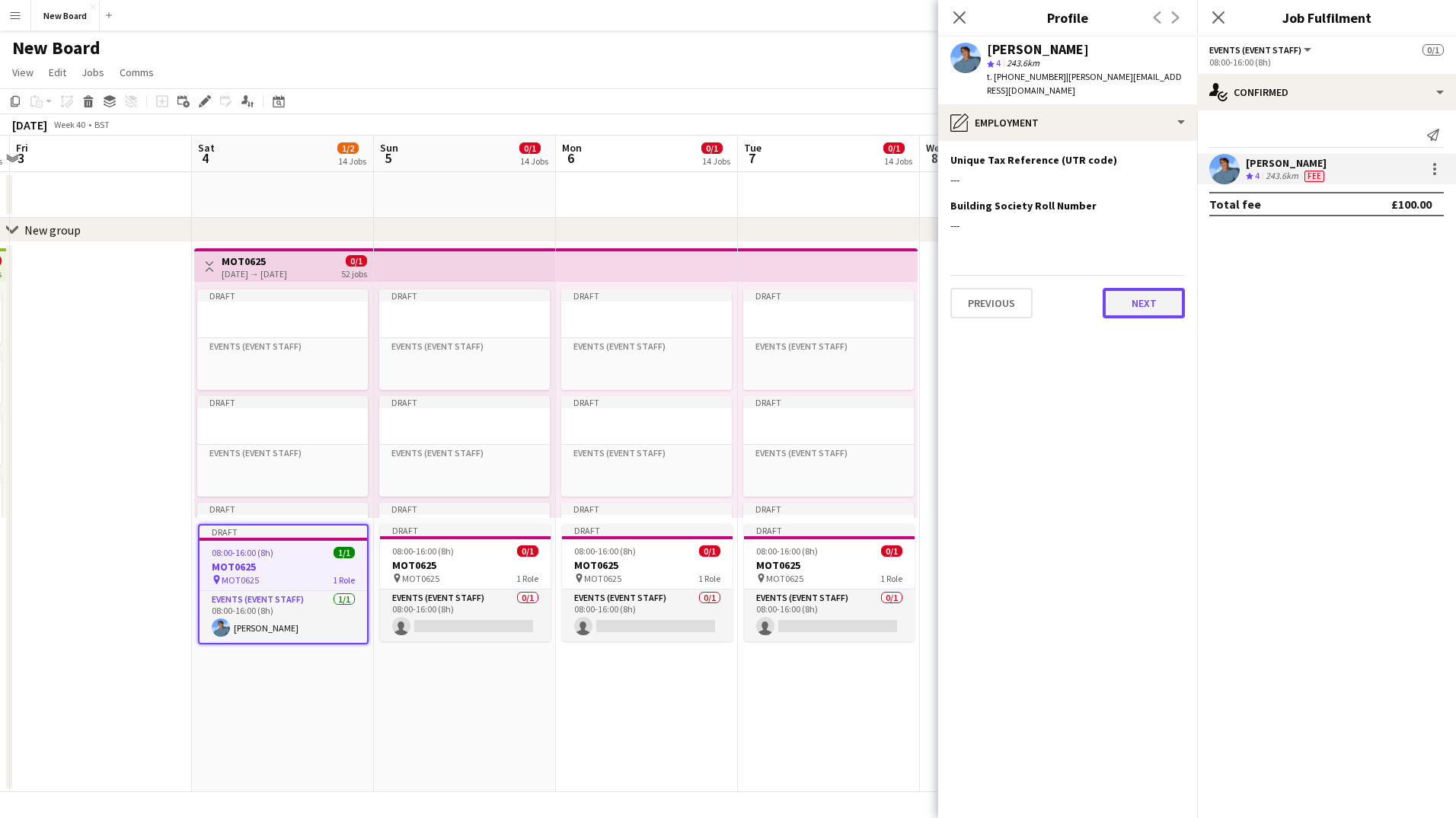
click at [1180, 316] on button "Next" at bounding box center [1144, 303] width 82 height 30
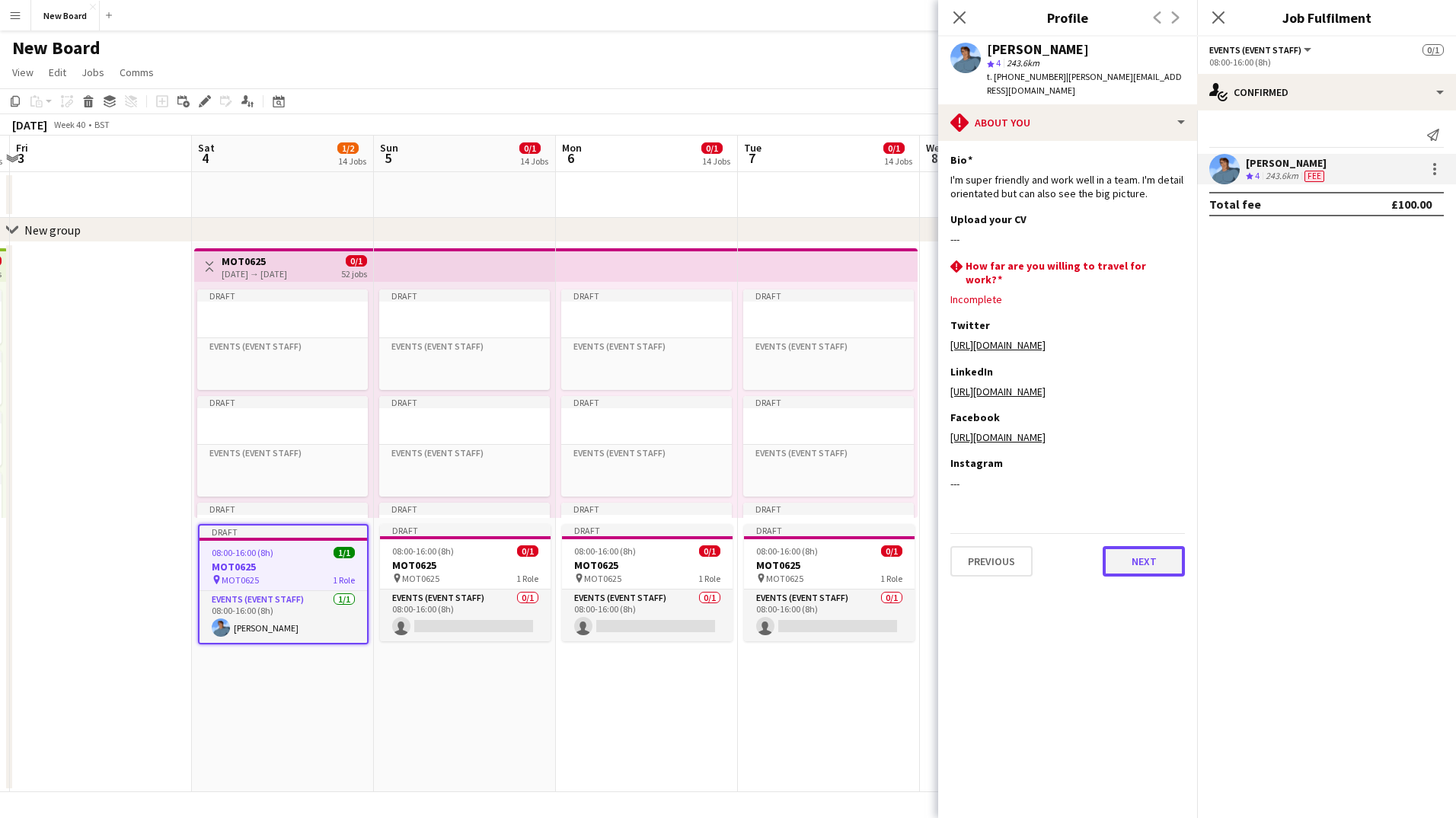
click at [1128, 546] on button "Next" at bounding box center [1144, 561] width 82 height 30
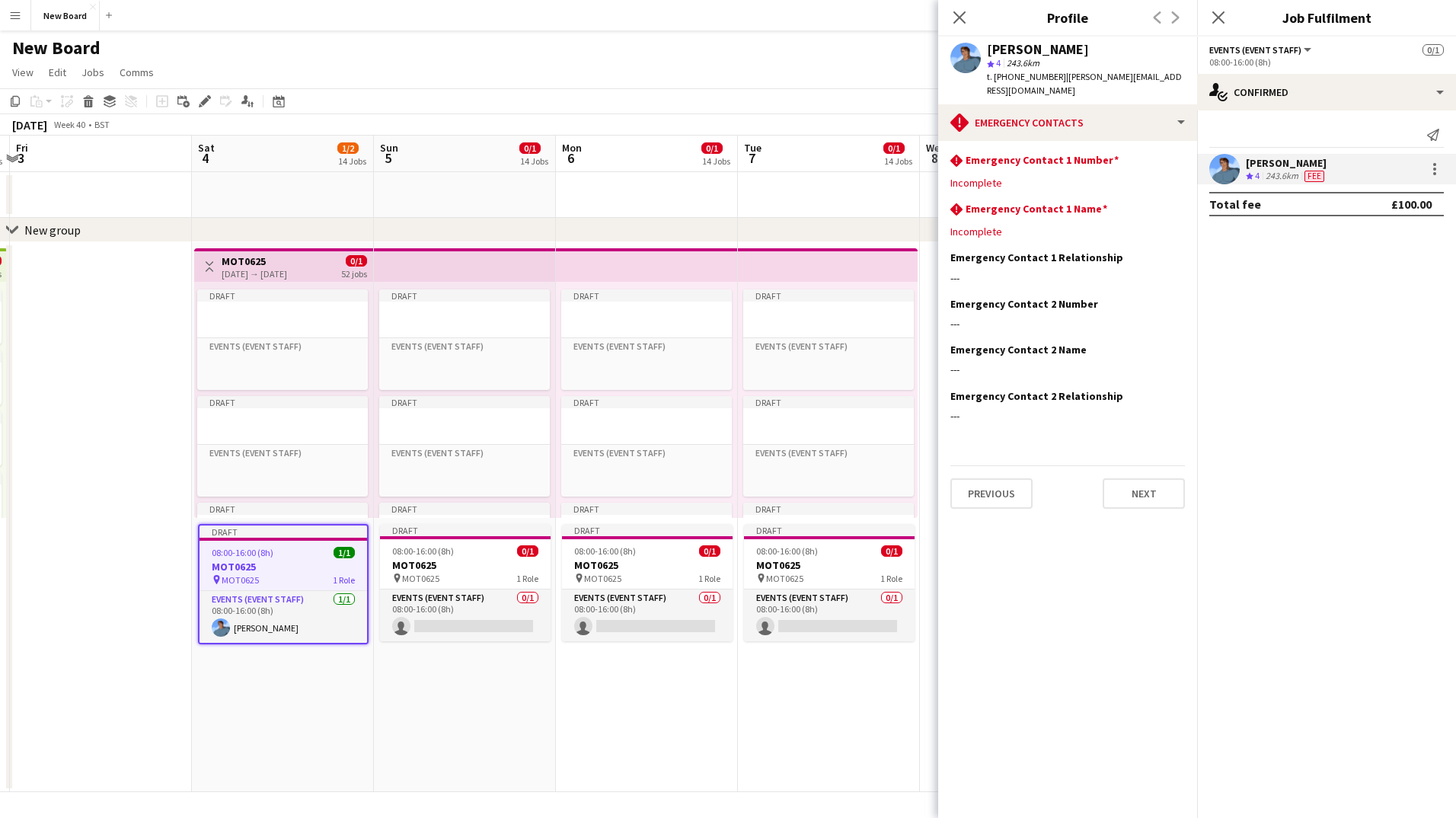
drag, startPoint x: 1358, startPoint y: 346, endPoint x: 1370, endPoint y: 342, distance: 12.6
click at [1370, 342] on mat-expansion-panel "check Confirmed Send notification [PERSON_NAME] Crew rating 4 243.6km Fee Total…" at bounding box center [1327, 465] width 259 height 708
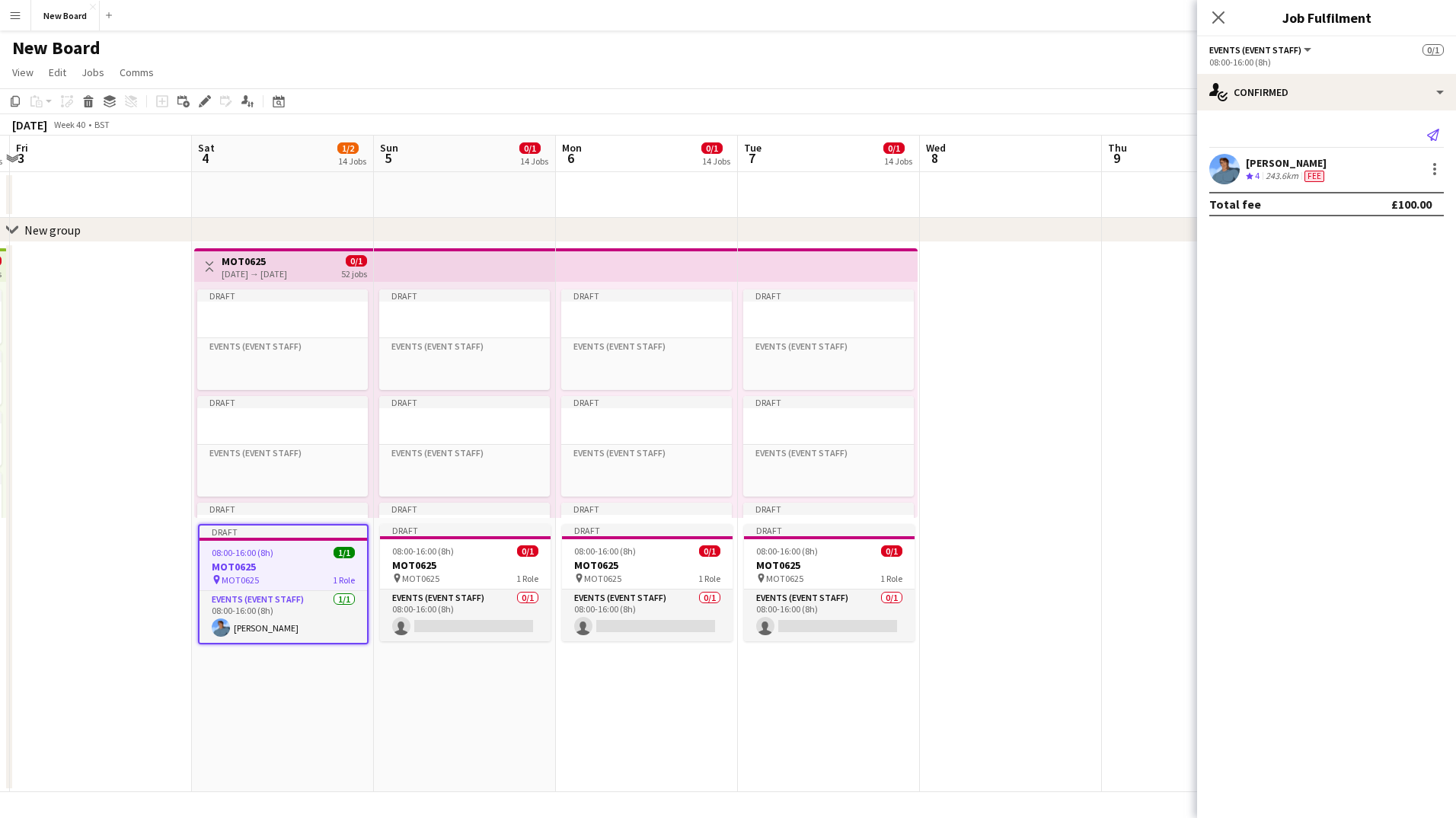
click at [1434, 140] on icon at bounding box center [1434, 135] width 12 height 12
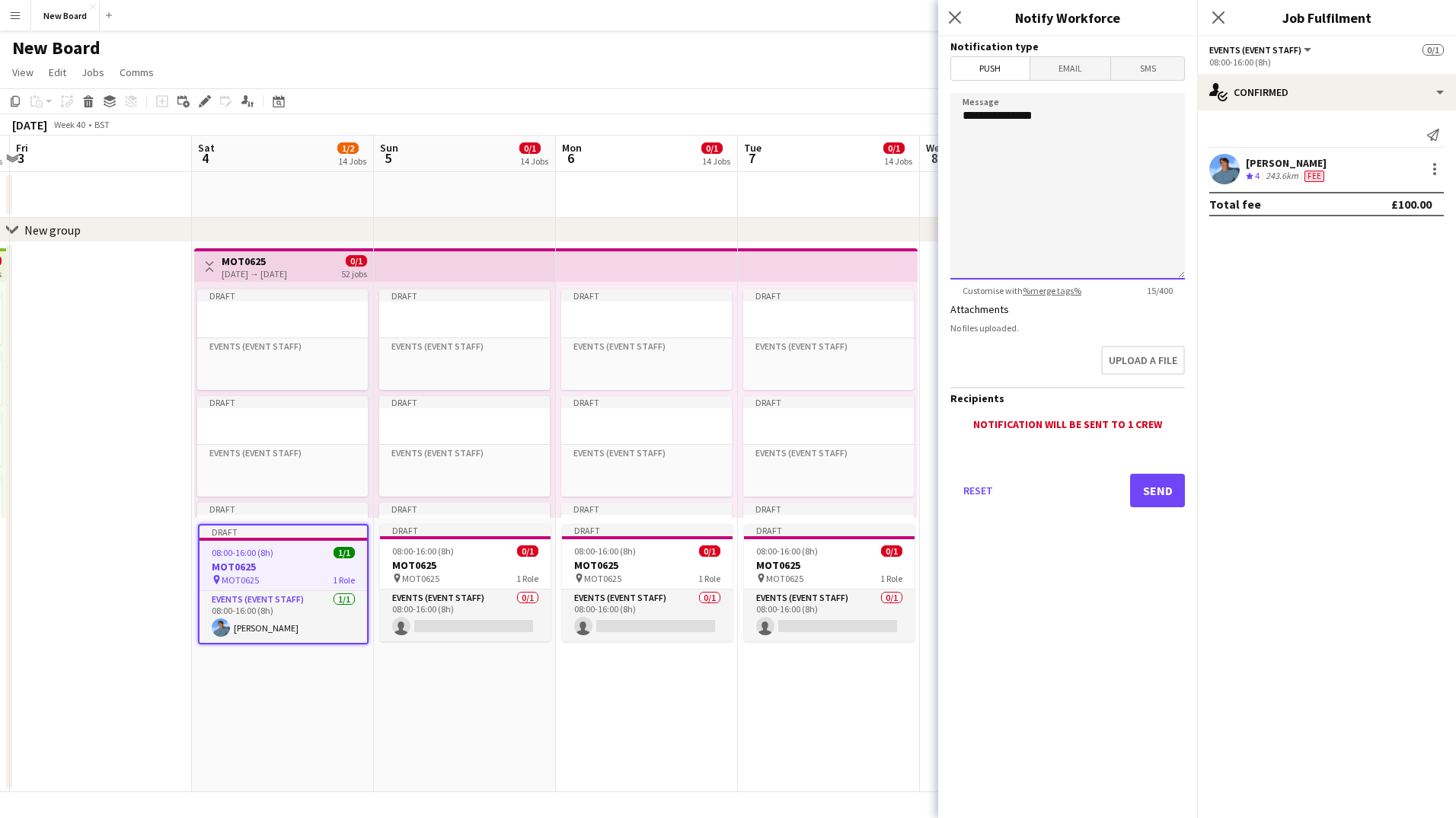
click at [977, 136] on textarea "**********" at bounding box center [1067, 186] width 235 height 187
click at [1166, 498] on button "Send" at bounding box center [1158, 490] width 55 height 33
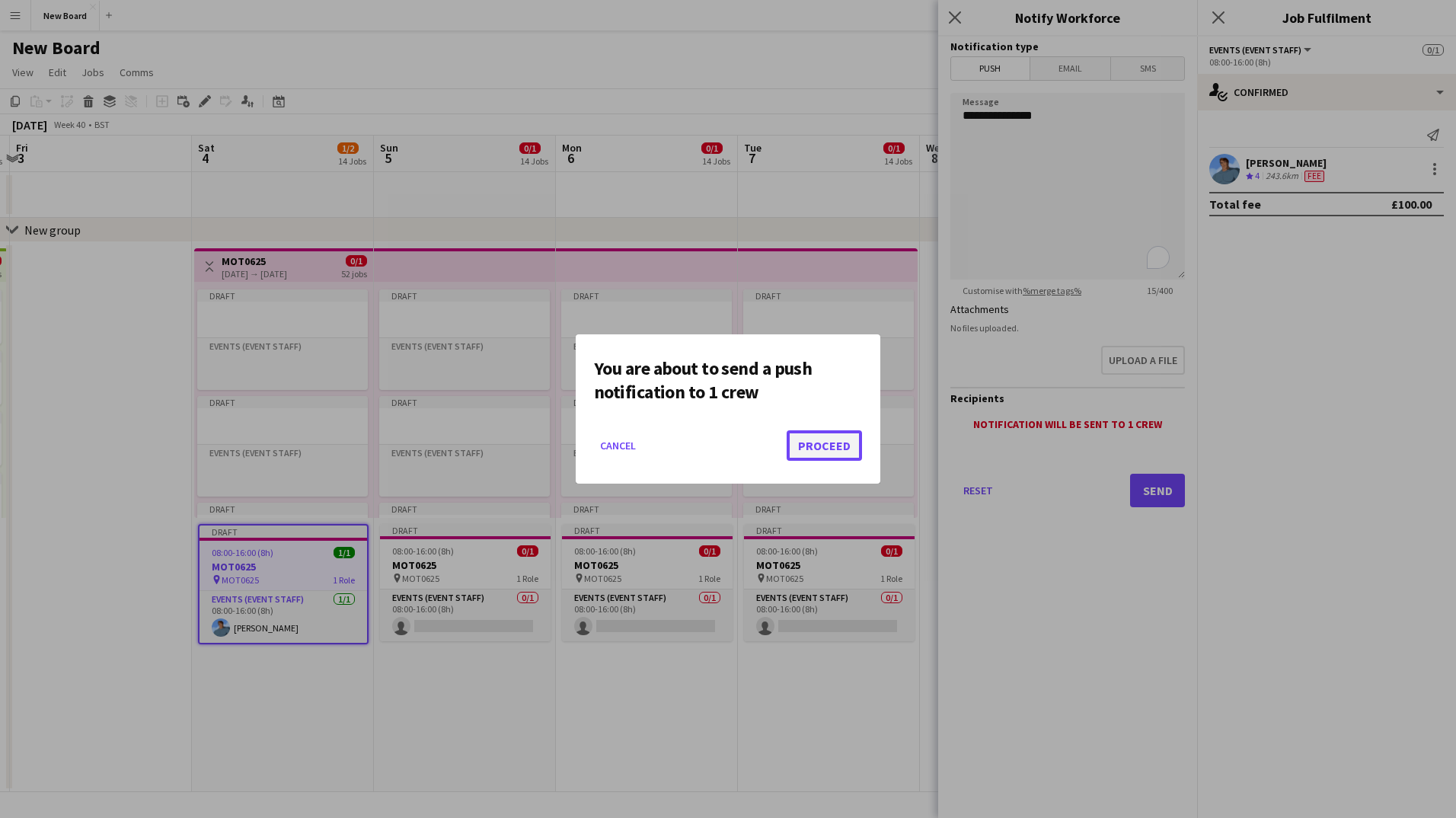
click at [795, 445] on button "Proceed" at bounding box center [824, 445] width 75 height 30
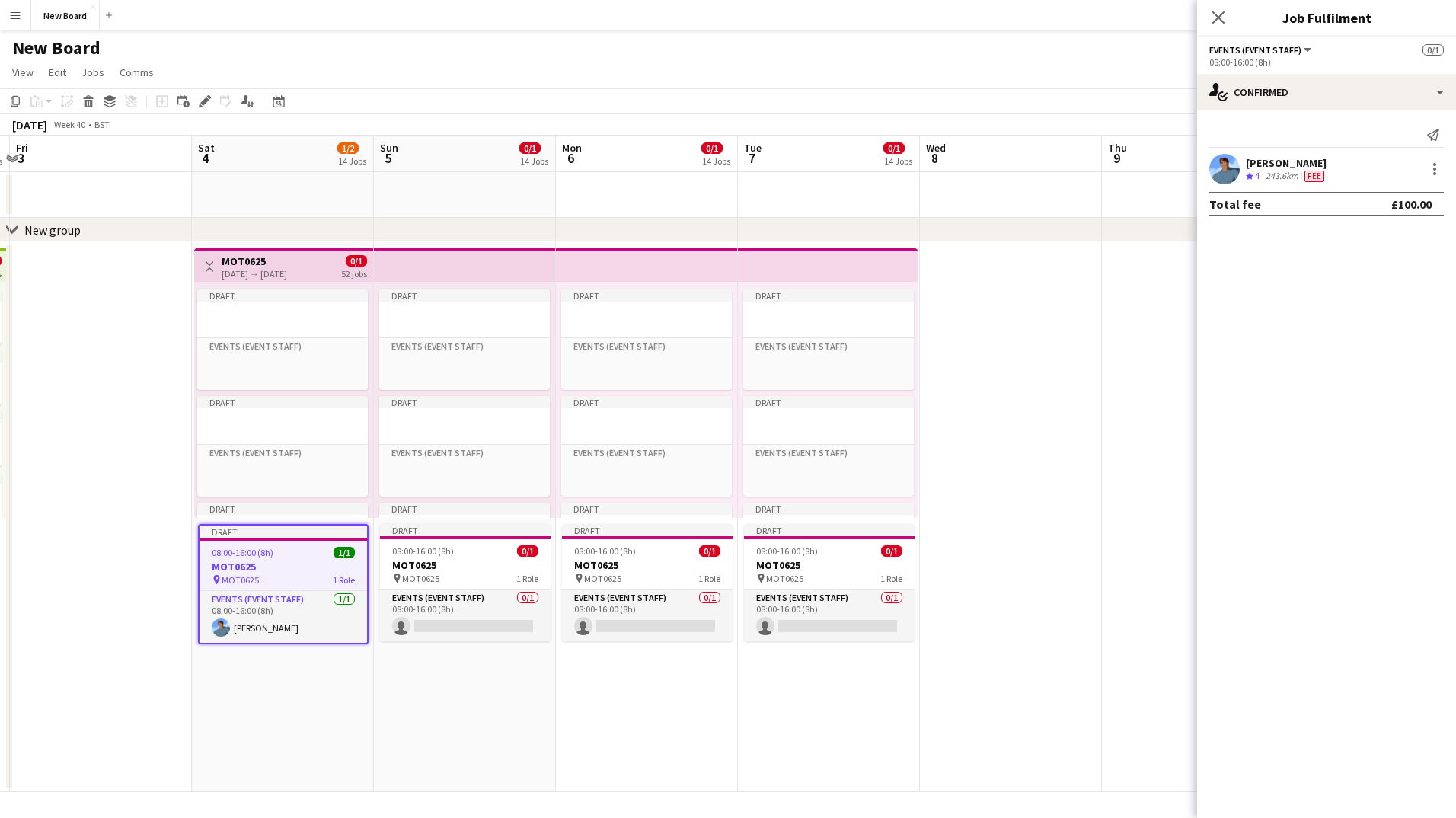
click at [1371, 346] on mat-expansion-panel "check Confirmed Send notification [PERSON_NAME] Crew rating 4 243.6km Fee Total…" at bounding box center [1327, 465] width 259 height 708
click at [1281, 94] on div "single-neutral-actions-check-2 Confirmed" at bounding box center [1327, 91] width 259 height 36
click at [1230, 411] on mat-expansion-panel "check Confirmed Send notification [PERSON_NAME] Crew rating 4 243.6km Fee Total…" at bounding box center [1327, 465] width 259 height 708
click at [1434, 176] on div at bounding box center [1435, 170] width 19 height 19
click at [1284, 520] on div at bounding box center [728, 409] width 1456 height 818
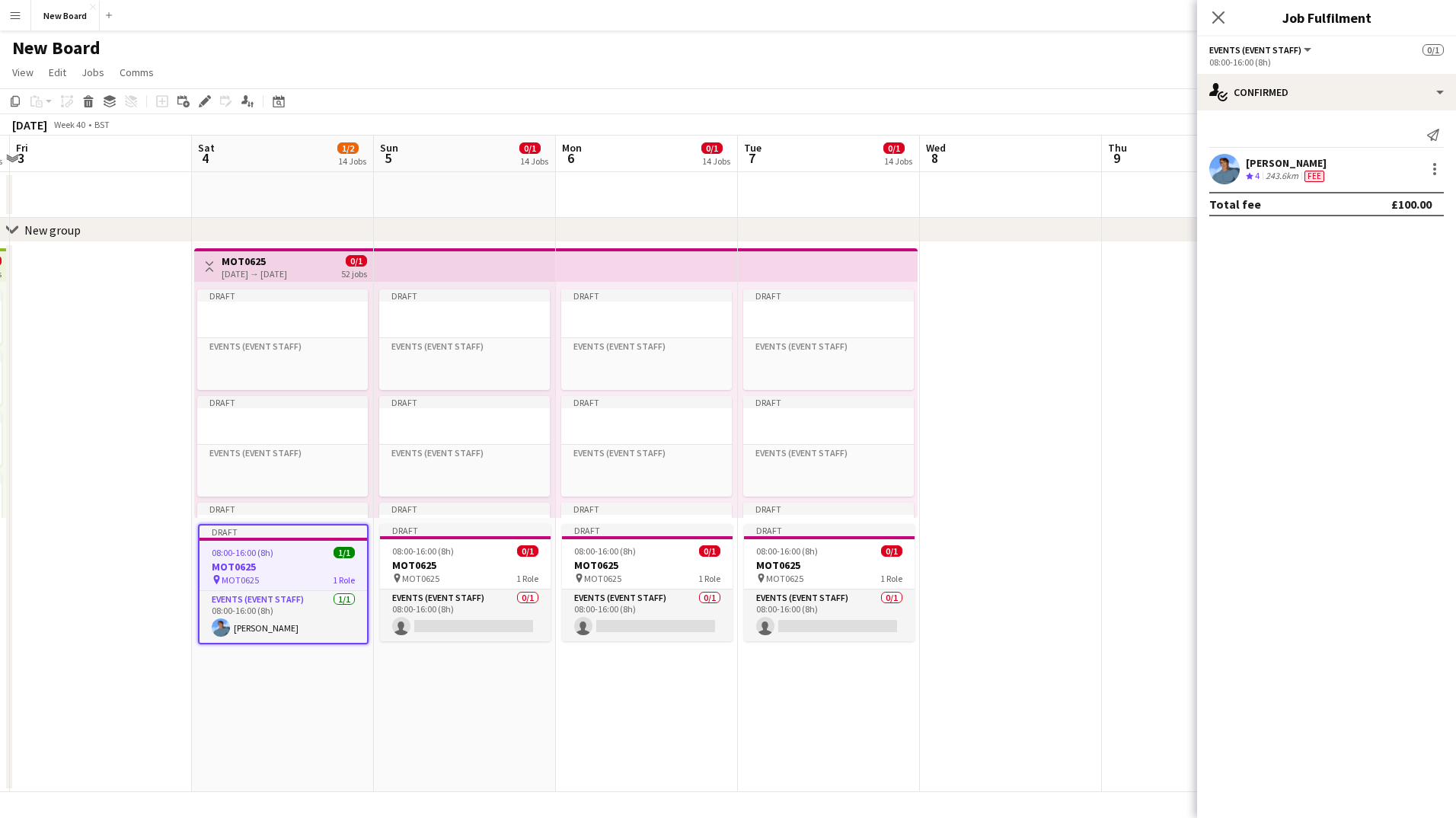
click at [1239, 335] on mat-expansion-panel "check Confirmed Send notification [PERSON_NAME] Crew rating 4 243.6km Fee Total…" at bounding box center [1327, 465] width 259 height 708
click at [1240, 97] on div "single-neutral-actions-check-2 Confirmed" at bounding box center [1327, 91] width 259 height 36
click at [1278, 345] on mat-expansion-panel "check Confirmed Send notification [PERSON_NAME] Crew rating 4 243.6km Fee Total…" at bounding box center [1327, 465] width 259 height 708
click at [1344, 104] on div "single-neutral-actions-check-2 Confirmed" at bounding box center [1327, 91] width 259 height 36
click at [1363, 352] on mat-expansion-panel "check Confirmed Send notification [PERSON_NAME] Crew rating 4 243.6km Fee Total…" at bounding box center [1327, 465] width 259 height 708
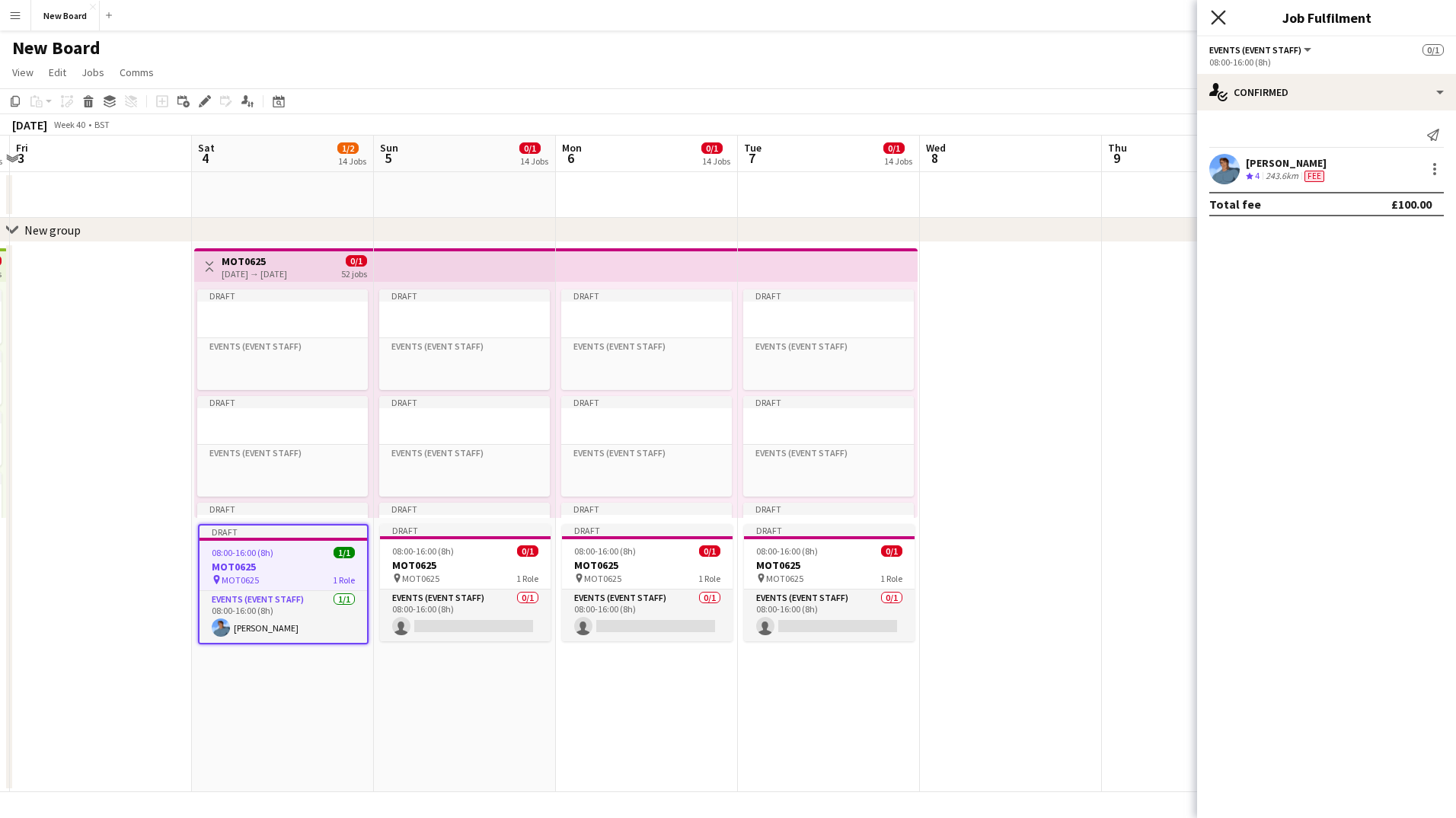
click at [1222, 18] on icon "Close pop-in" at bounding box center [1218, 17] width 15 height 15
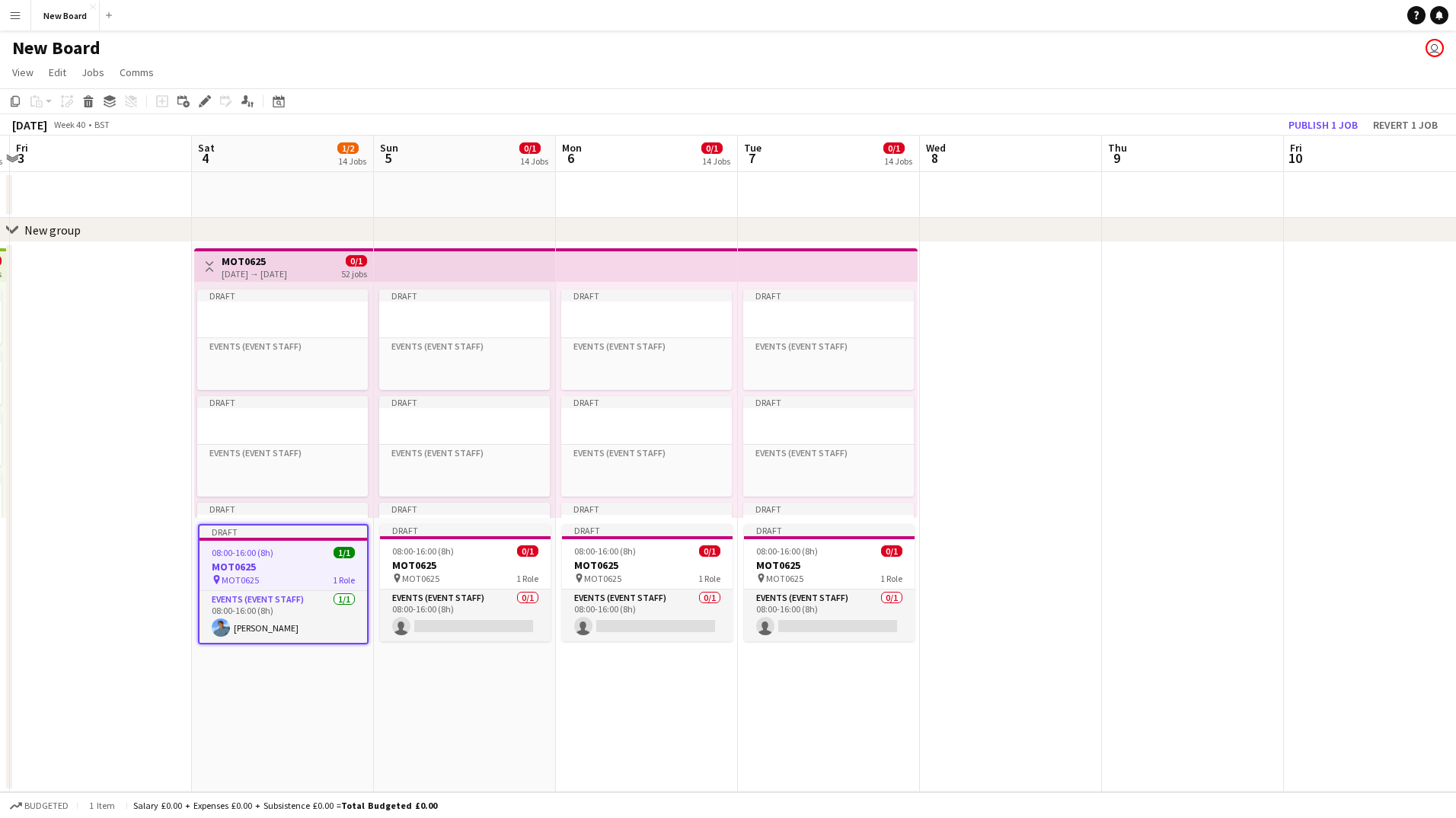
click at [244, 583] on span "MOT0625" at bounding box center [240, 580] width 37 height 12
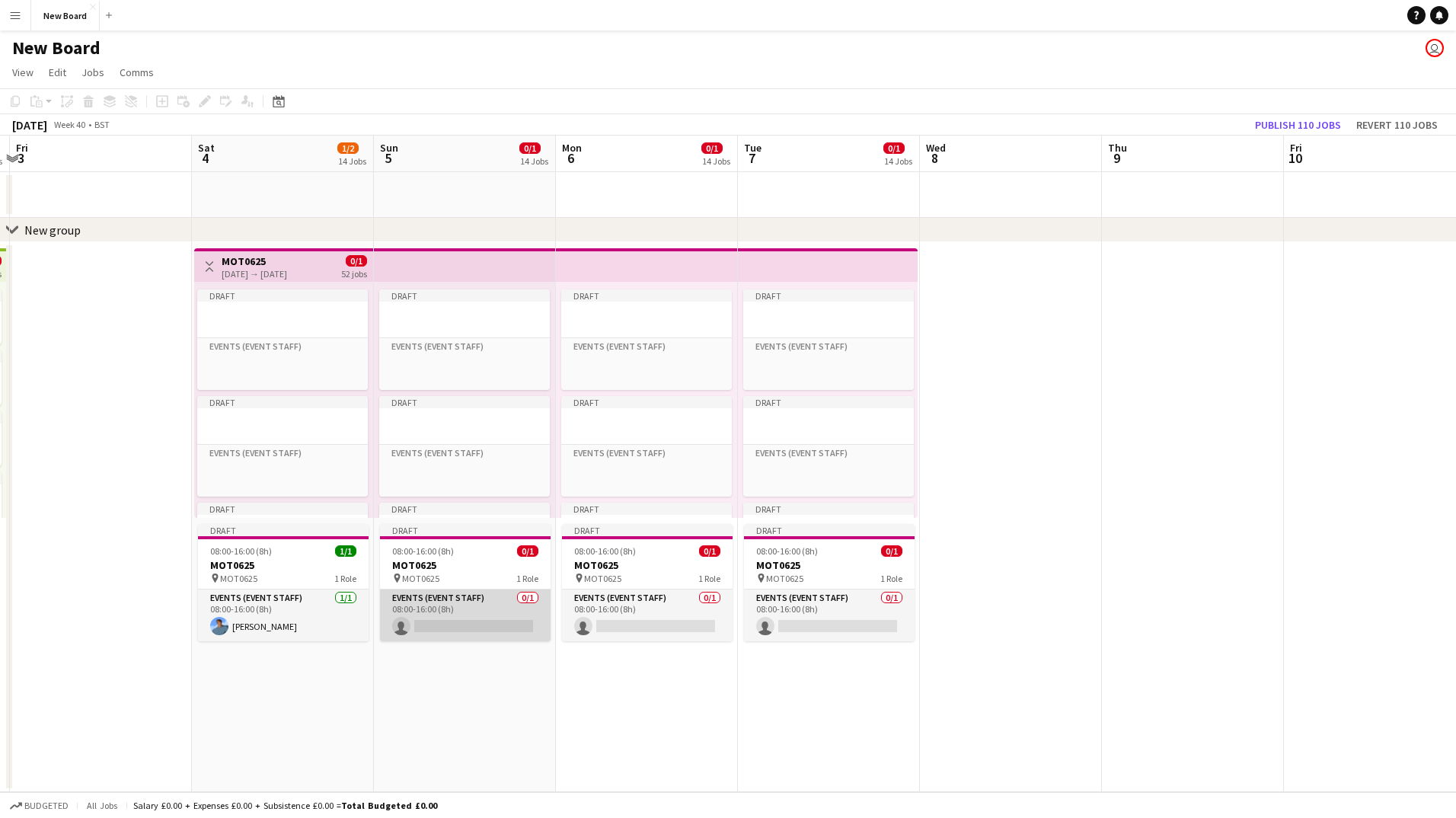
click at [400, 631] on app-card-role "Events (Event Staff) 0/1 08:00-16:00 (8h) single-neutral-actions" at bounding box center [465, 615] width 170 height 52
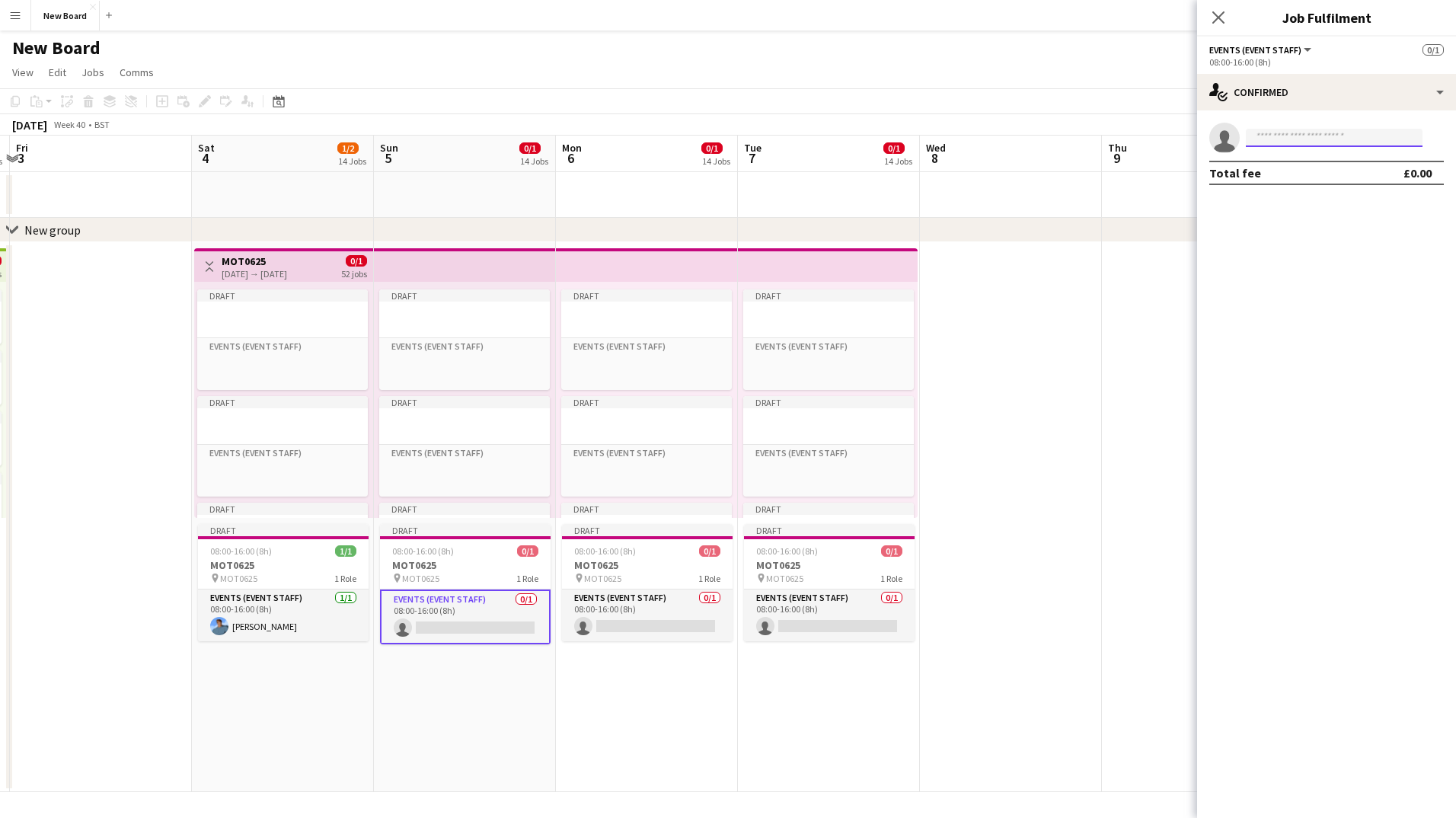
click at [1359, 140] on input at bounding box center [1334, 138] width 177 height 19
click at [1320, 150] on div at bounding box center [1334, 153] width 177 height 12
click at [1320, 140] on input at bounding box center [1334, 138] width 177 height 19
type input "*"
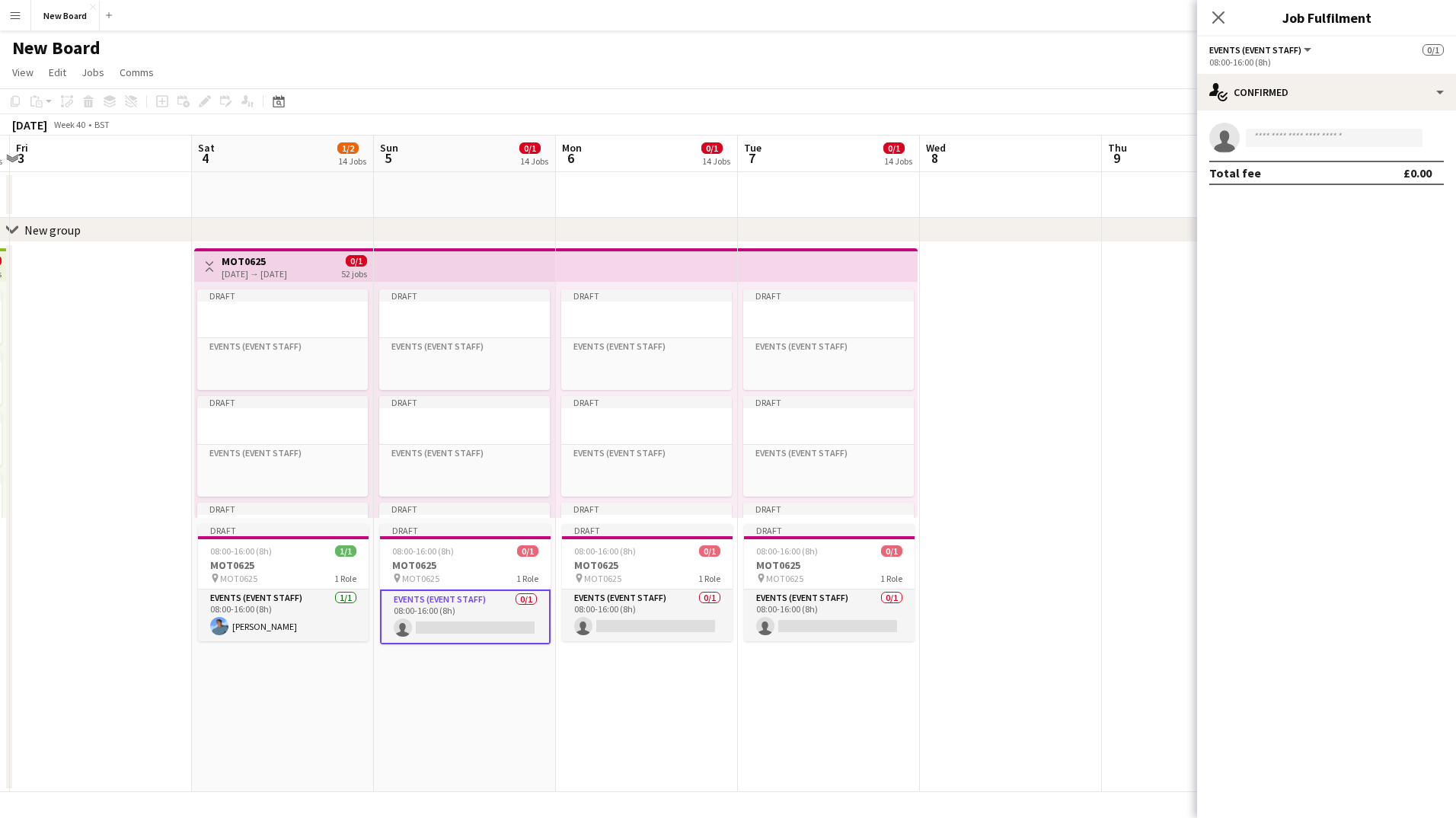
click at [1270, 263] on mat-expansion-panel "check Confirmed single-neutral-actions Total fee £0.00" at bounding box center [1327, 465] width 259 height 708
click at [1358, 134] on input at bounding box center [1334, 138] width 177 height 19
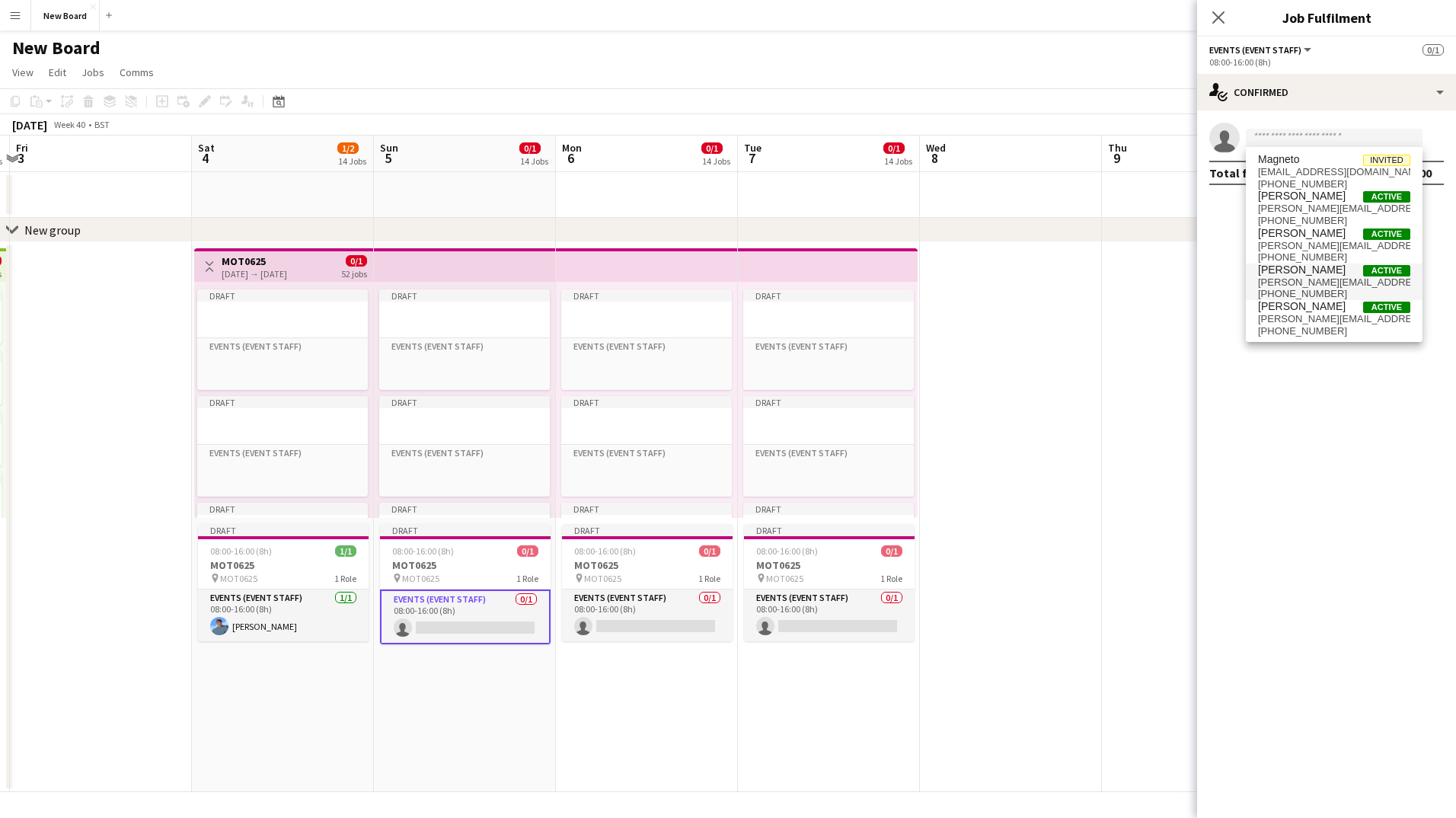
click at [1278, 284] on span "[PERSON_NAME][EMAIL_ADDRESS][DOMAIN_NAME]" at bounding box center [1334, 283] width 153 height 12
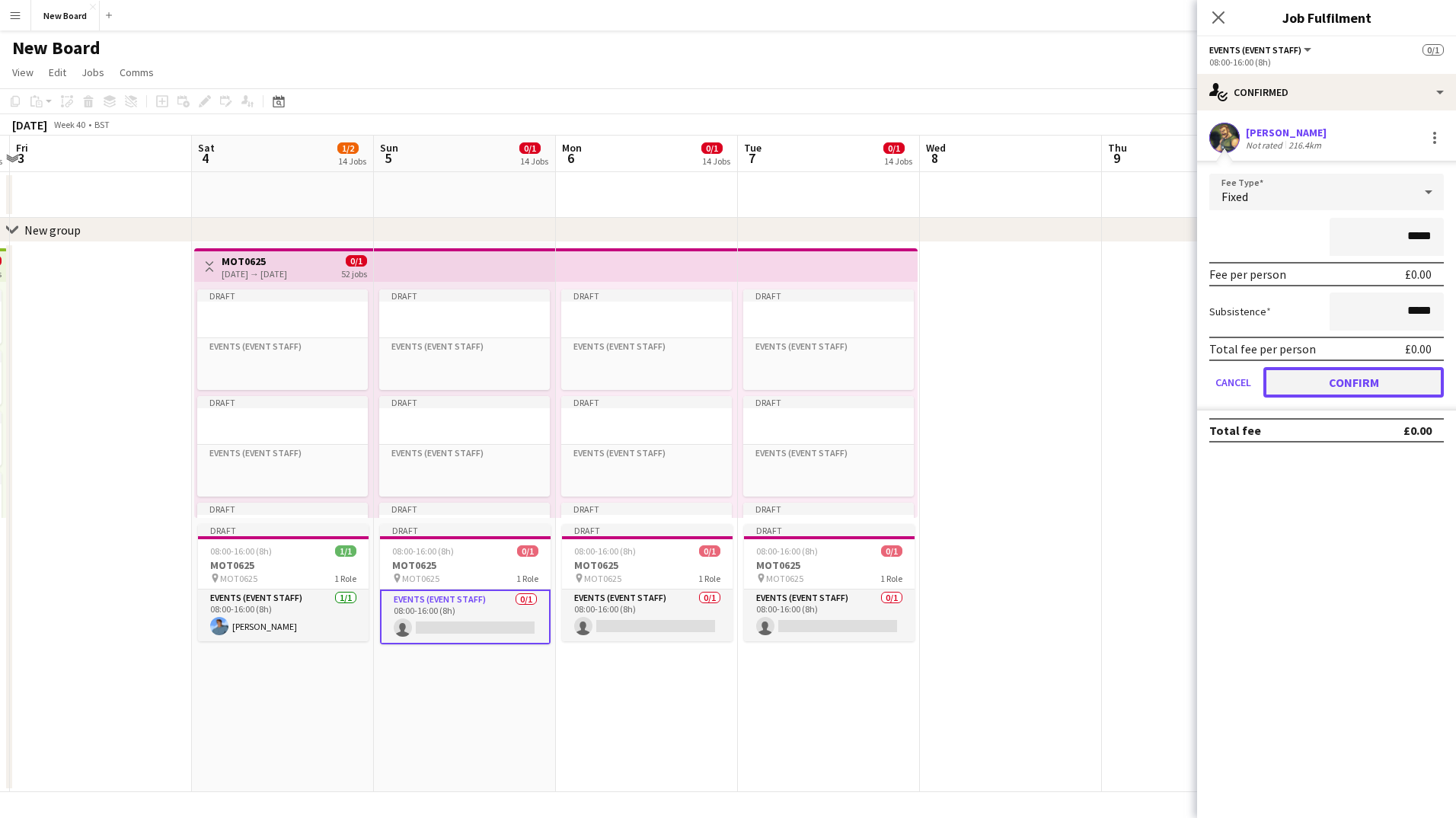
click at [1312, 386] on button "Confirm" at bounding box center [1354, 382] width 180 height 30
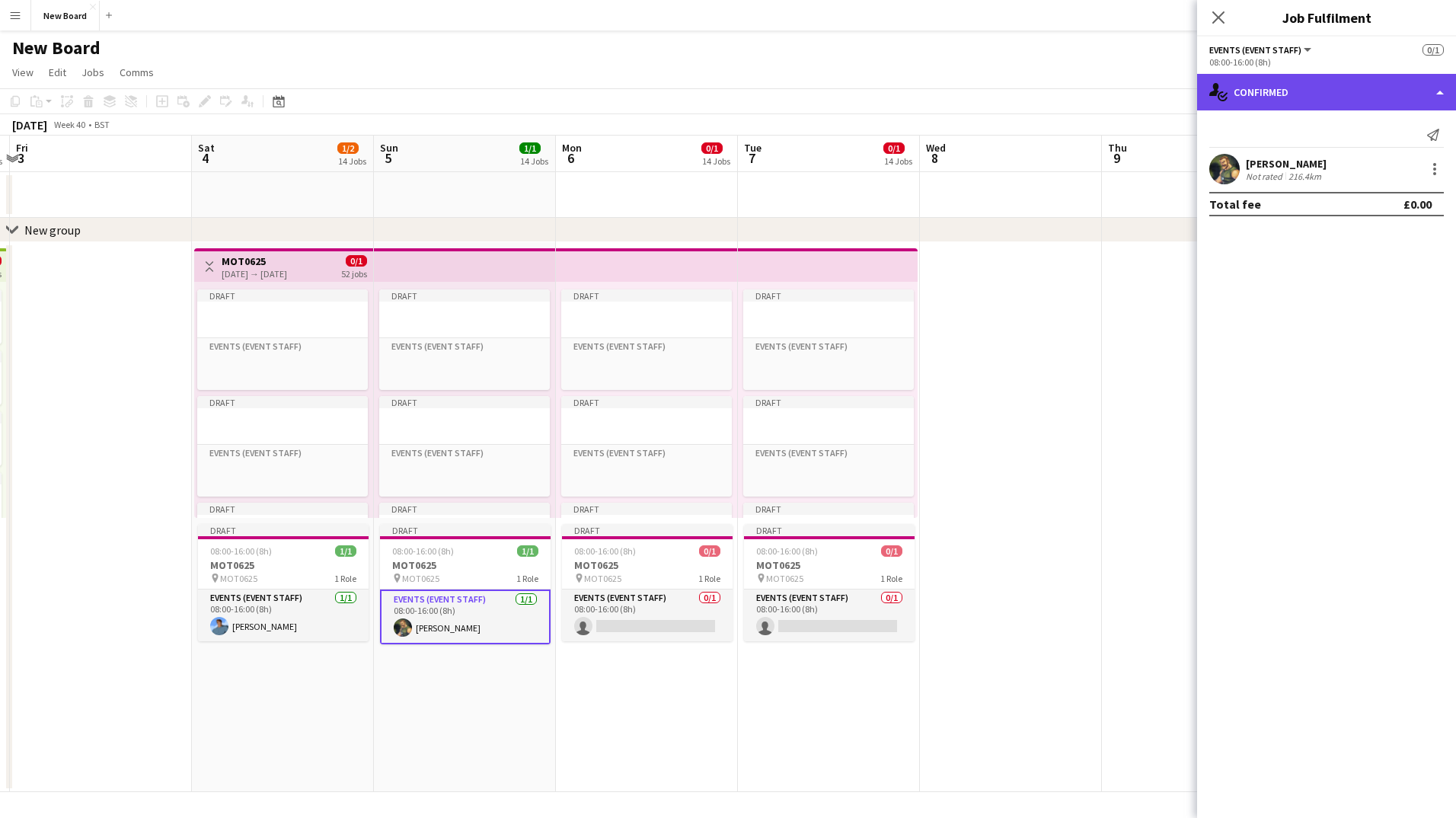
click at [1232, 89] on div "single-neutral-actions-check-2 Confirmed" at bounding box center [1327, 91] width 259 height 36
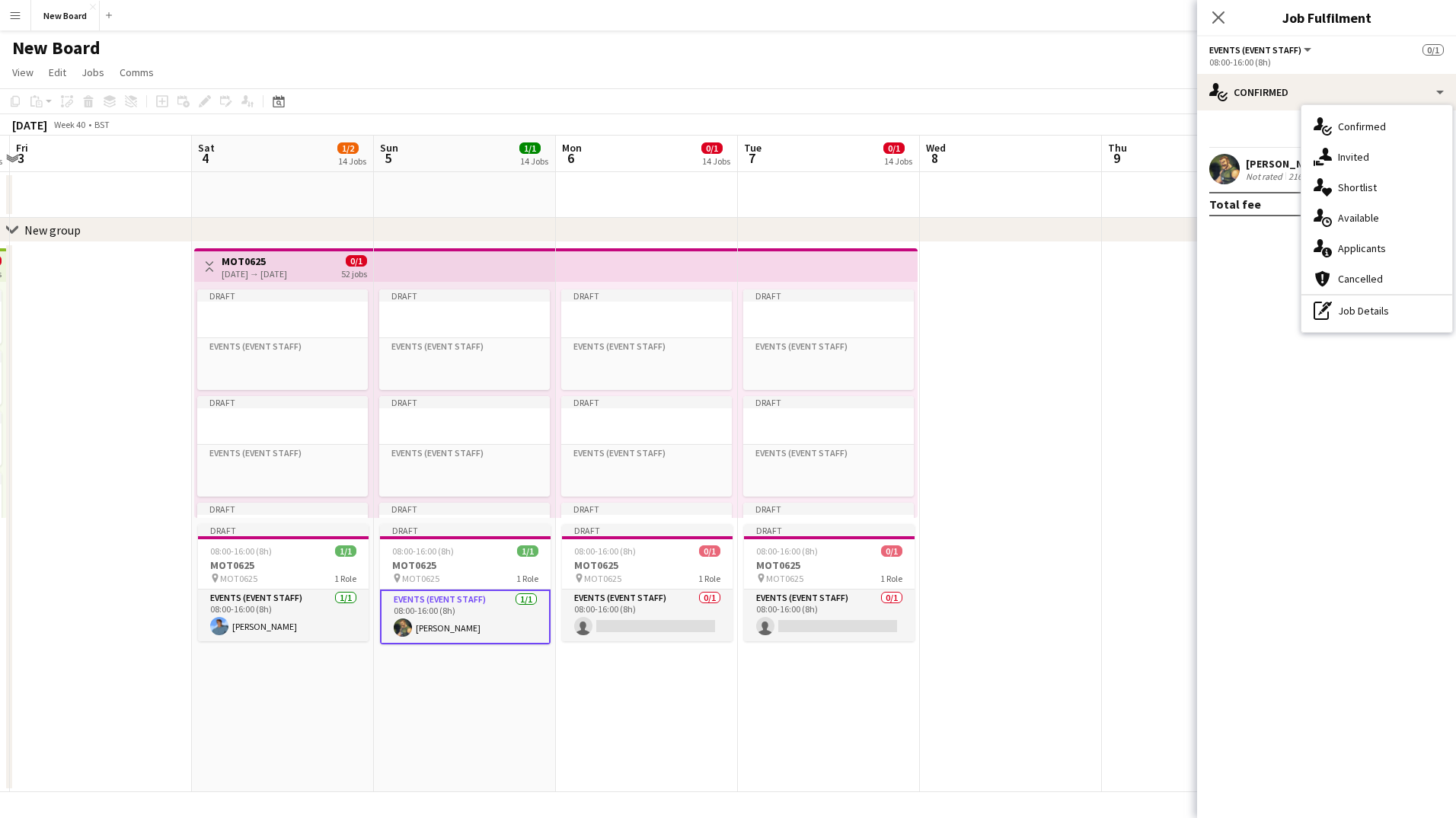
click at [1244, 314] on mat-expansion-panel "check Confirmed Send notification [PERSON_NAME] Not rated 216.4km Total fee £0.…" at bounding box center [1327, 465] width 259 height 708
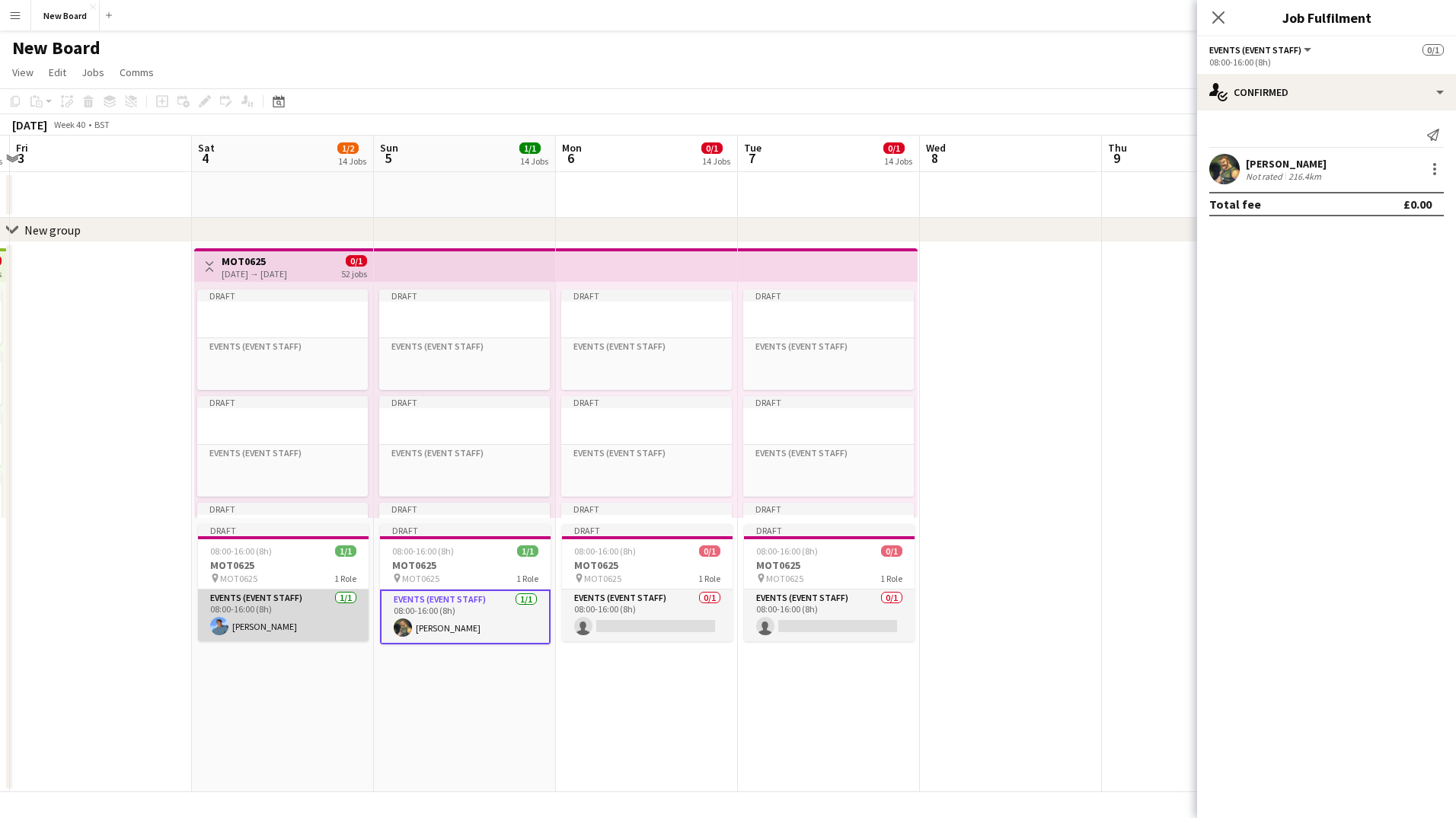
click at [267, 597] on app-card-role "Events (Event Staff) [DATE] 08:00-16:00 (8h) [PERSON_NAME]" at bounding box center [283, 615] width 170 height 52
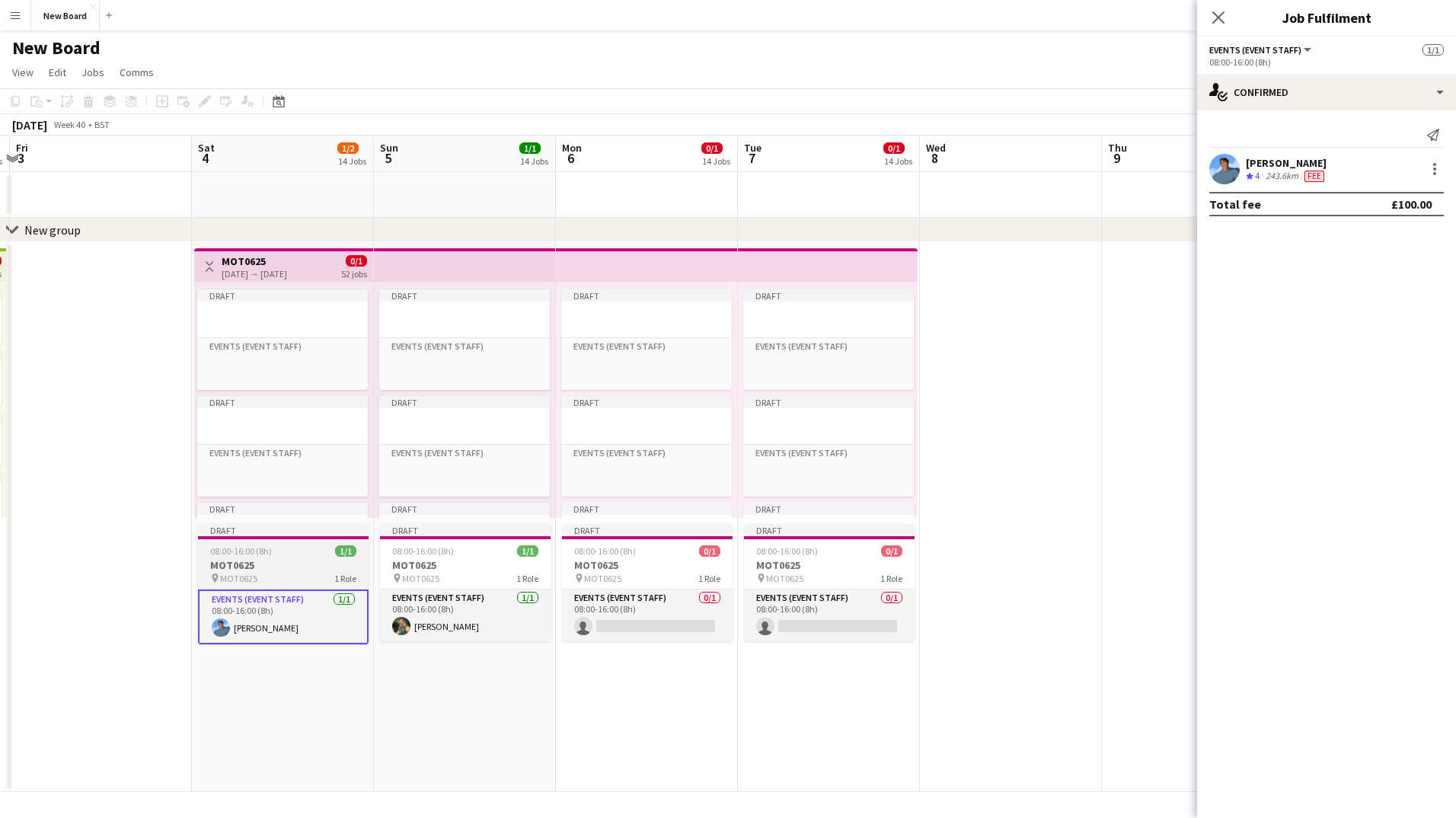
click at [278, 569] on h3 "MOT0625" at bounding box center [283, 565] width 170 height 14
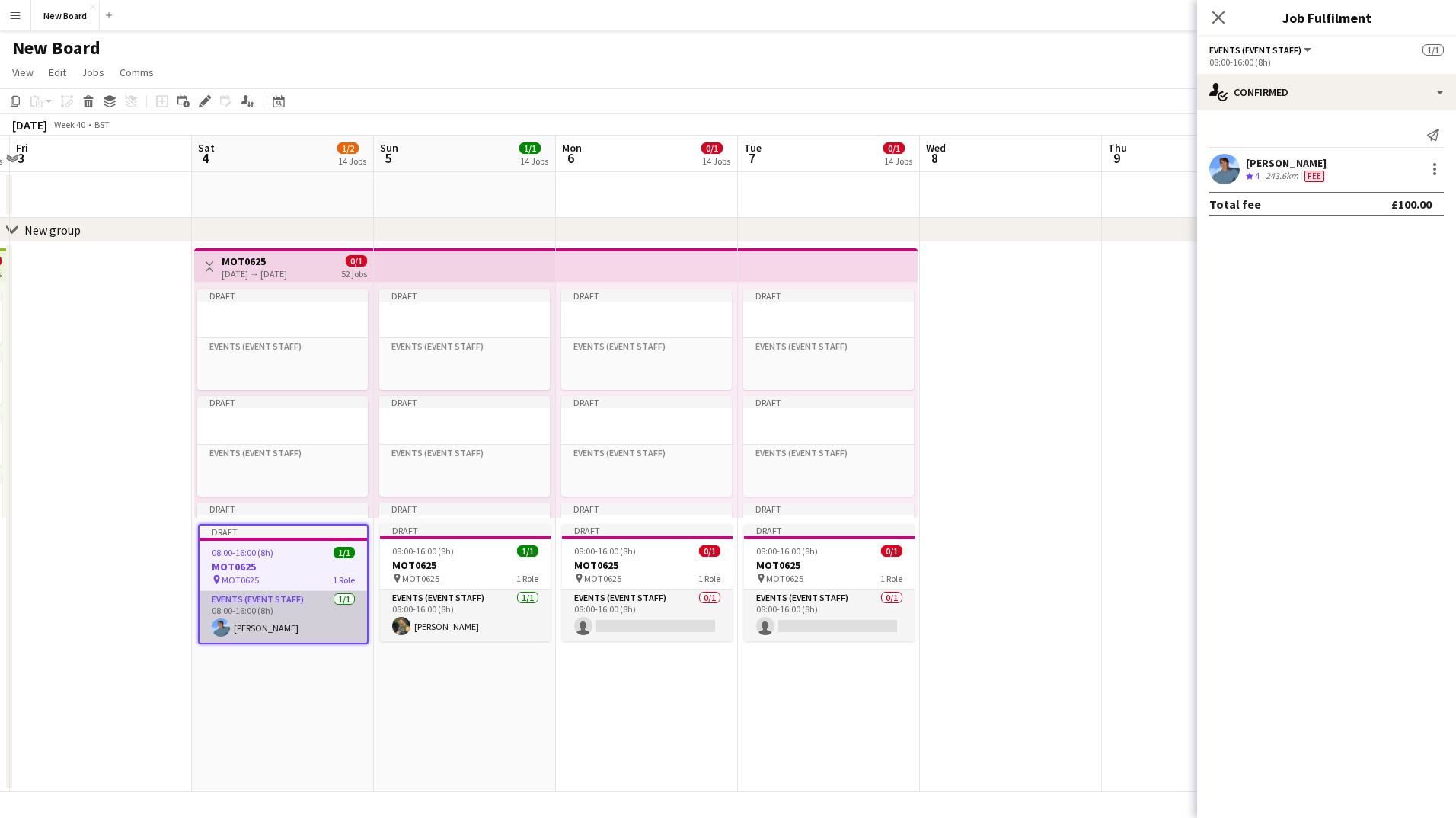
click at [272, 629] on app-card-role "Events (Event Staff) [DATE] 08:00-16:00 (8h) [PERSON_NAME]" at bounding box center [283, 617] width 167 height 52
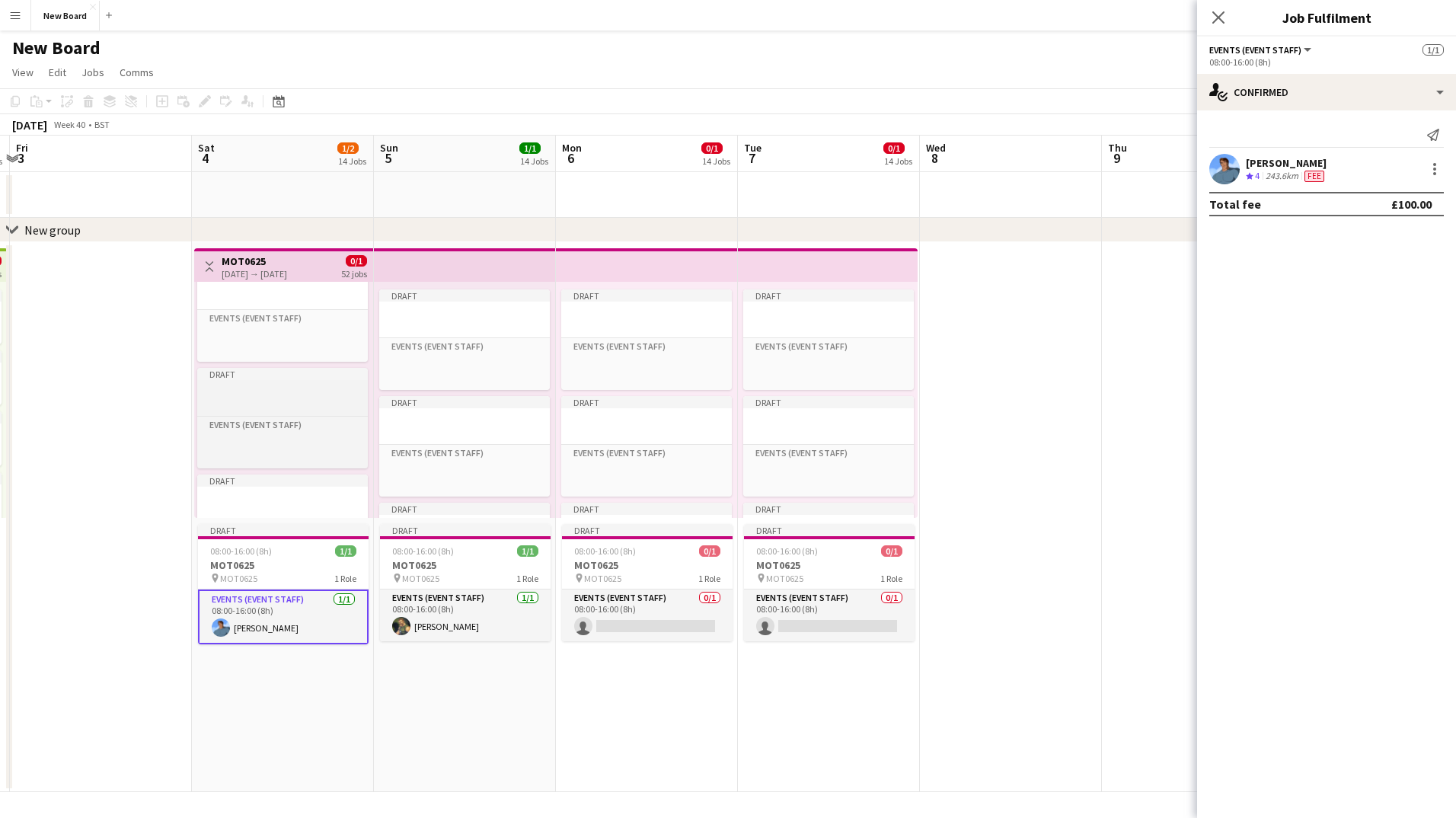
scroll to position [0, 0]
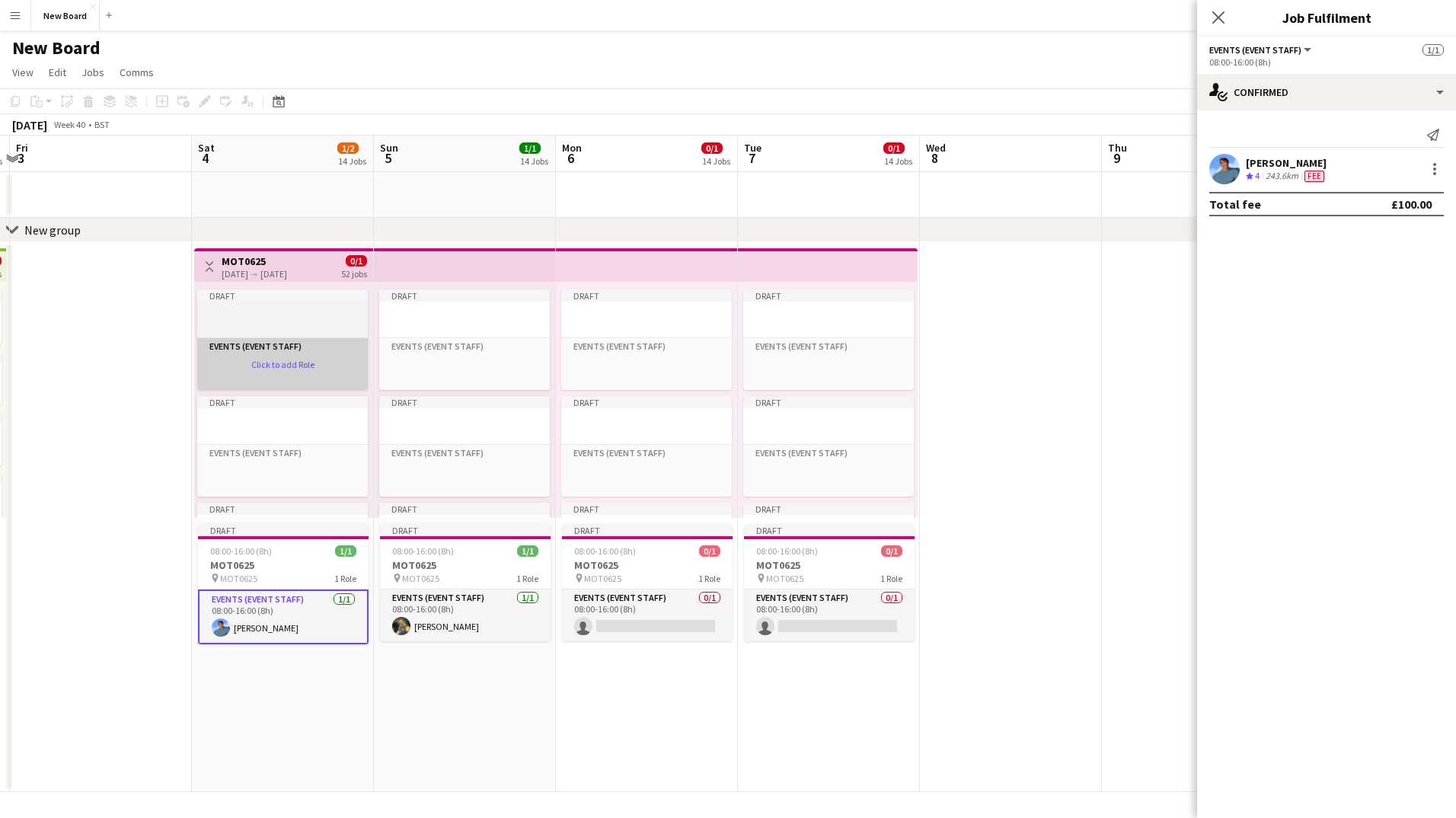
click at [314, 367] on app-card-role-placeholder "Events (Event Staff) Click to add Role" at bounding box center [283, 364] width 170 height 52
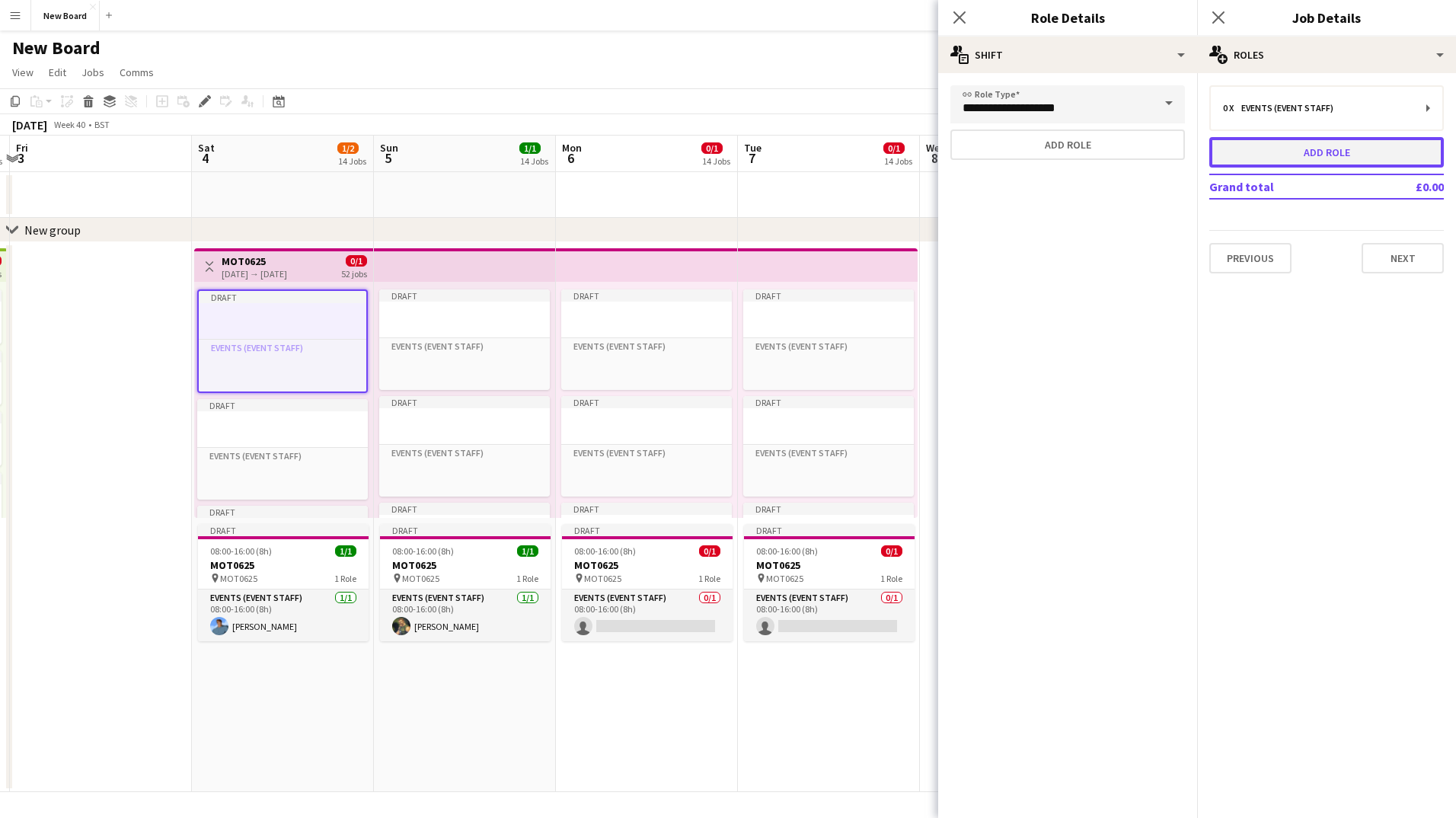
click at [1371, 149] on button "Add role" at bounding box center [1327, 152] width 235 height 30
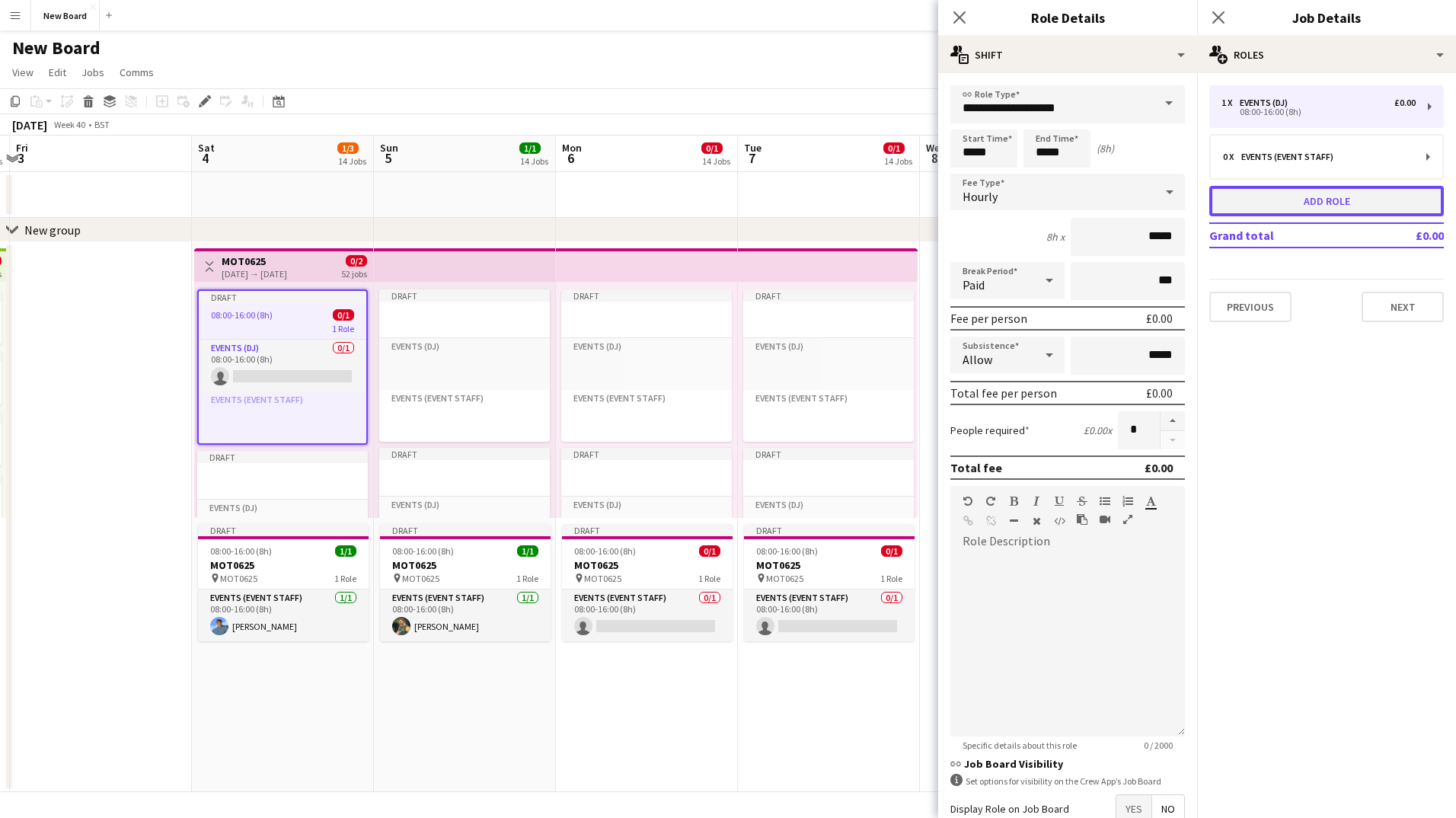
type input "**********"
click at [1355, 206] on button "Add role" at bounding box center [1327, 201] width 235 height 30
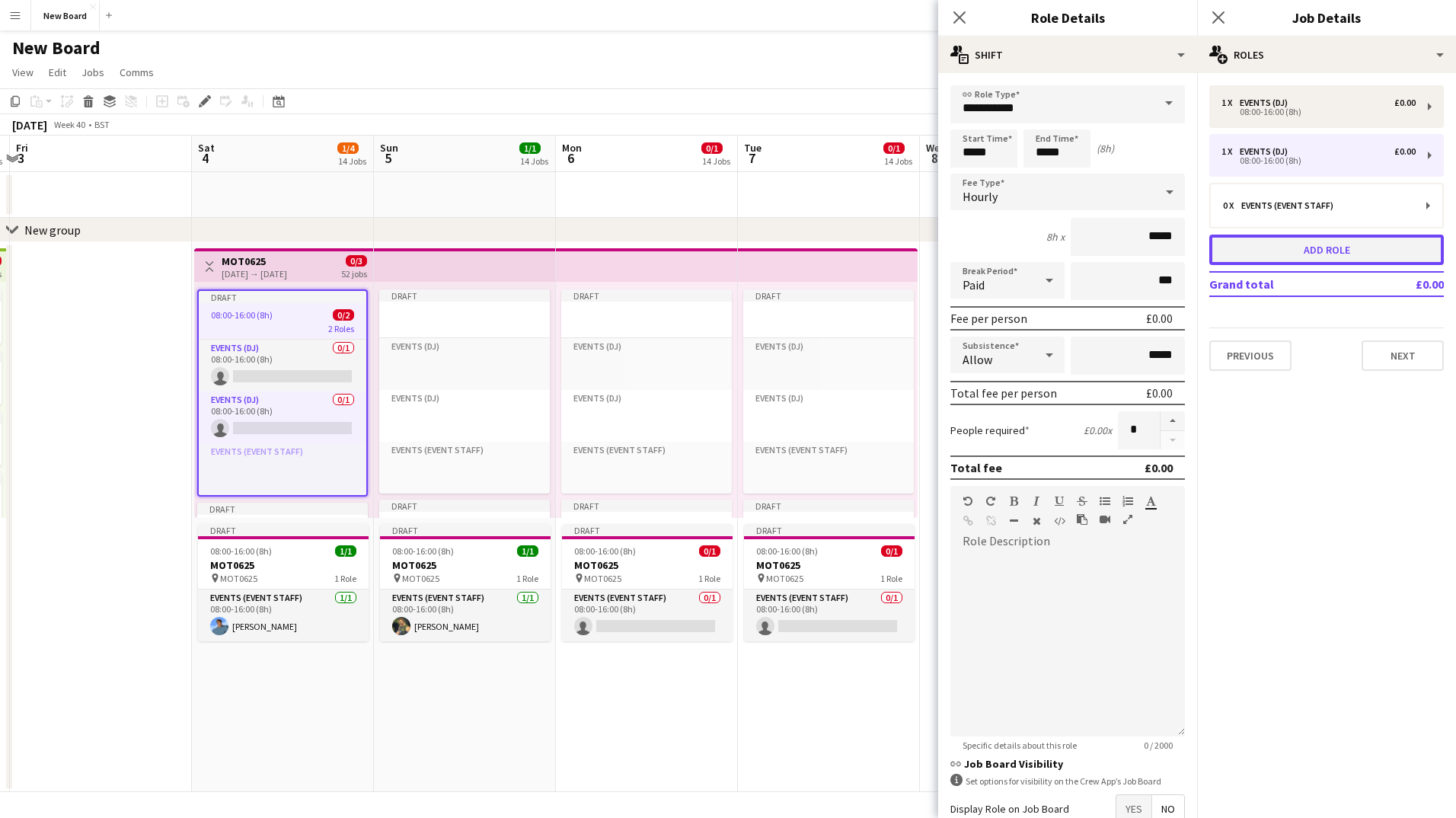
click at [1338, 253] on button "Add role" at bounding box center [1327, 249] width 235 height 30
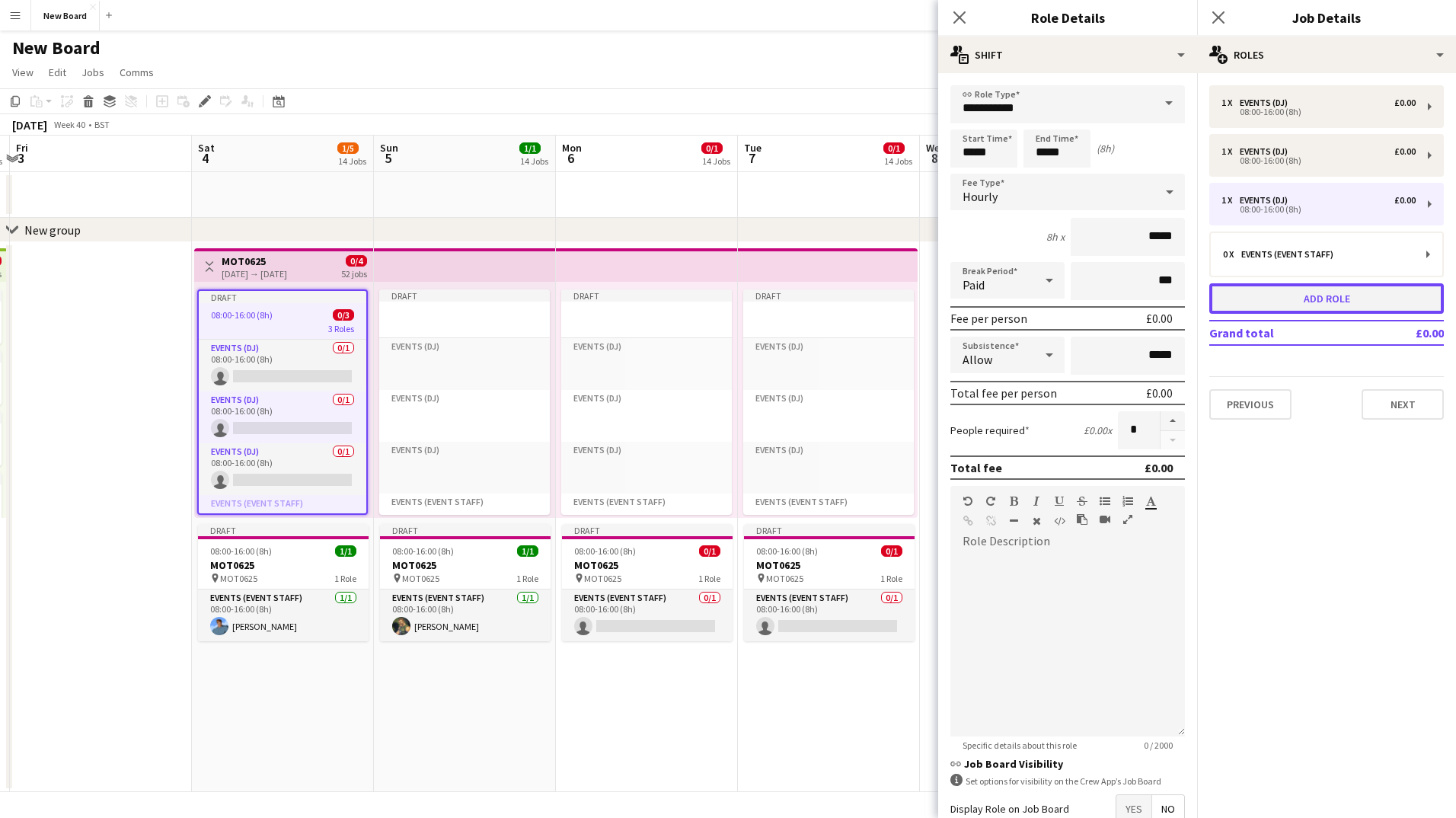
click at [1327, 303] on button "Add role" at bounding box center [1327, 298] width 235 height 30
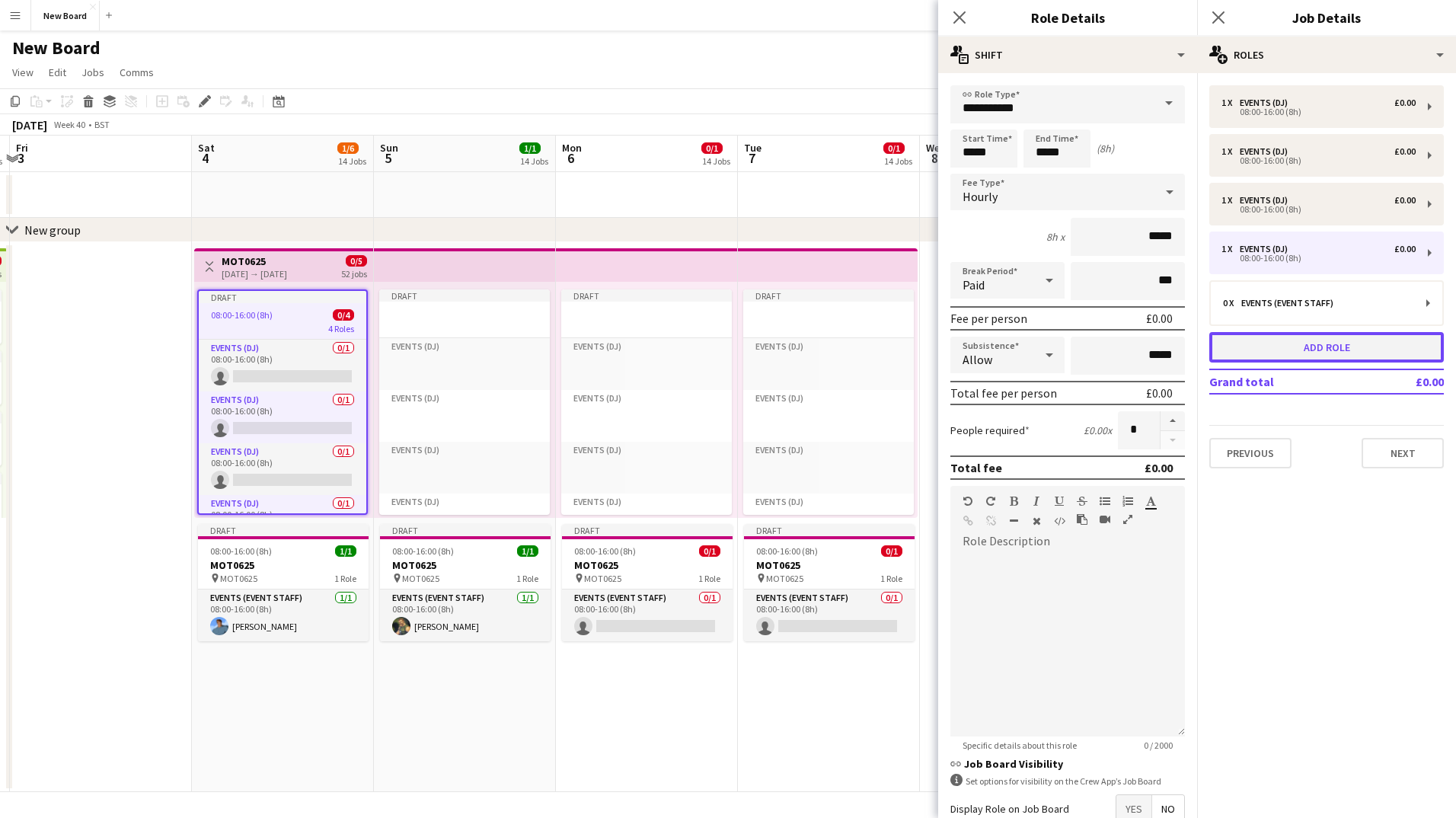
click at [1318, 352] on button "Add role" at bounding box center [1327, 347] width 235 height 30
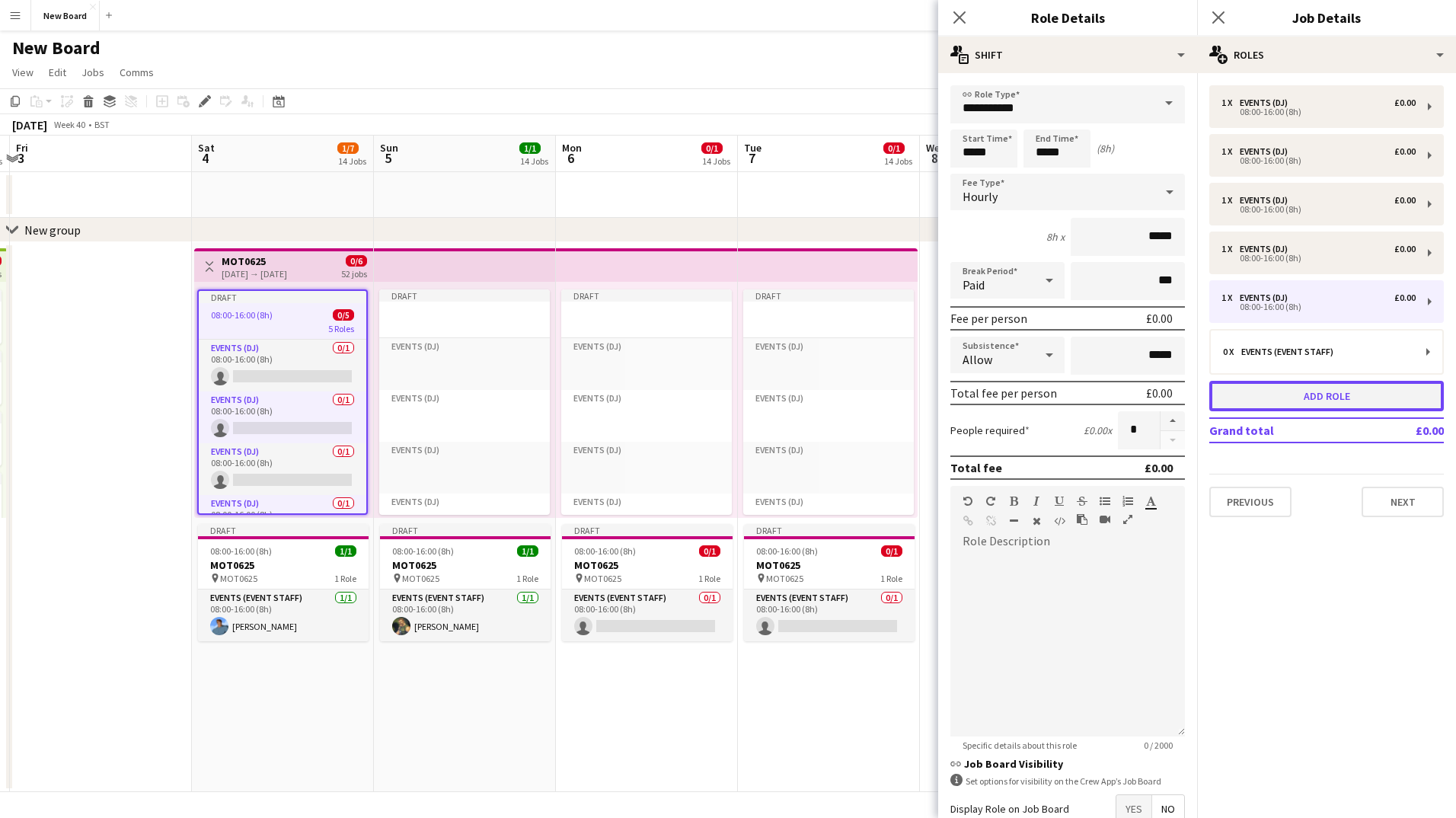
click at [1324, 404] on button "Add role" at bounding box center [1327, 396] width 235 height 30
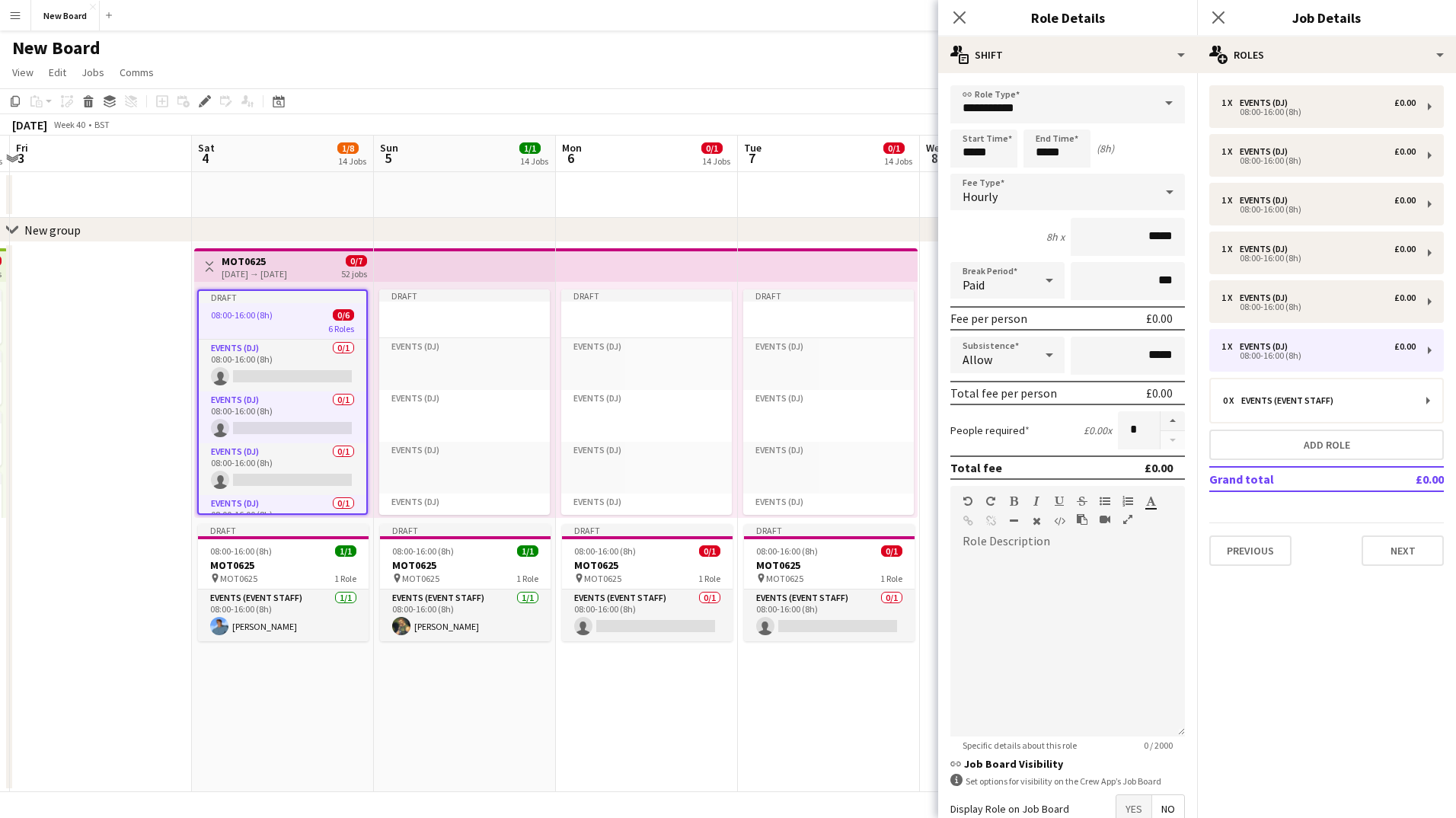
click at [1290, 597] on mat-expansion-panel "pencil3 General details 1 x Events (DJ) £0.00 08:00-16:00 (8h) 1 x Events (DJ) …" at bounding box center [1327, 445] width 259 height 745
click at [1383, 541] on button "Next" at bounding box center [1403, 550] width 82 height 30
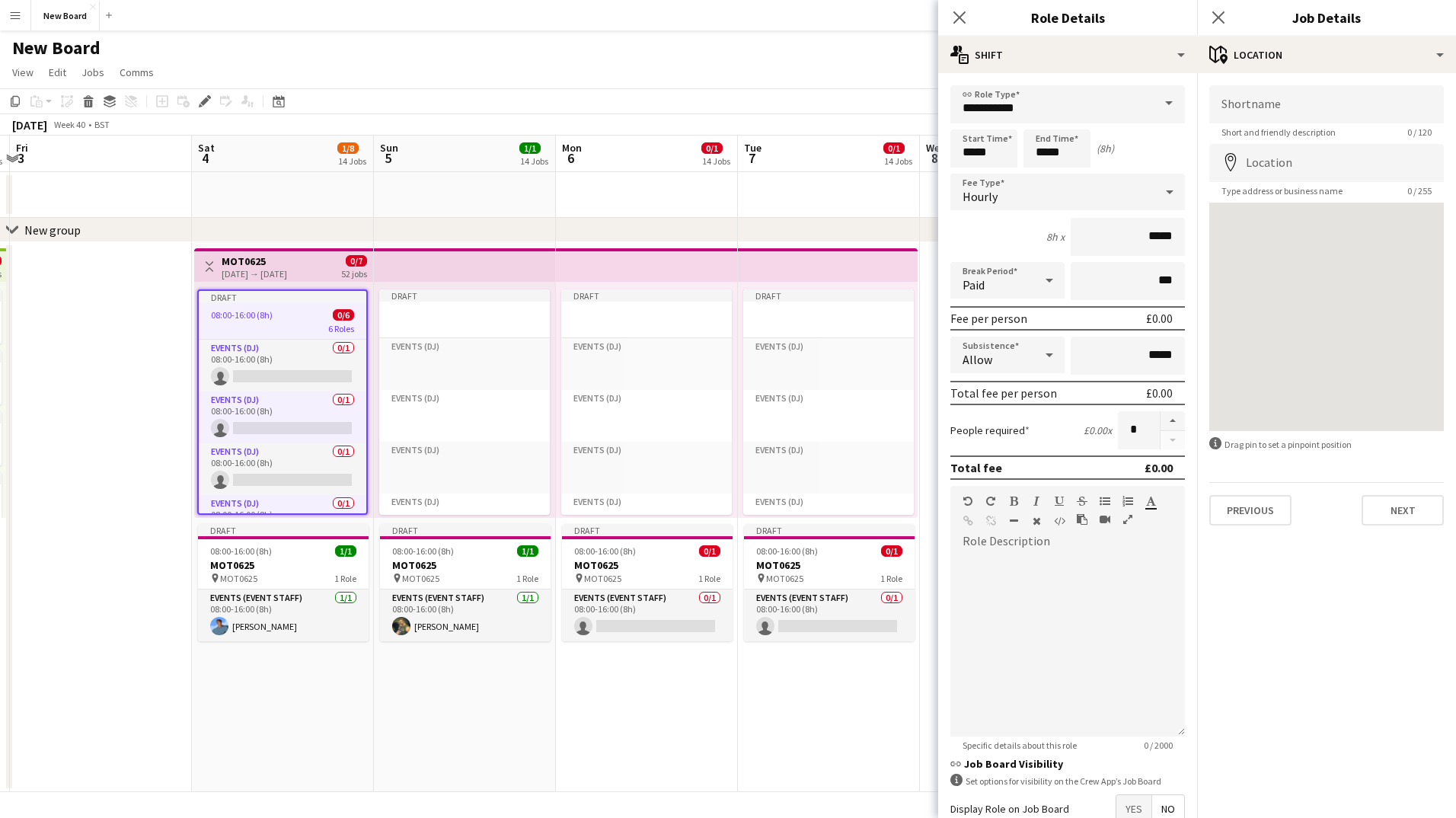
click at [1224, 8] on div "Close pop-in" at bounding box center [1218, 17] width 43 height 35
click at [1221, 19] on icon at bounding box center [1218, 17] width 15 height 15
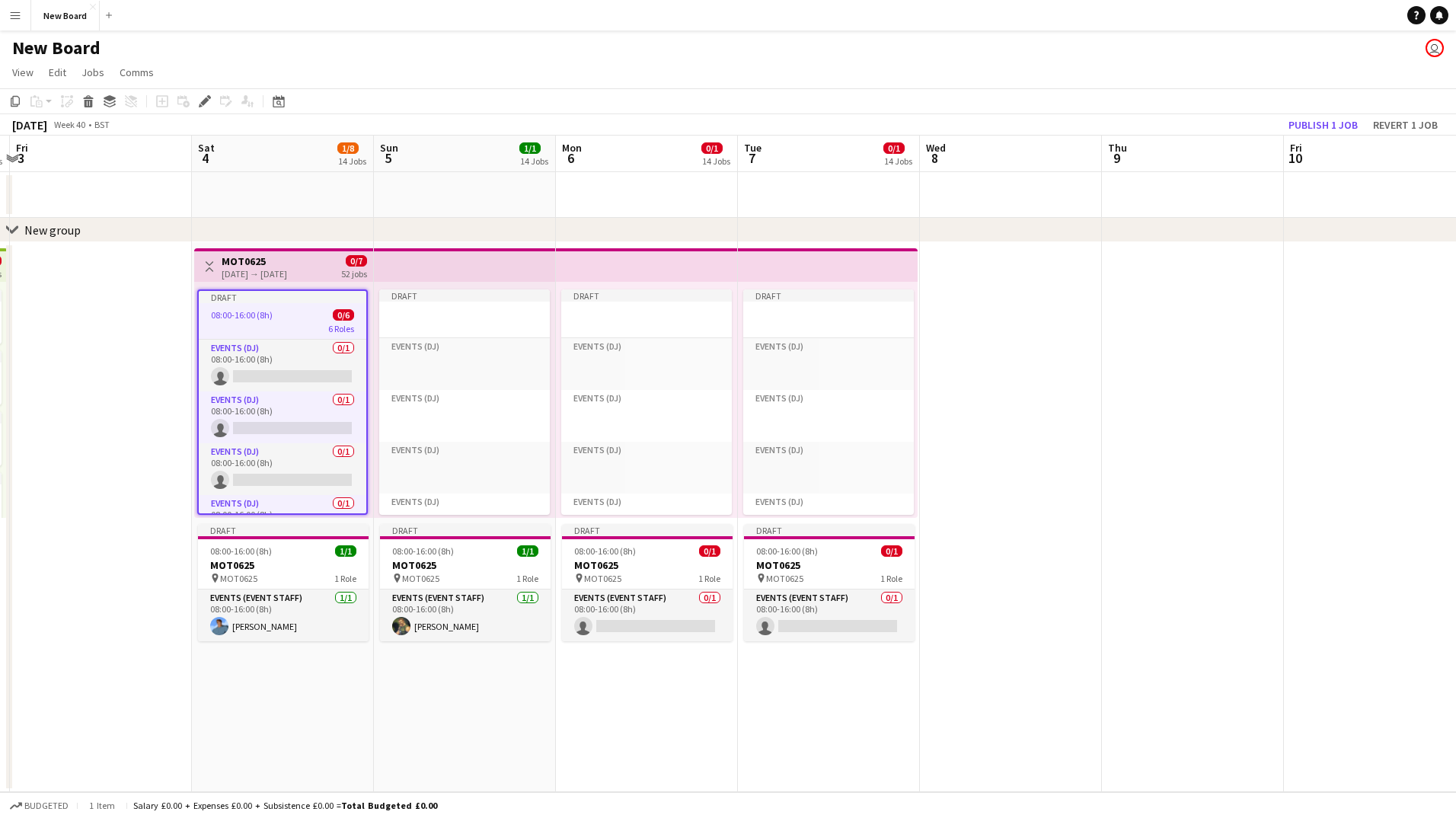
click at [233, 754] on app-date-cell "Toggle View MOT0625 [DATE] → [DATE] 0/7 52 jobs Draft 08:00-16:00 (8h) 0/6 6 Ro…" at bounding box center [283, 517] width 182 height 550
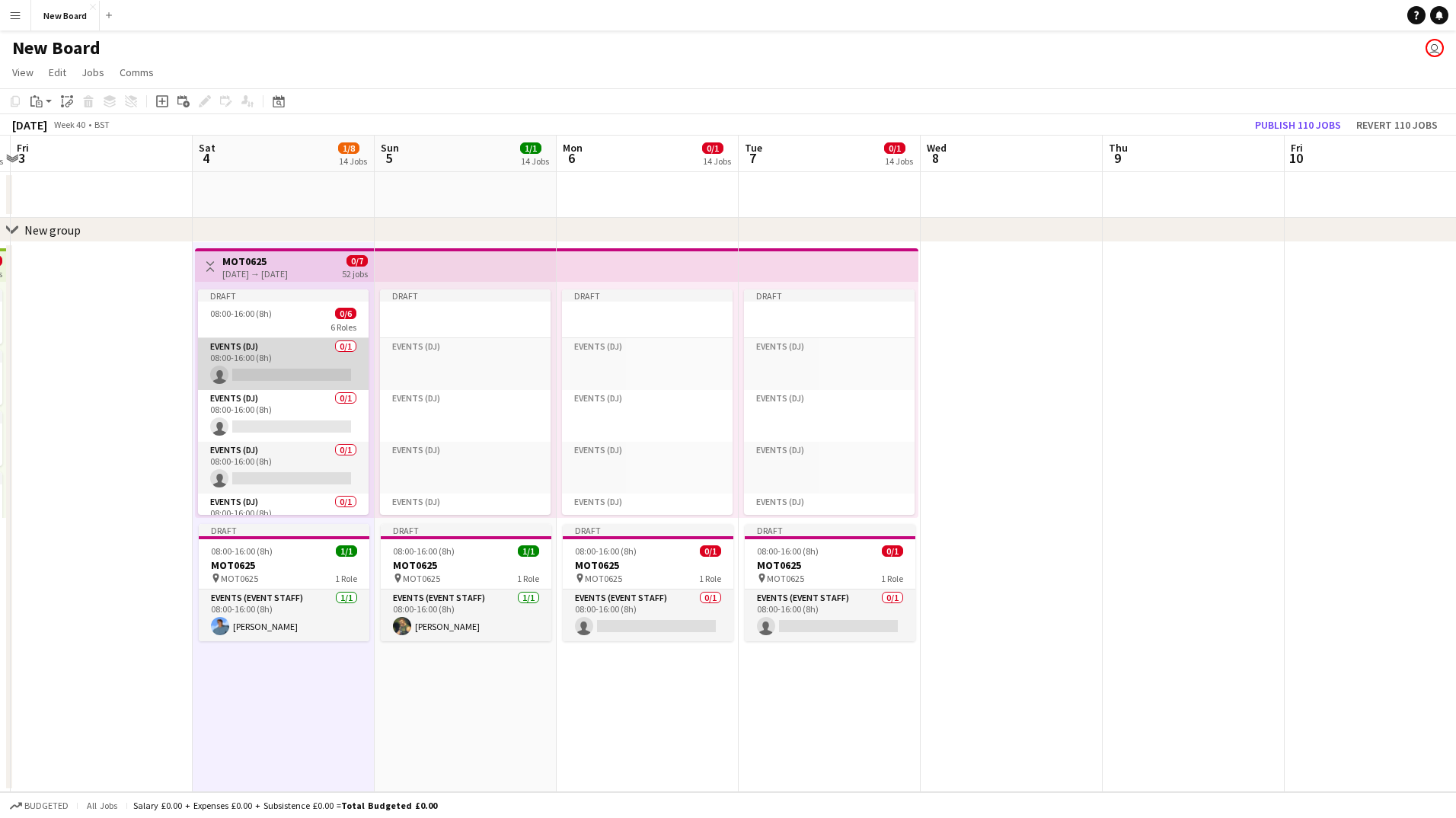
click at [296, 381] on app-card-role "Events (DJ) 0/1 08:00-16:00 (8h) single-neutral-actions" at bounding box center [283, 364] width 170 height 52
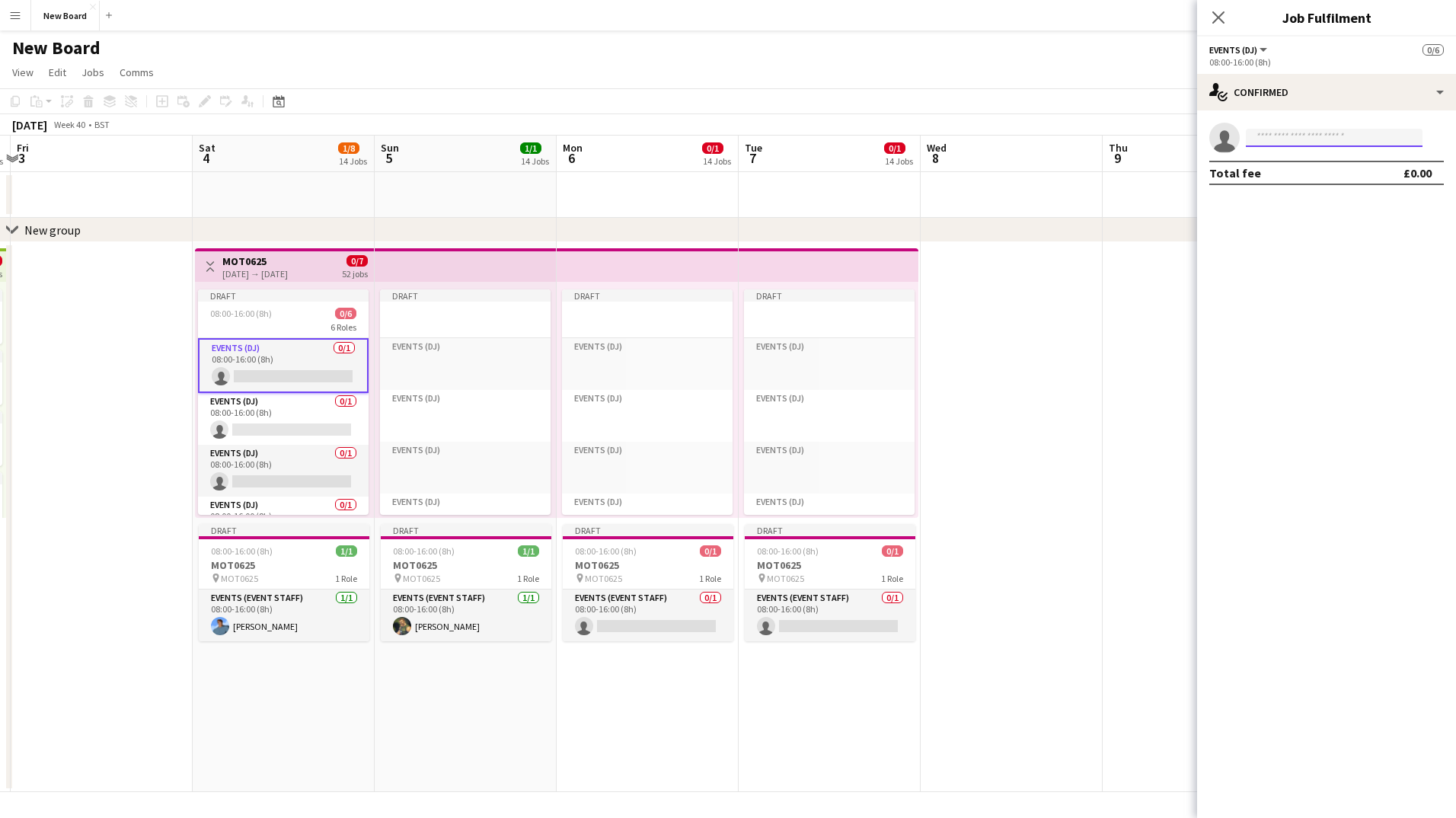
click at [1310, 136] on input at bounding box center [1334, 138] width 177 height 19
drag, startPoint x: 1301, startPoint y: 264, endPoint x: 1321, endPoint y: 175, distance: 91.2
click at [1300, 263] on mat-expansion-panel "check Confirmed single-neutral-actions Total fee £0.00" at bounding box center [1327, 465] width 259 height 708
click at [1341, 134] on input at bounding box center [1334, 138] width 177 height 19
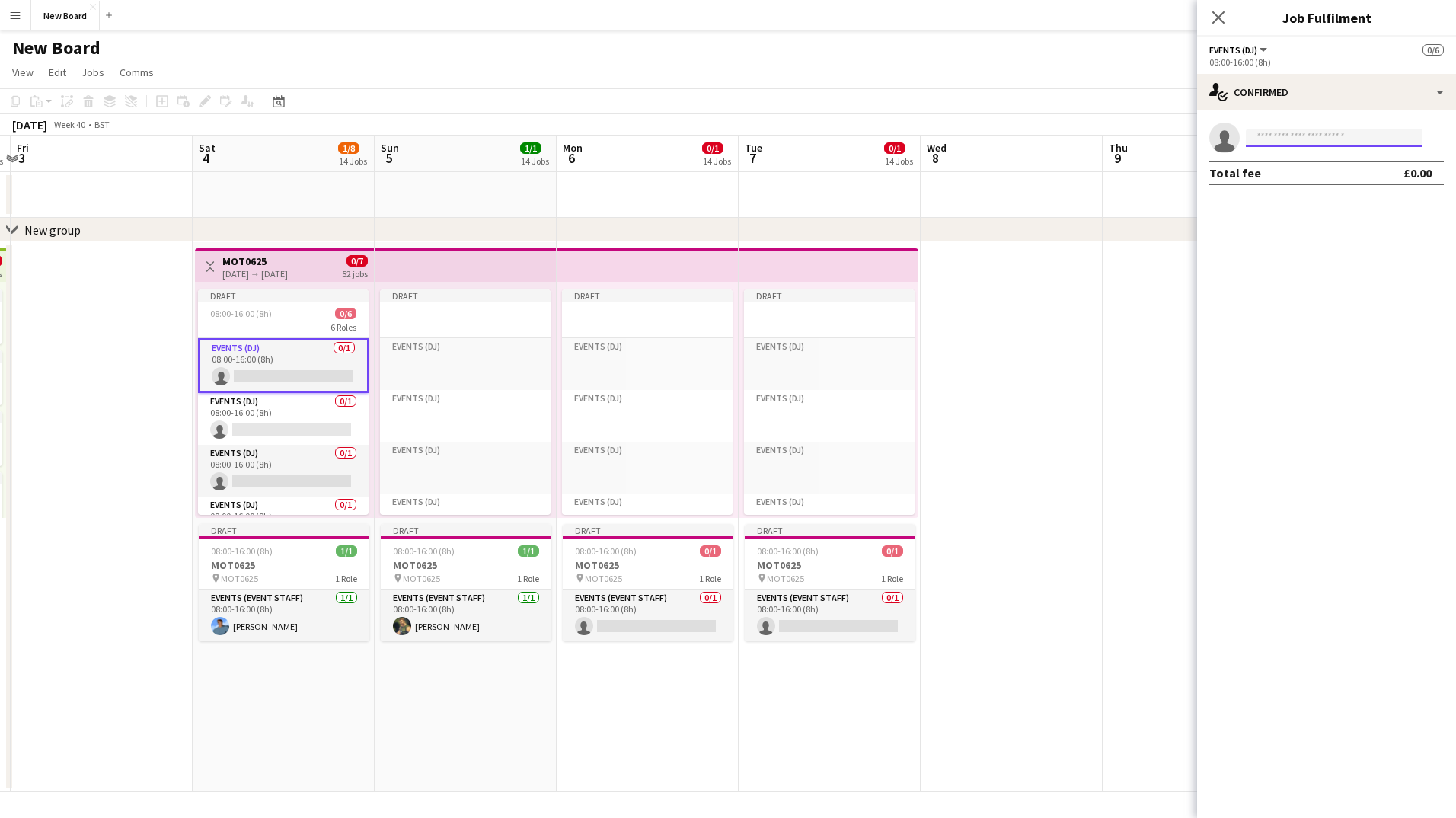
click at [1341, 134] on input at bounding box center [1334, 138] width 177 height 19
type input "*"
click at [1326, 210] on mat-expansion-panel "check Confirmed single-neutral-actions * Total fee £0.00" at bounding box center [1327, 465] width 259 height 708
click at [1322, 143] on input "*" at bounding box center [1334, 138] width 177 height 19
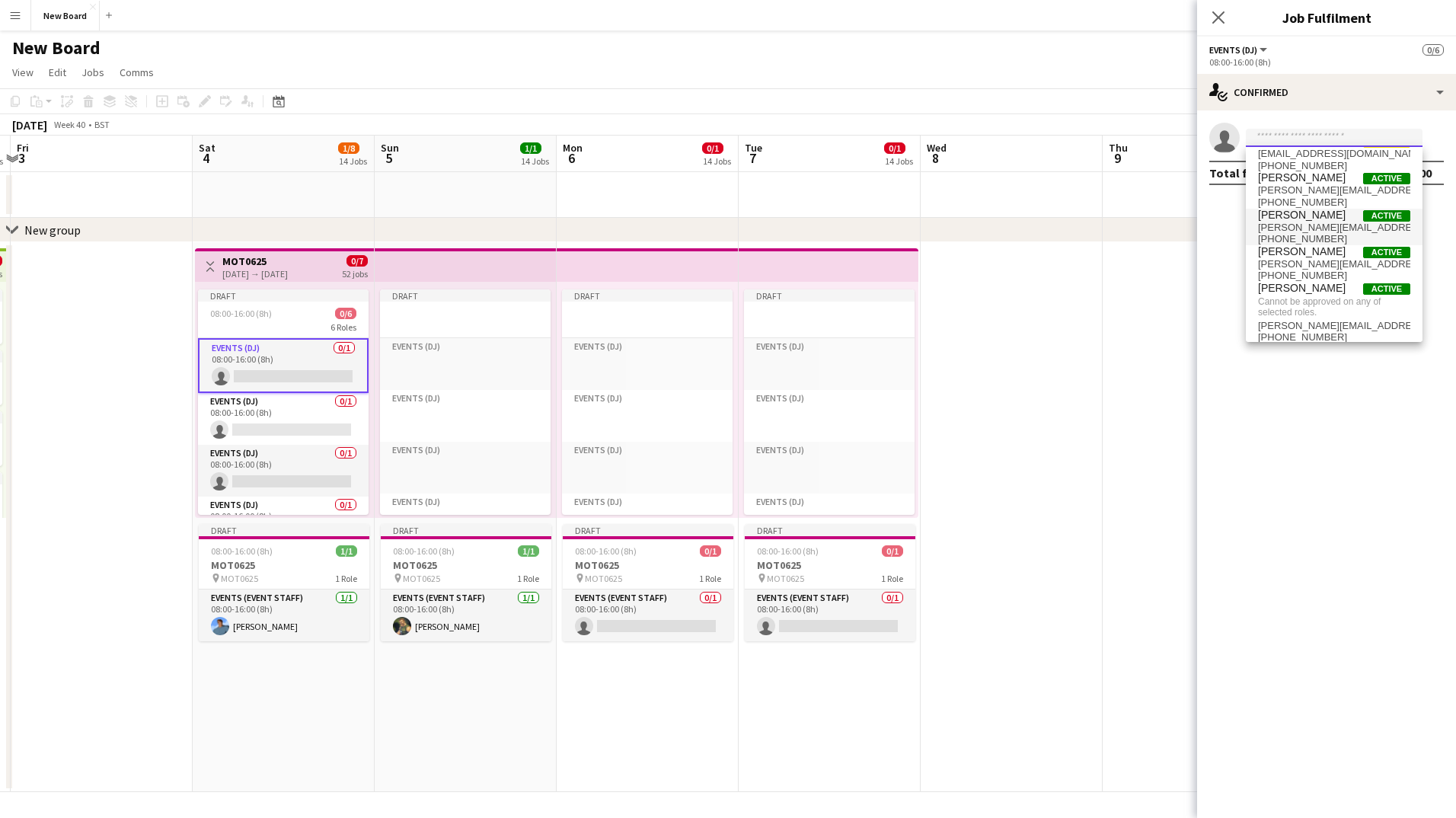
scroll to position [26, 0]
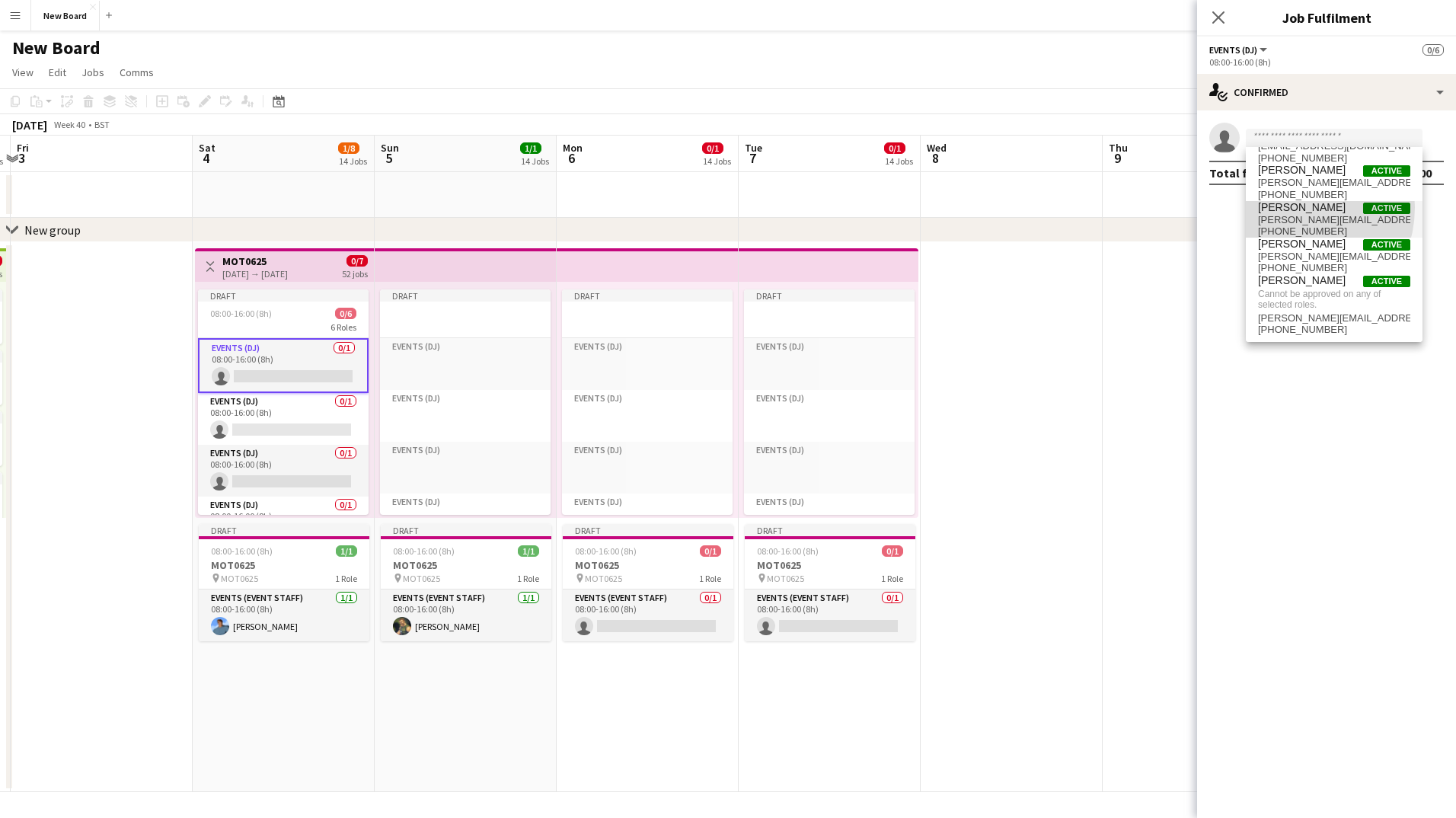
click at [1287, 208] on span "[PERSON_NAME]" at bounding box center [1302, 208] width 88 height 13
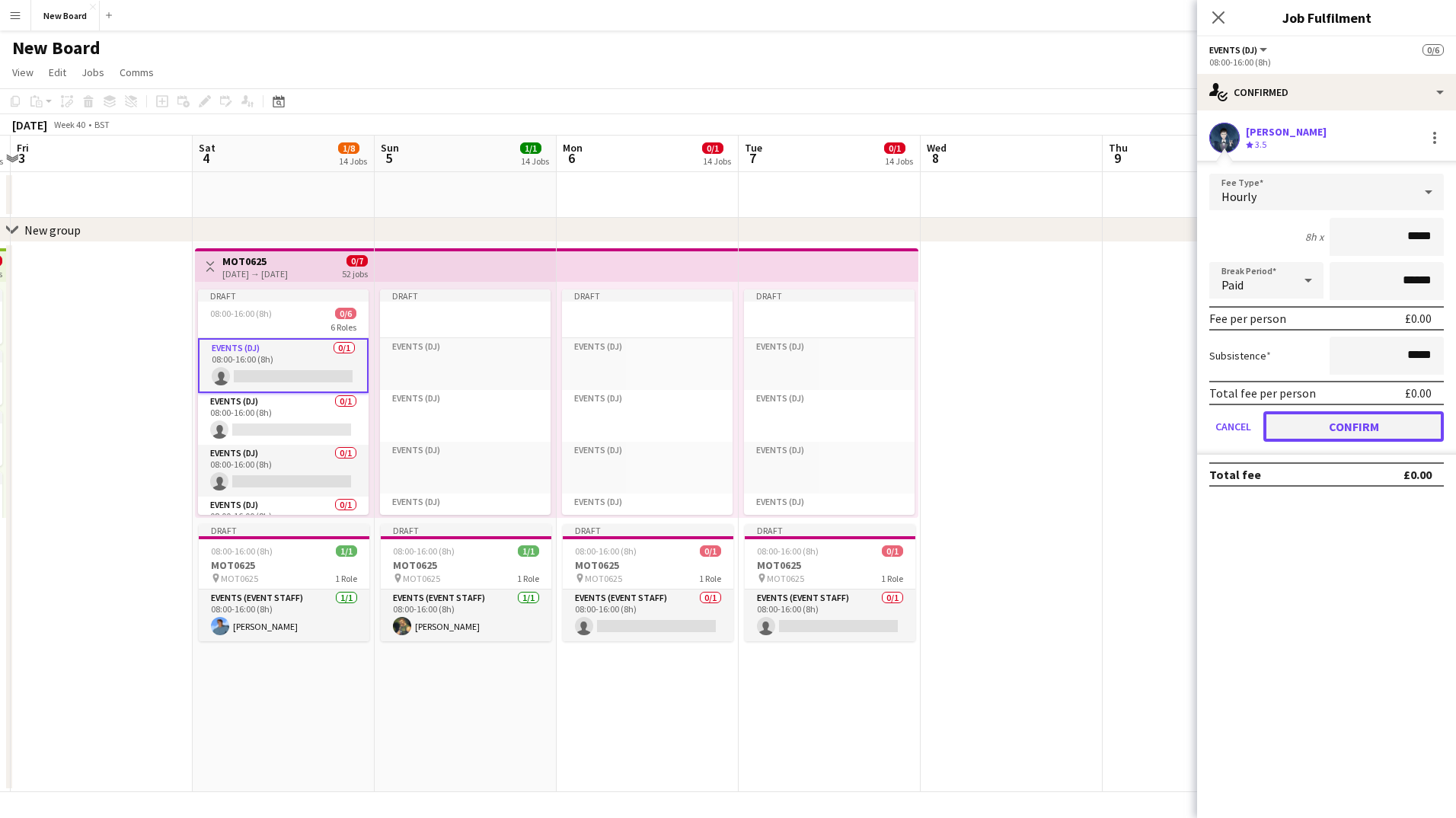
click at [1321, 428] on button "Confirm" at bounding box center [1354, 426] width 180 height 30
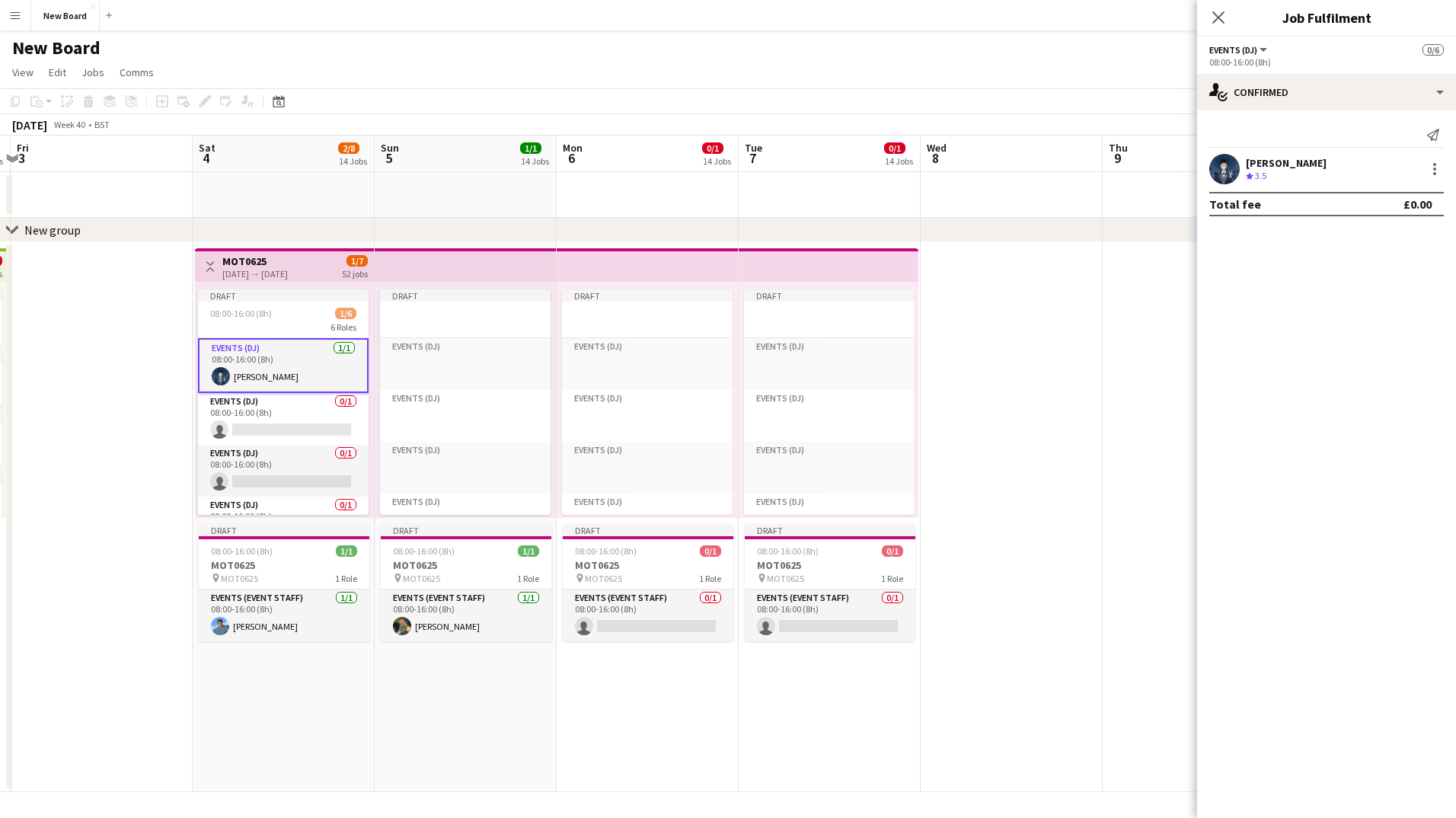
click at [1308, 127] on div "Send notification" at bounding box center [1327, 135] width 235 height 25
click at [252, 407] on app-card-role "Events (DJ) 0/1 08:00-16:00 (8h) single-neutral-actions" at bounding box center [283, 418] width 170 height 52
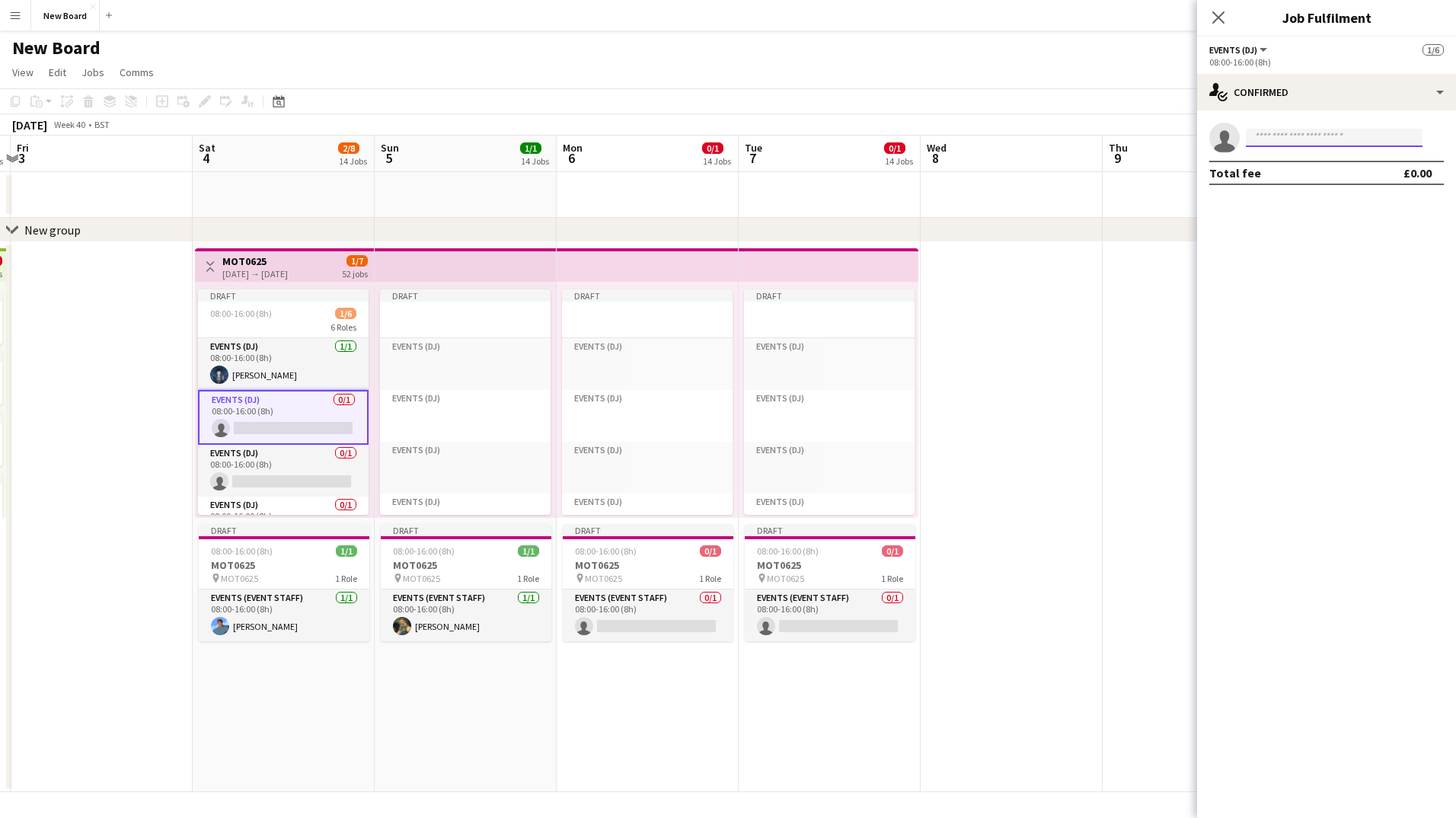
click at [1350, 143] on input at bounding box center [1334, 138] width 177 height 19
drag, startPoint x: 1303, startPoint y: 311, endPoint x: 1287, endPoint y: 231, distance: 81.6
click at [1288, 259] on mat-expansion-panel "check Confirmed single-neutral-actions Total fee £0.00" at bounding box center [1327, 465] width 259 height 708
click at [1310, 135] on input at bounding box center [1334, 138] width 177 height 19
type input "*"
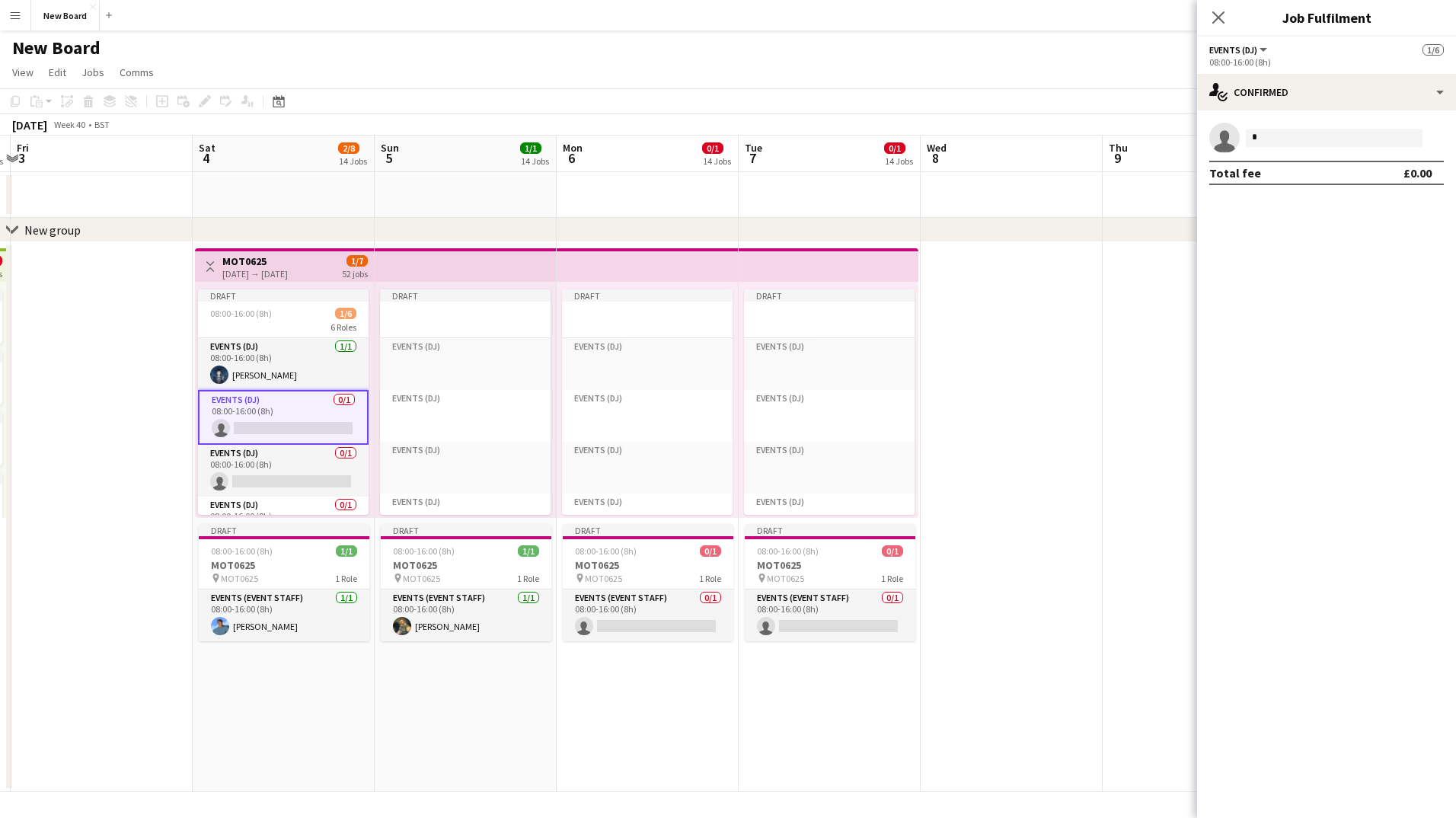
click at [1280, 268] on mat-expansion-panel "check Confirmed single-neutral-actions * Total fee £0.00" at bounding box center [1327, 465] width 259 height 708
click at [1309, 135] on input "*" at bounding box center [1334, 138] width 177 height 19
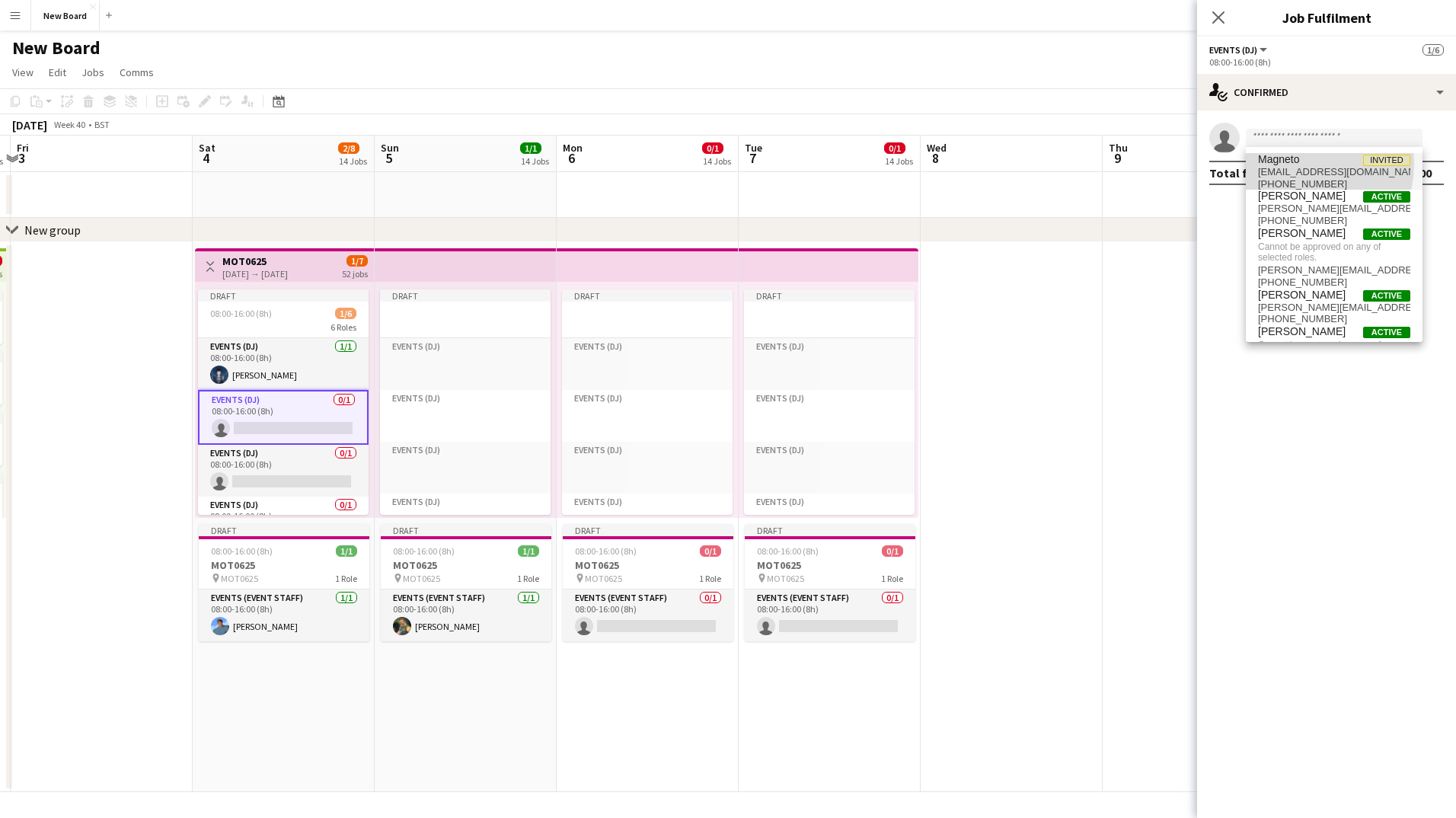
click at [1294, 163] on span "Magneto" at bounding box center [1279, 160] width 41 height 13
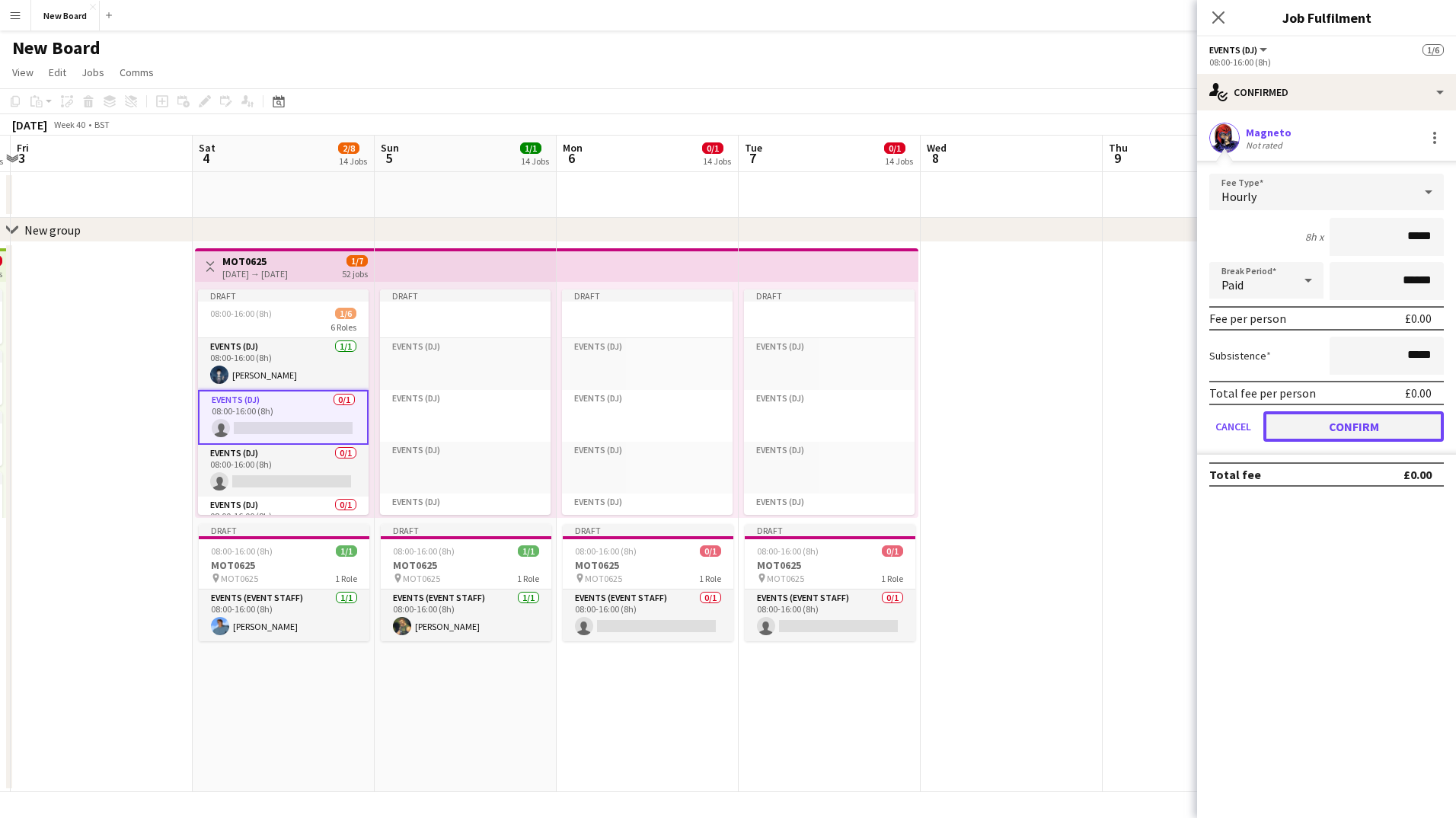
click at [1399, 418] on button "Confirm" at bounding box center [1354, 426] width 180 height 30
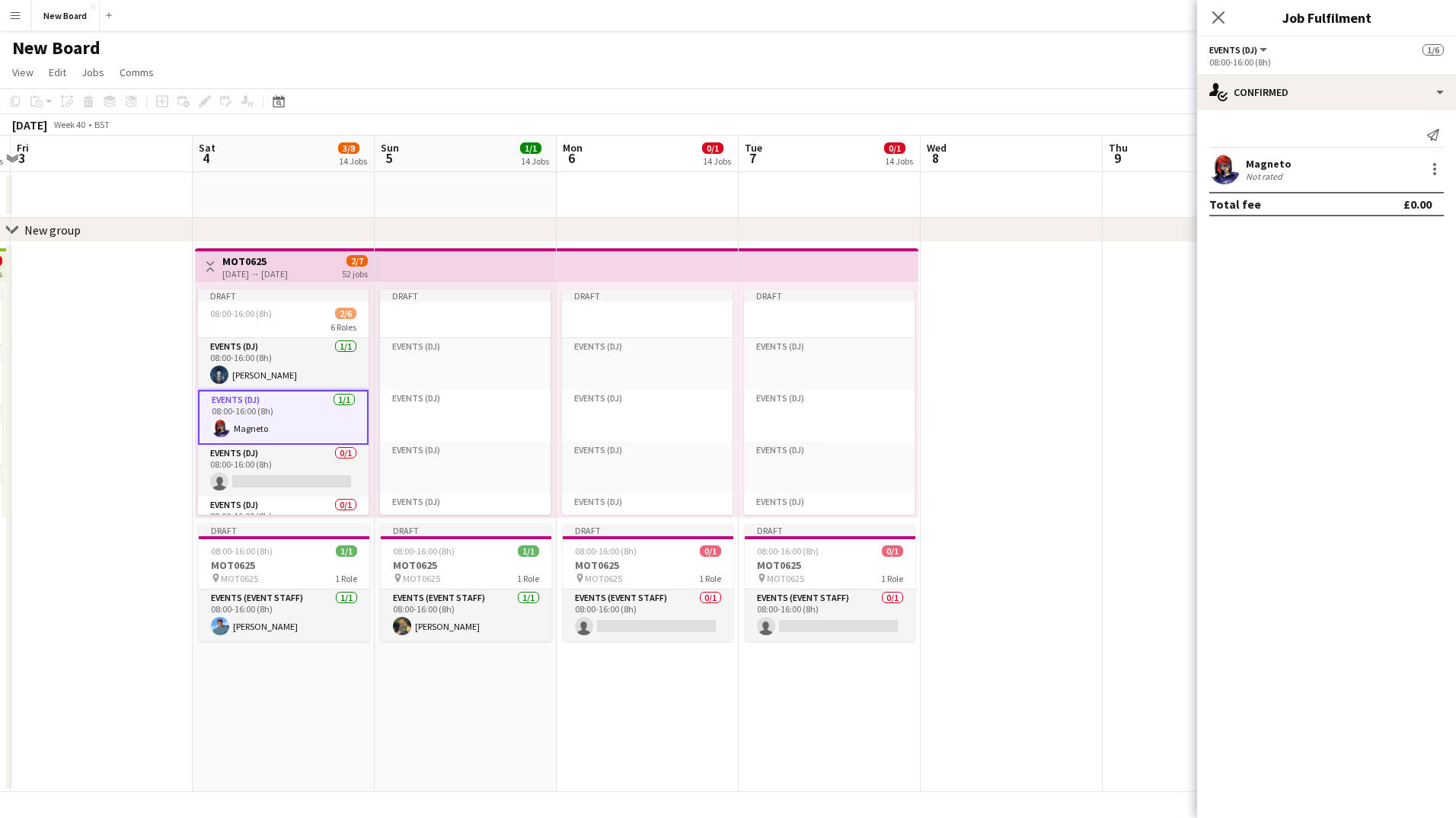
click at [1399, 418] on mat-expansion-panel "check Confirmed Send notification Magneto Not rated Total fee £0.00" at bounding box center [1327, 465] width 259 height 708
click at [266, 476] on app-card-role "Events (DJ) 0/1 08:00-16:00 (8h) single-neutral-actions" at bounding box center [283, 470] width 170 height 52
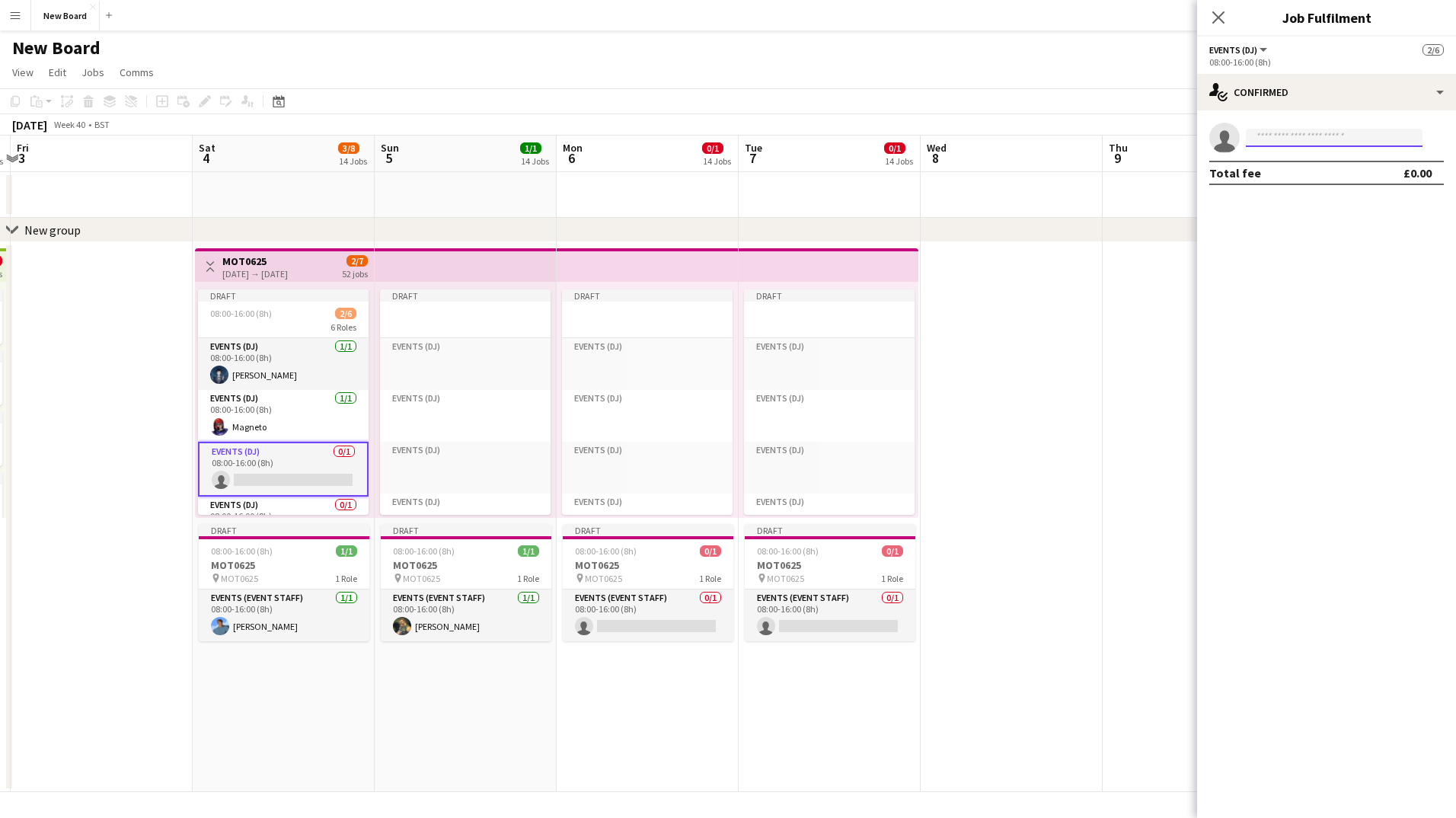
click at [1330, 130] on input at bounding box center [1334, 138] width 177 height 19
click at [1313, 203] on mat-expansion-panel "check Confirmed single-neutral-actions Total fee £0.00" at bounding box center [1327, 465] width 259 height 708
click at [1316, 131] on input at bounding box center [1334, 138] width 177 height 19
click at [1303, 113] on div "single-neutral-actions Total fee £0.00" at bounding box center [1327, 154] width 259 height 87
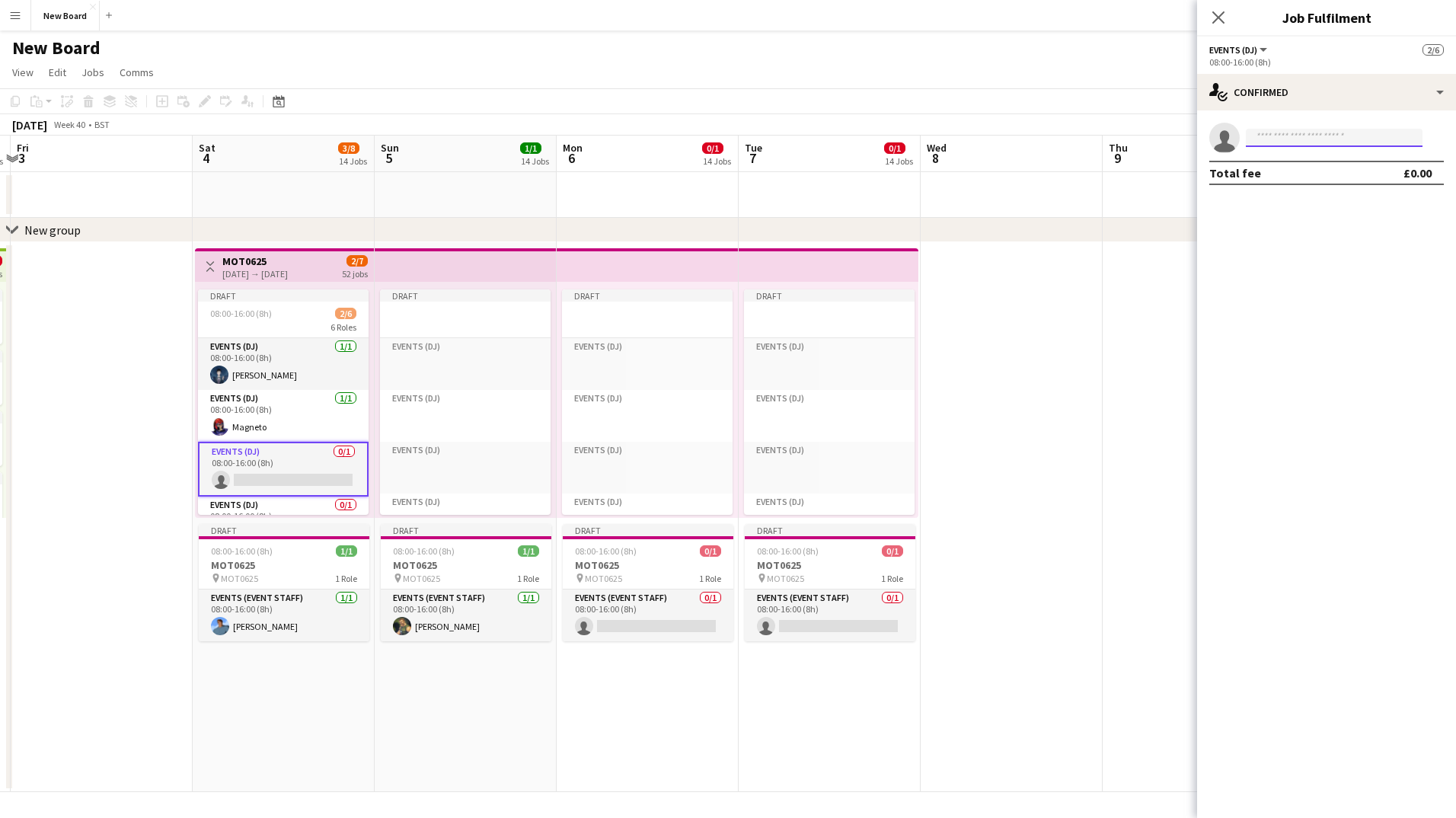
click at [1287, 144] on input at bounding box center [1334, 138] width 177 height 19
click at [1270, 140] on input at bounding box center [1334, 138] width 177 height 19
click at [1272, 216] on mat-expansion-panel "check Confirmed single-neutral-actions Total fee £0.00" at bounding box center [1327, 465] width 259 height 708
click at [1283, 144] on input at bounding box center [1334, 138] width 177 height 19
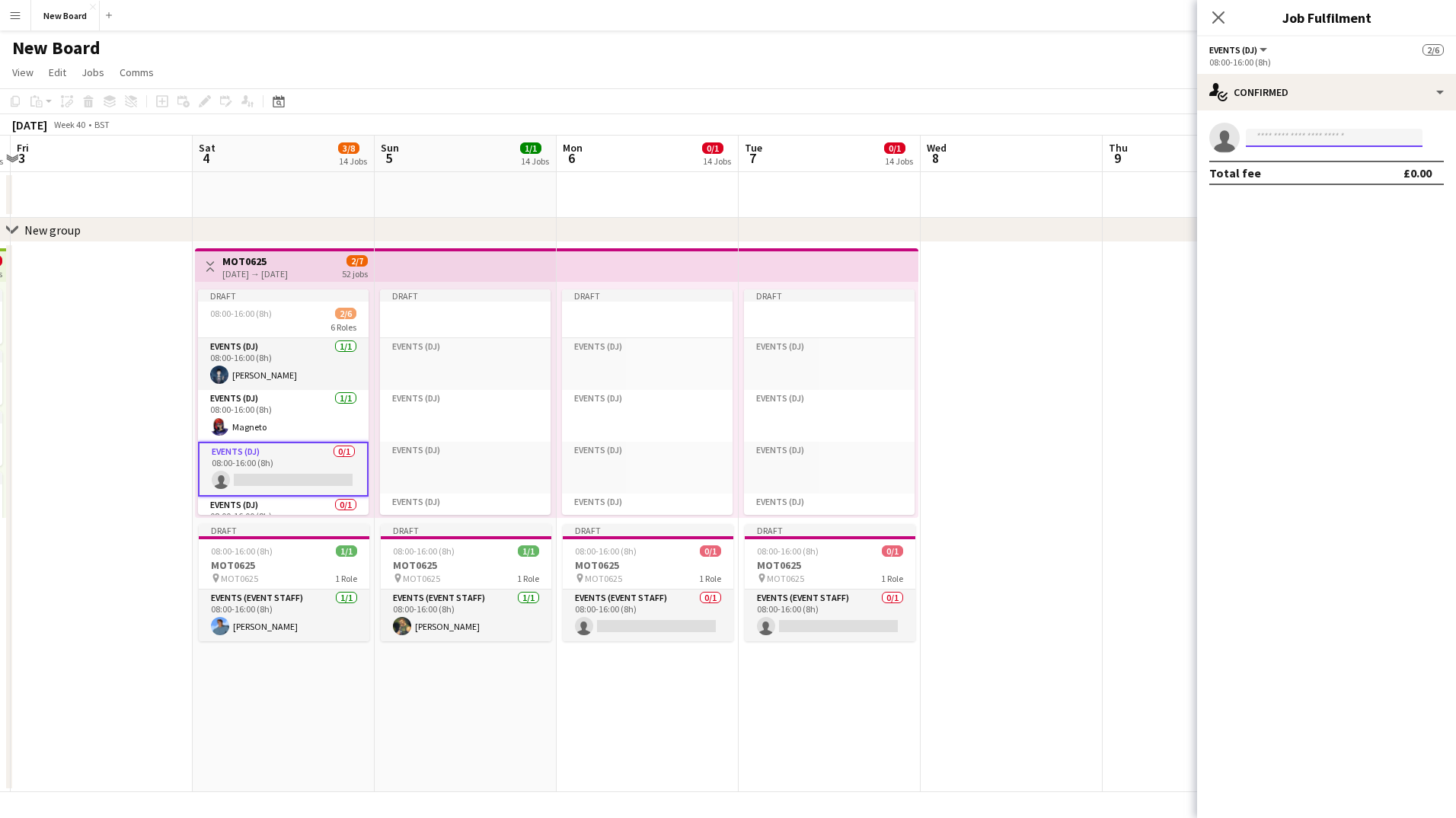
type input "*"
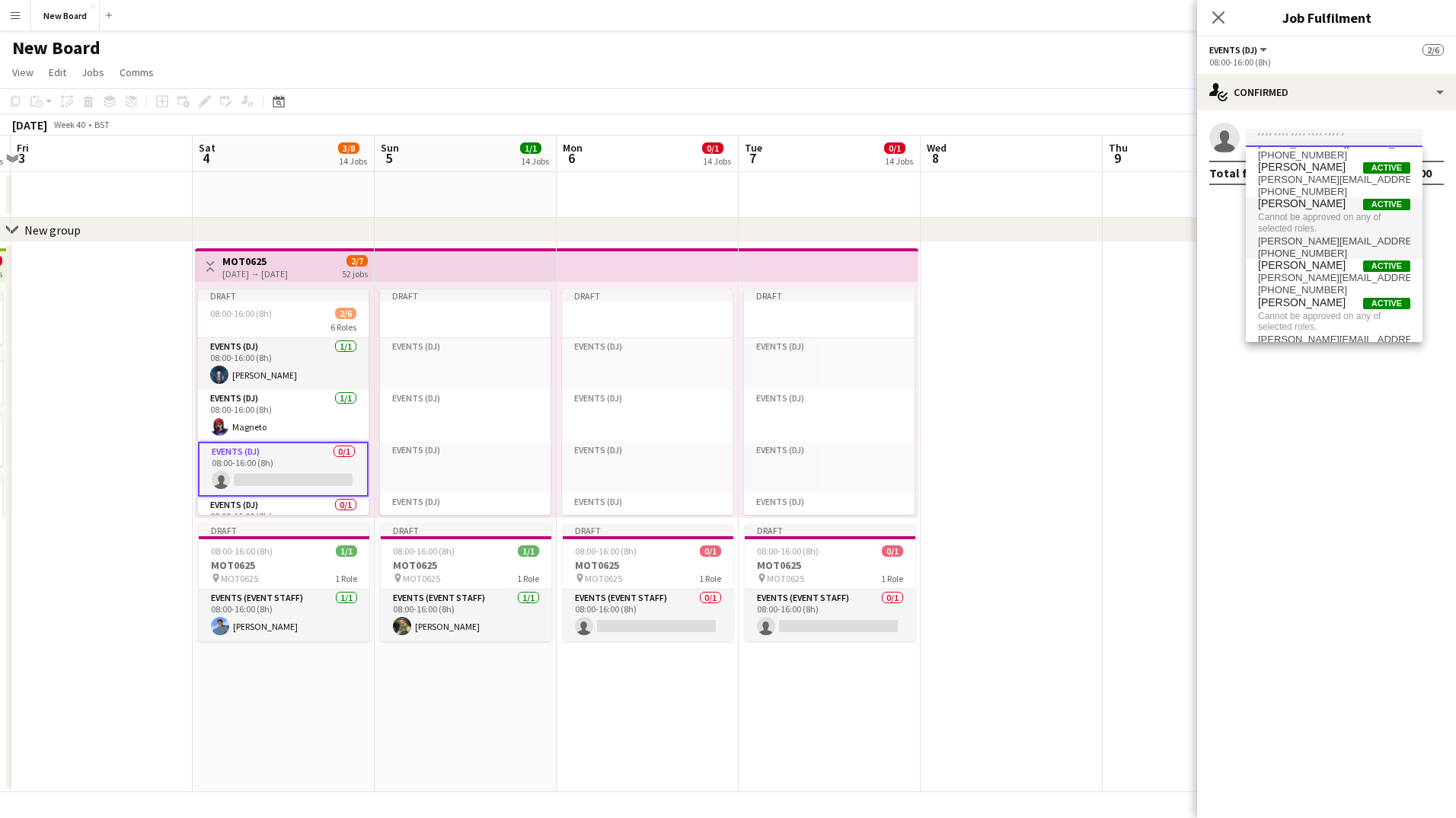
scroll to position [75, 0]
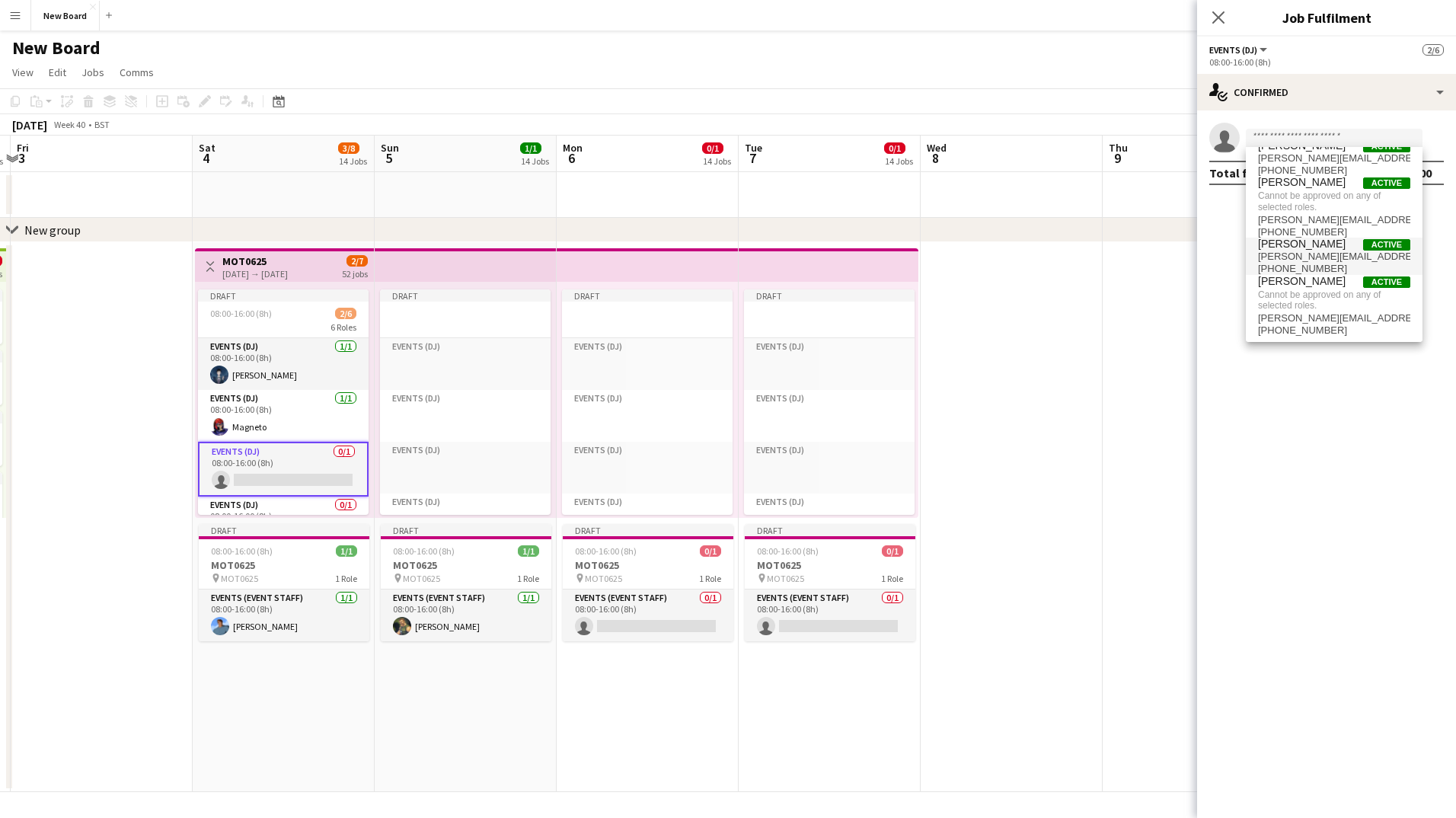
click at [1305, 246] on span "[PERSON_NAME]" at bounding box center [1302, 244] width 88 height 13
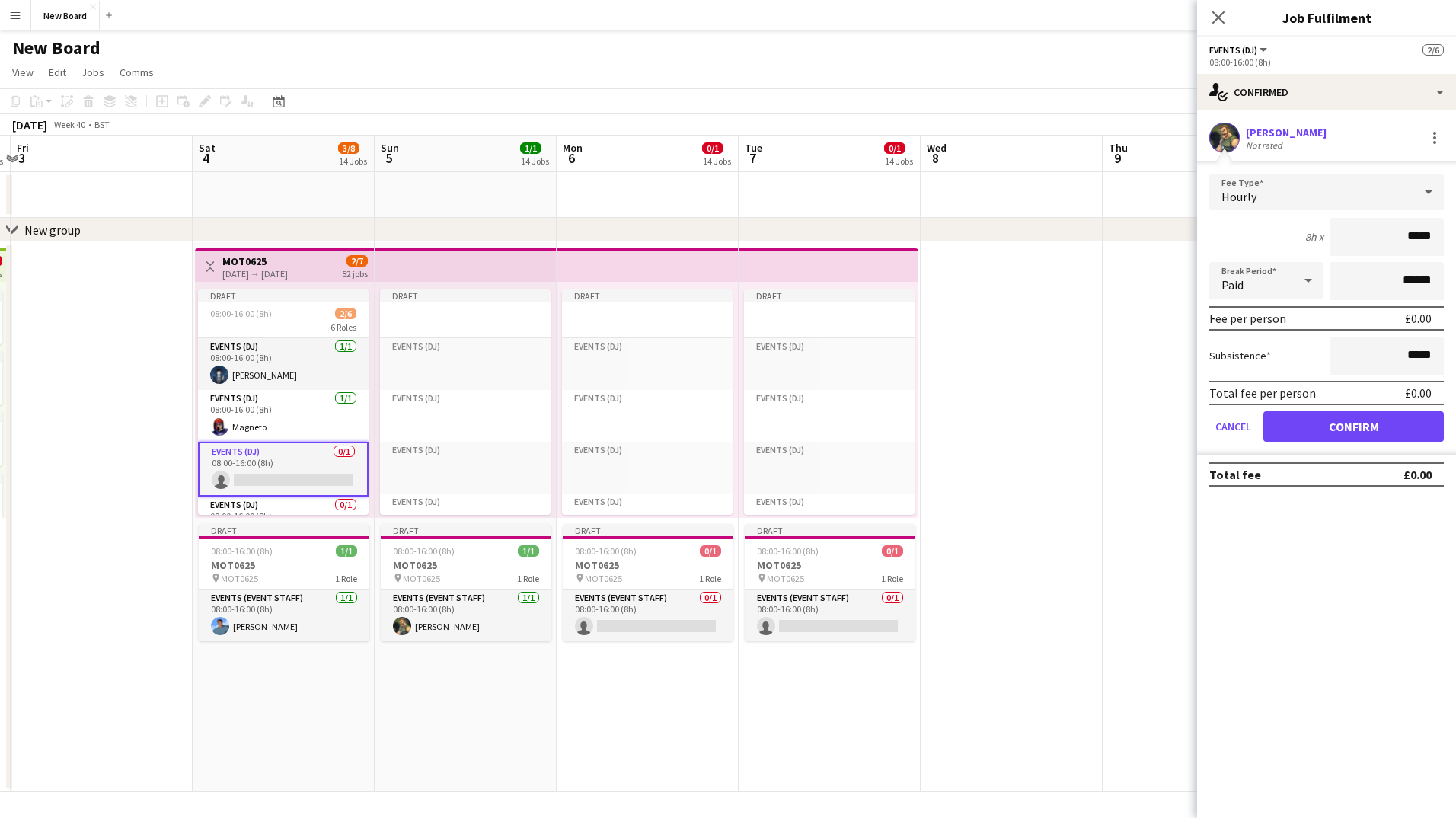
click at [1415, 233] on input "*****" at bounding box center [1387, 236] width 115 height 38
drag, startPoint x: 1433, startPoint y: 236, endPoint x: 1300, endPoint y: 242, distance: 133.1
click at [1300, 242] on div "8h x *****" at bounding box center [1327, 236] width 235 height 38
type input "****"
click at [1194, 583] on app-date-cell at bounding box center [1193, 517] width 182 height 550
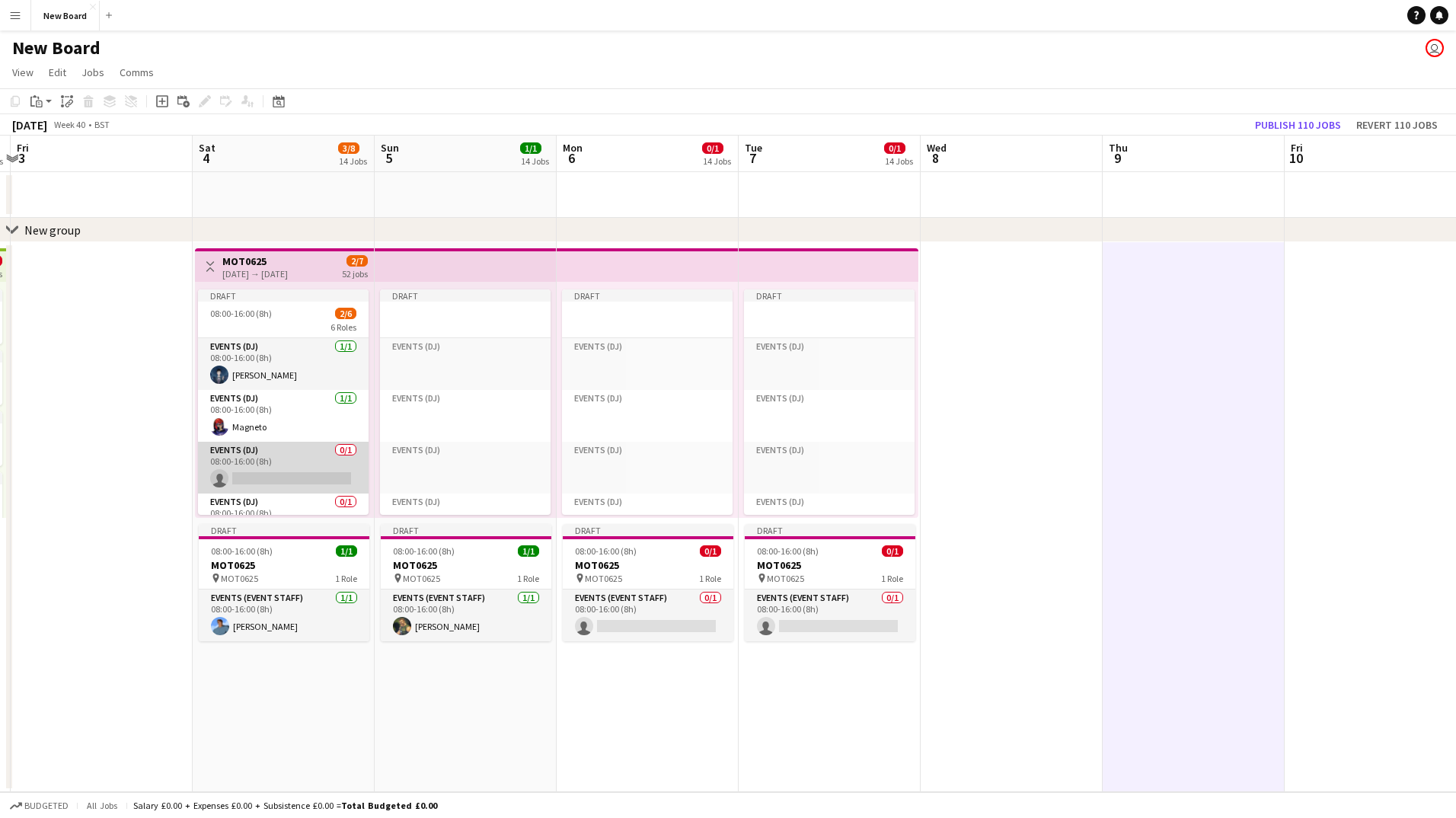
click at [252, 461] on app-card-role "Events (DJ) 0/1 08:00-16:00 (8h) single-neutral-actions" at bounding box center [283, 467] width 170 height 52
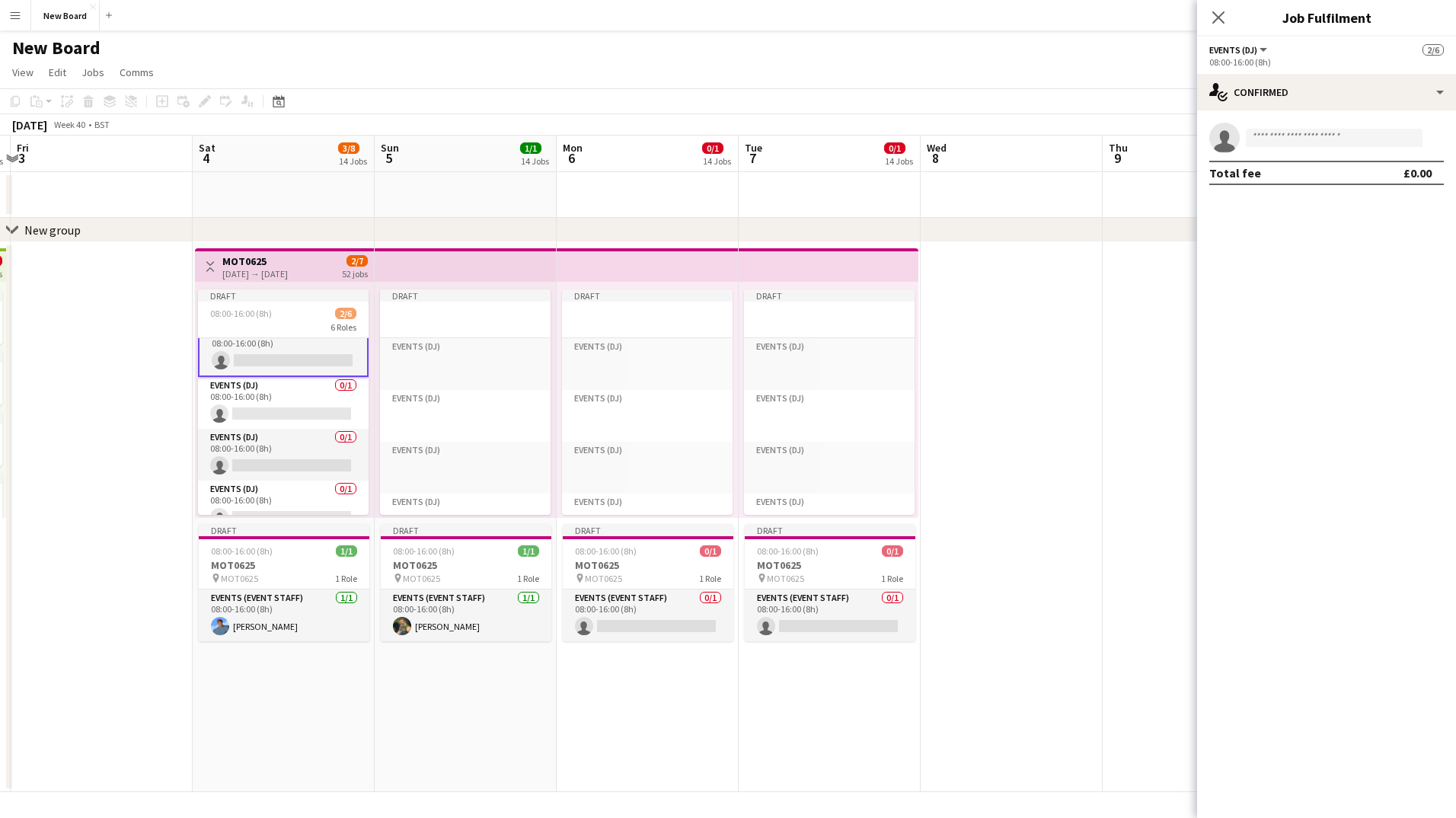
scroll to position [0, 0]
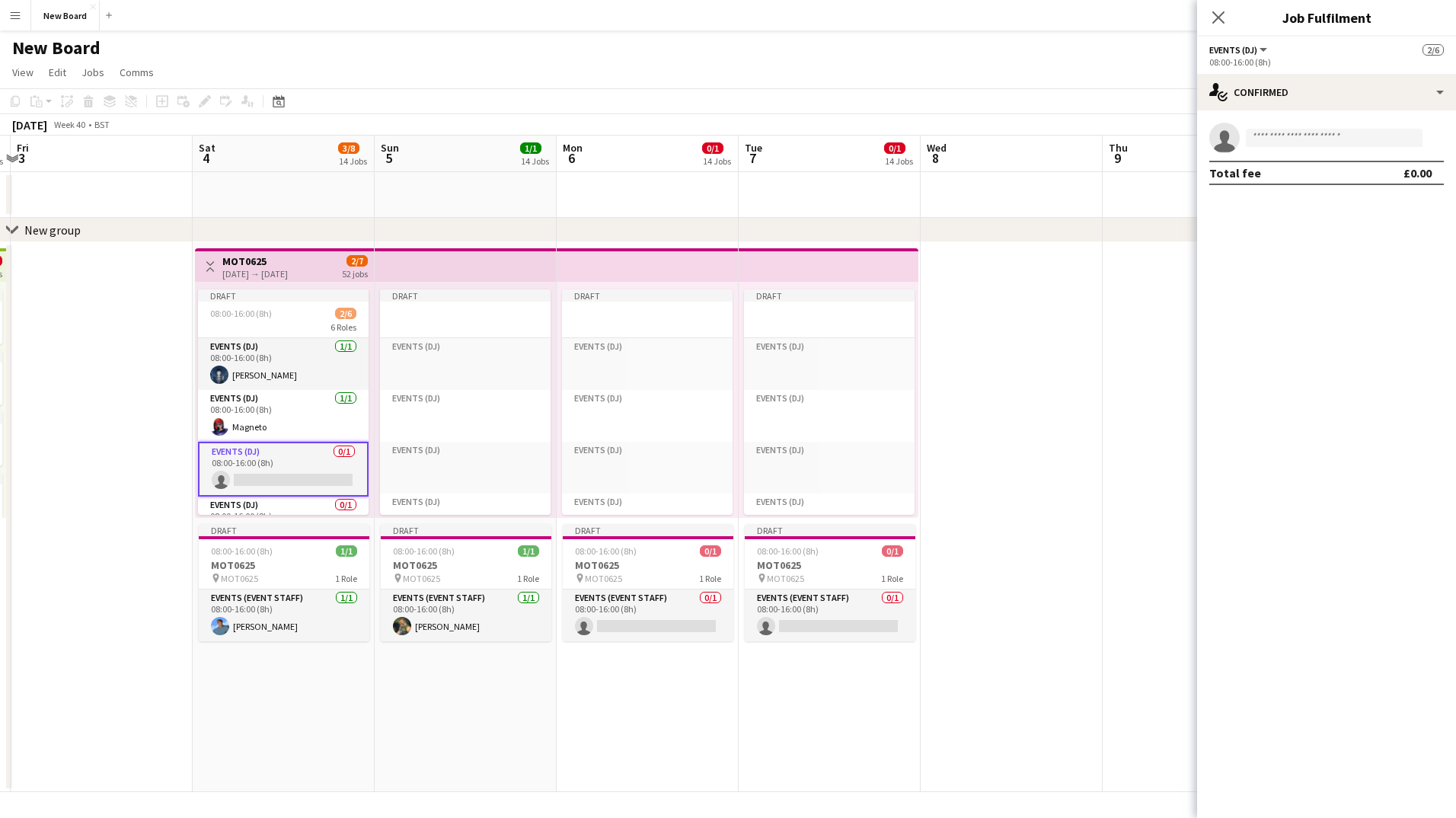
click at [325, 703] on app-date-cell "Toggle View MOT0625 [DATE] → [DATE] 2/7 52 jobs Draft 08:00-16:00 (8h) 2/6 6 Ro…" at bounding box center [283, 517] width 182 height 550
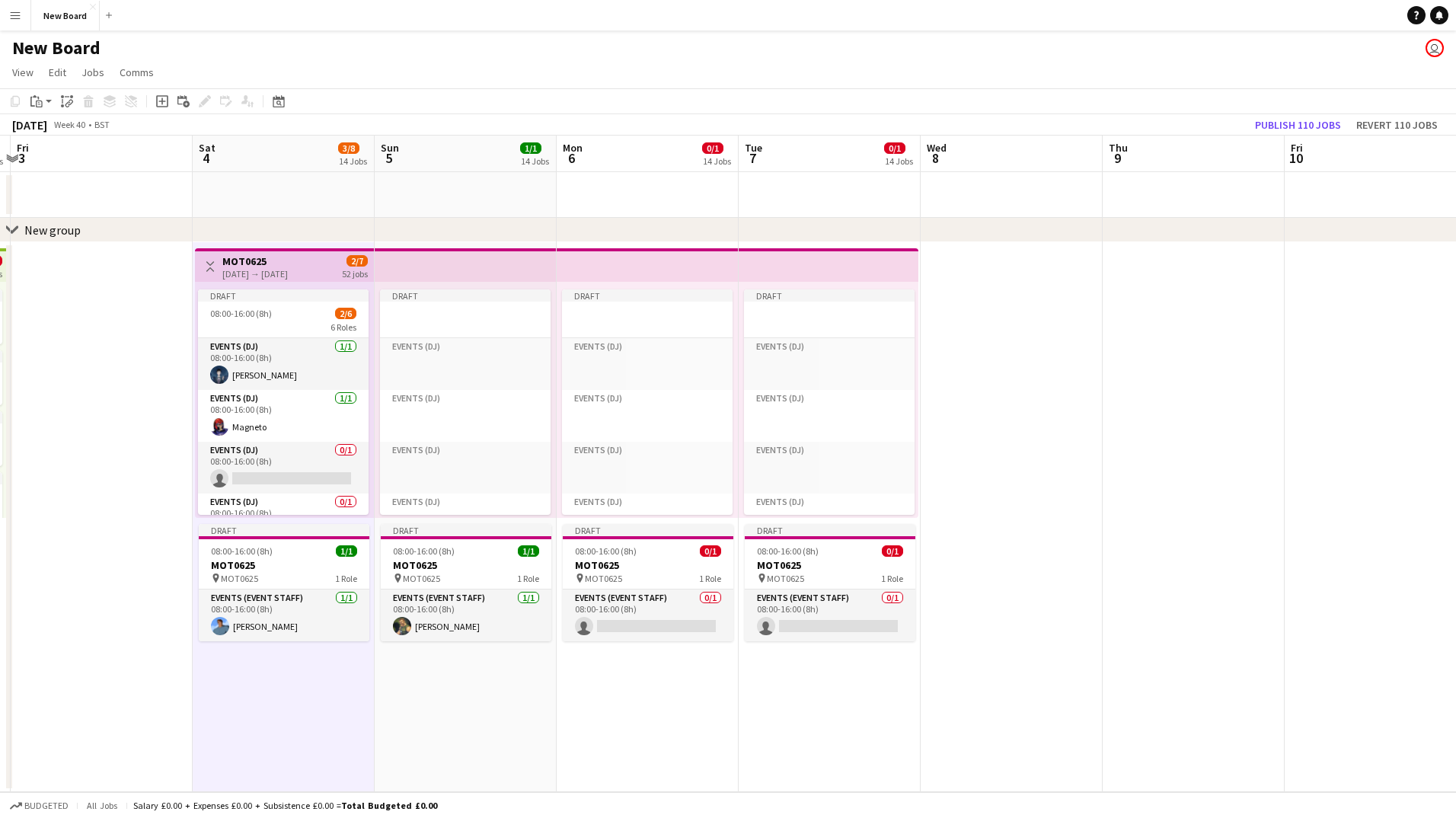
click at [1157, 310] on app-date-cell at bounding box center [1193, 517] width 182 height 550
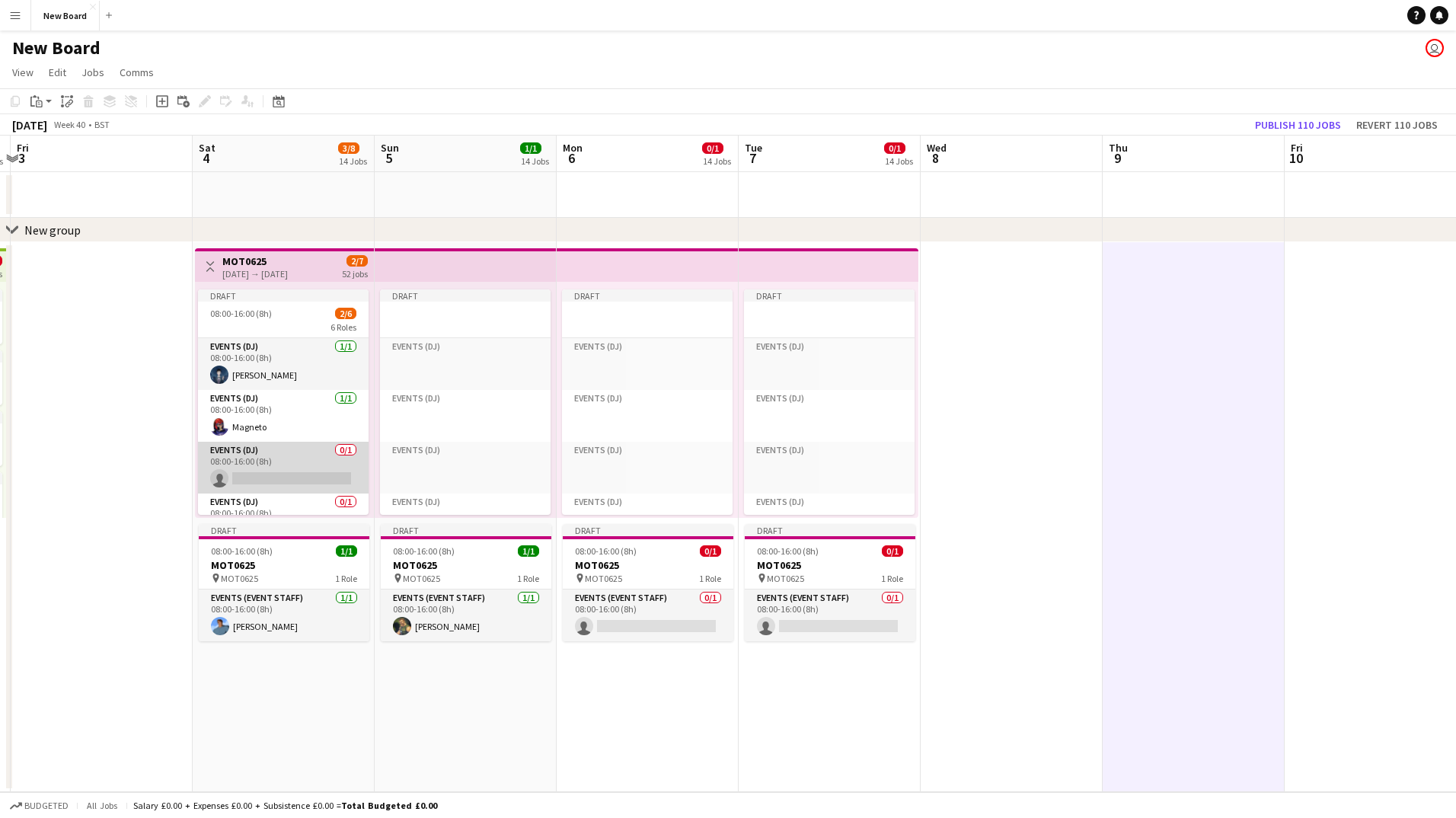
click at [268, 456] on app-card-role "Events (DJ) 0/1 08:00-16:00 (8h) single-neutral-actions" at bounding box center [283, 467] width 170 height 52
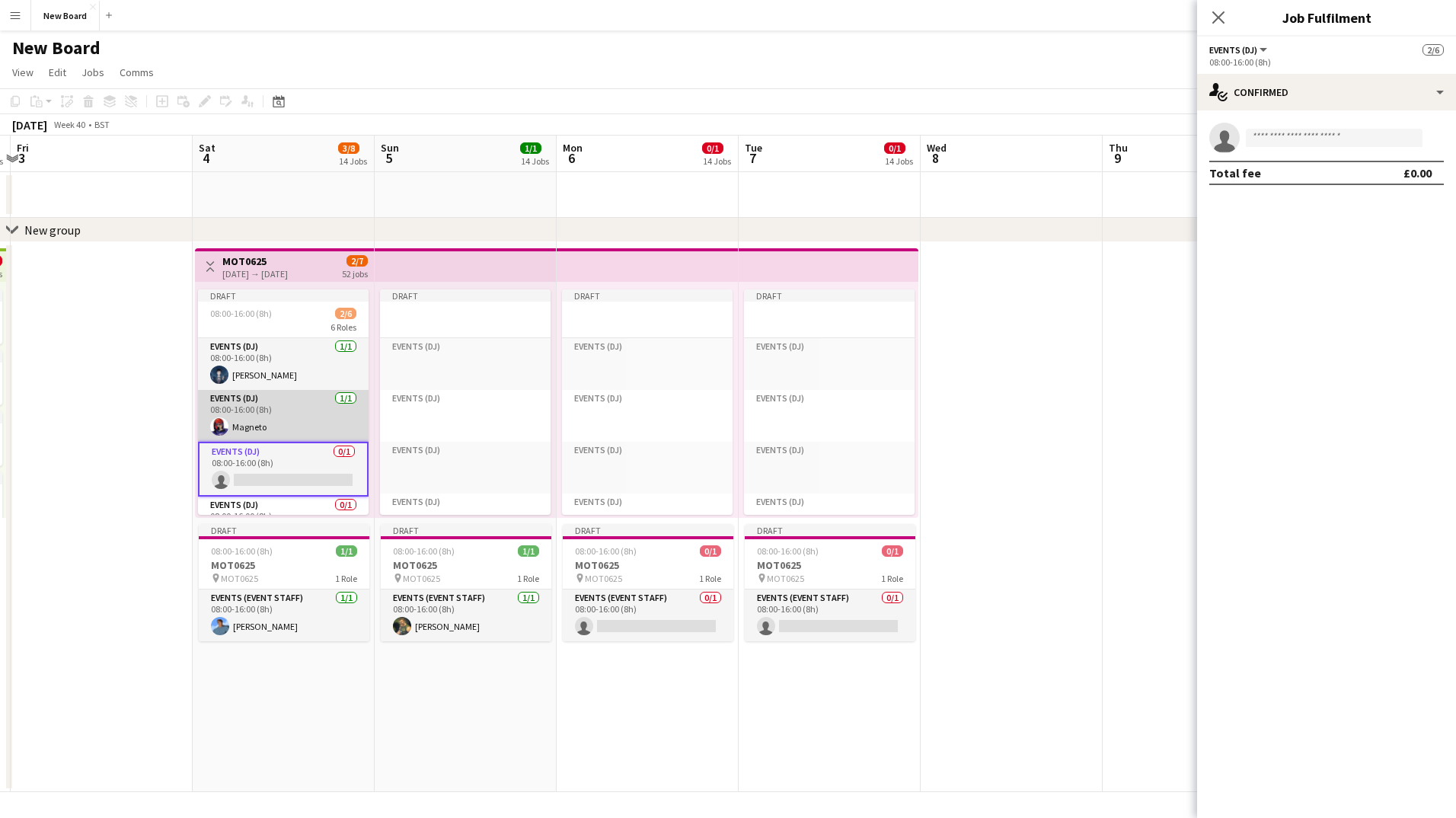
click at [336, 400] on app-card-role "Events (DJ) [DATE] 08:00-16:00 (8h) Magneto" at bounding box center [283, 416] width 170 height 52
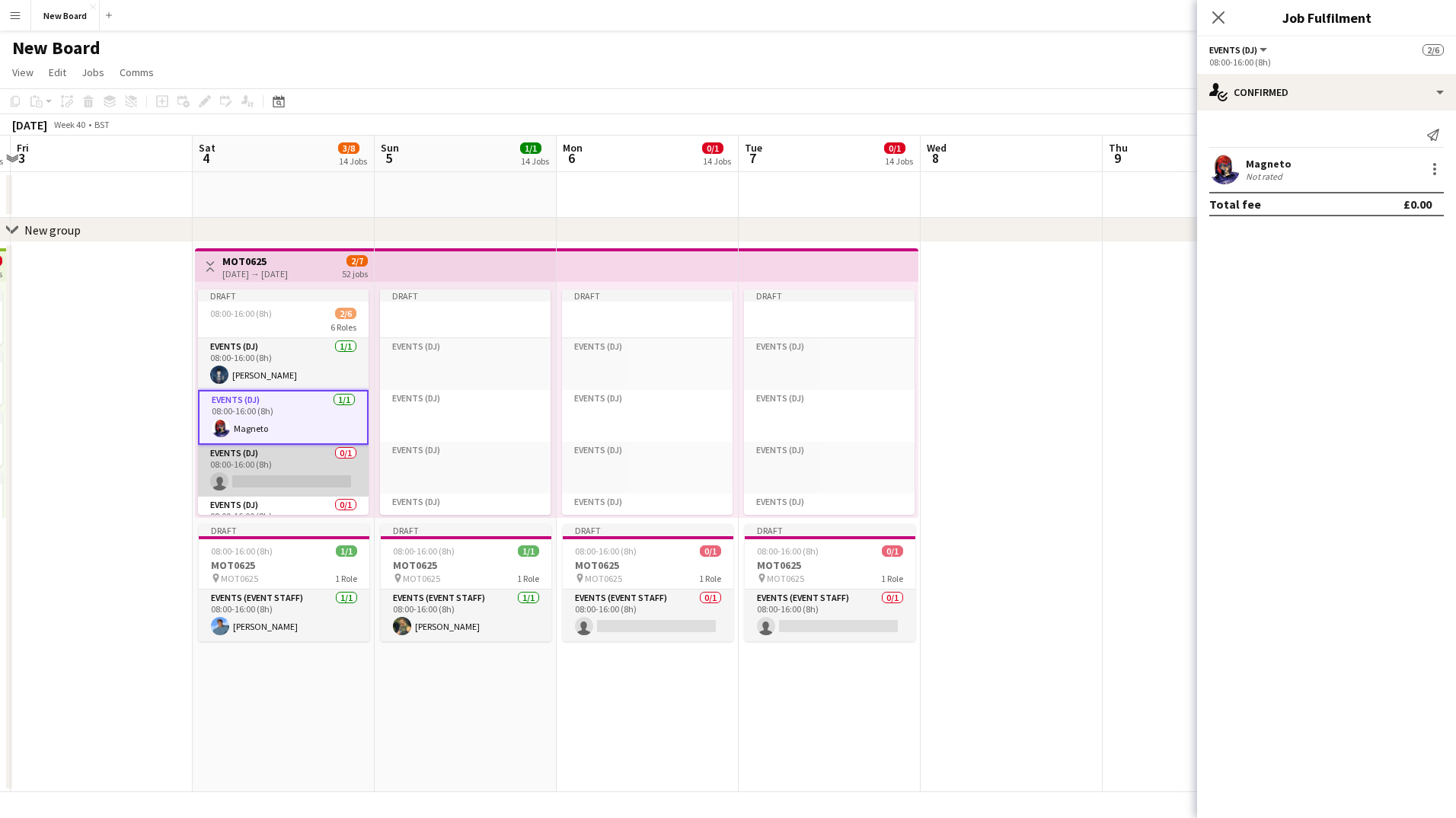
click at [280, 463] on app-card-role "Events (DJ) 0/1 08:00-16:00 (8h) single-neutral-actions" at bounding box center [283, 470] width 170 height 52
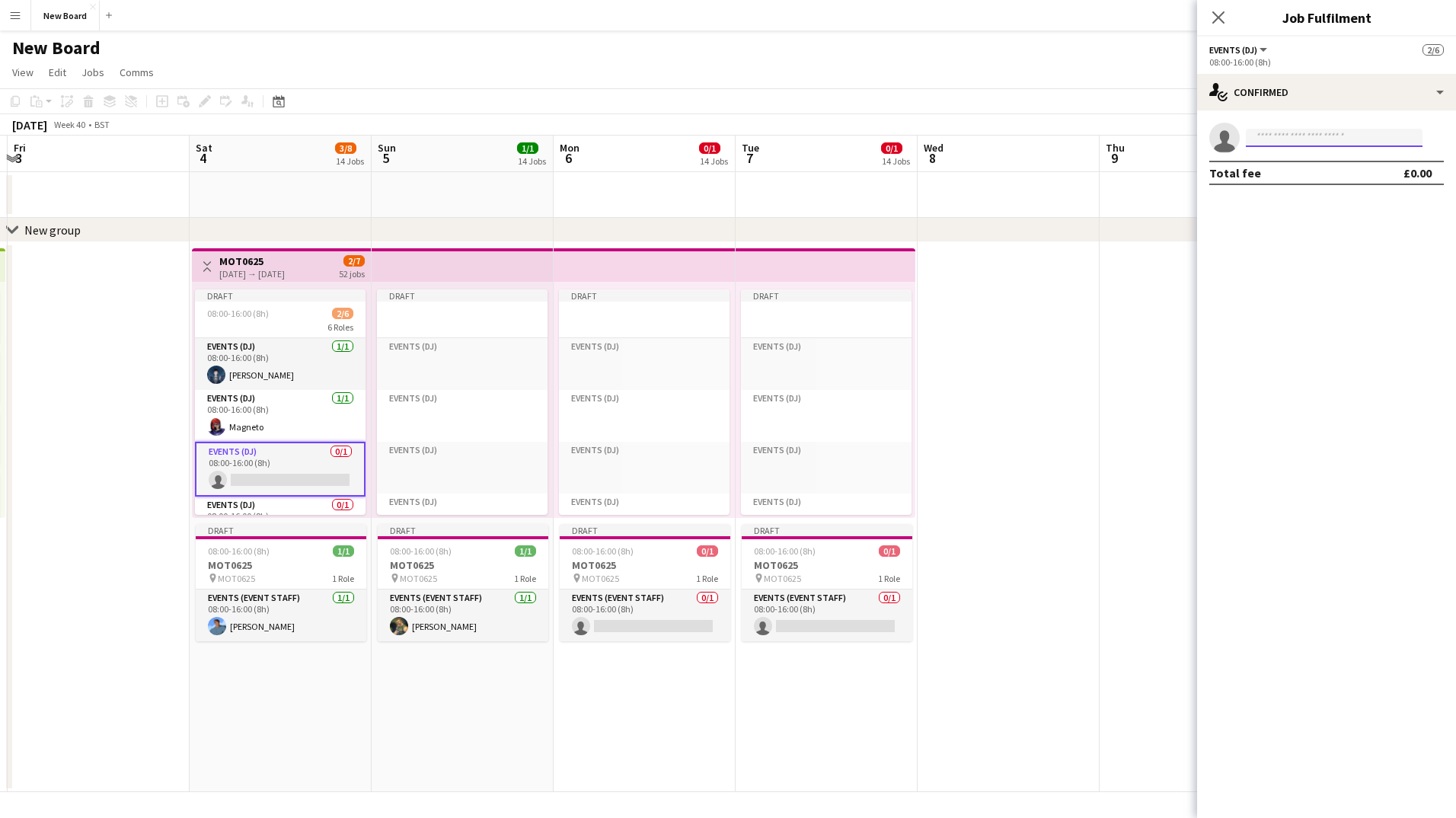
click at [1341, 129] on input at bounding box center [1334, 138] width 177 height 19
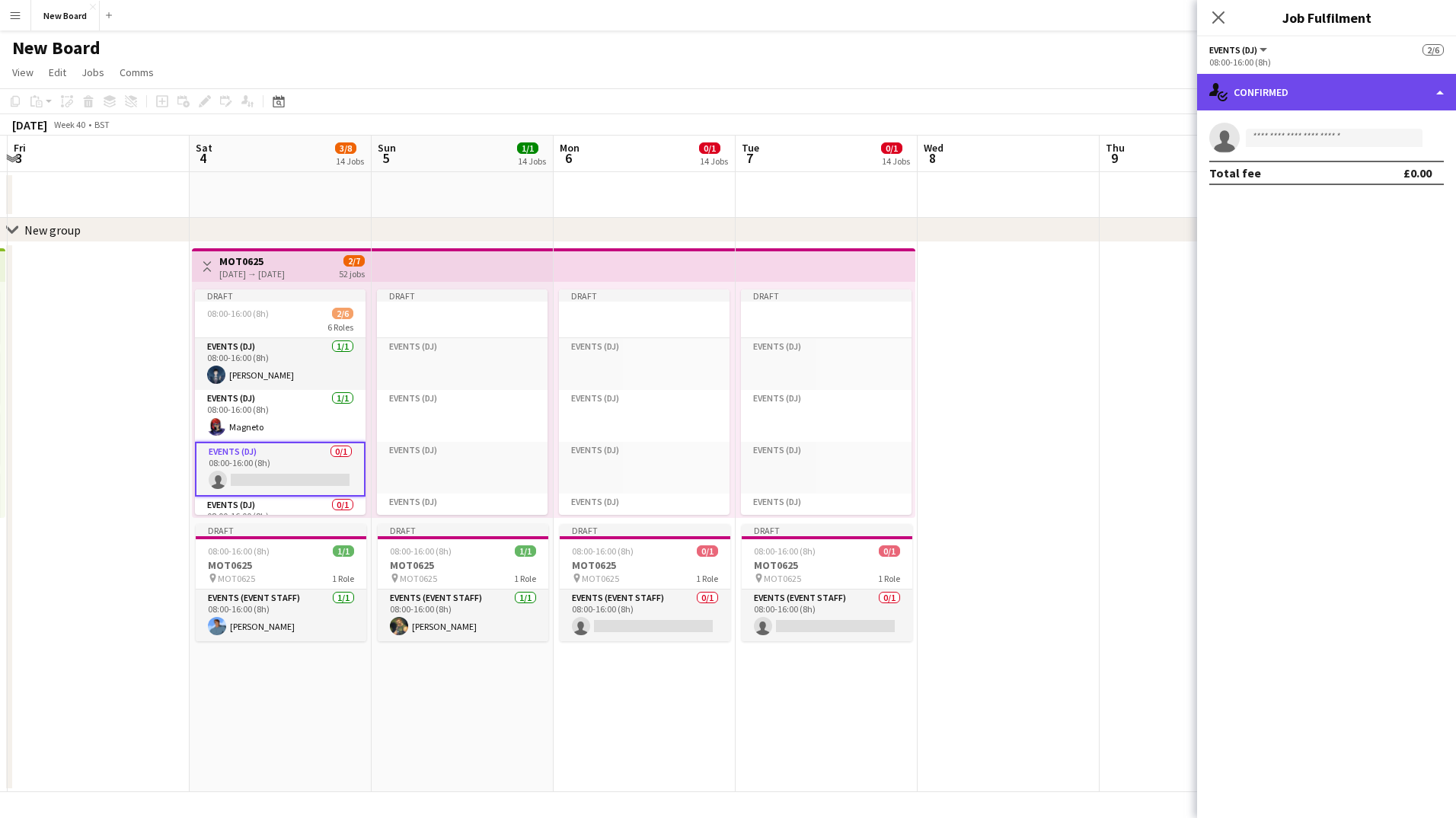
click at [1310, 95] on div "single-neutral-actions-check-2 Confirmed" at bounding box center [1327, 91] width 259 height 36
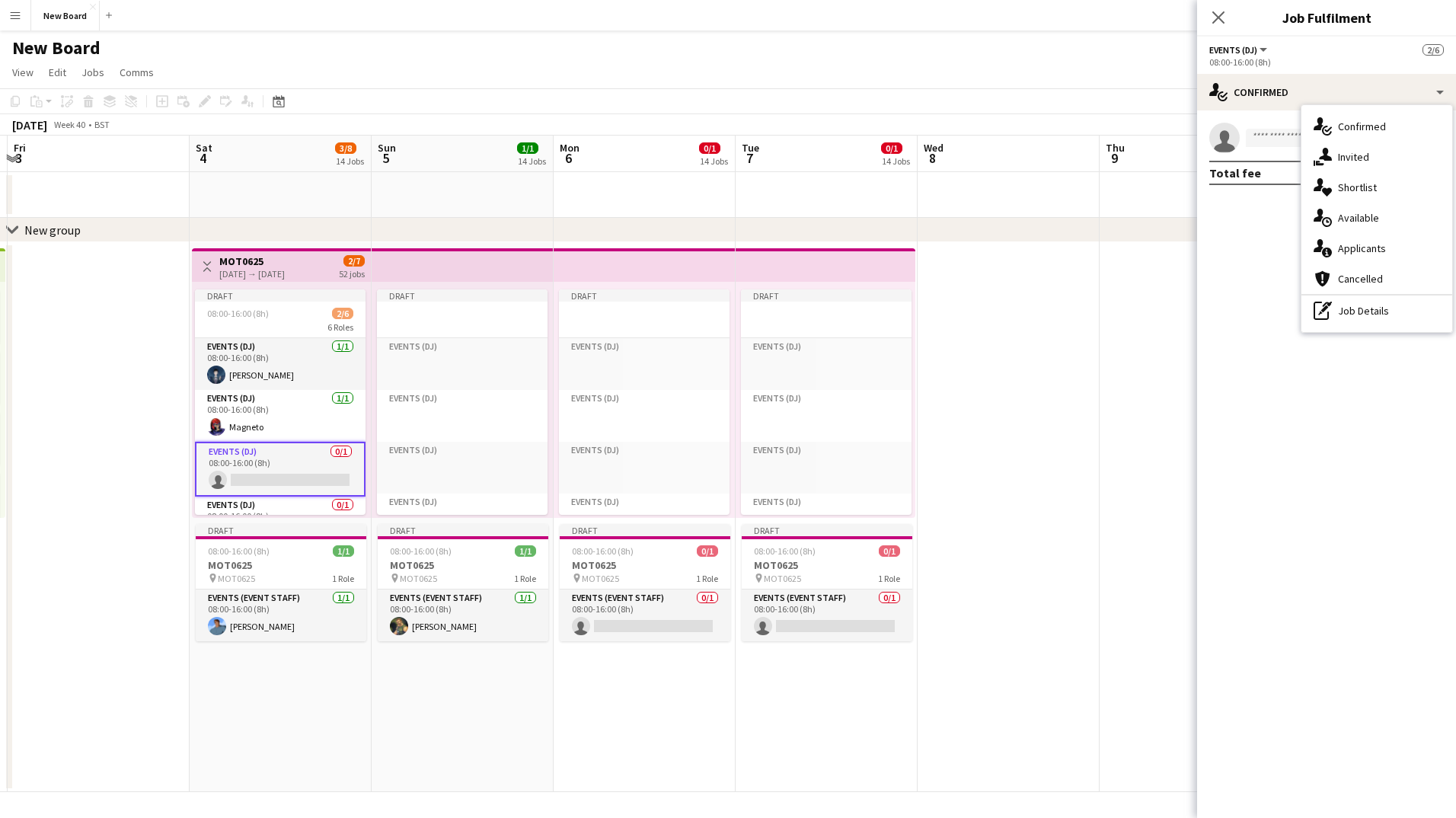
click at [1320, 144] on div "single-neutral-actions-share-1 Invited" at bounding box center [1377, 156] width 151 height 30
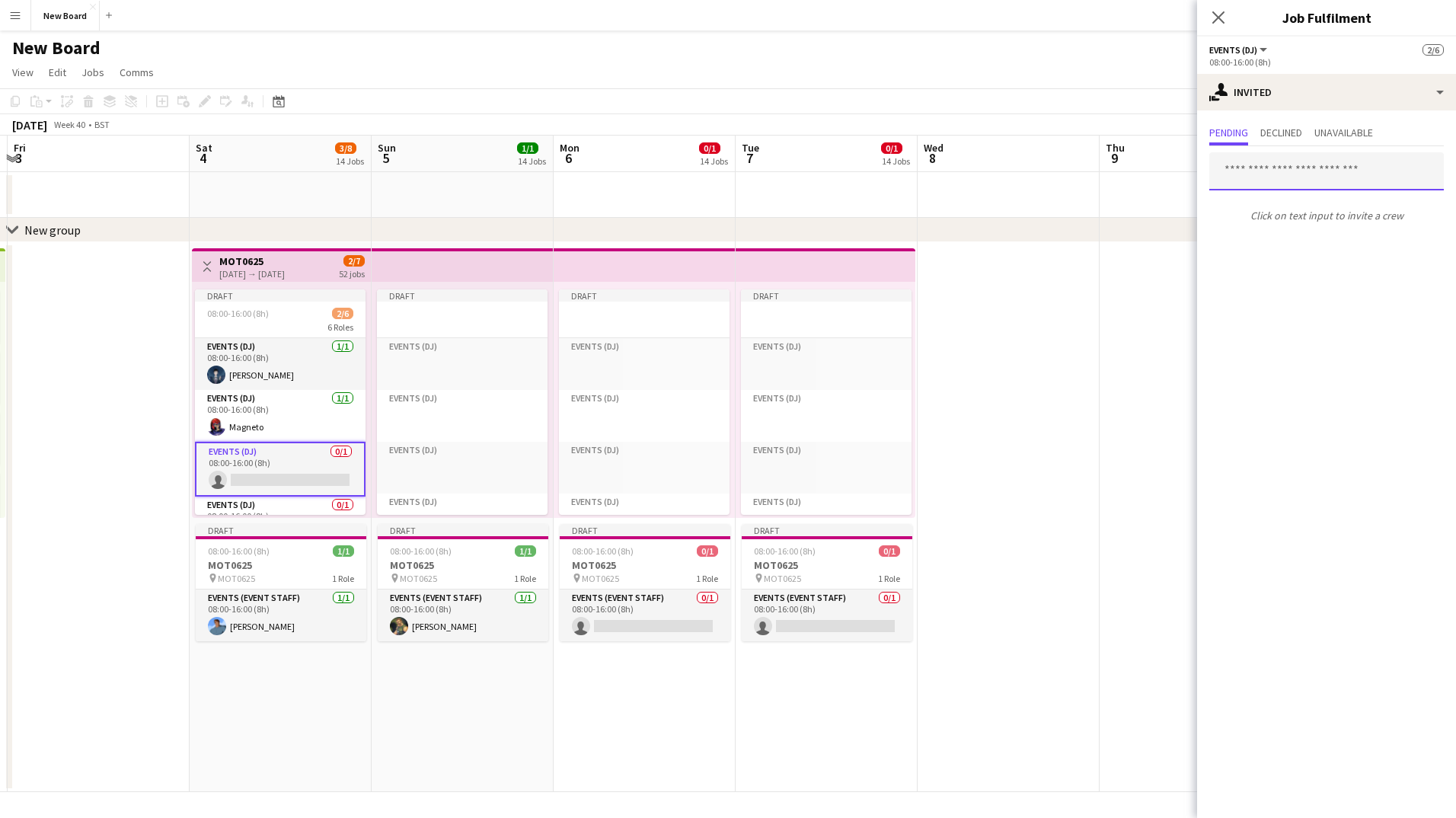
click at [1296, 175] on input "text" at bounding box center [1327, 171] width 235 height 38
type input "*"
click at [1277, 383] on mat-expansion-panel "user-plus Invited Pending Declined Unavailable * Click on text input to invite …" at bounding box center [1327, 465] width 259 height 708
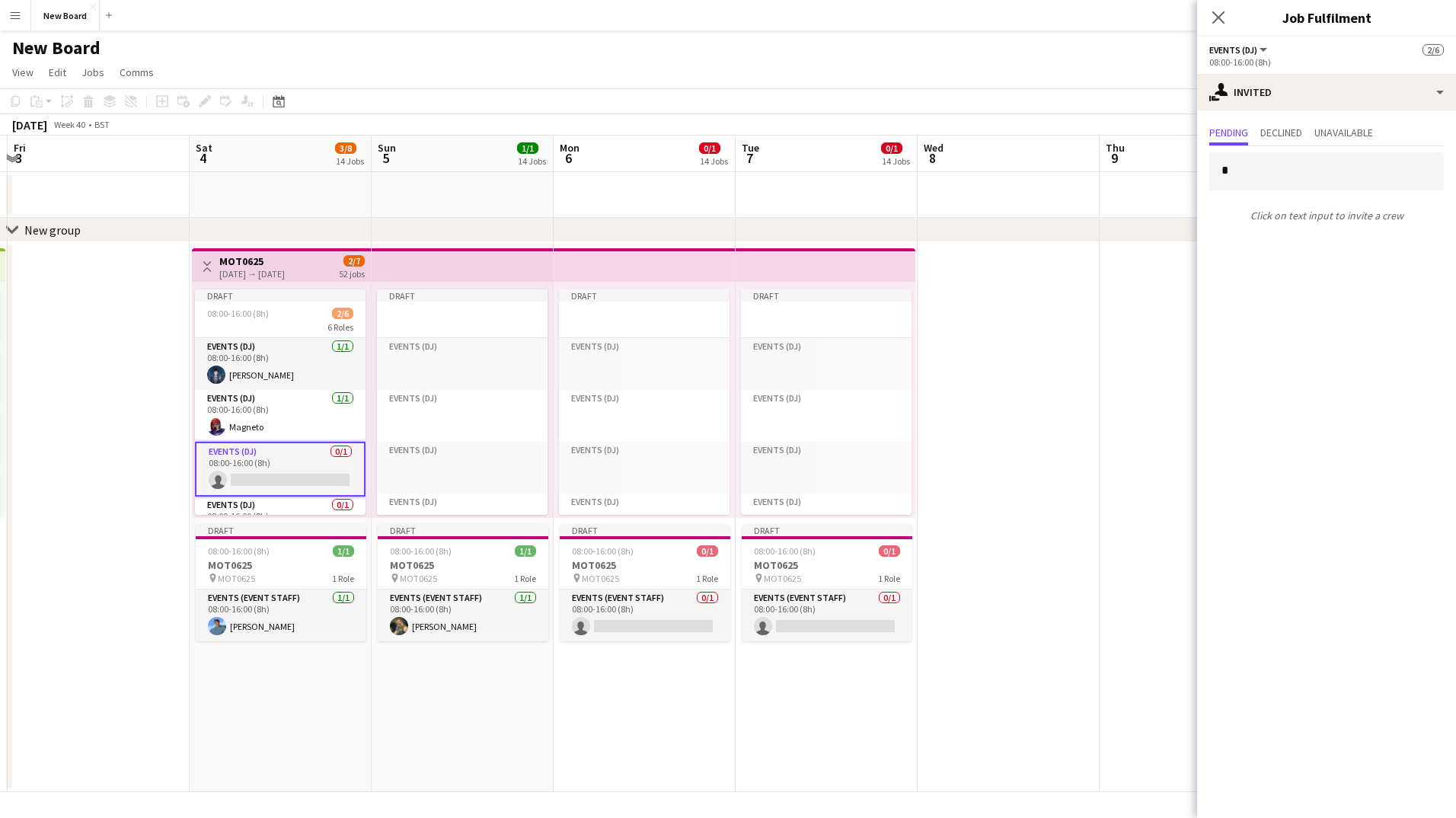
click at [1075, 290] on app-date-cell at bounding box center [1008, 517] width 182 height 550
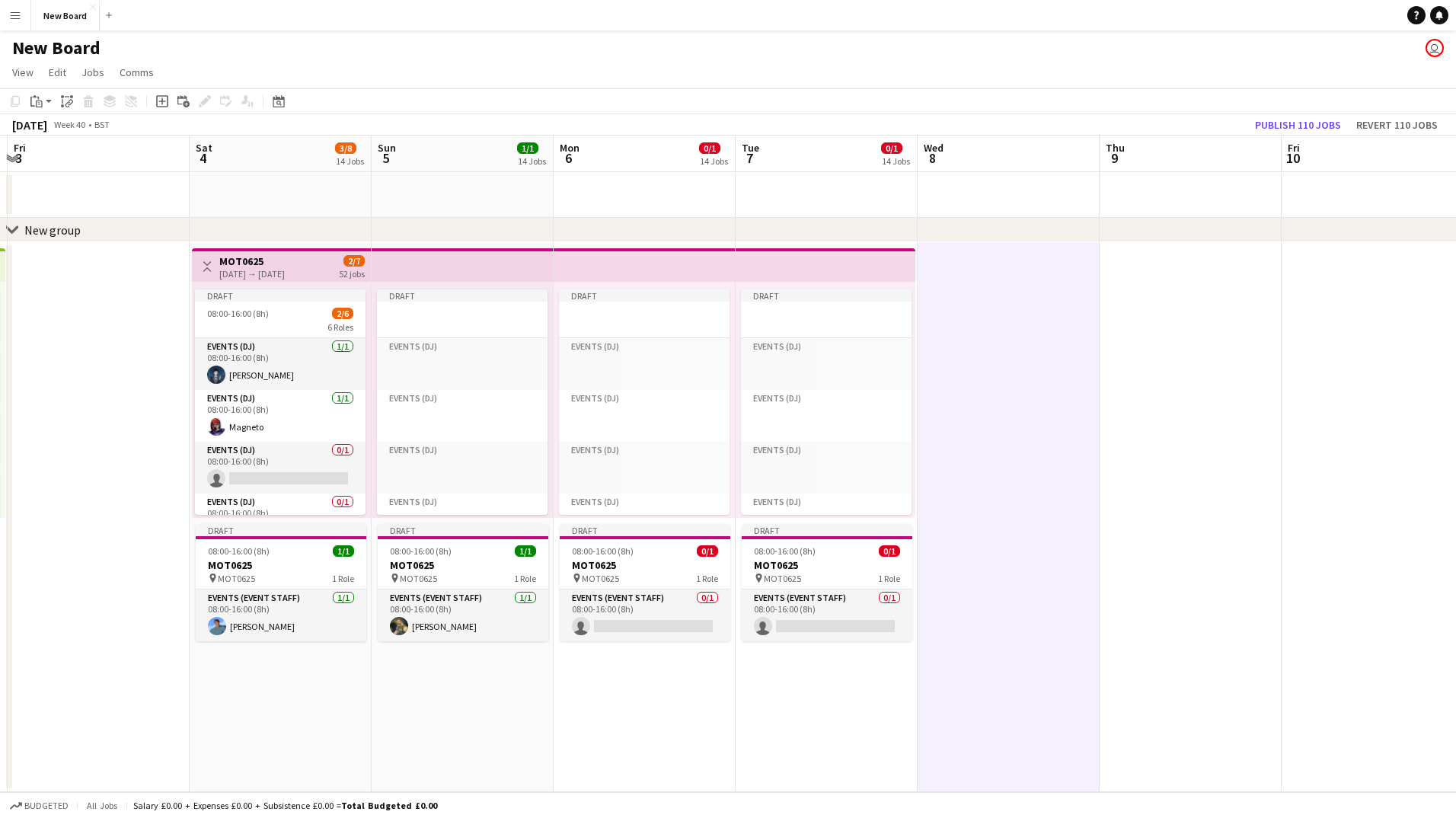
scroll to position [0, 539]
click at [23, 14] on button "Menu" at bounding box center [15, 15] width 30 height 30
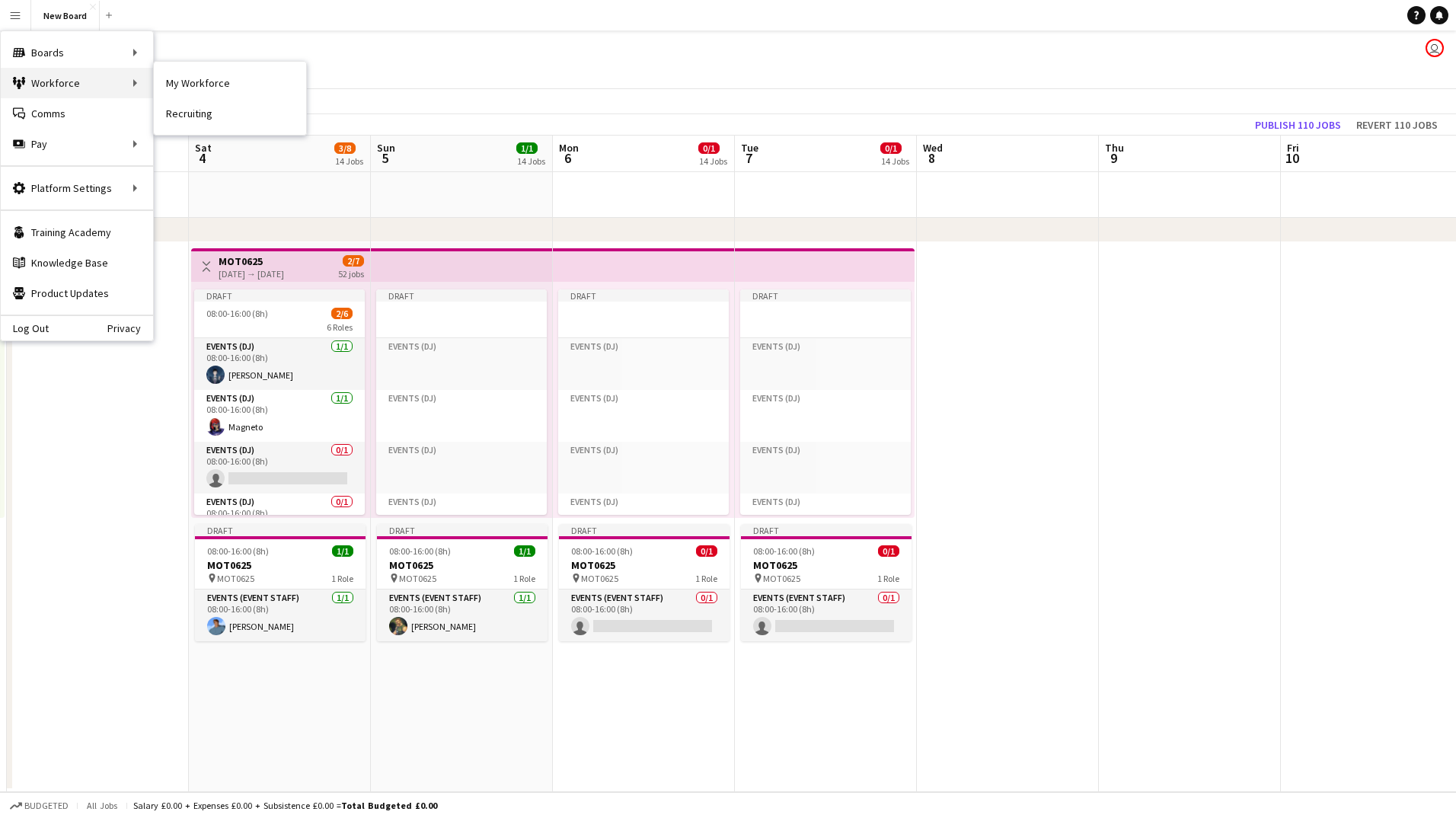
click at [29, 87] on div "Workforce Workforce" at bounding box center [77, 83] width 153 height 30
click at [164, 77] on link "My Workforce" at bounding box center [230, 83] width 153 height 30
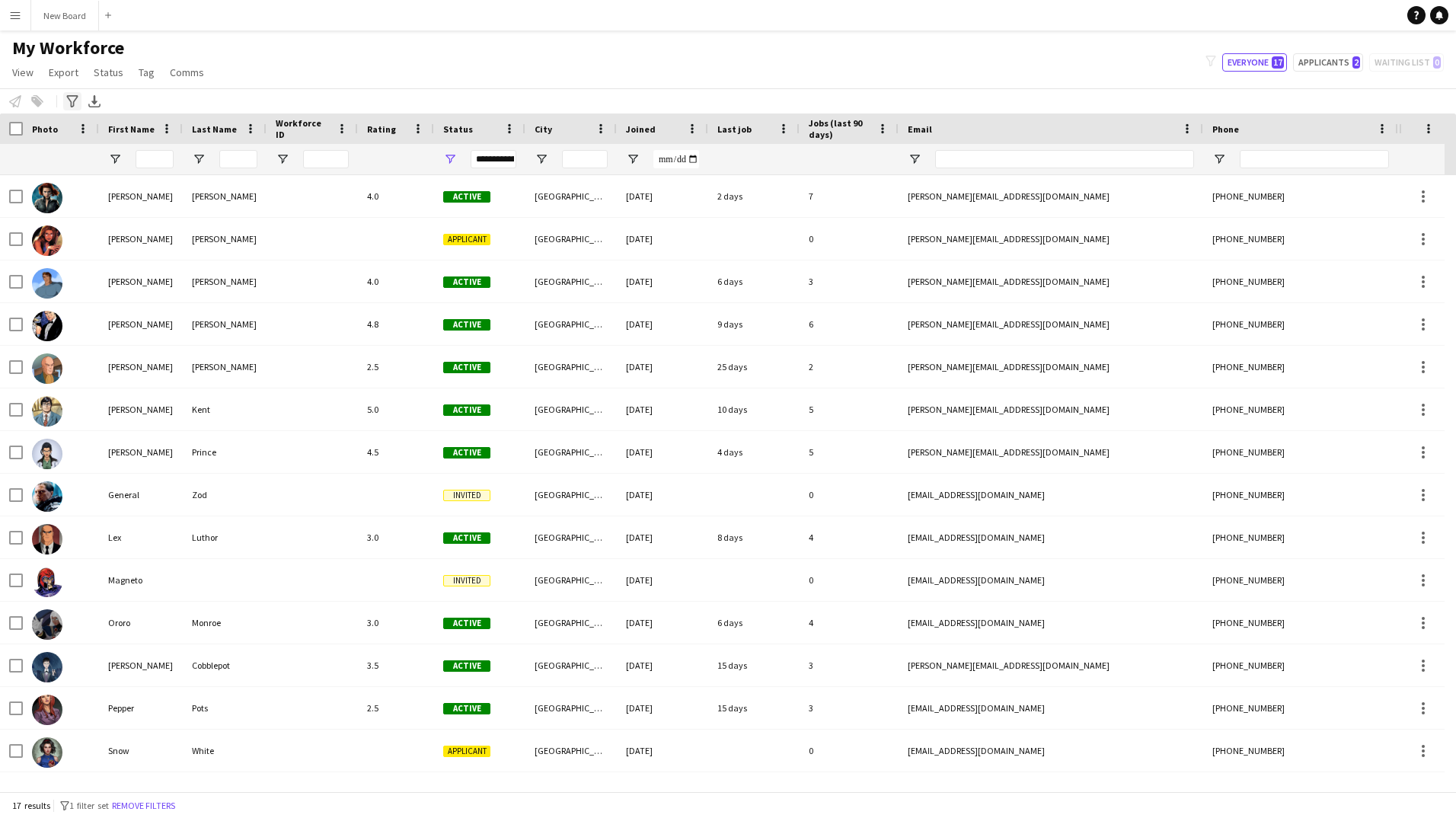
click at [77, 98] on icon "Advanced filters" at bounding box center [73, 101] width 12 height 12
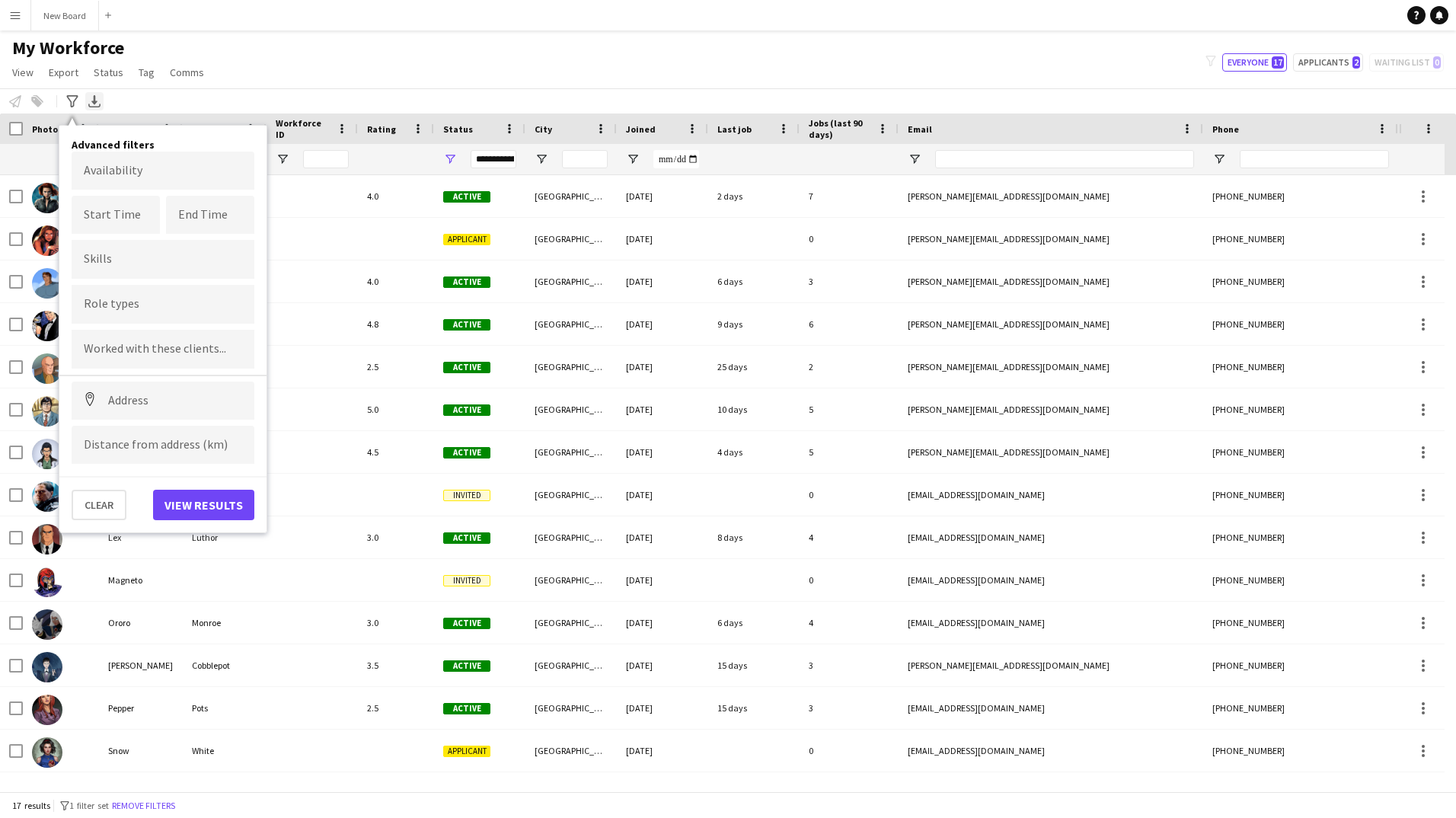
click at [92, 99] on icon "Export XLSX" at bounding box center [94, 101] width 12 height 12
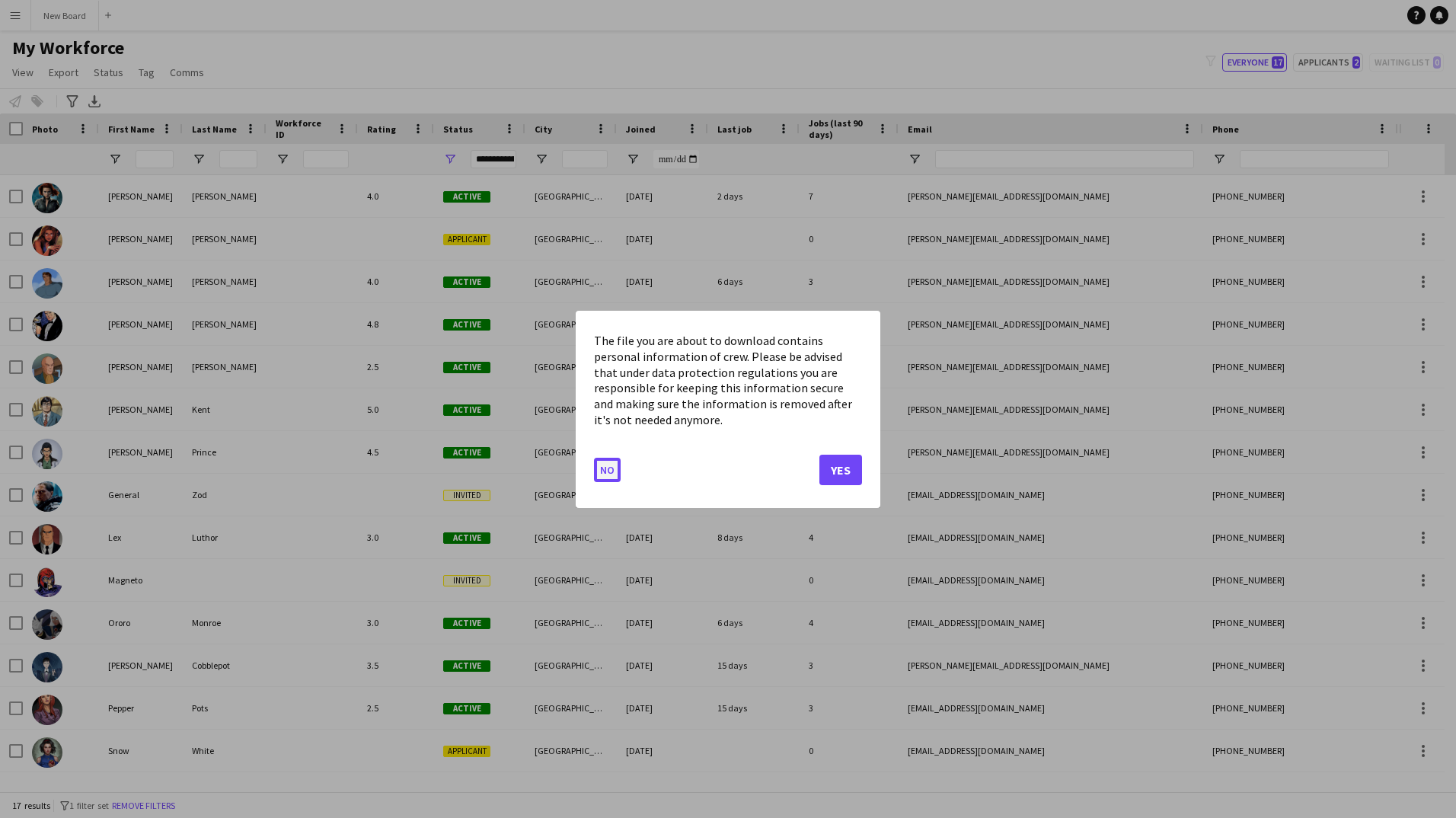
click at [603, 465] on button "No" at bounding box center [607, 469] width 26 height 24
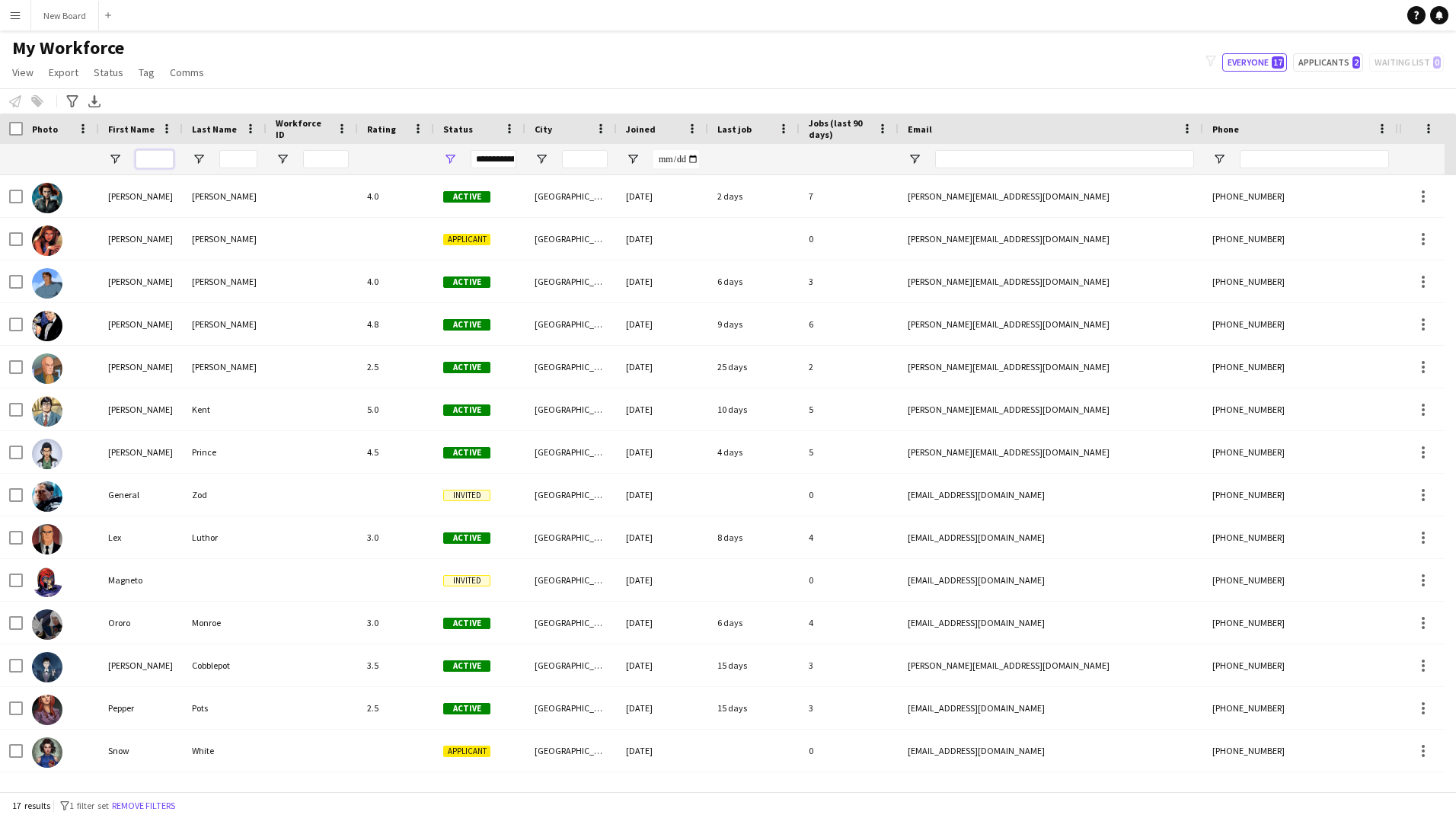
click at [149, 156] on input "First Name Filter Input" at bounding box center [154, 160] width 38 height 19
type input "******"
type input "*********"
type input "**********"
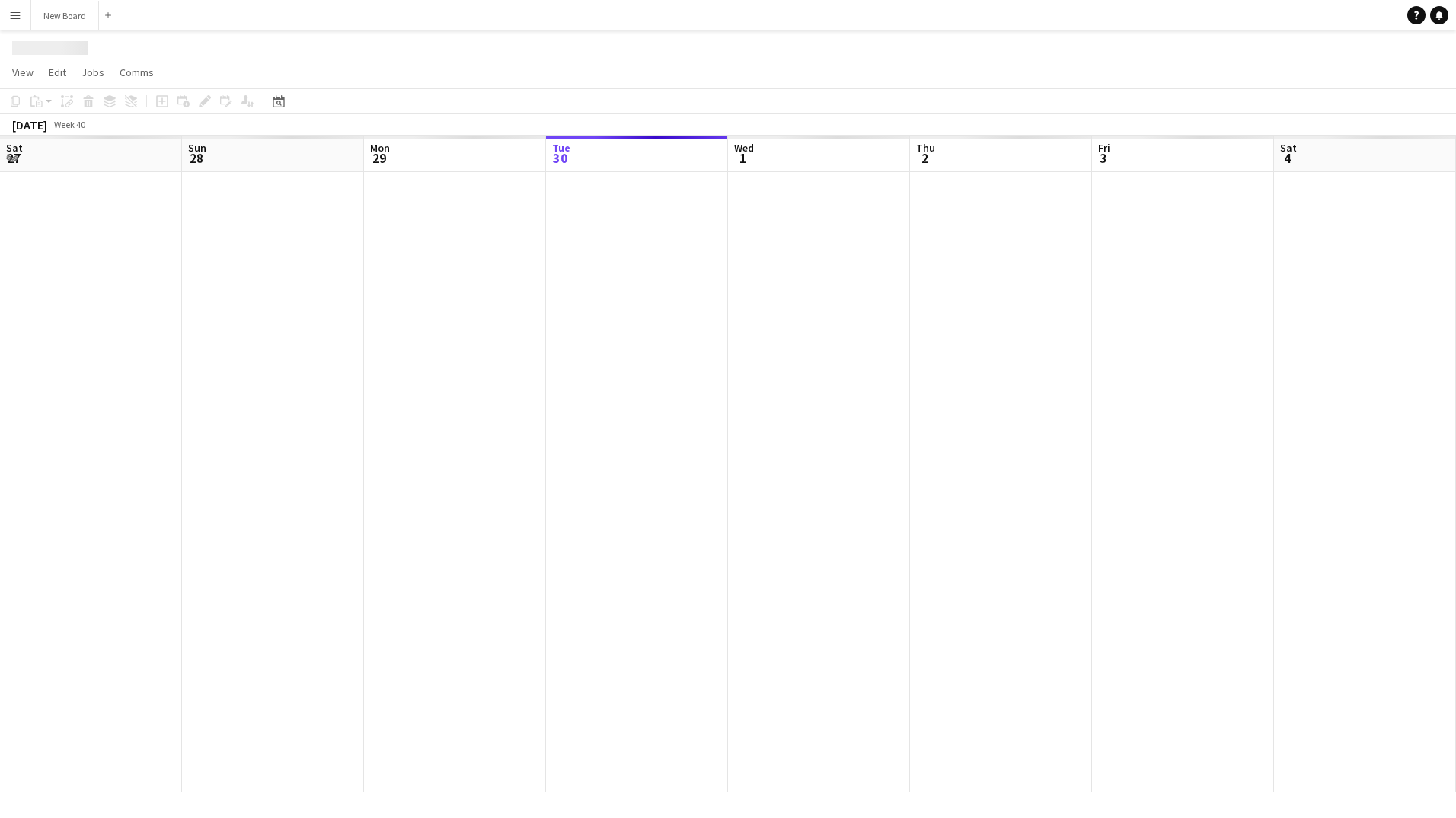
scroll to position [0, 364]
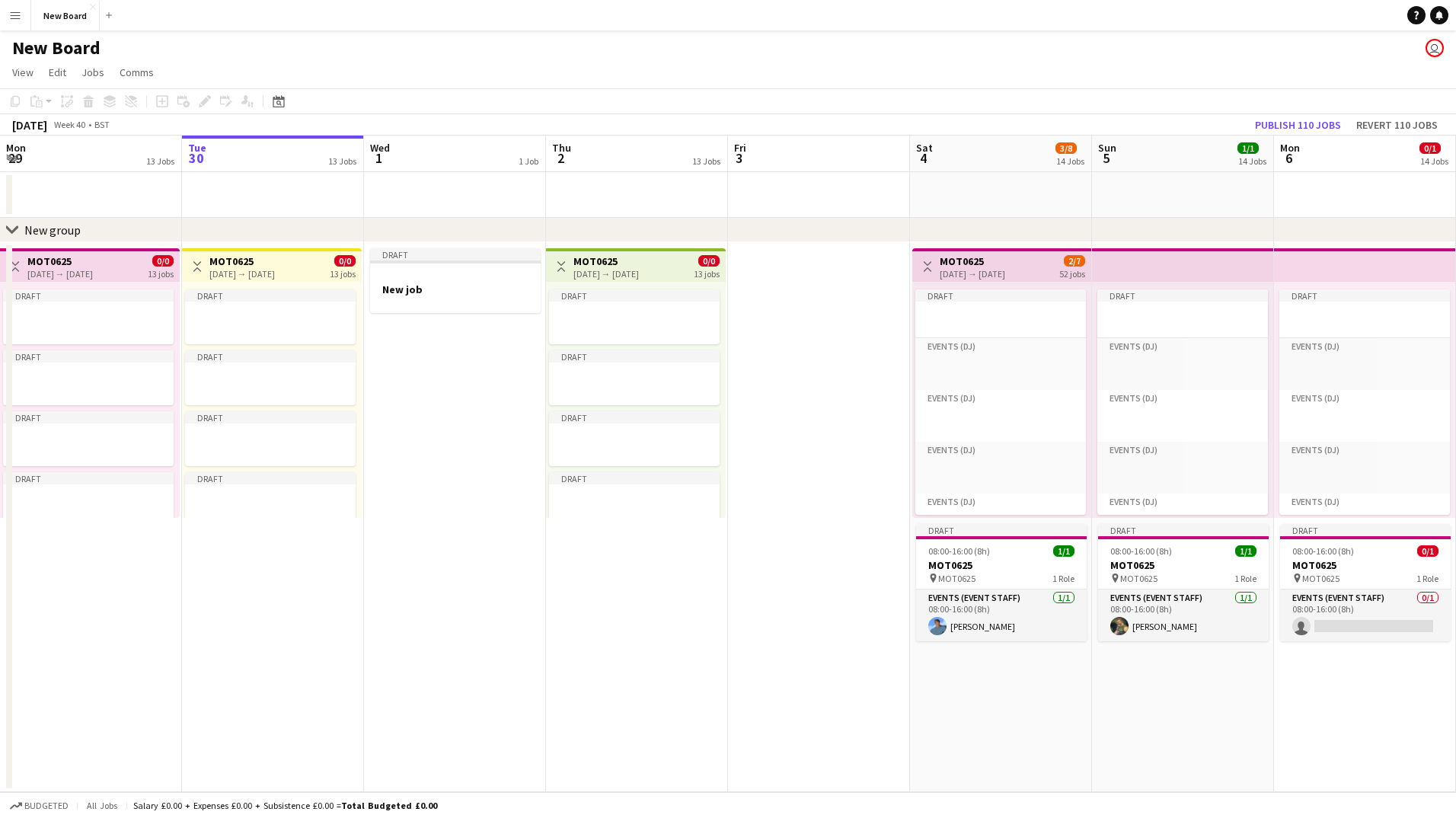
click at [25, 22] on button "Menu" at bounding box center [15, 15] width 30 height 30
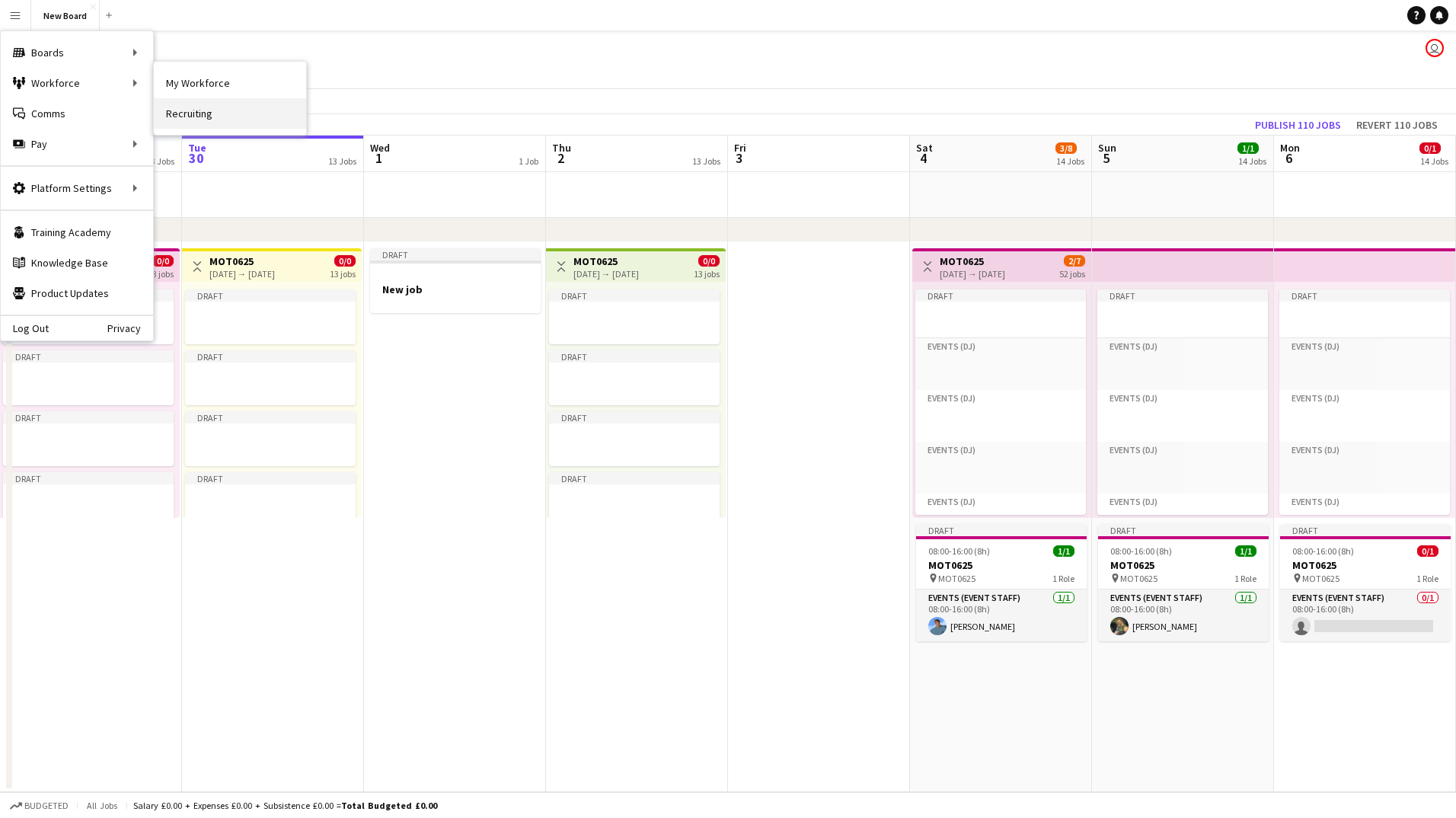
click at [186, 106] on link "Recruiting" at bounding box center [230, 113] width 153 height 30
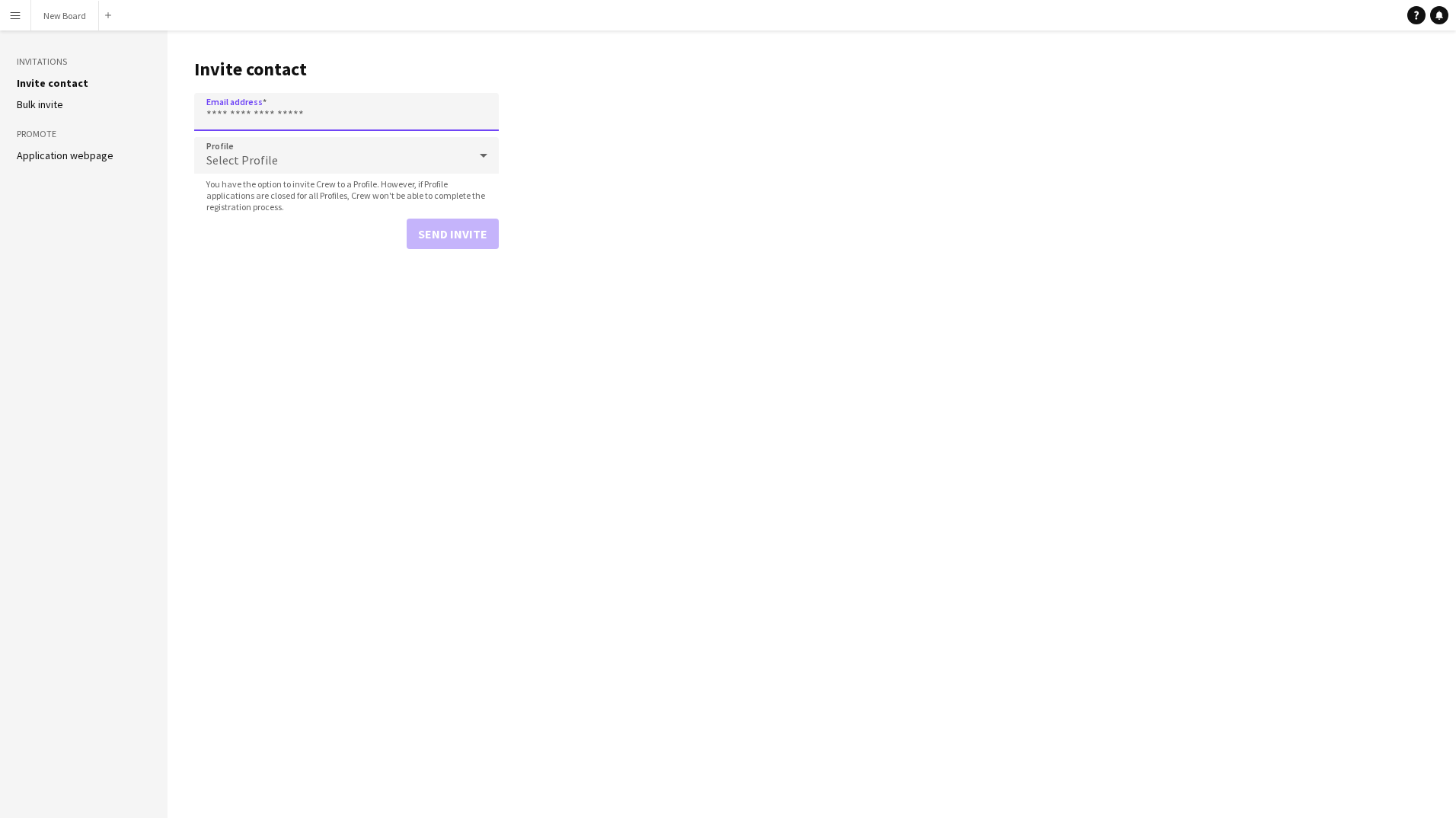
click at [252, 108] on input "Email address" at bounding box center [346, 112] width 304 height 38
type input "**********"
click at [285, 155] on div "Select Profile" at bounding box center [331, 155] width 274 height 36
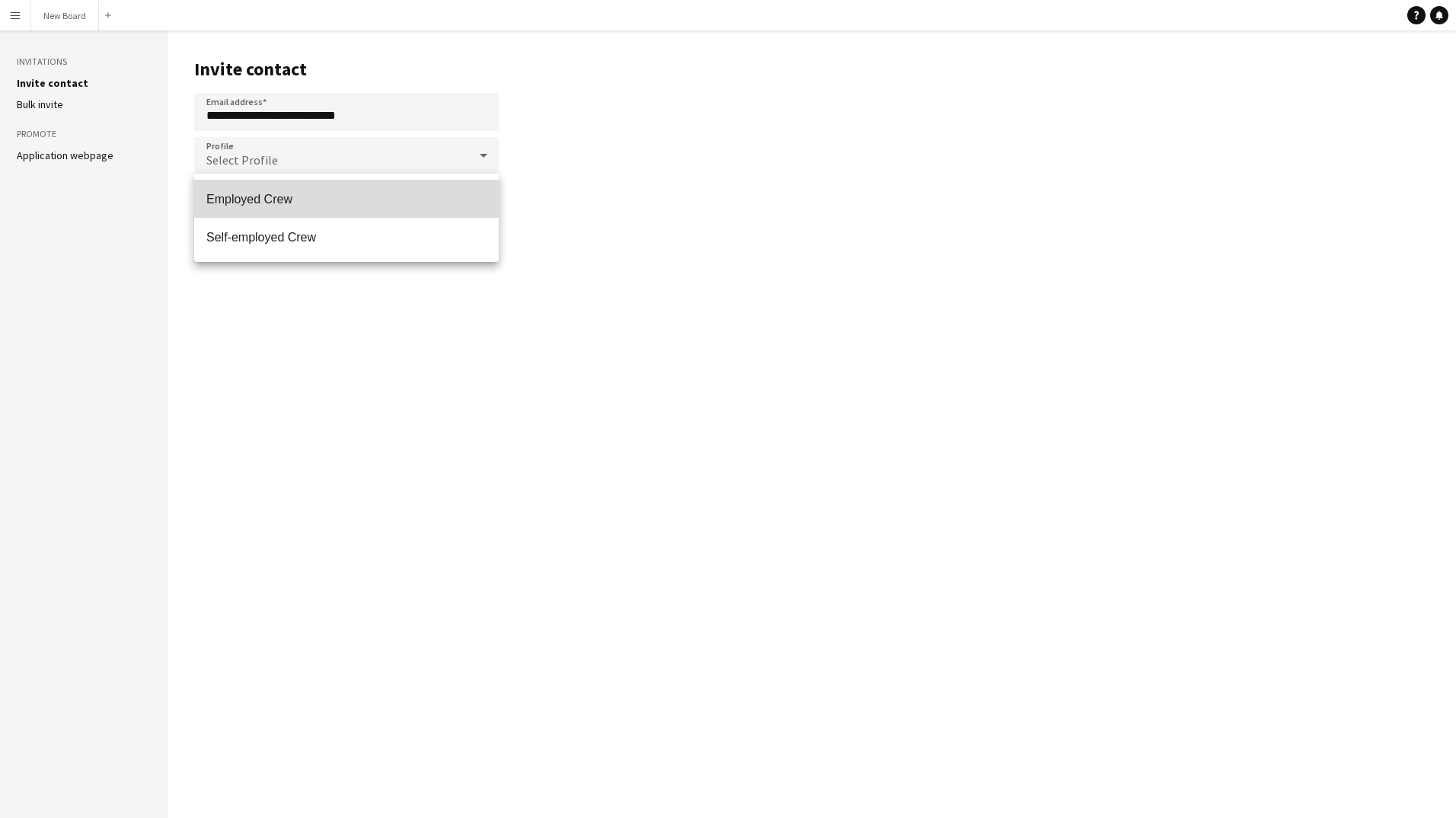
click at [273, 201] on span "Employed Crew" at bounding box center [347, 199] width 280 height 15
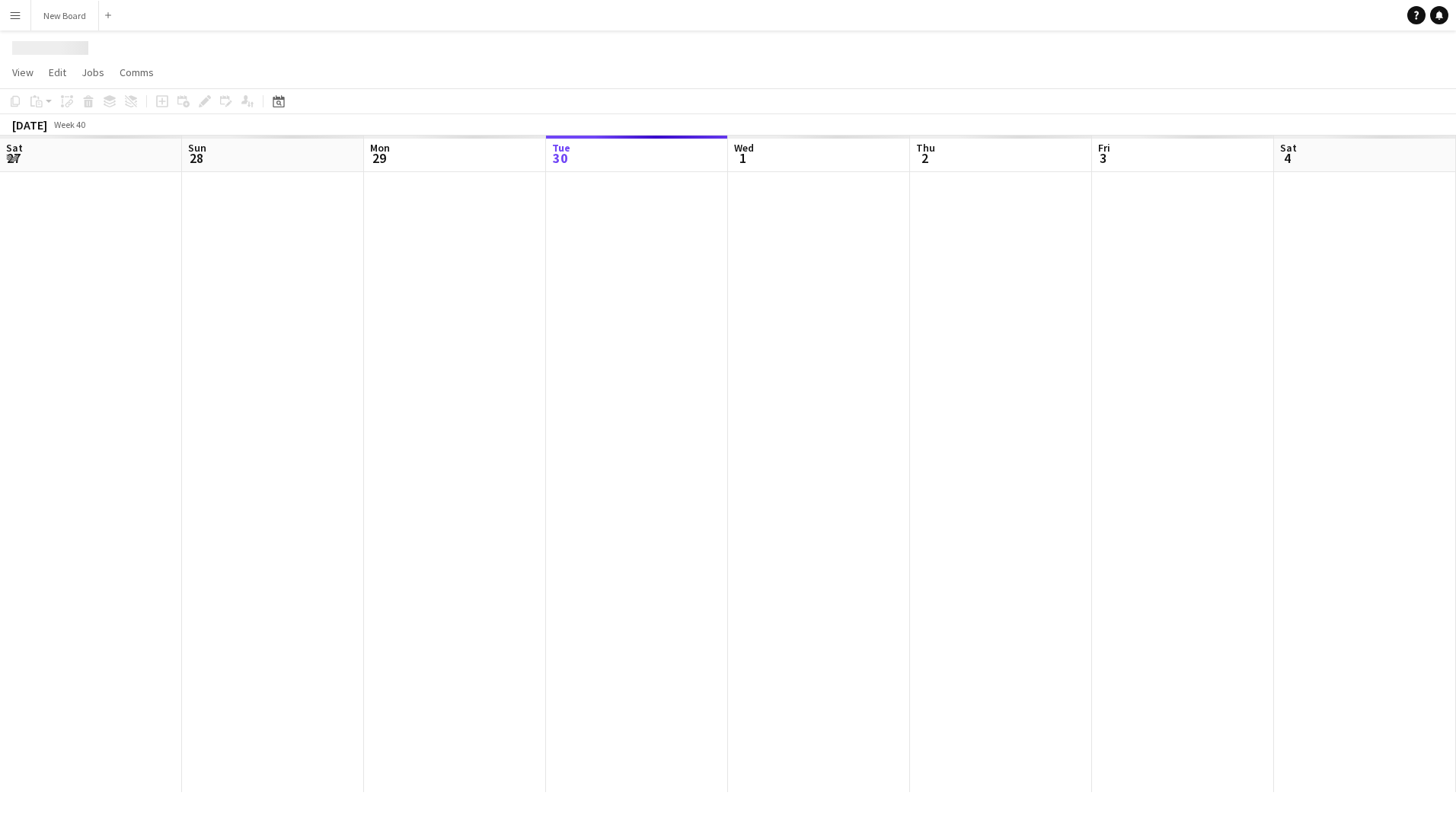
scroll to position [0, 364]
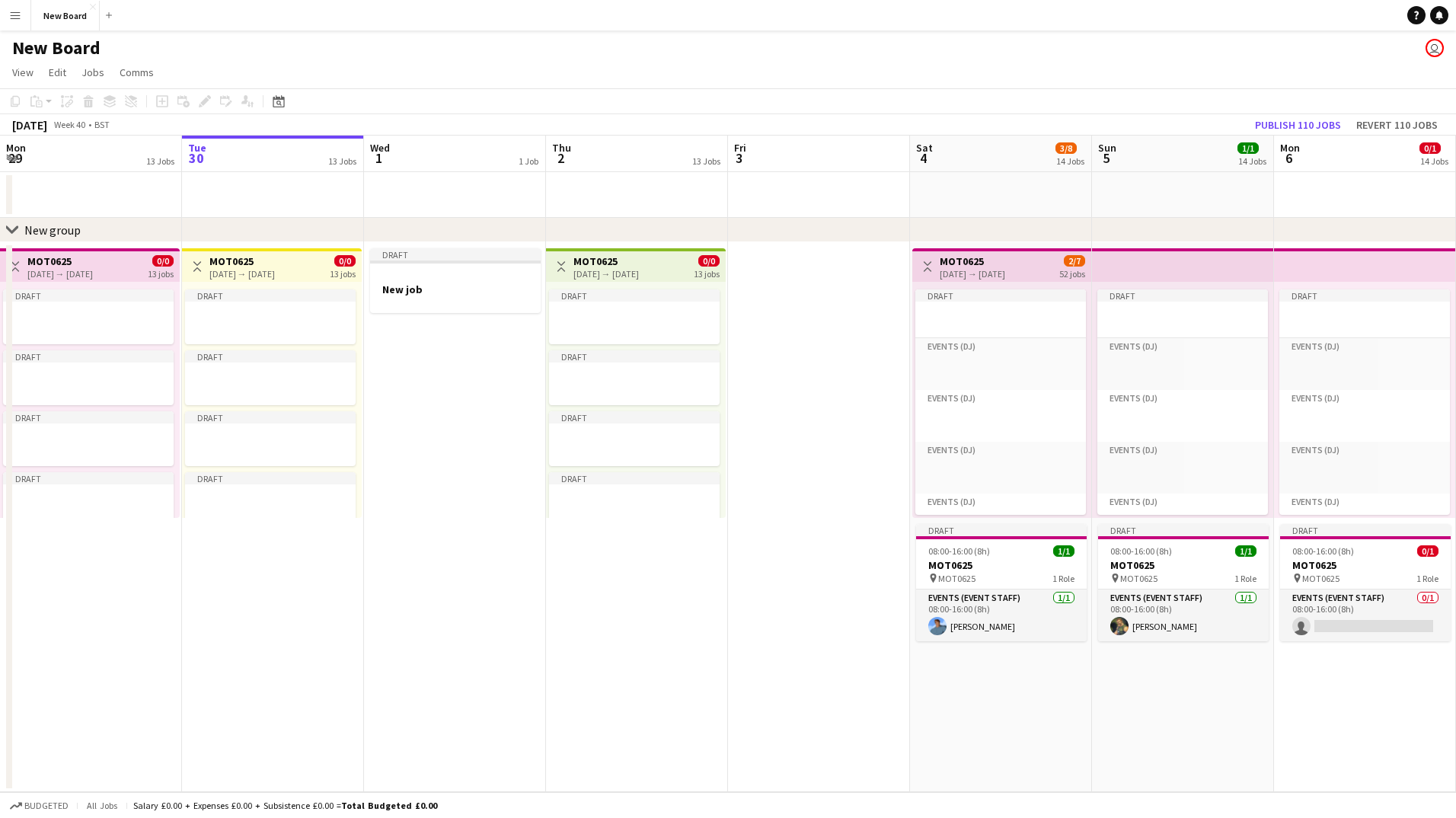
click at [8, 14] on button "Menu" at bounding box center [15, 15] width 30 height 30
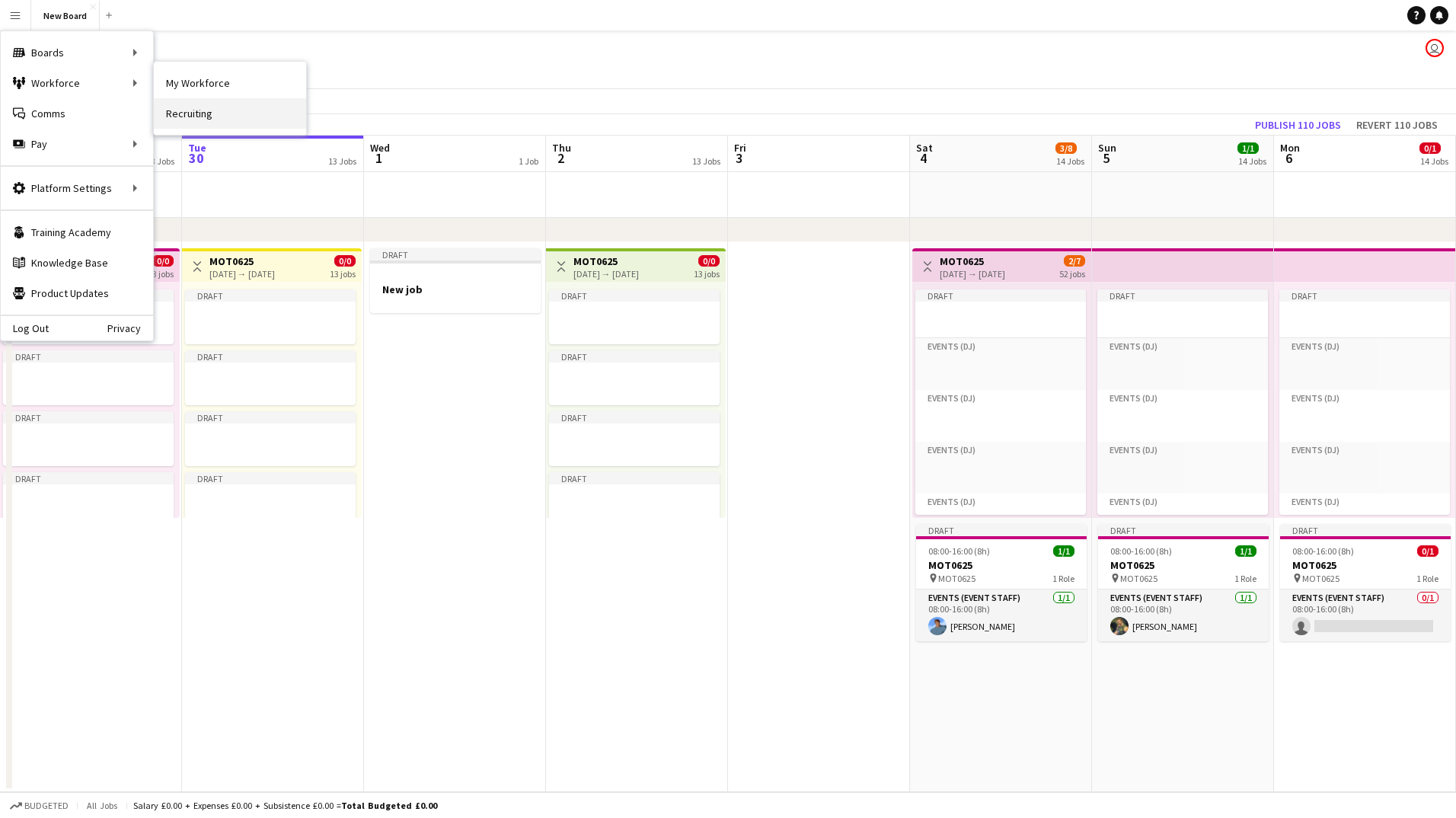
click at [190, 112] on link "Recruiting" at bounding box center [230, 113] width 153 height 30
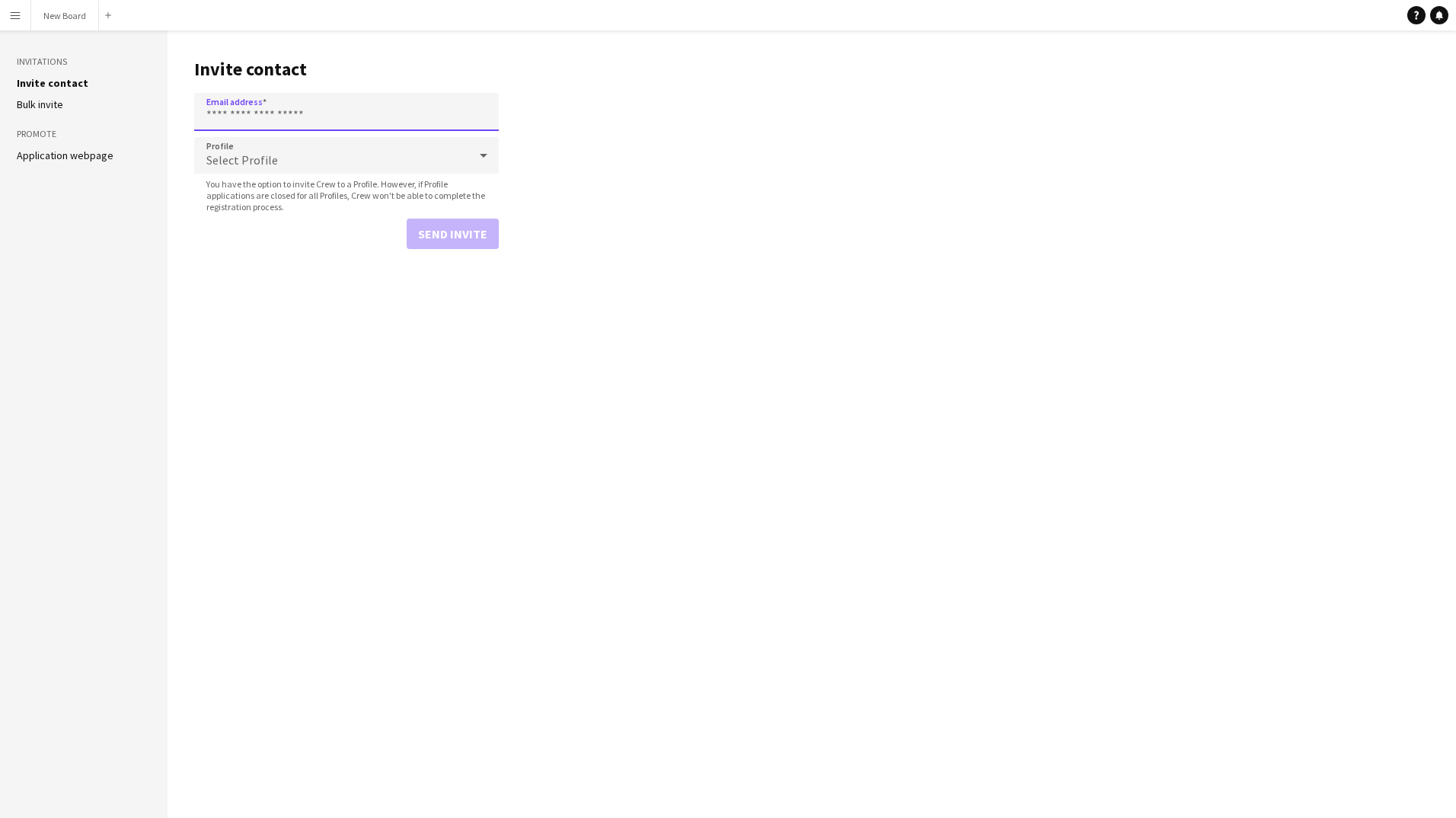
click at [289, 115] on input "Email address" at bounding box center [346, 112] width 304 height 38
type input "**********"
click at [301, 159] on div "Select Profile" at bounding box center [331, 155] width 274 height 36
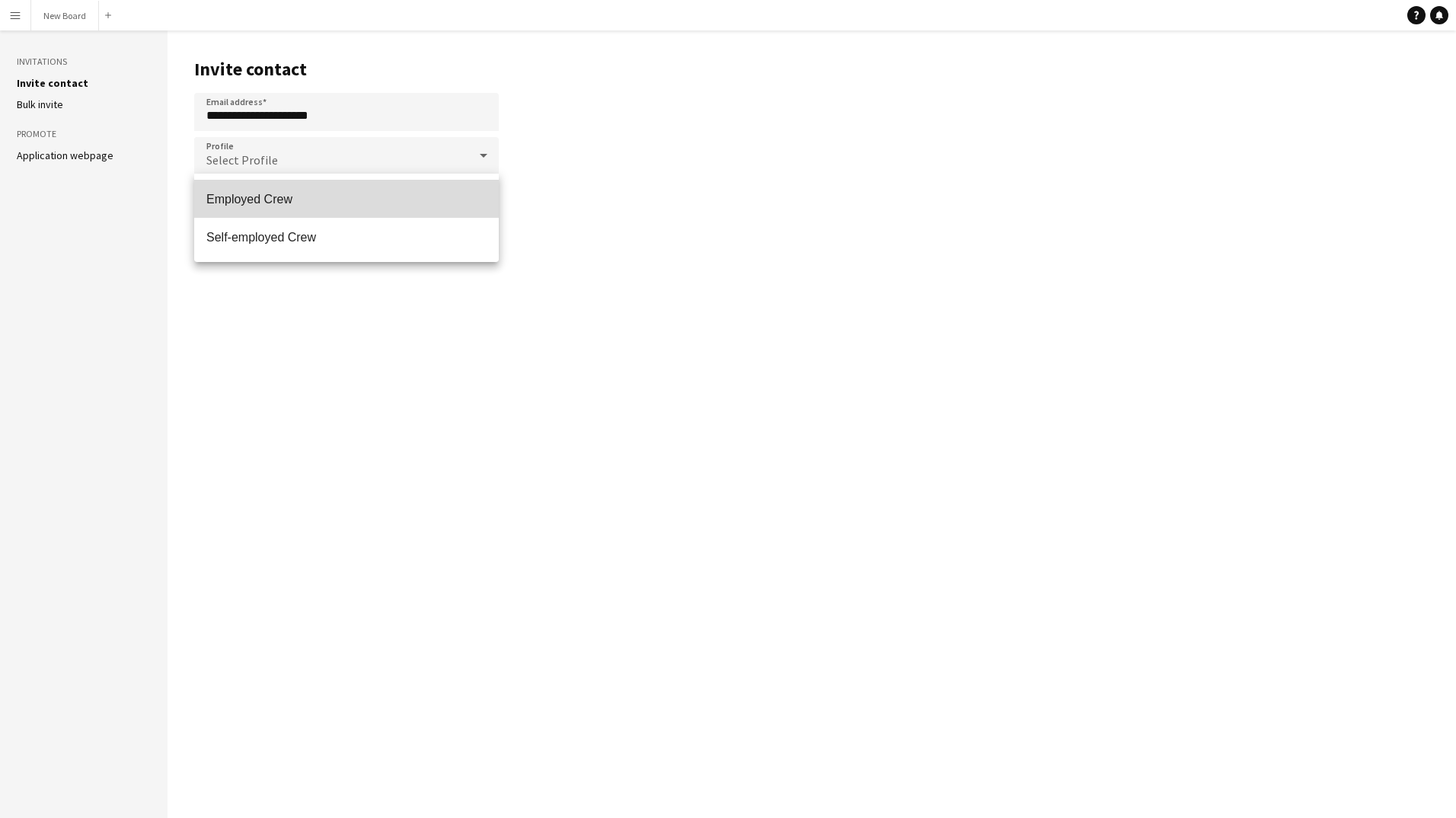
click at [298, 202] on span "Employed Crew" at bounding box center [347, 199] width 280 height 15
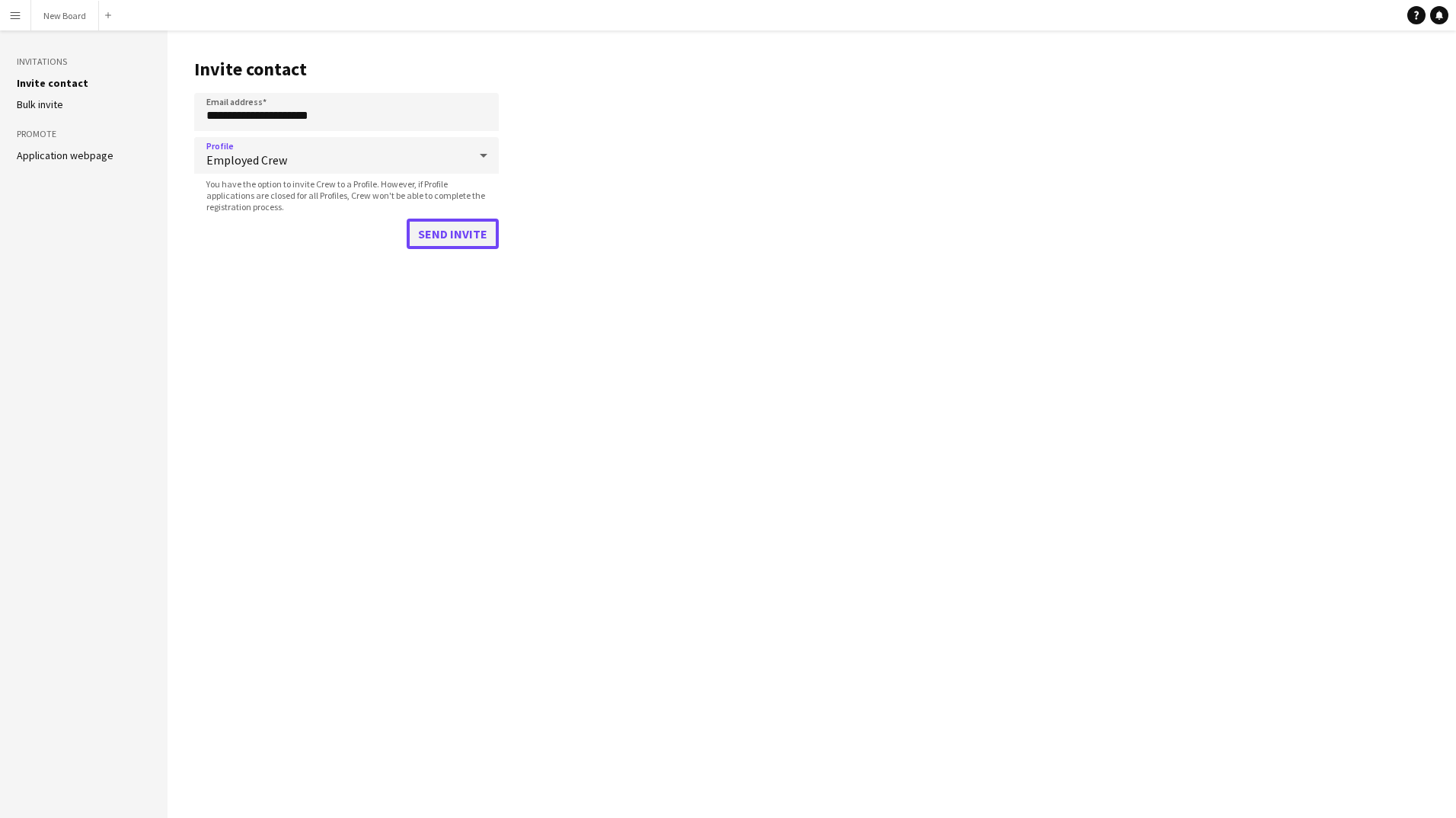
click at [445, 240] on button "Send invite" at bounding box center [452, 233] width 92 height 30
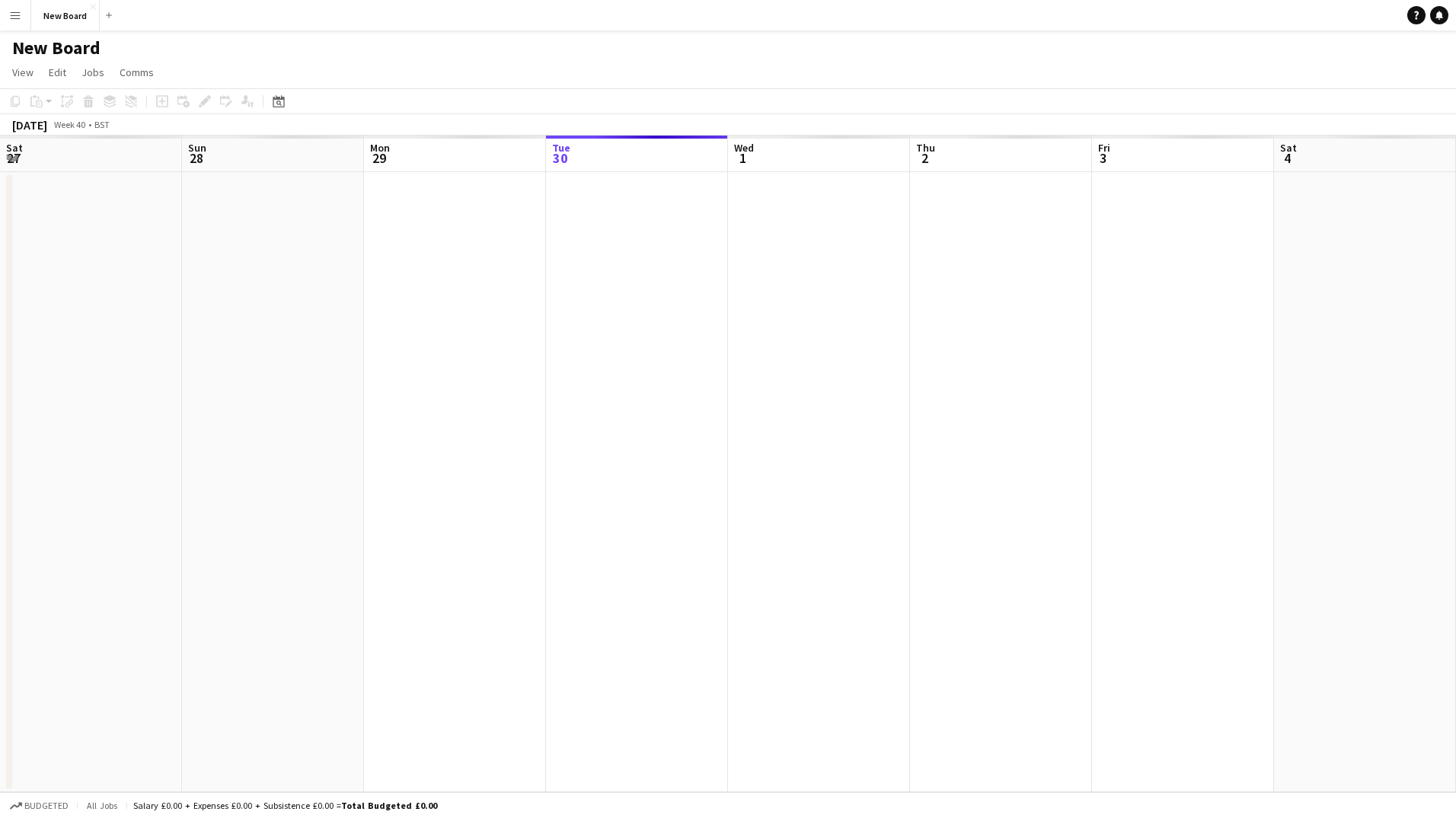
scroll to position [0, 364]
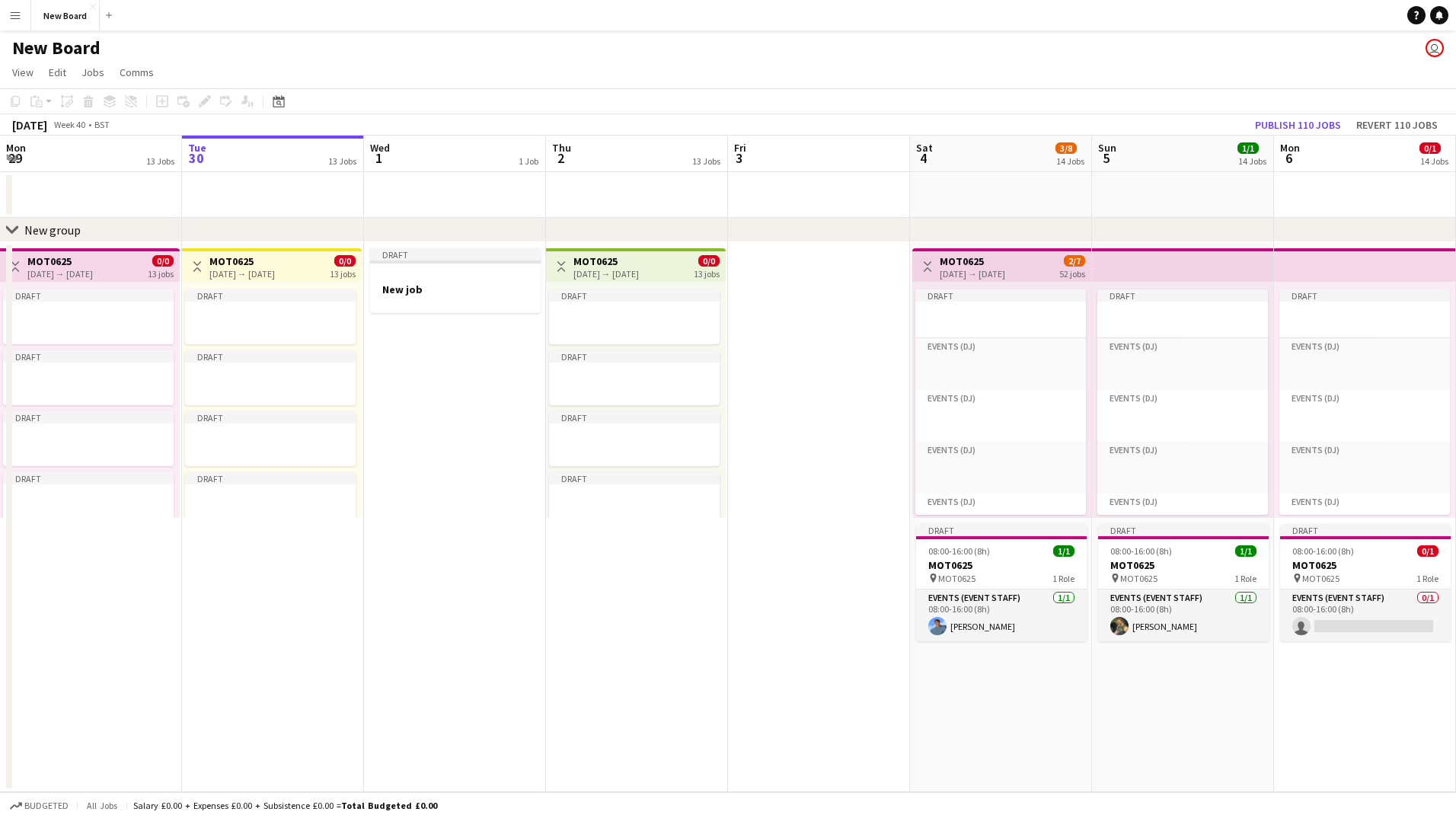
click at [18, 22] on button "Menu" at bounding box center [15, 15] width 30 height 30
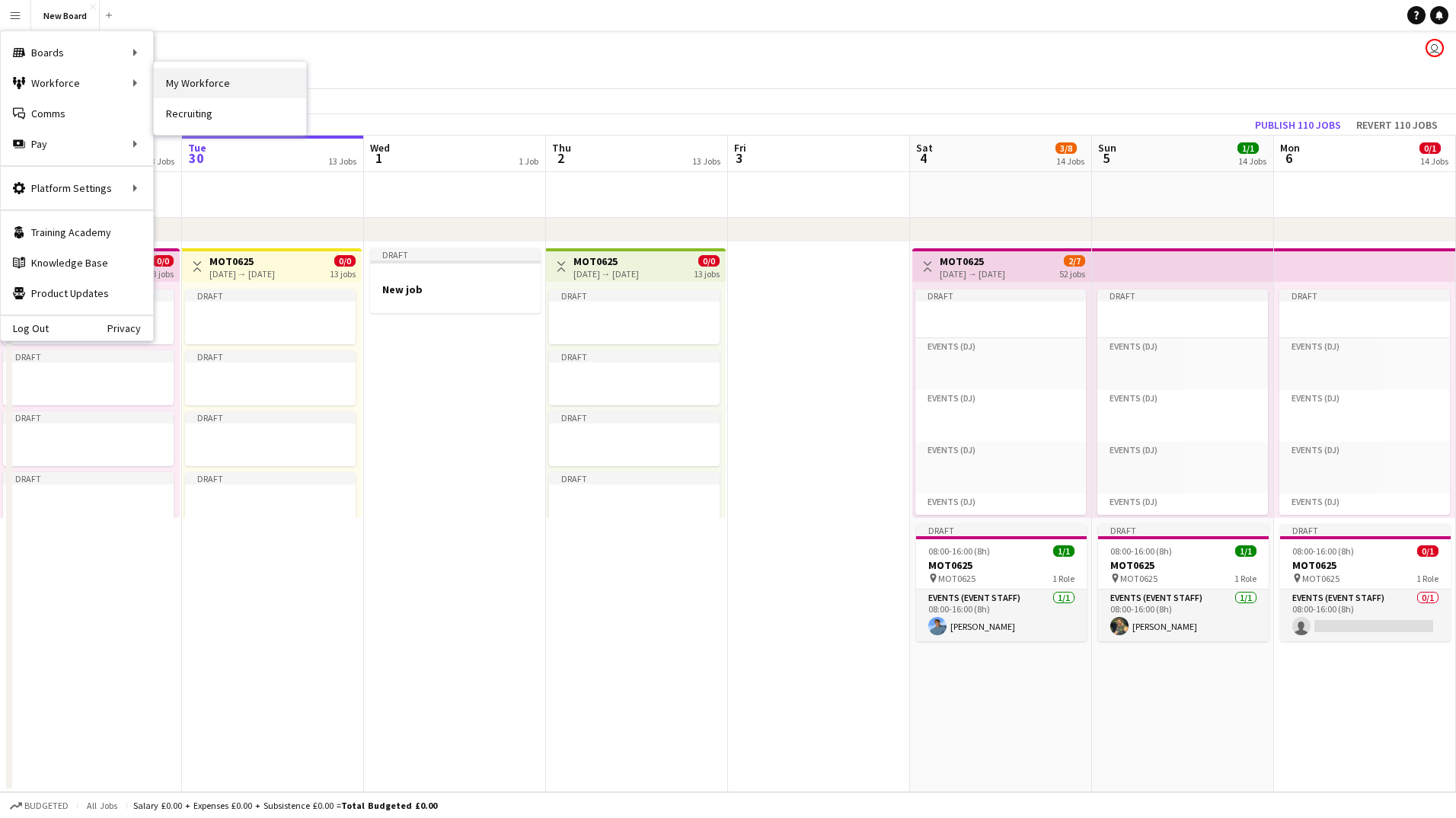
click at [166, 84] on link "My Workforce" at bounding box center [230, 83] width 153 height 30
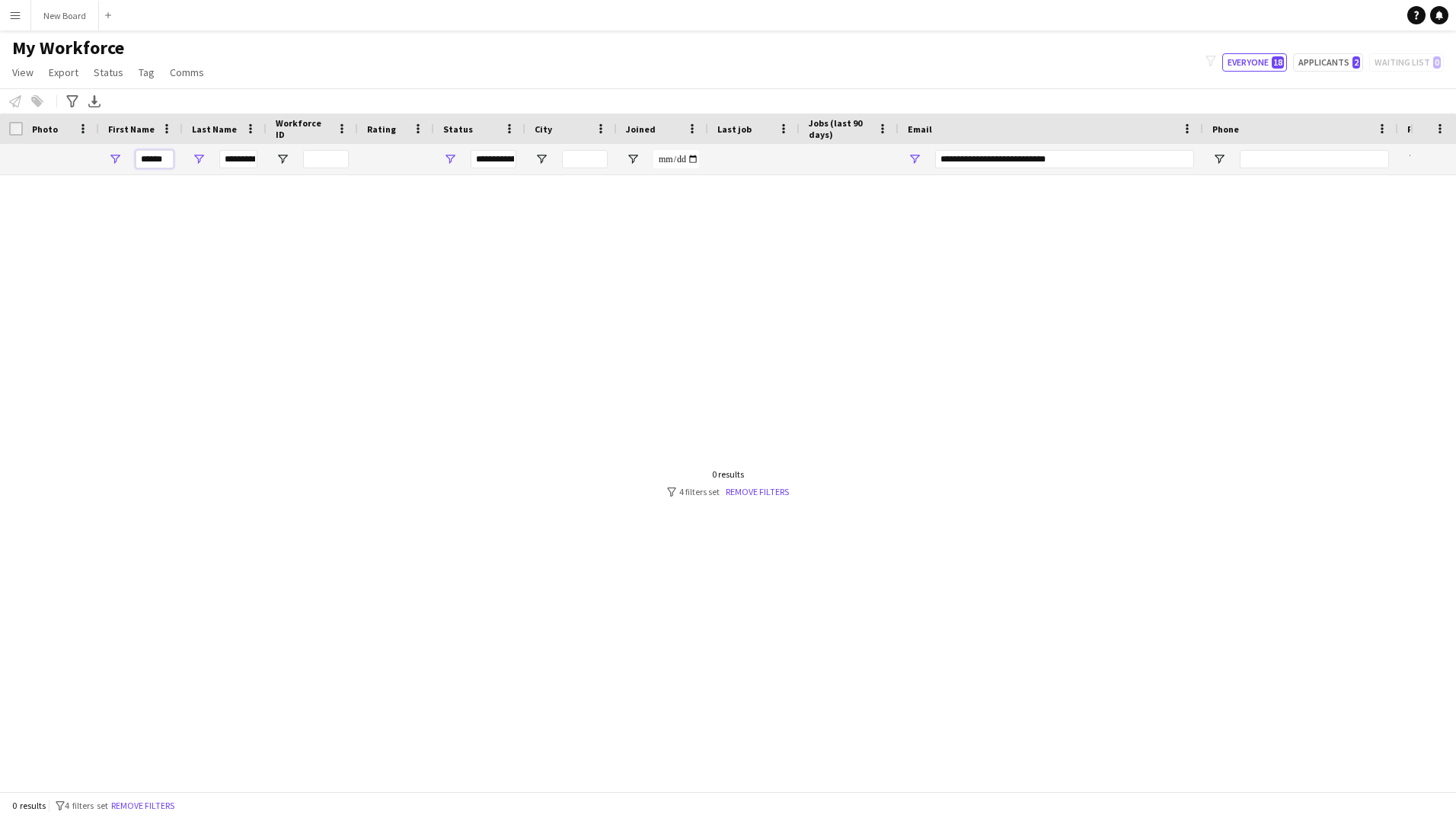
click at [161, 160] on input "******" at bounding box center [154, 160] width 38 height 19
drag, startPoint x: 166, startPoint y: 160, endPoint x: 93, endPoint y: 162, distance: 73.0
click at [93, 162] on div "****** *********" at bounding box center [826, 159] width 1651 height 30
click at [249, 157] on input "*********" at bounding box center [238, 160] width 38 height 19
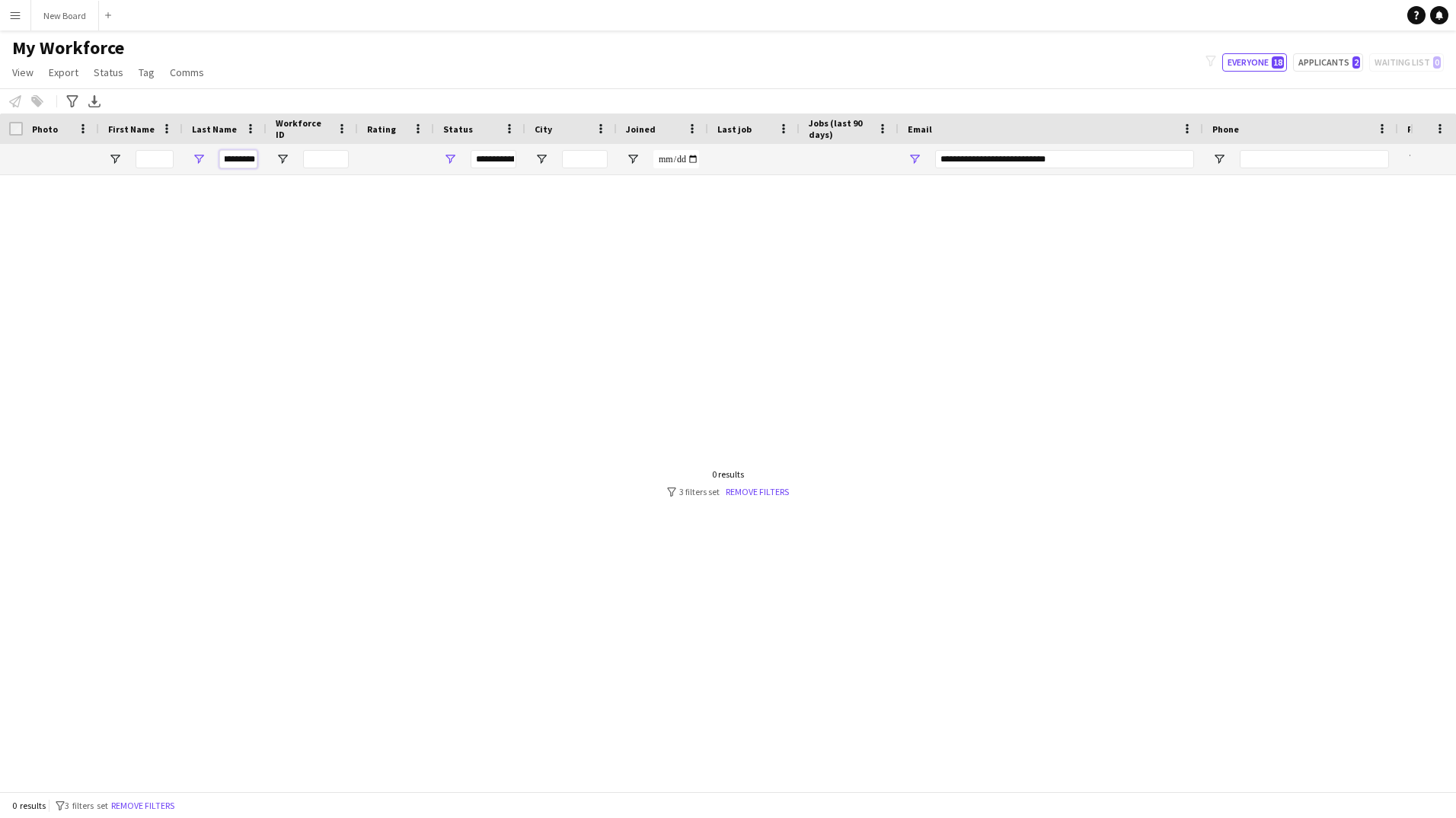
drag, startPoint x: 225, startPoint y: 163, endPoint x: 300, endPoint y: 170, distance: 75.3
click at [300, 170] on div "*********" at bounding box center [826, 159] width 1651 height 30
click at [634, 368] on div at bounding box center [705, 477] width 1410 height 605
drag, startPoint x: 699, startPoint y: 471, endPoint x: 718, endPoint y: 486, distance: 24.2
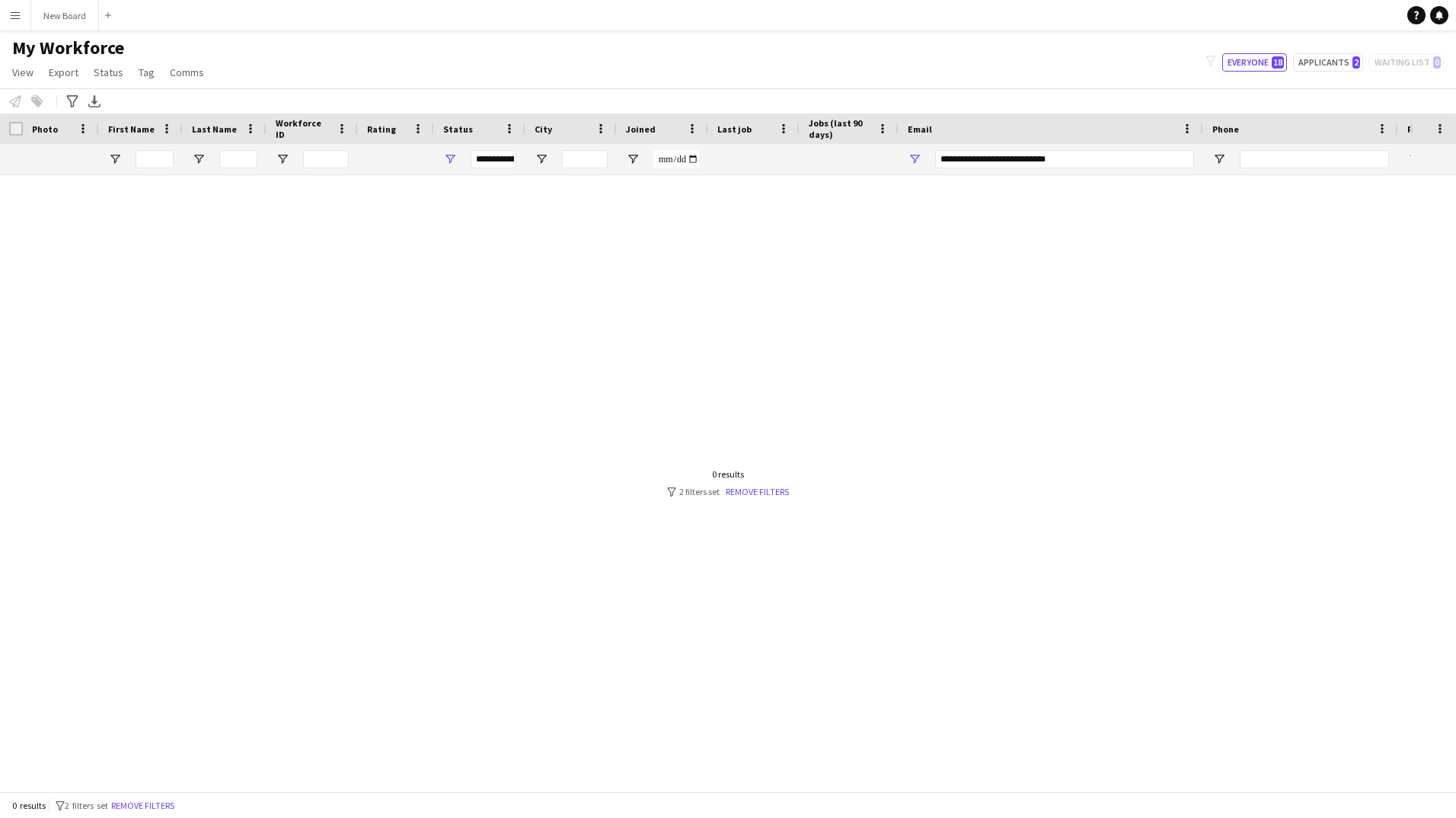
click at [706, 481] on div "0 results filter-1 2 filters set Remove filters" at bounding box center [728, 483] width 122 height 29
click at [766, 493] on link "Remove filters" at bounding box center [757, 491] width 64 height 12
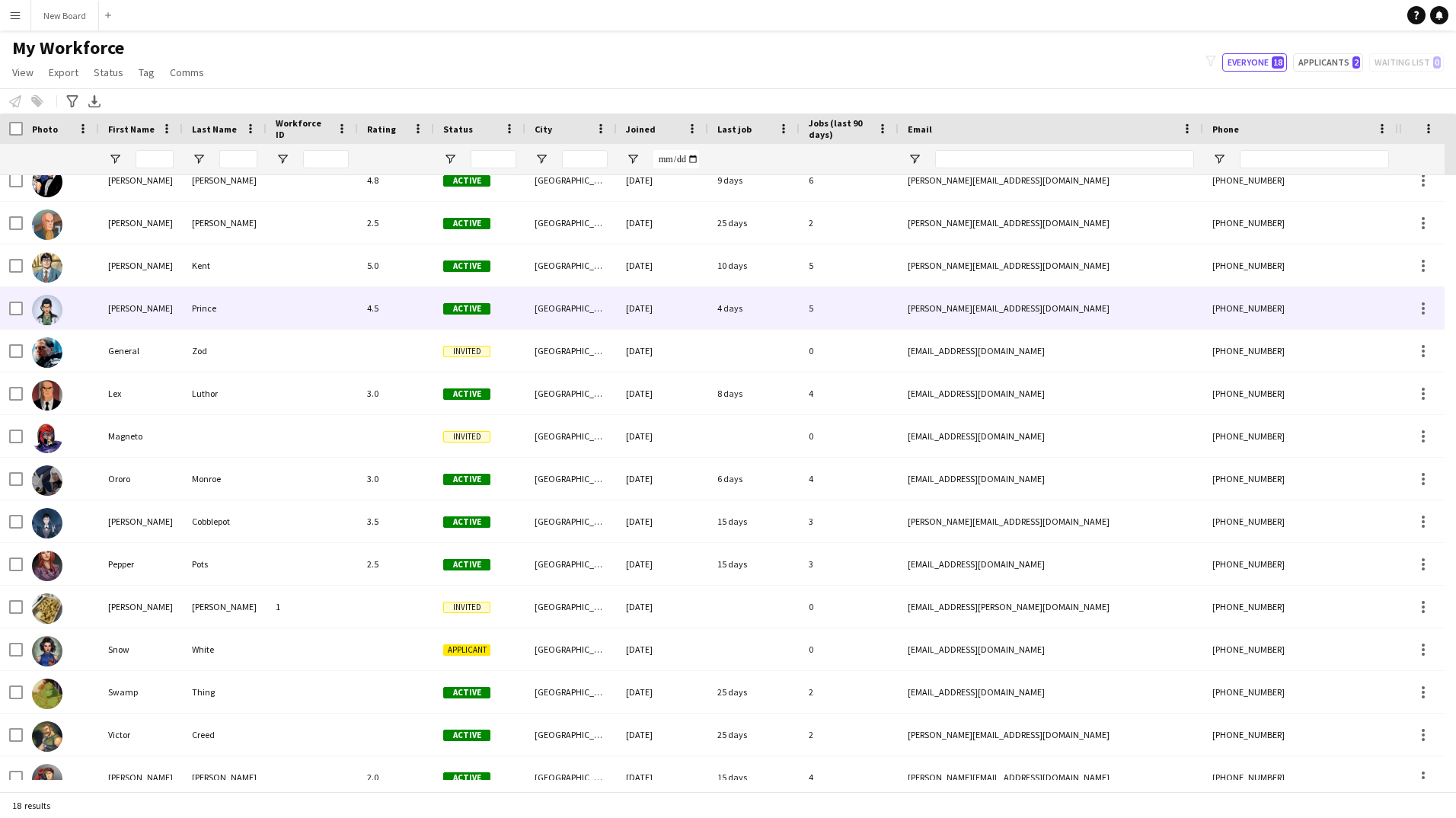
scroll to position [163, 0]
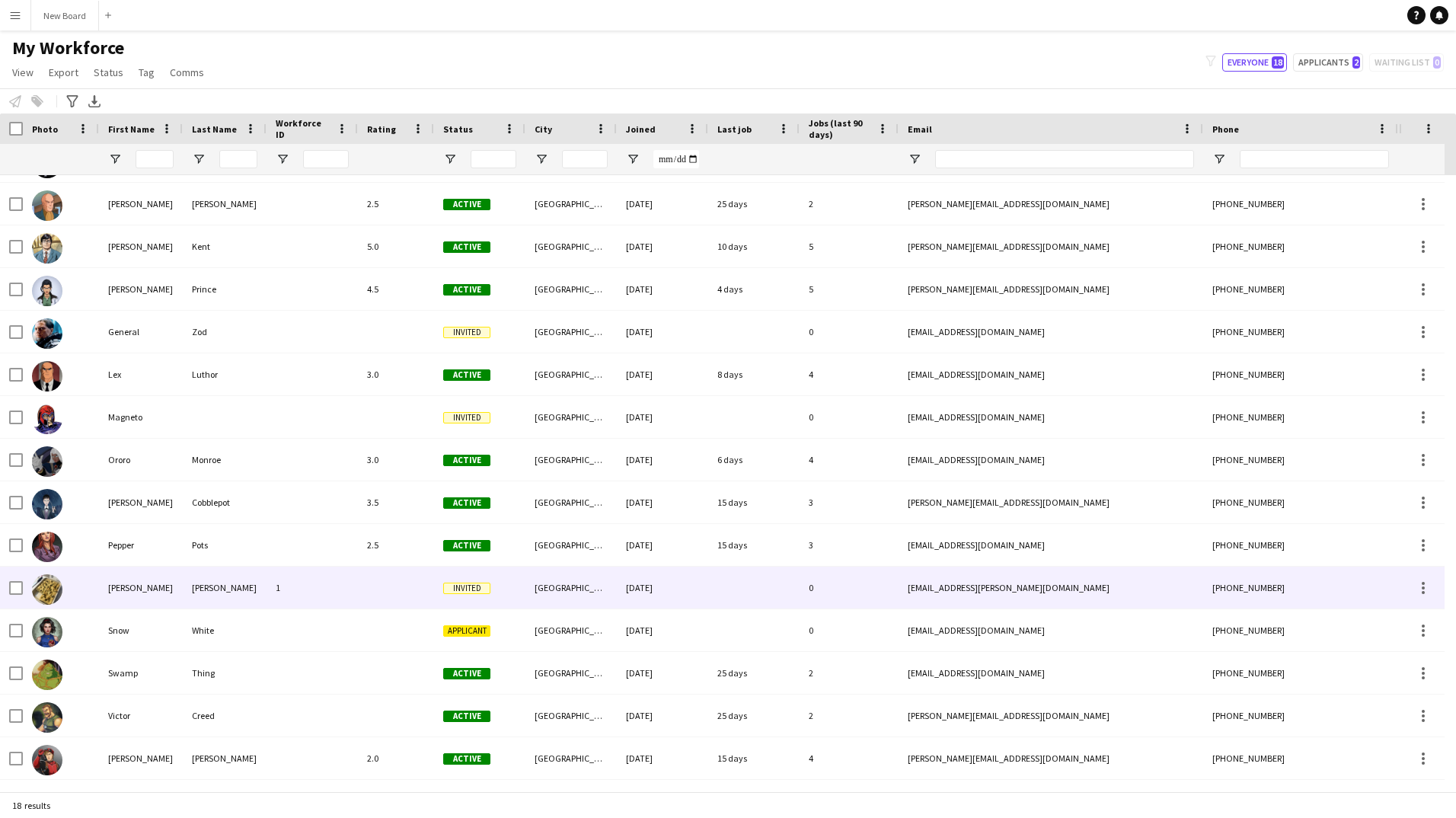
click at [268, 603] on div "1" at bounding box center [312, 588] width 91 height 42
